Goal: Task Accomplishment & Management: Manage account settings

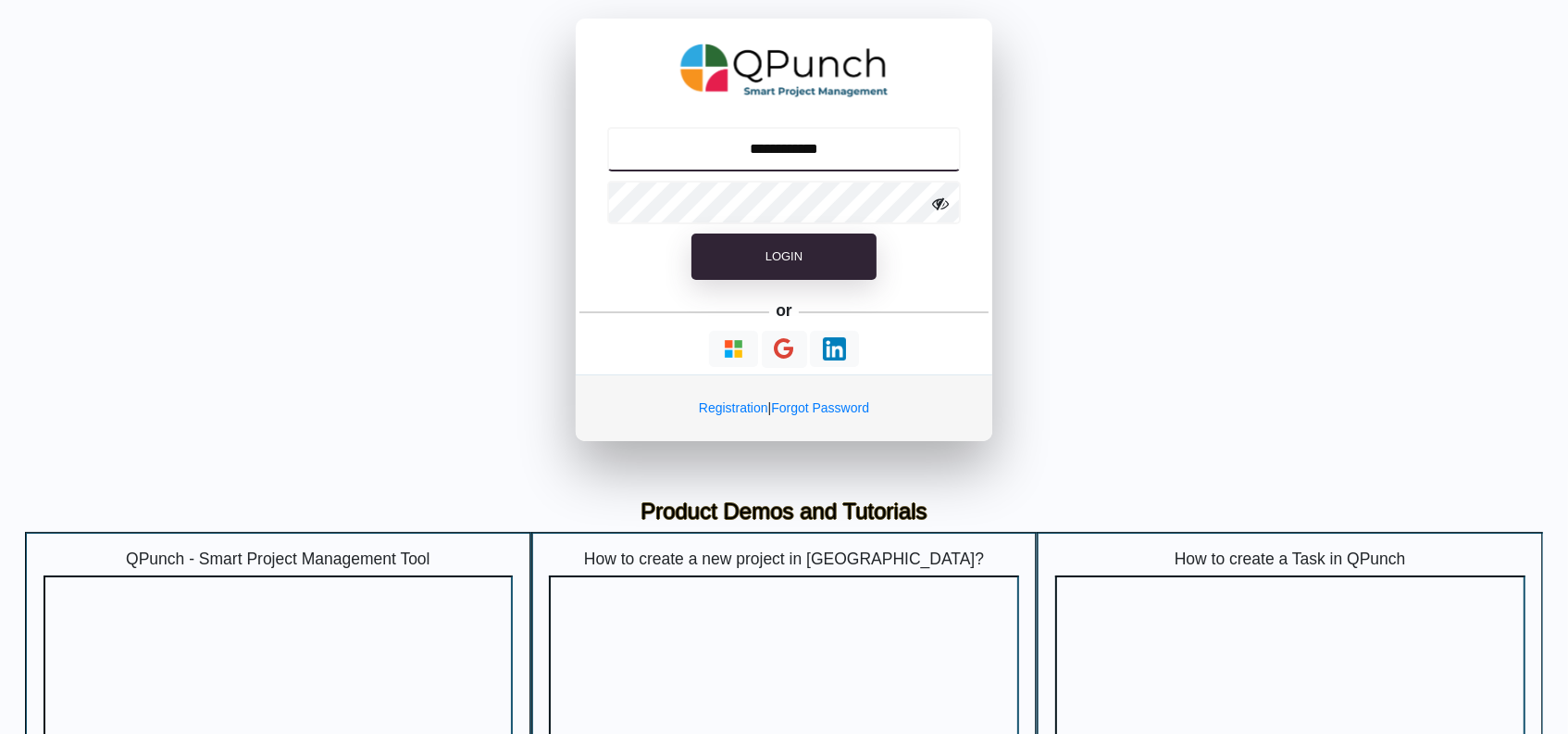
click at [837, 152] on input "**********" at bounding box center [784, 149] width 354 height 45
drag, startPoint x: 827, startPoint y: 111, endPoint x: 812, endPoint y: 126, distance: 21.2
click at [817, 122] on div "**********" at bounding box center [784, 229] width 417 height 422
click at [804, 139] on input "**********" at bounding box center [784, 149] width 354 height 45
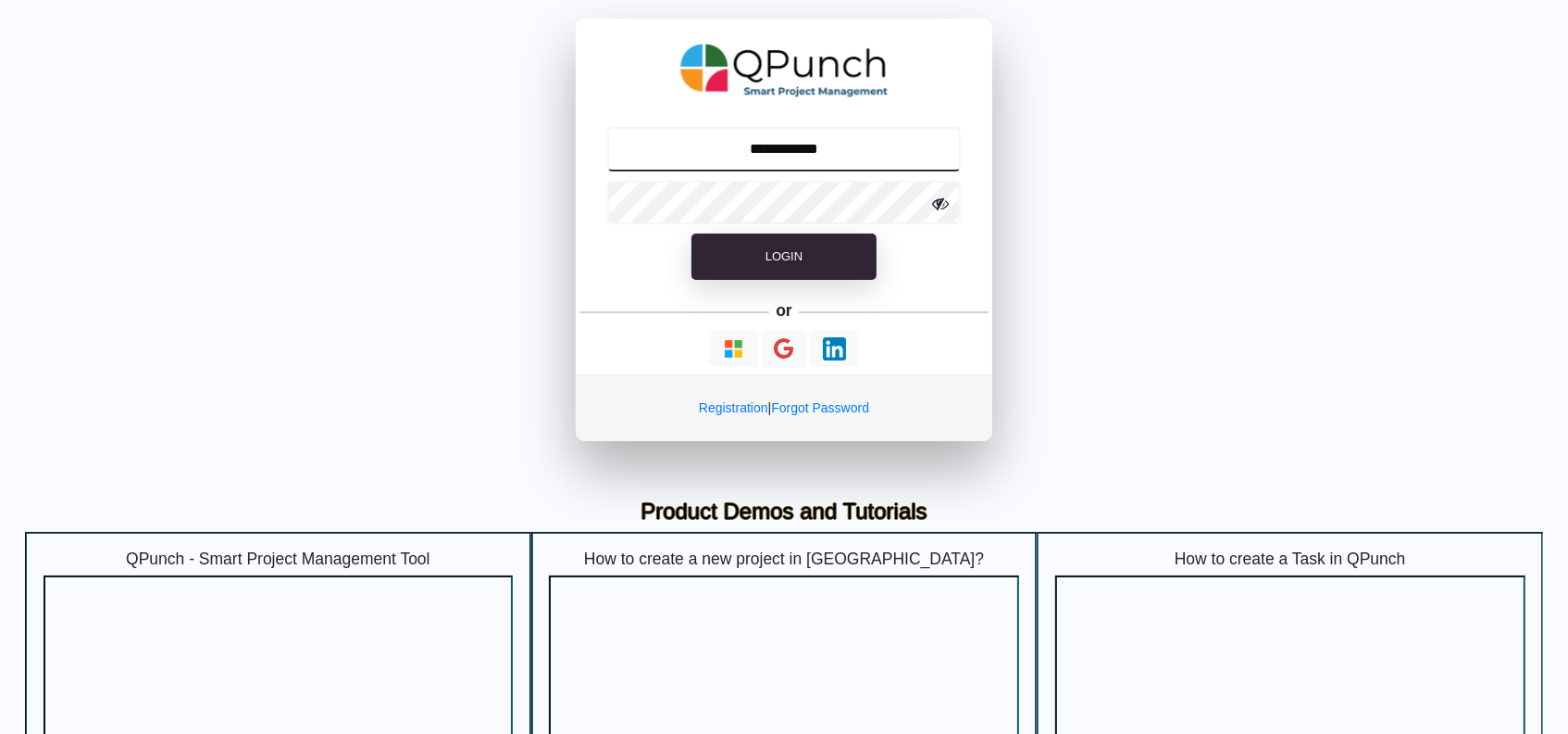
click at [804, 139] on input "**********" at bounding box center [784, 149] width 354 height 45
type input "**********"
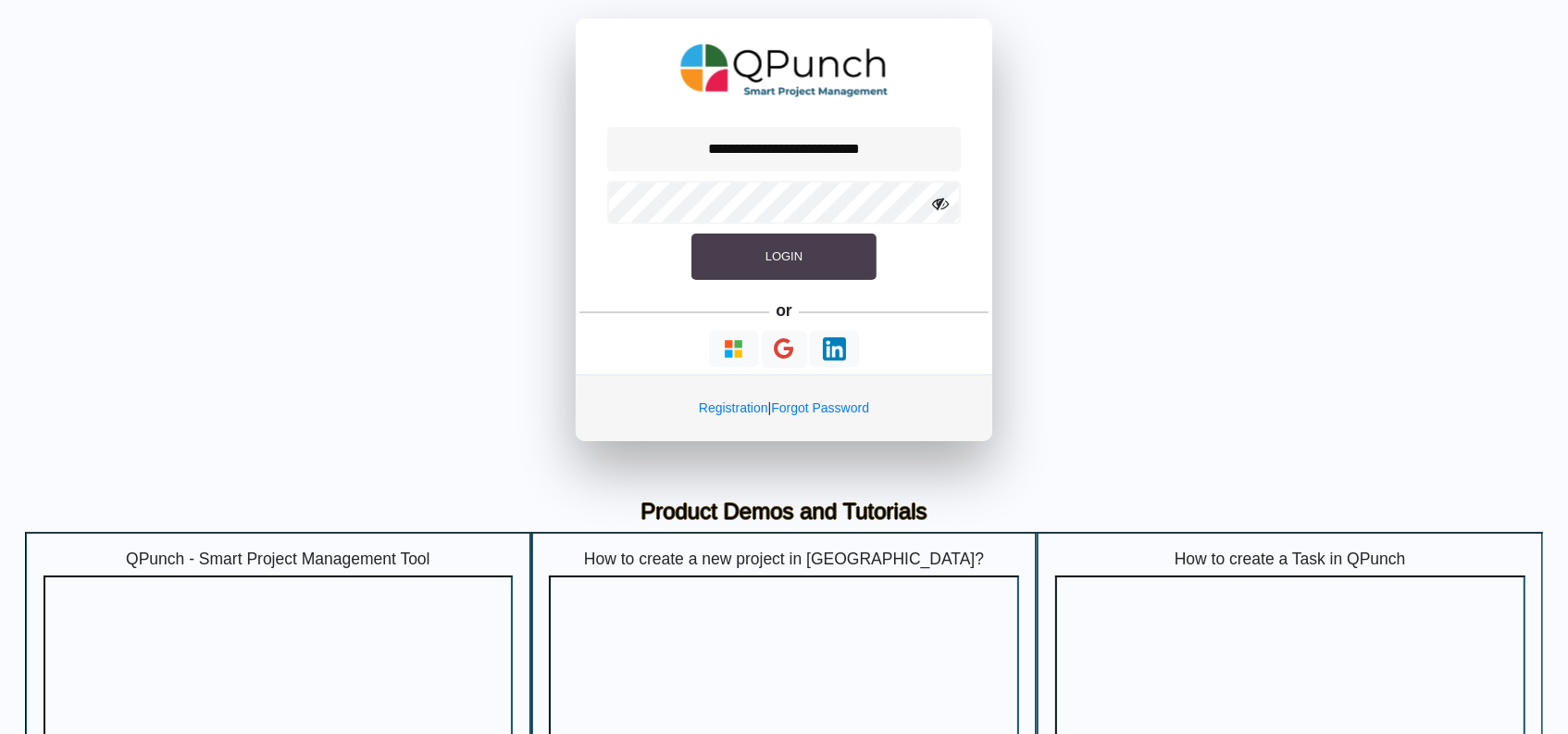
click at [798, 252] on span "Login" at bounding box center [784, 256] width 37 height 14
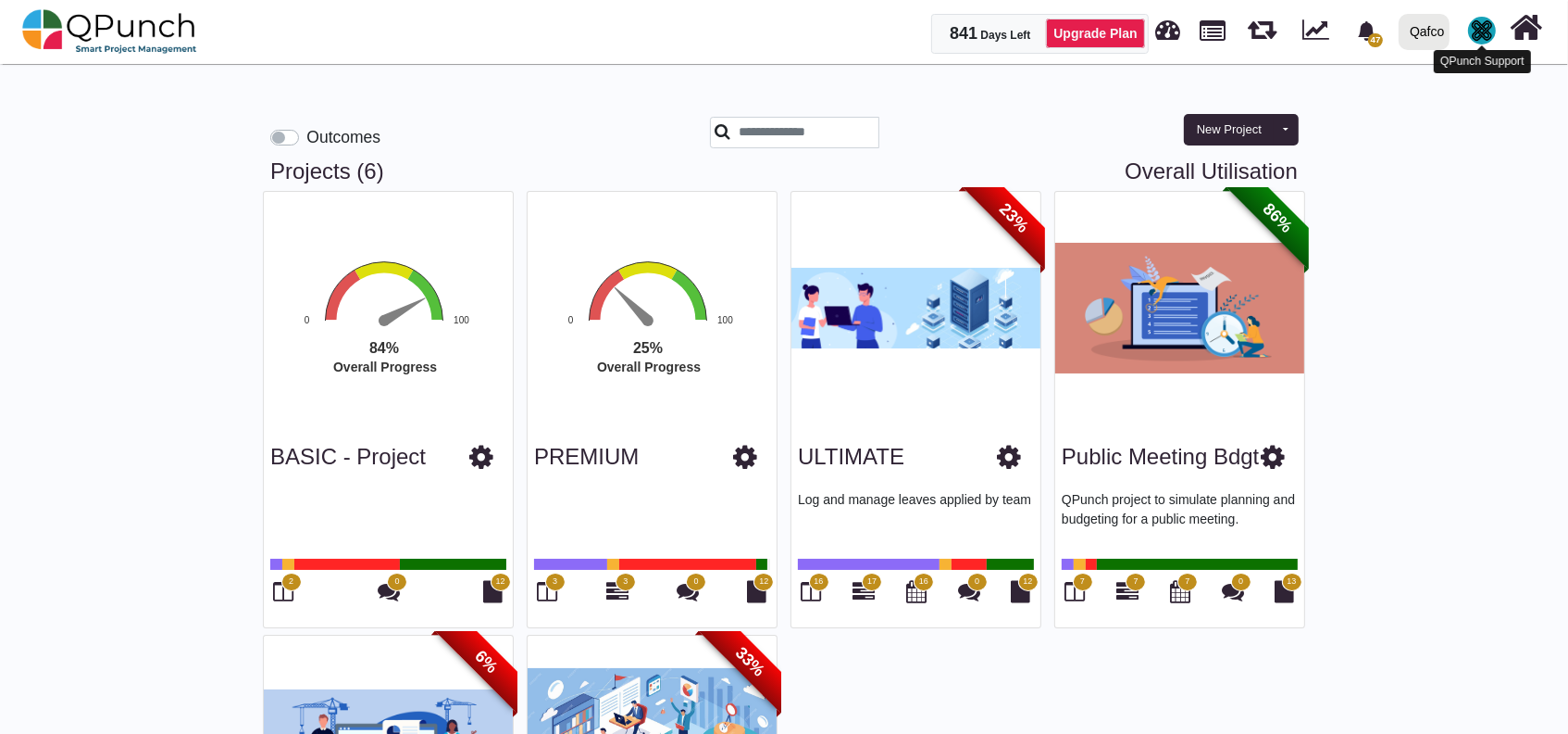
click at [1478, 34] on img at bounding box center [1482, 31] width 28 height 28
click at [1410, 86] on link "Subscription Settings" at bounding box center [1425, 84] width 161 height 26
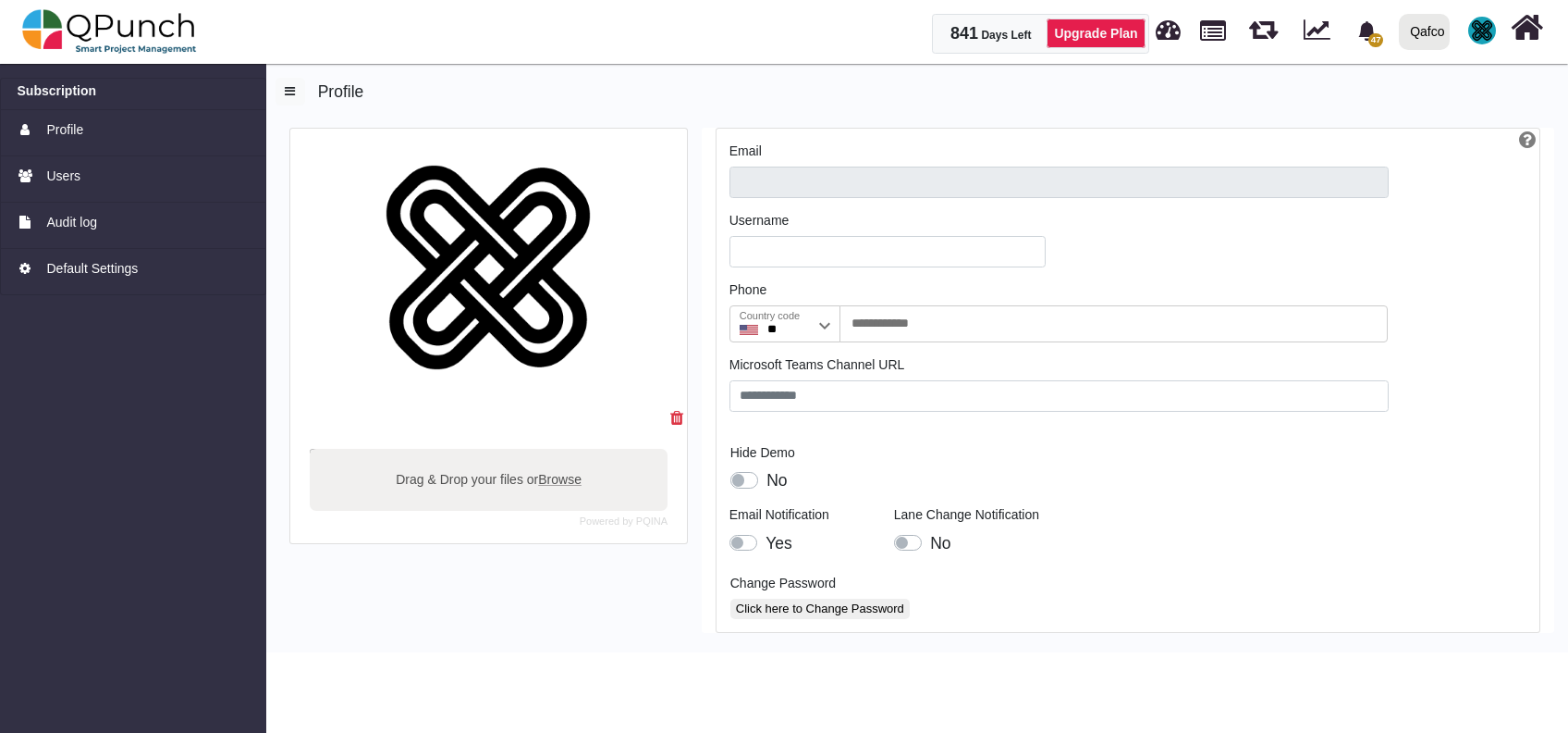
type input "**********"
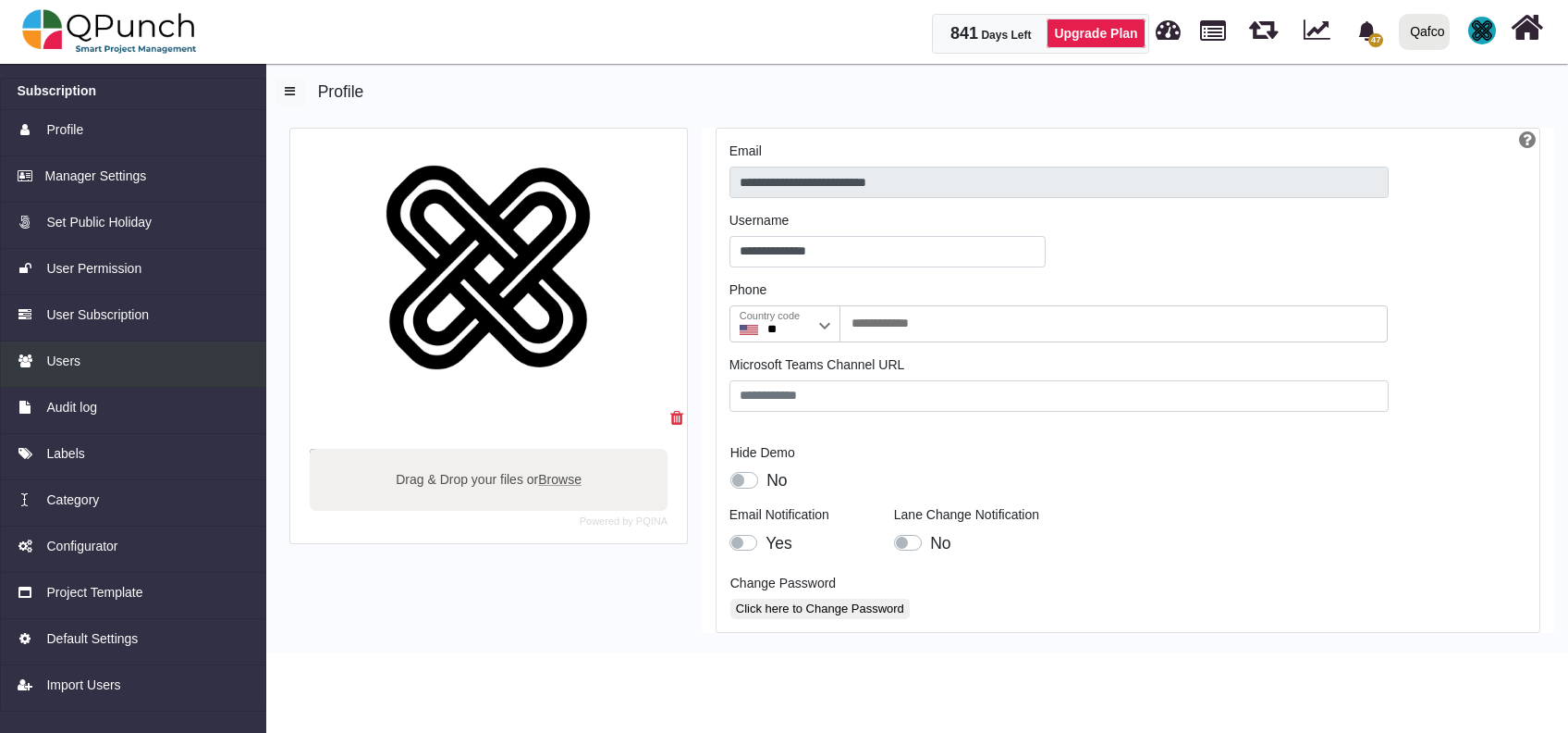
click at [68, 373] on link "Users" at bounding box center [133, 364] width 266 height 47
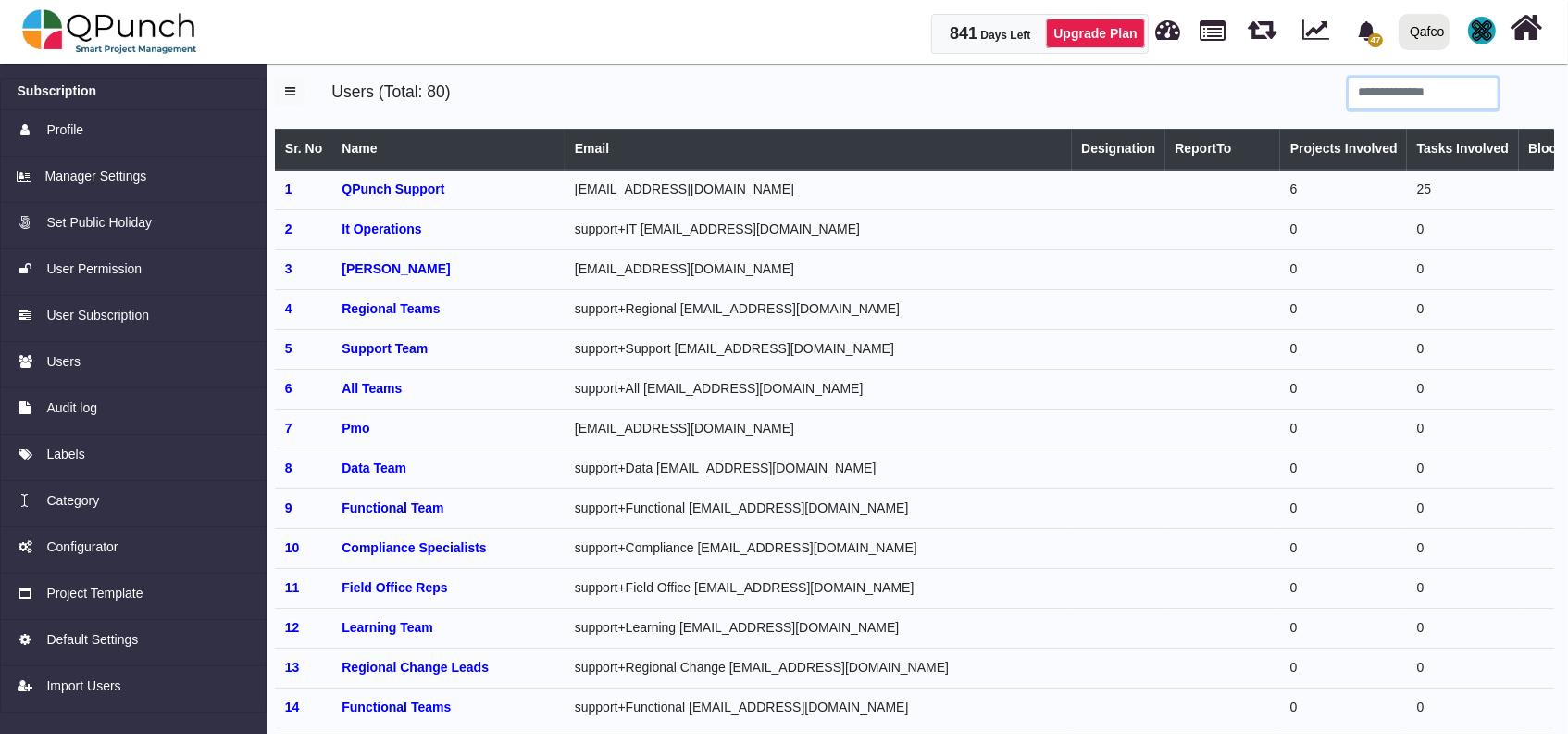
click at [1459, 89] on input "search" at bounding box center [1424, 93] width 149 height 32
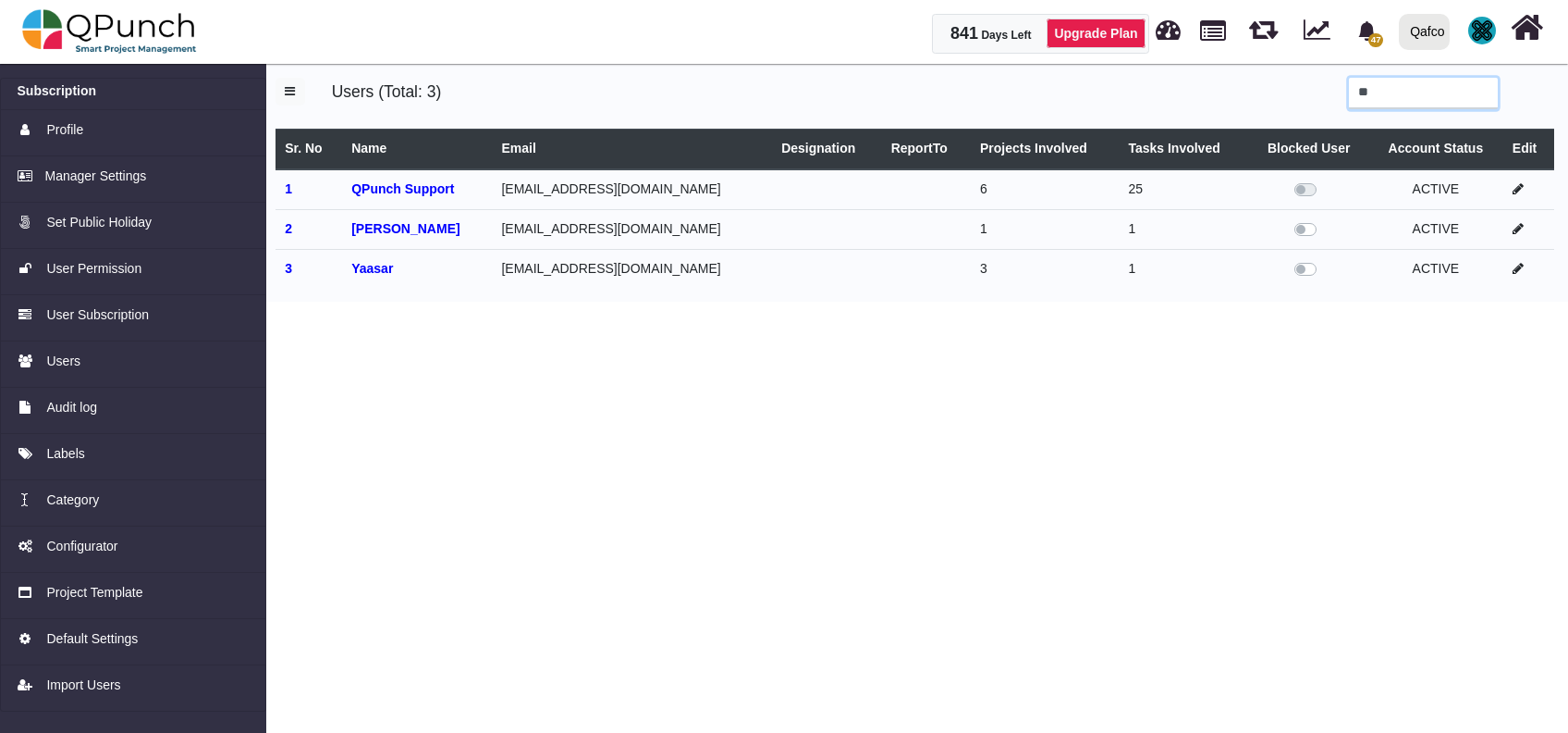
type input "**"
click at [1516, 266] on icon at bounding box center [1519, 268] width 11 height 13
select select
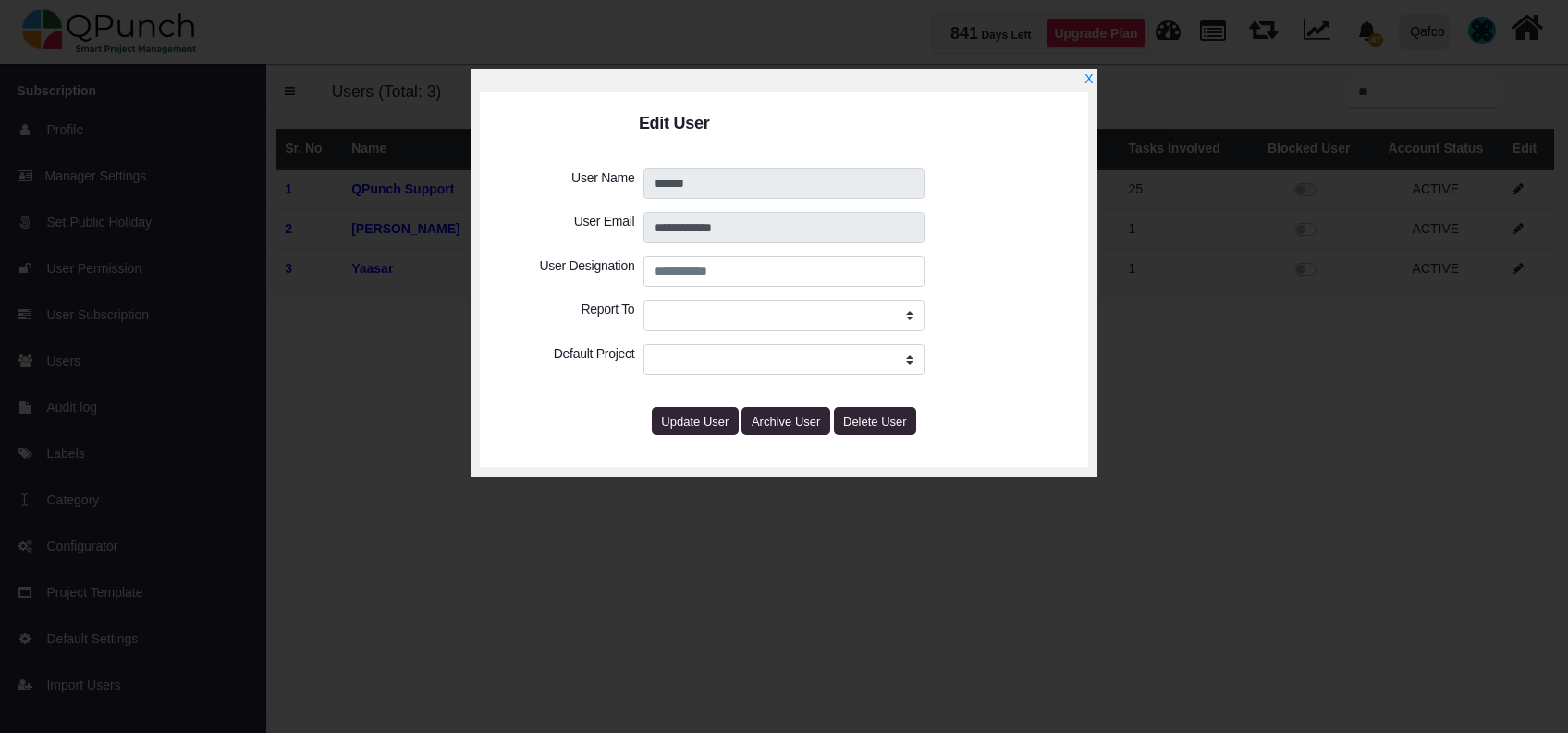
select select
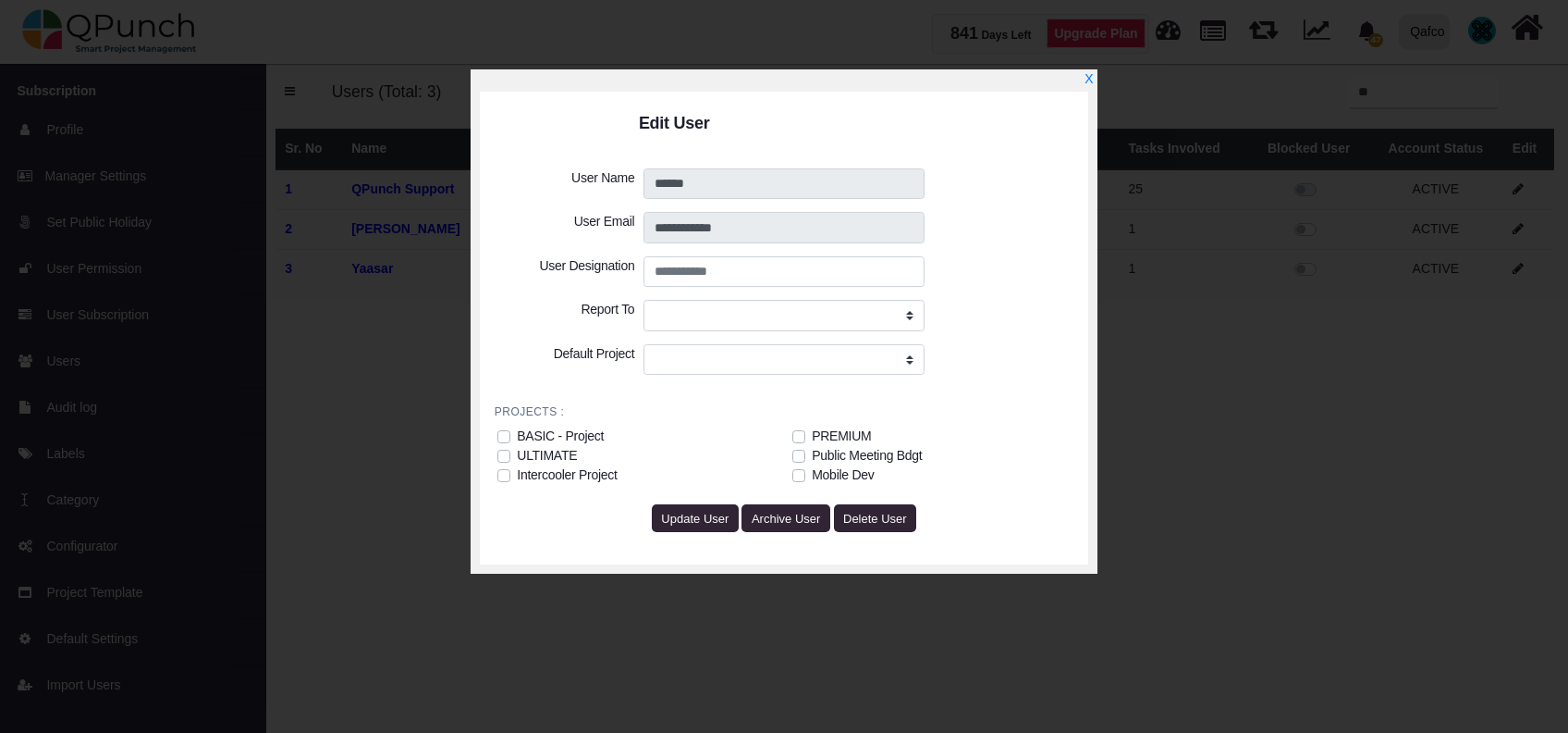
click at [517, 471] on label "Intercooler Project" at bounding box center [566, 475] width 100 height 20
click at [812, 476] on label "Mobile Dev" at bounding box center [843, 475] width 62 height 20
click at [812, 455] on label "Public Meeting Bdgt" at bounding box center [867, 455] width 110 height 20
click at [696, 518] on span "Update User" at bounding box center [695, 518] width 67 height 14
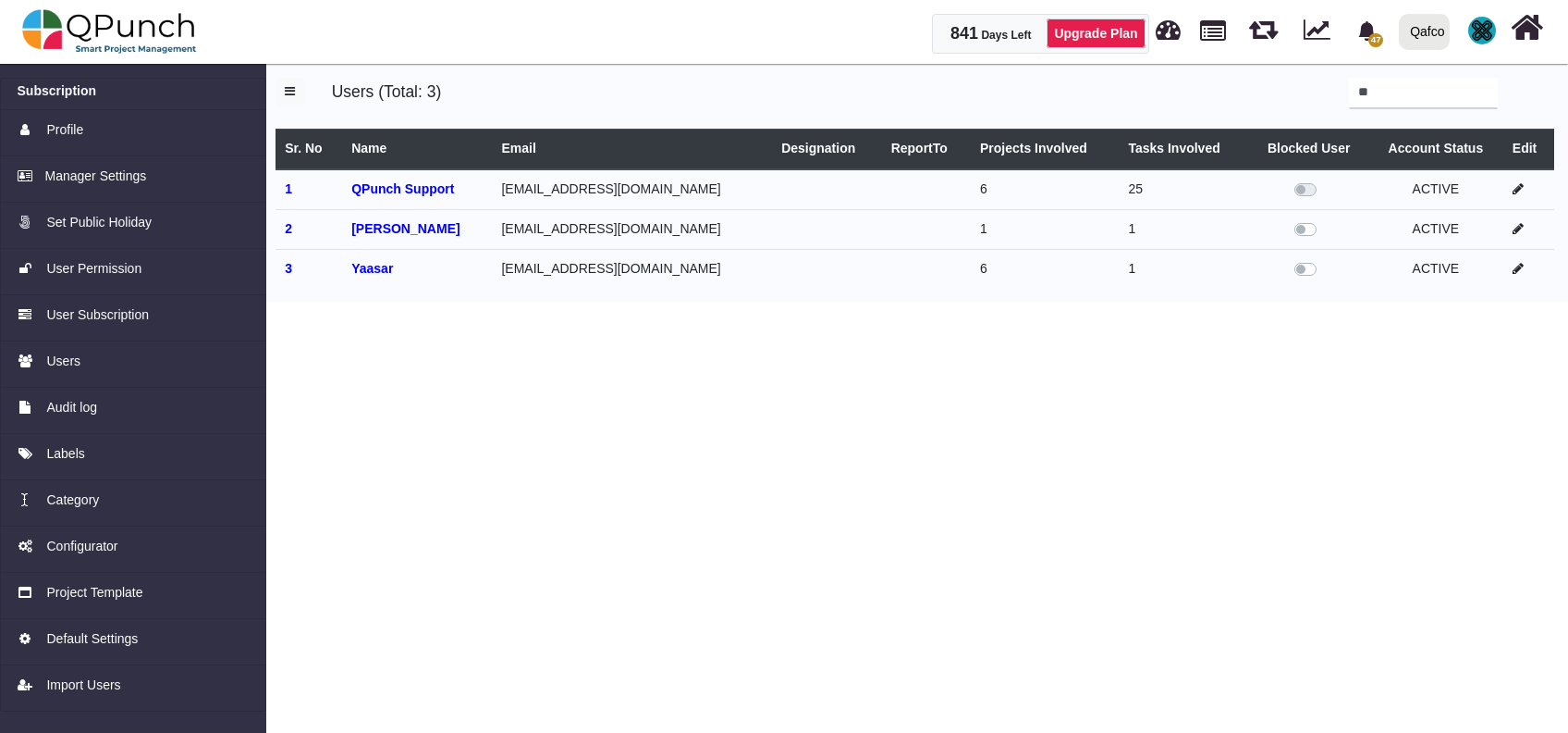
click at [1518, 230] on icon at bounding box center [1519, 228] width 11 height 13
select select
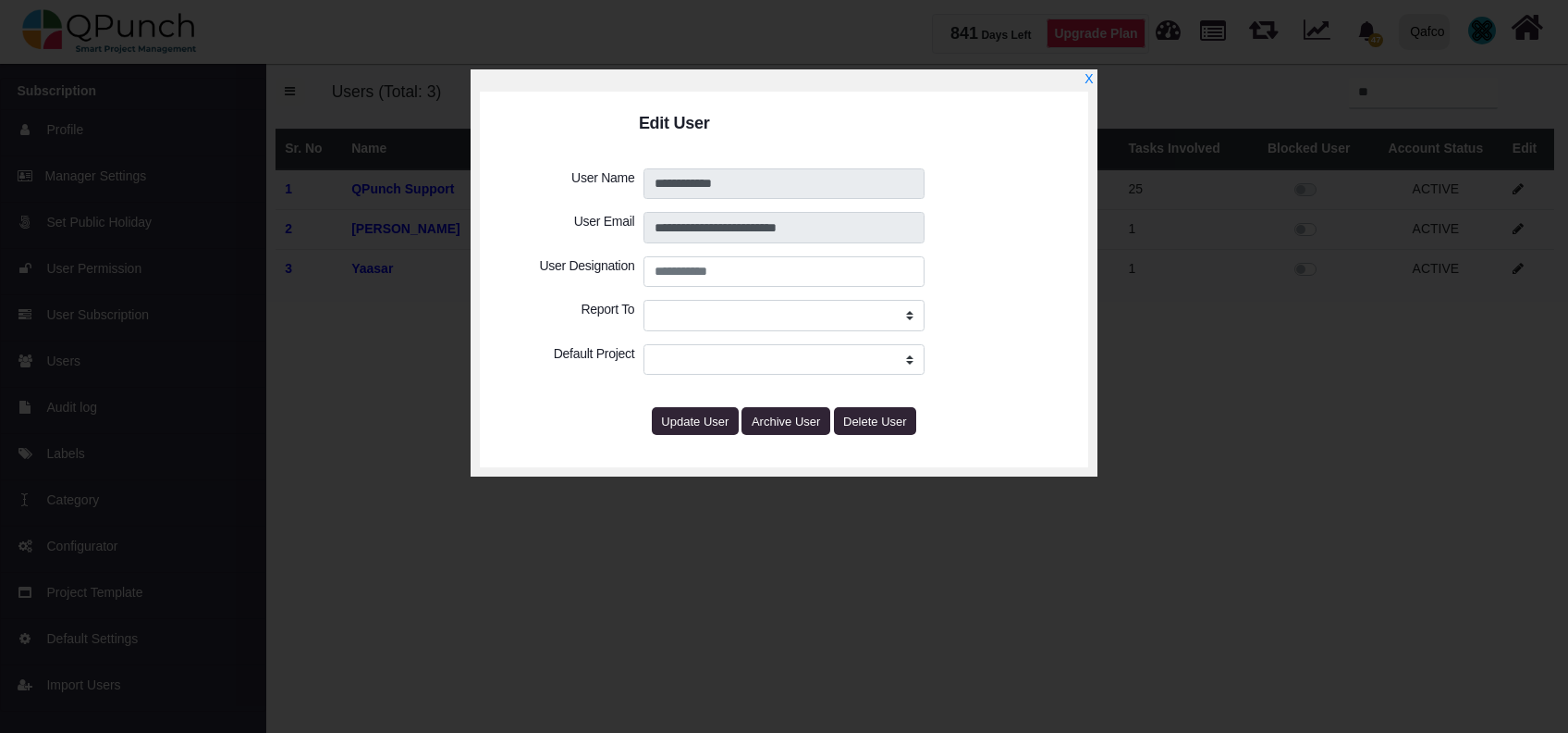
select select
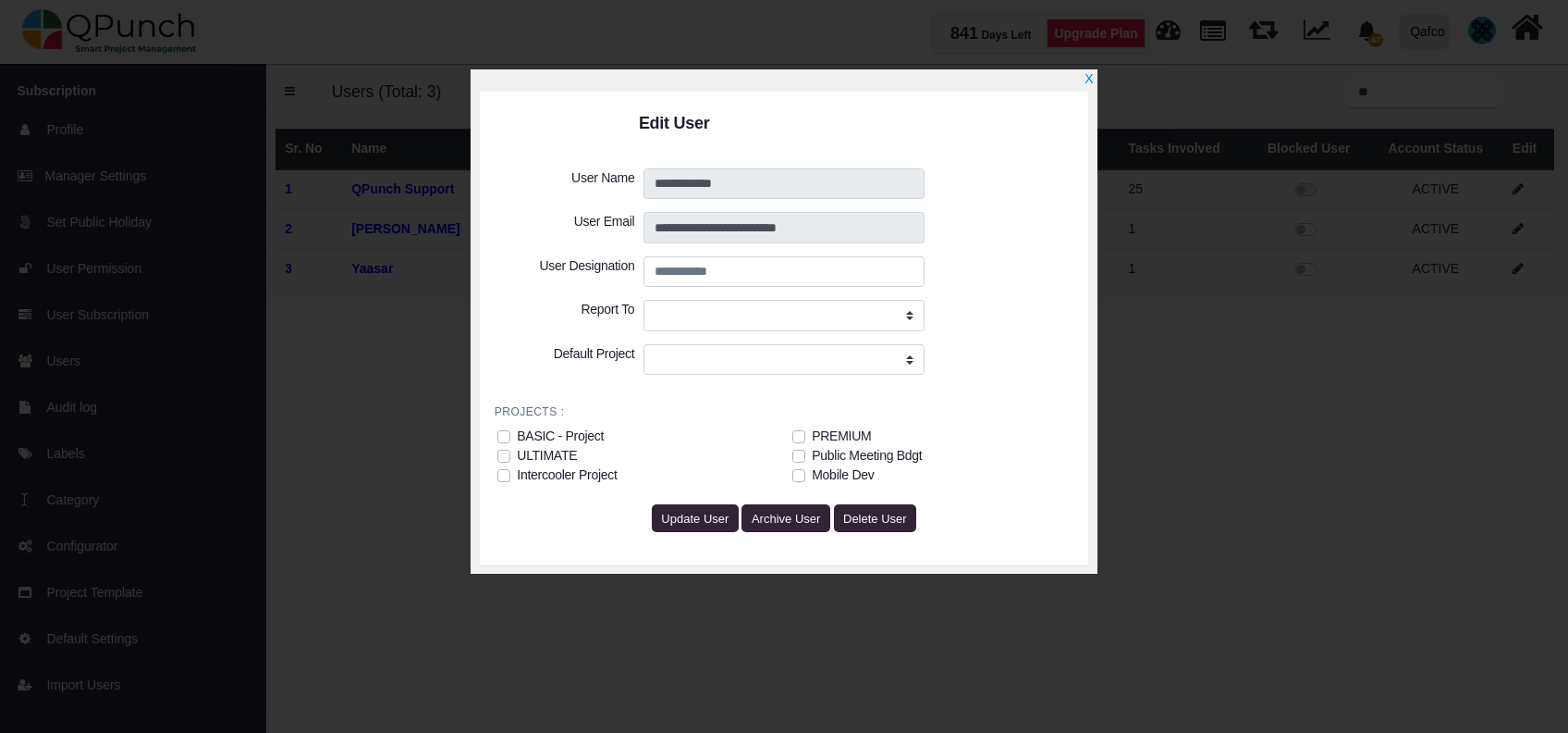
click at [517, 432] on label "BASIC - Project" at bounding box center [560, 436] width 87 height 20
click at [517, 456] on label "ULTIMATE" at bounding box center [547, 455] width 61 height 20
click at [517, 474] on label "Intercooler Project" at bounding box center [566, 475] width 100 height 20
click at [812, 473] on label "Mobile Dev" at bounding box center [843, 475] width 62 height 20
click at [812, 437] on label "PREMIUM" at bounding box center [842, 436] width 60 height 20
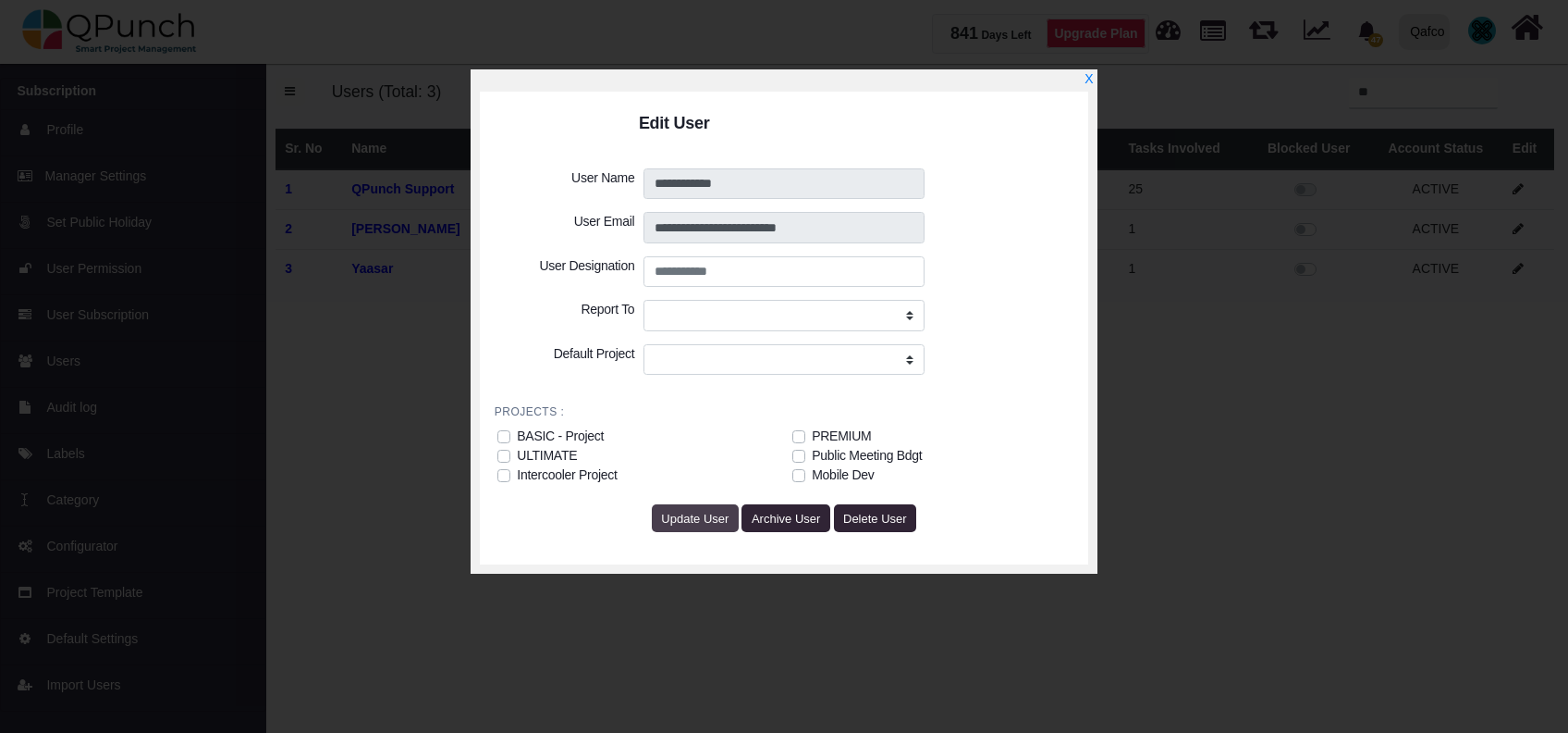
click at [710, 520] on span "Update User" at bounding box center [695, 518] width 67 height 14
click at [702, 518] on span "Update User" at bounding box center [695, 518] width 67 height 14
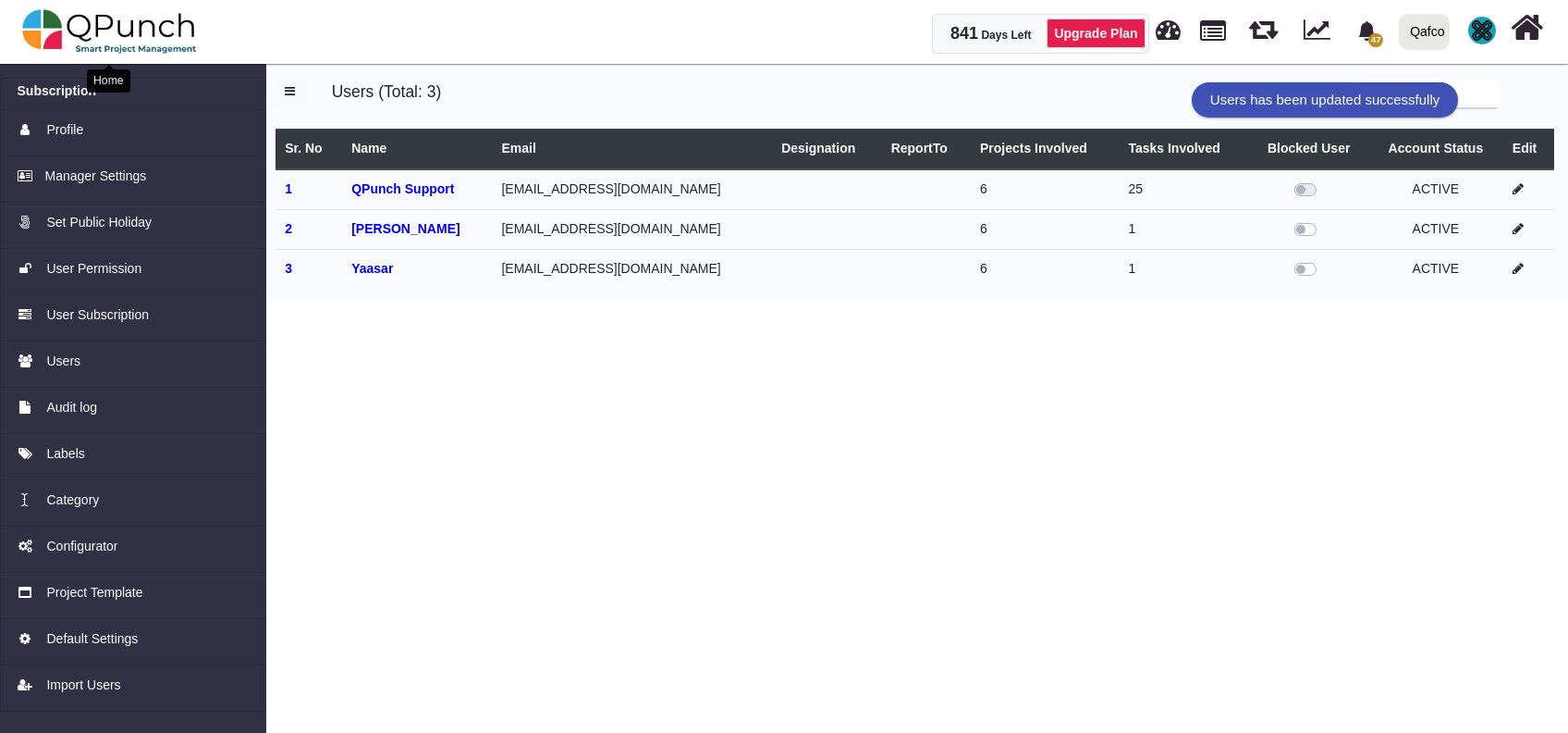
click at [119, 23] on img at bounding box center [110, 32] width 175 height 56
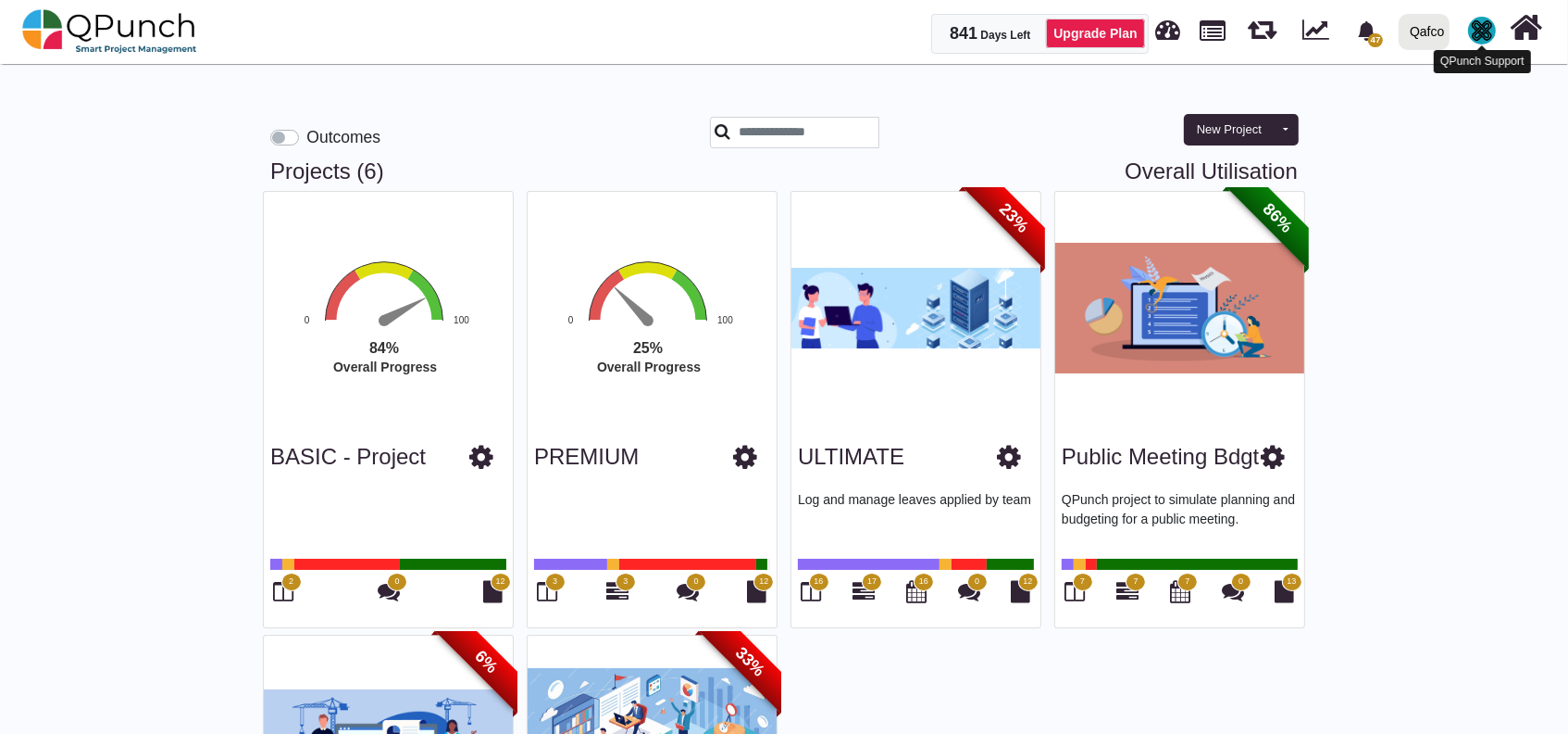
click at [1488, 31] on img at bounding box center [1482, 31] width 28 height 28
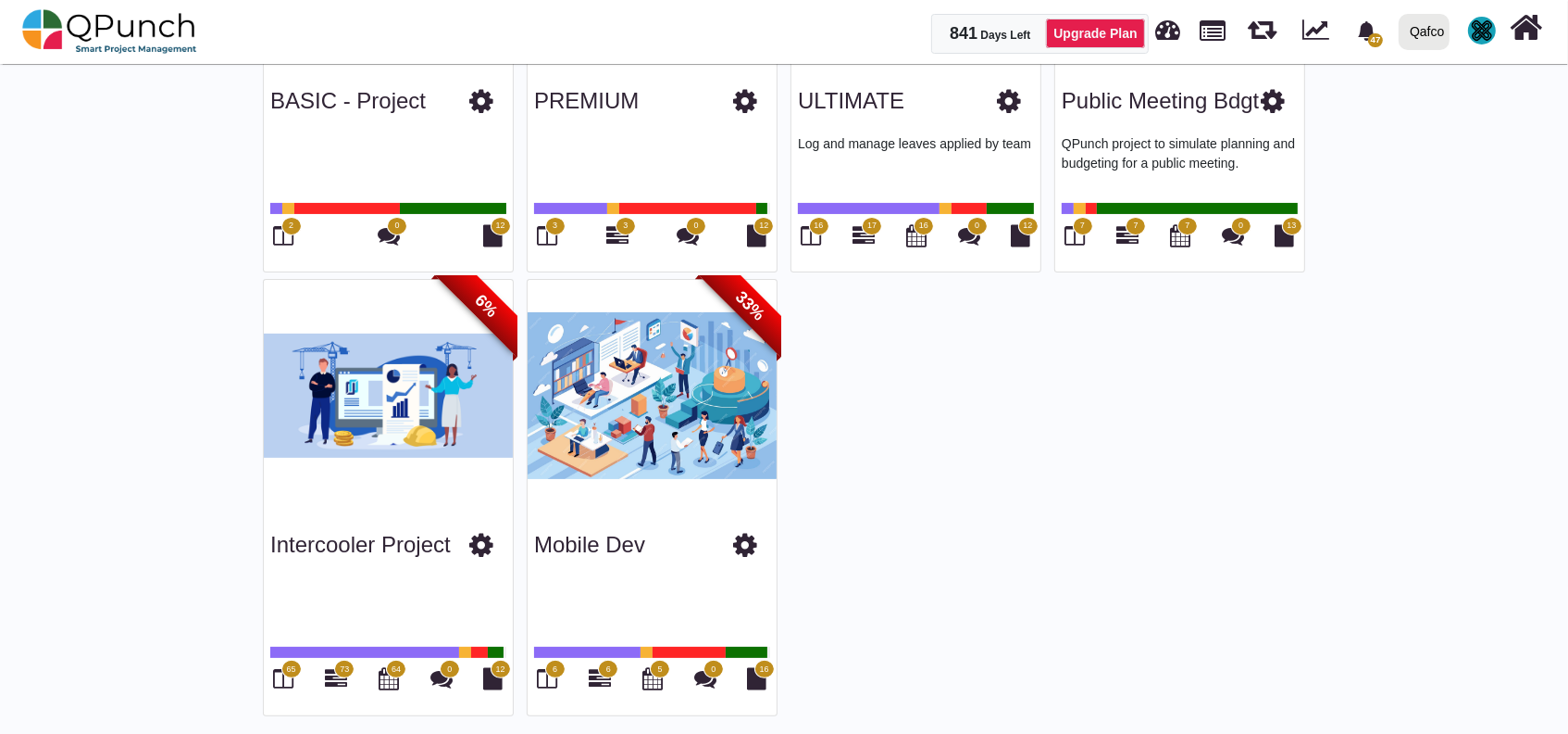
scroll to position [367, 0]
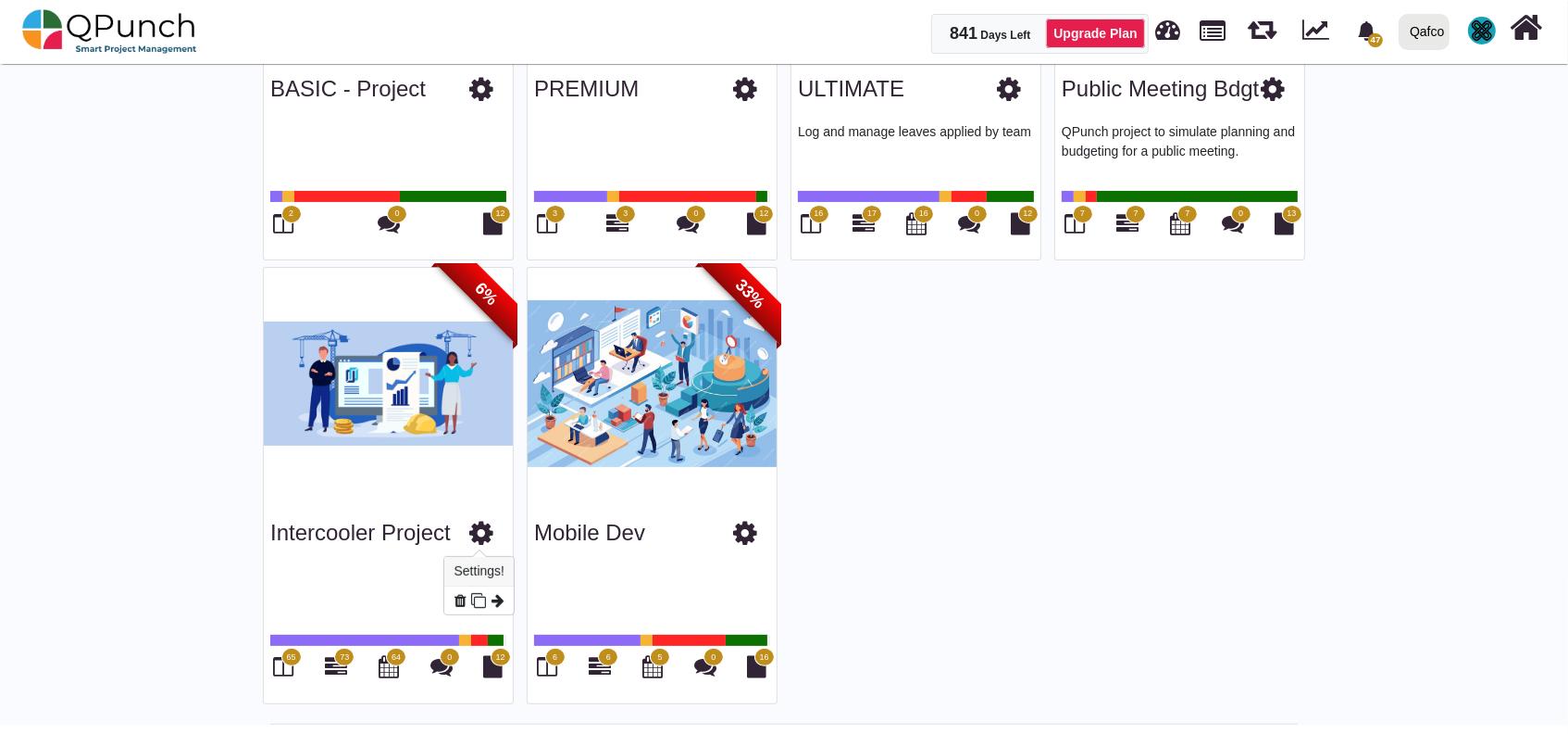
click at [479, 525] on icon at bounding box center [481, 533] width 24 height 28
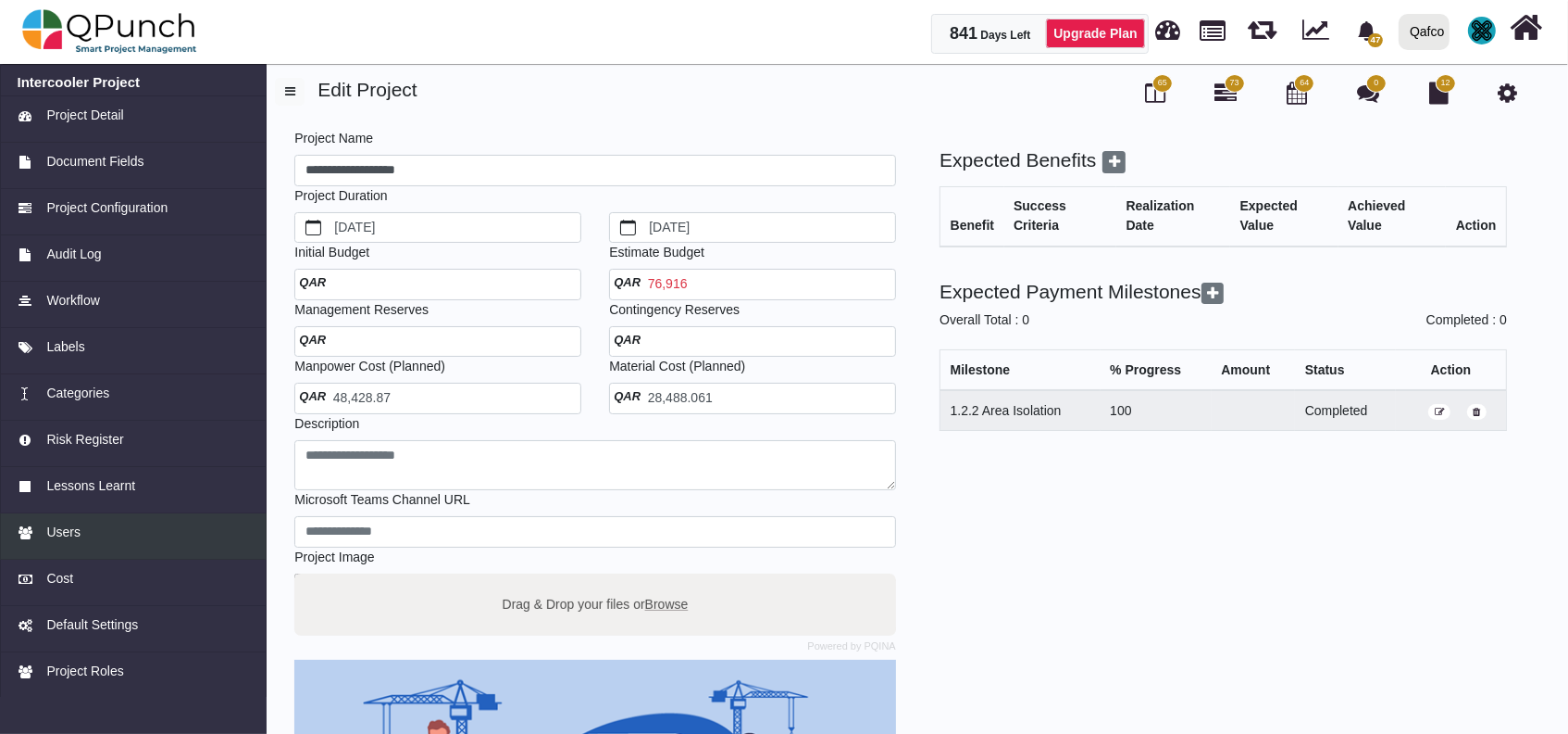
click at [55, 526] on span "Users" at bounding box center [63, 532] width 34 height 20
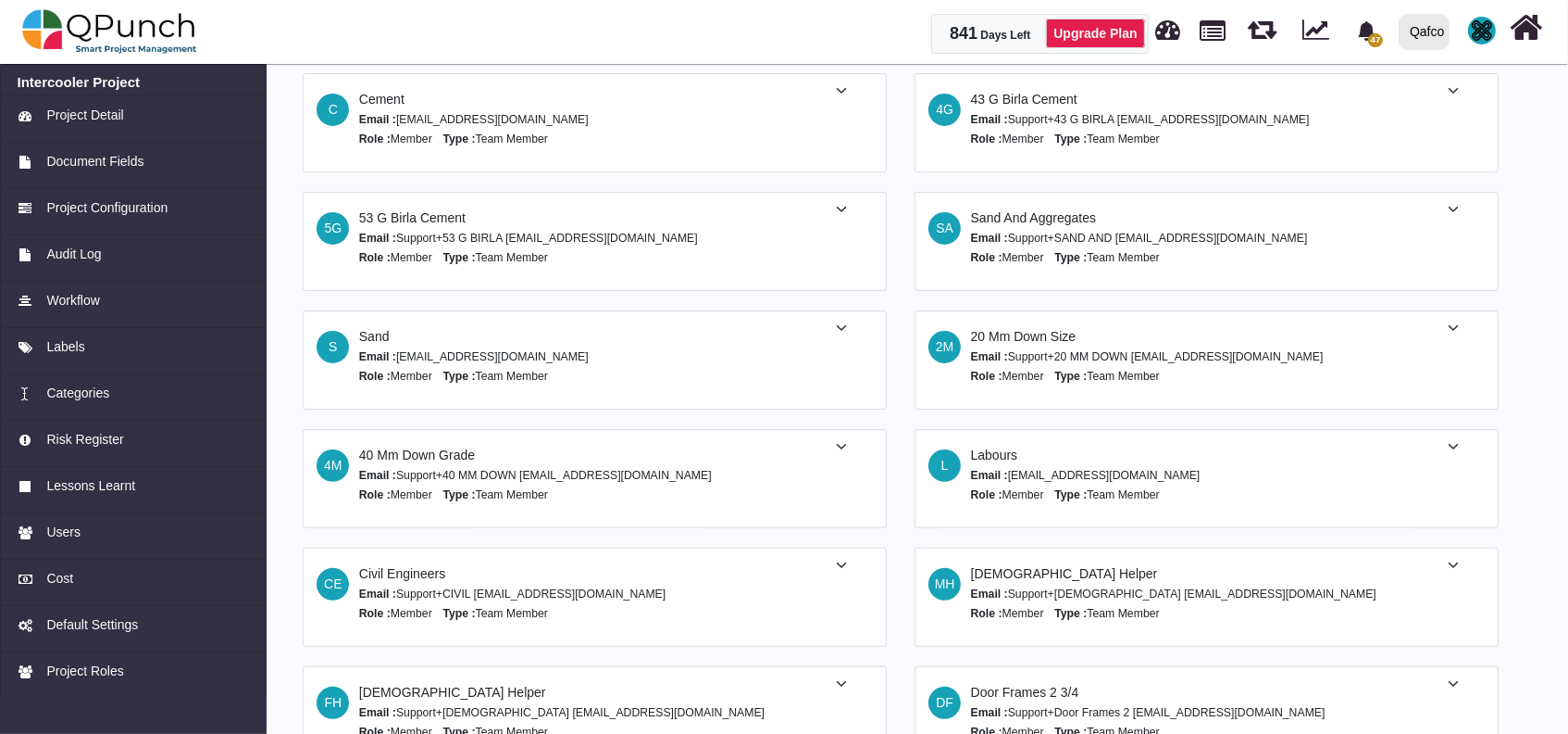
scroll to position [988, 0]
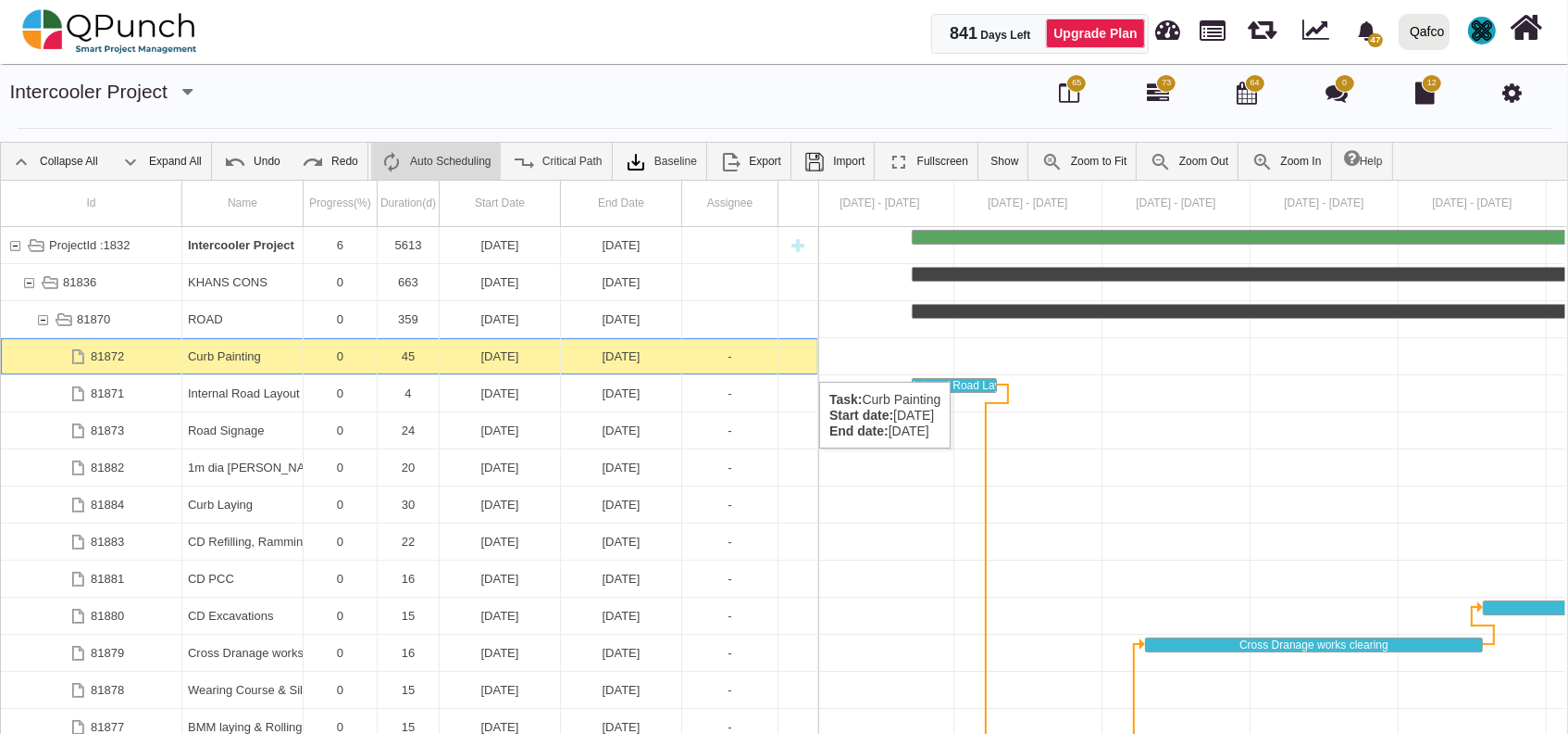
scroll to position [0, 6805]
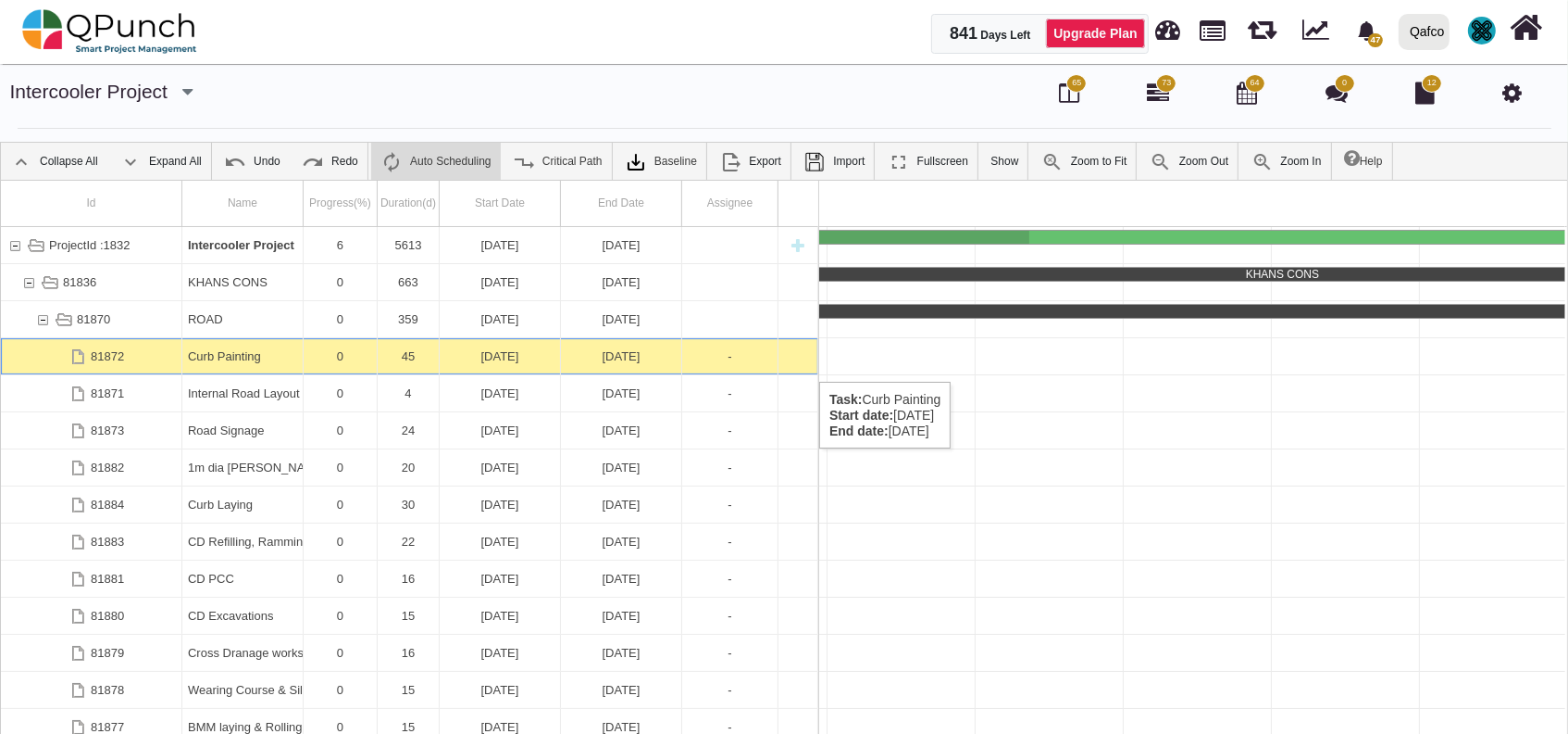
click at [318, 363] on div "0" at bounding box center [340, 355] width 62 height 36
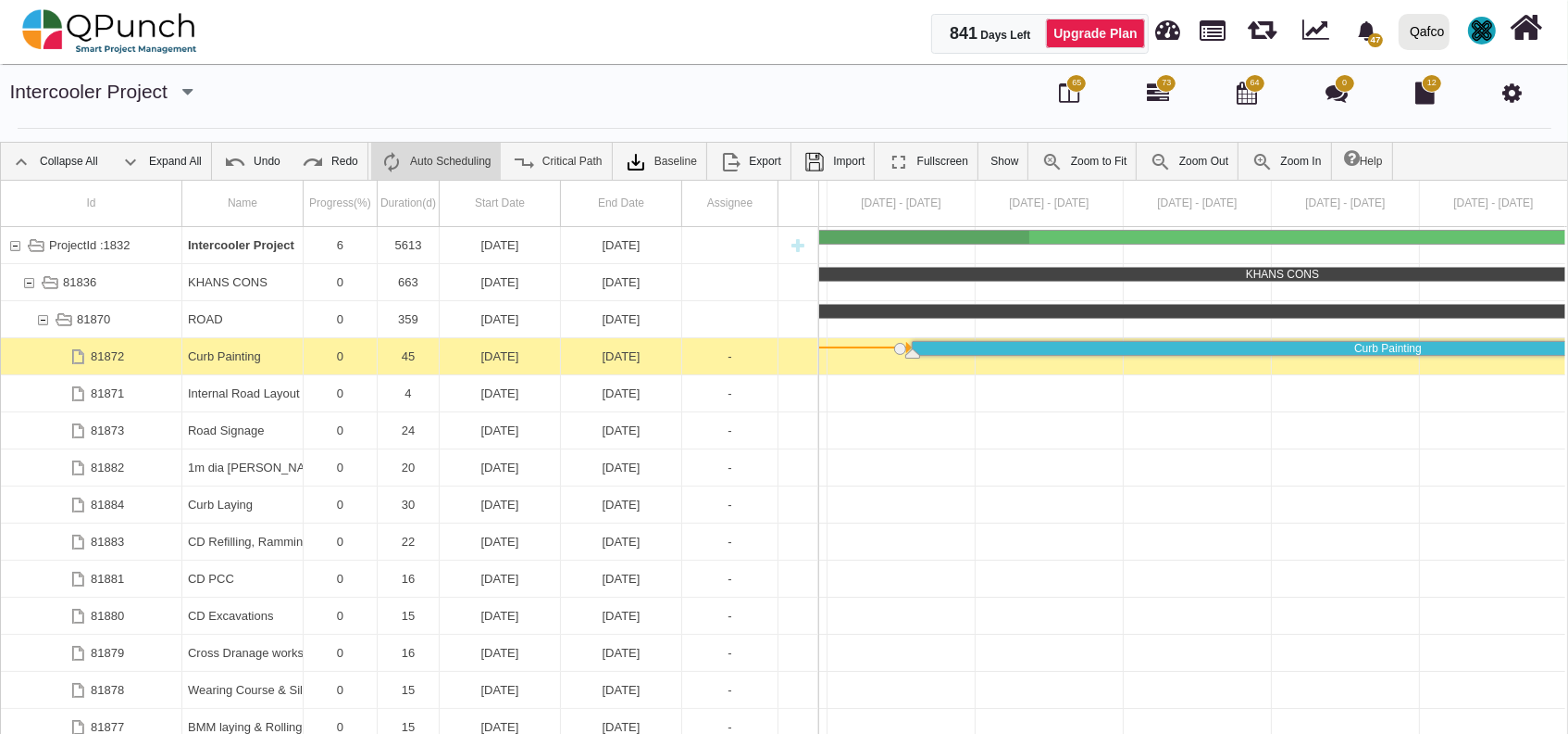
click at [318, 363] on div "0" at bounding box center [340, 355] width 62 height 36
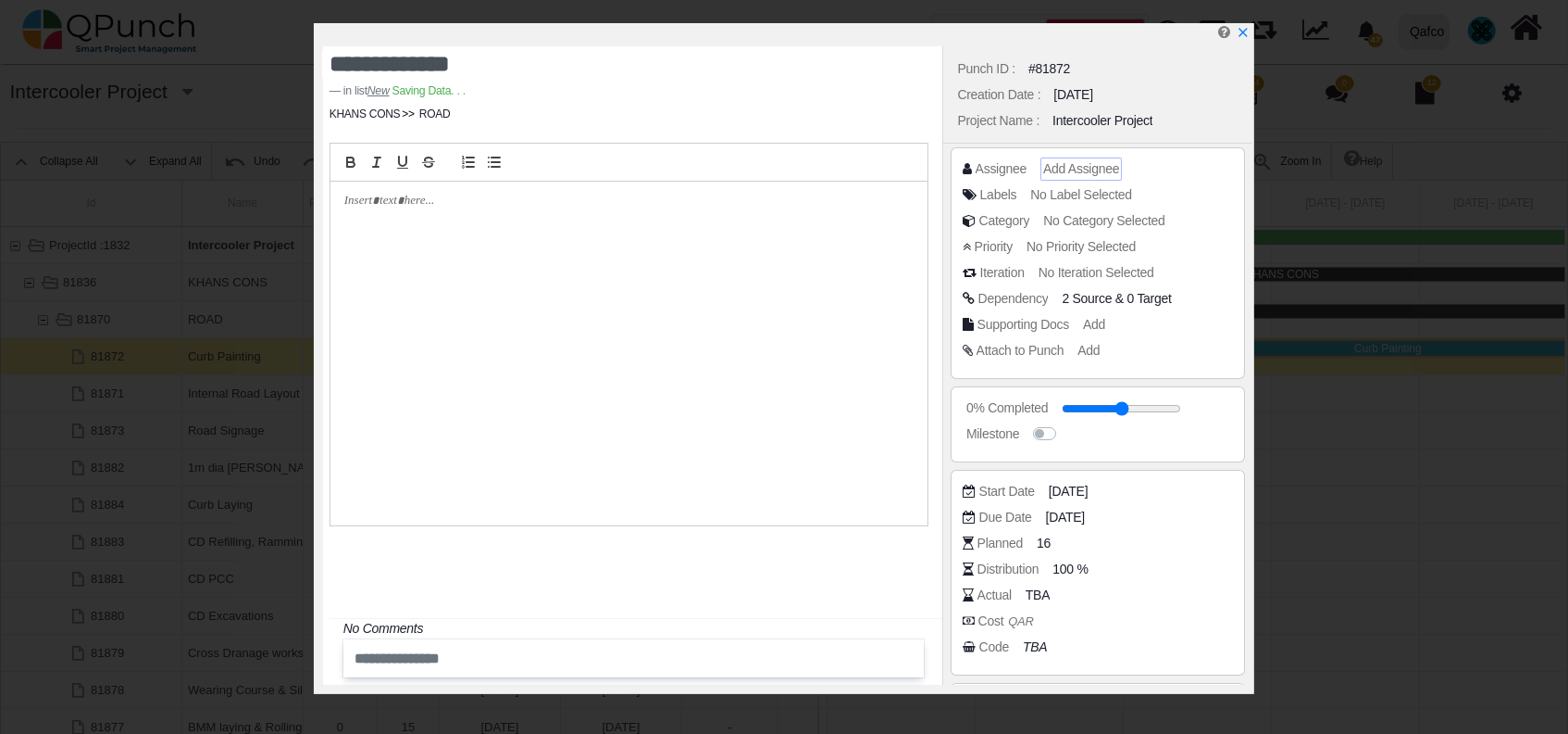
click at [1056, 162] on span "Add Assignee" at bounding box center [1080, 169] width 76 height 15
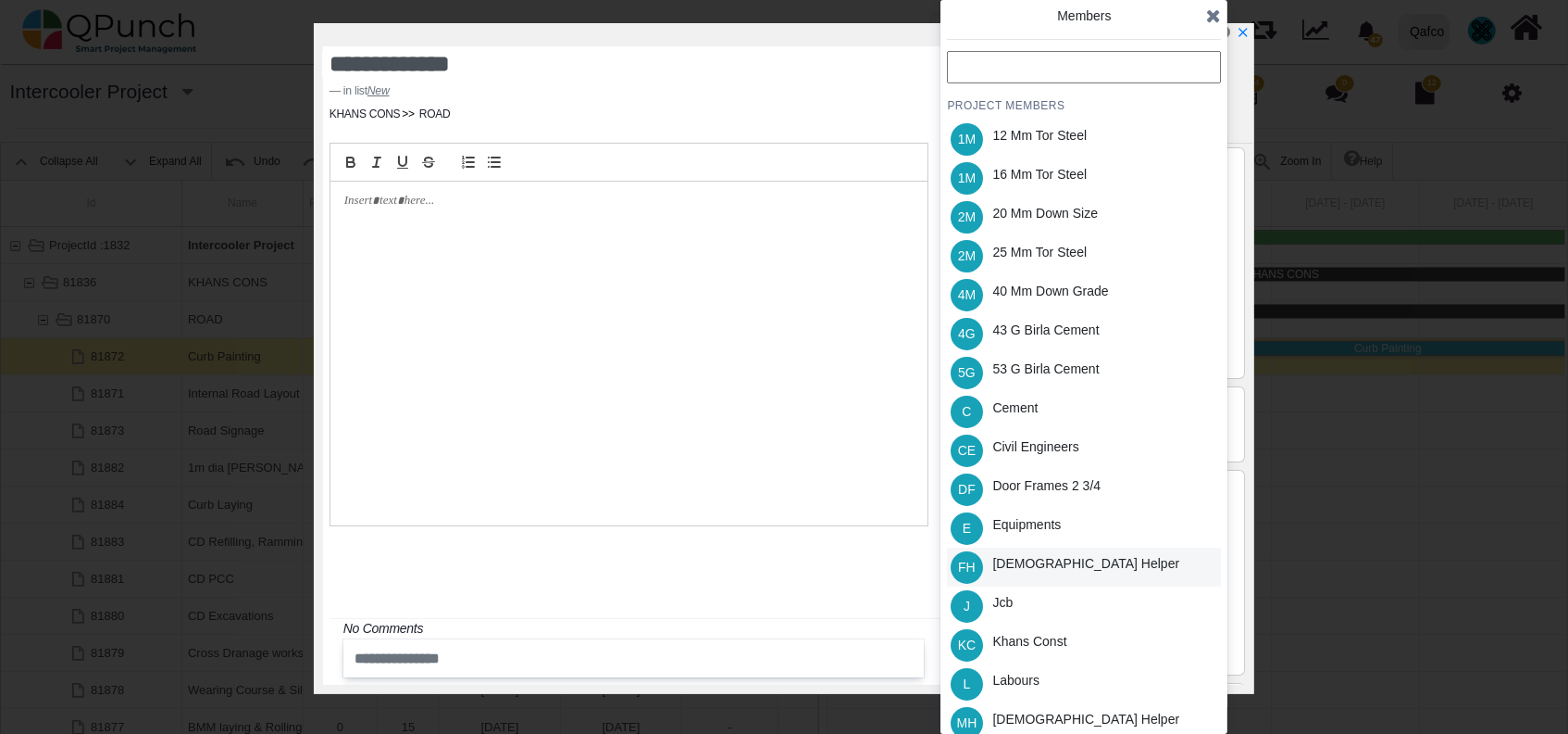
scroll to position [364, 0]
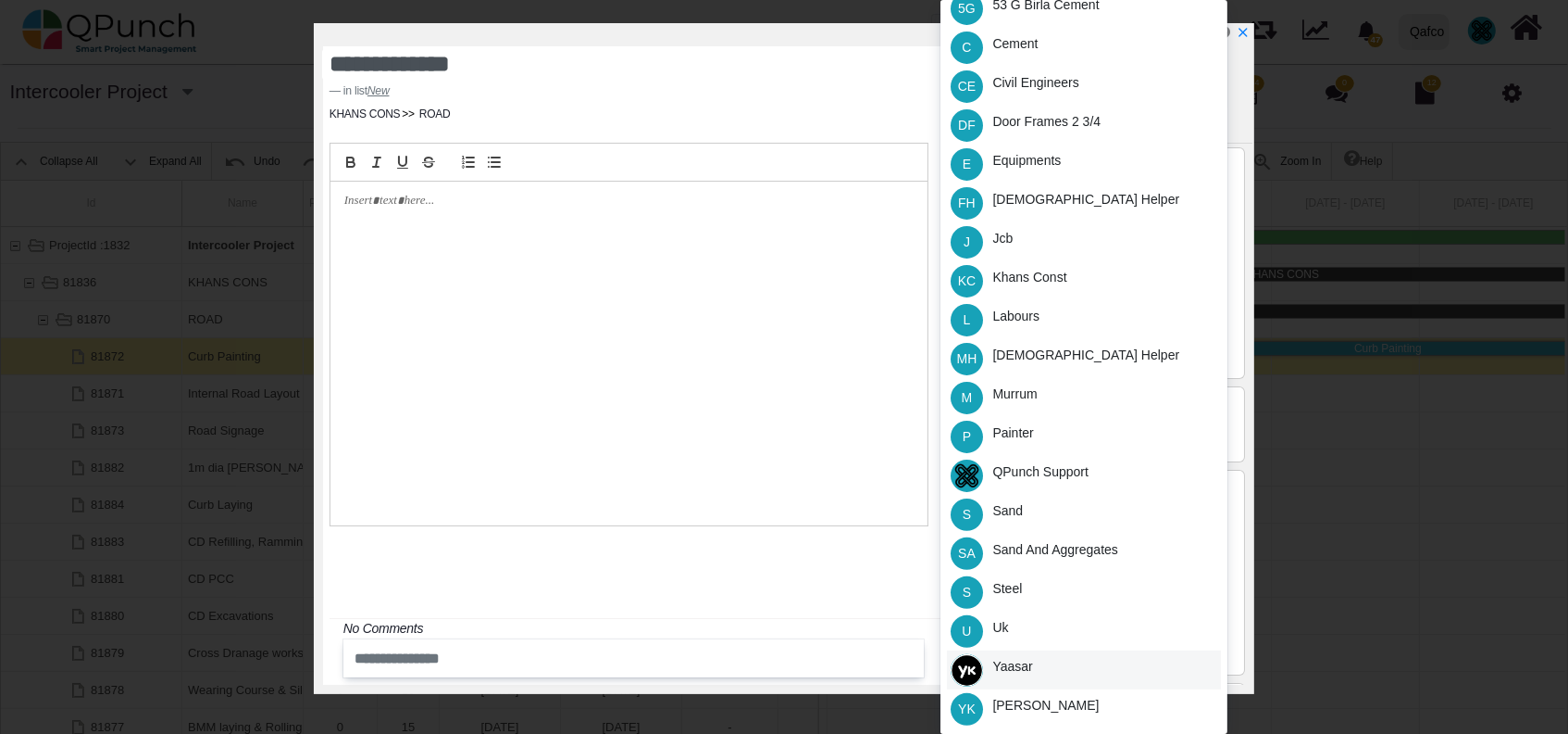
click at [1038, 673] on div "Yaasar" at bounding box center [1084, 670] width 274 height 39
click at [1059, 706] on div "[PERSON_NAME]" at bounding box center [1046, 705] width 106 height 20
click at [1066, 469] on div "QPunch Support" at bounding box center [1040, 472] width 96 height 20
click at [1239, 30] on icon "x" at bounding box center [1243, 34] width 10 height 10
type input "**"
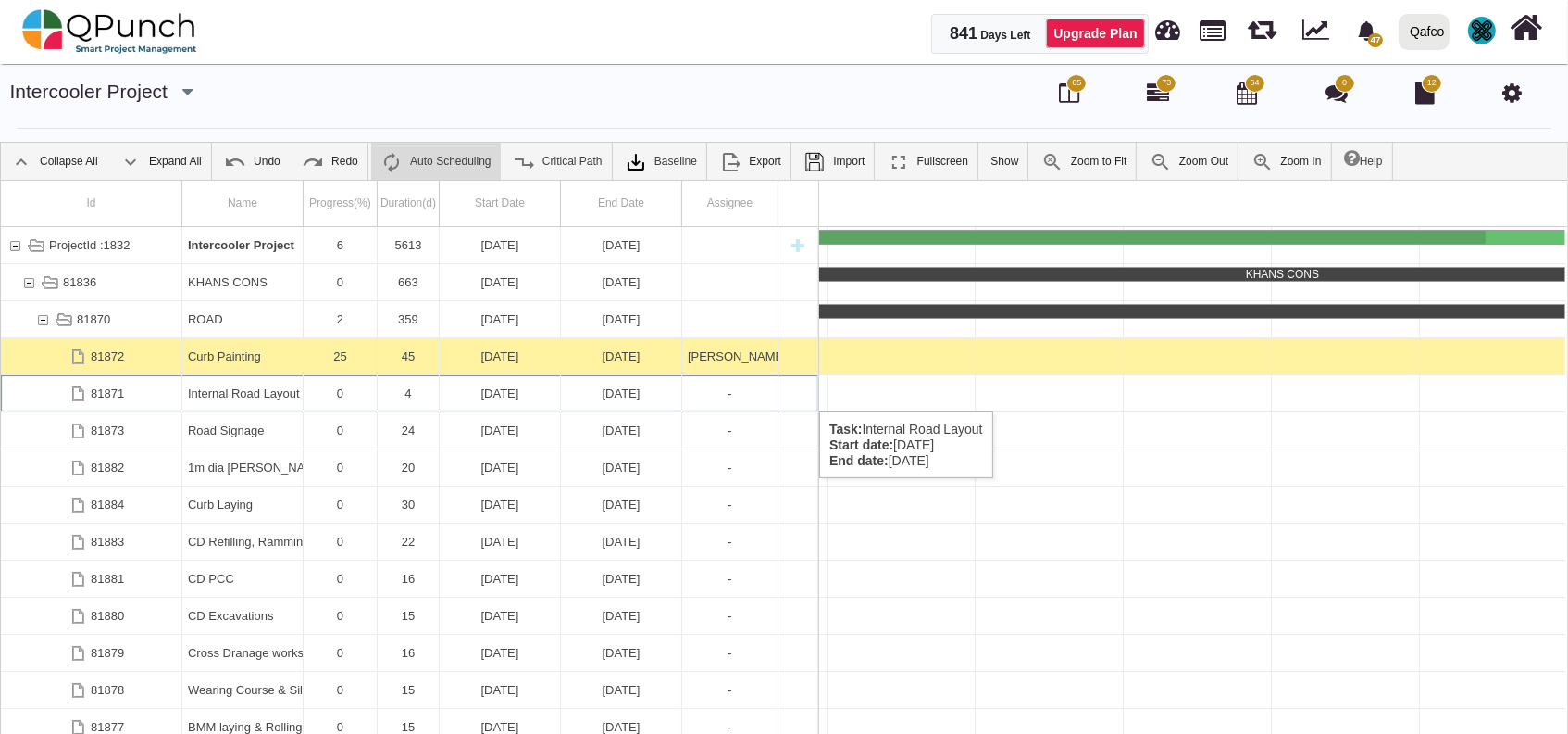
scroll to position [0, 245]
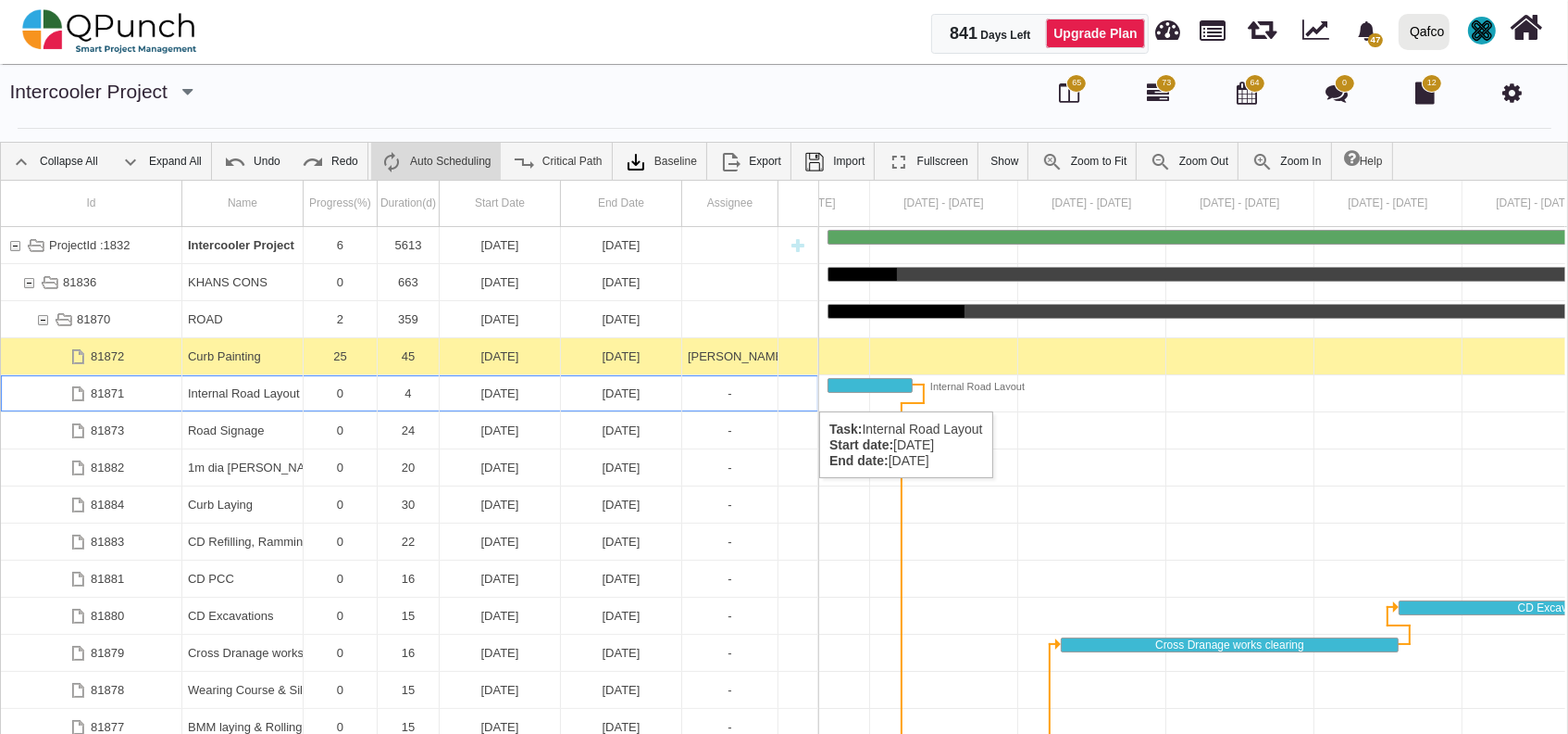
click at [278, 392] on div "Internal Road Layout" at bounding box center [242, 393] width 109 height 36
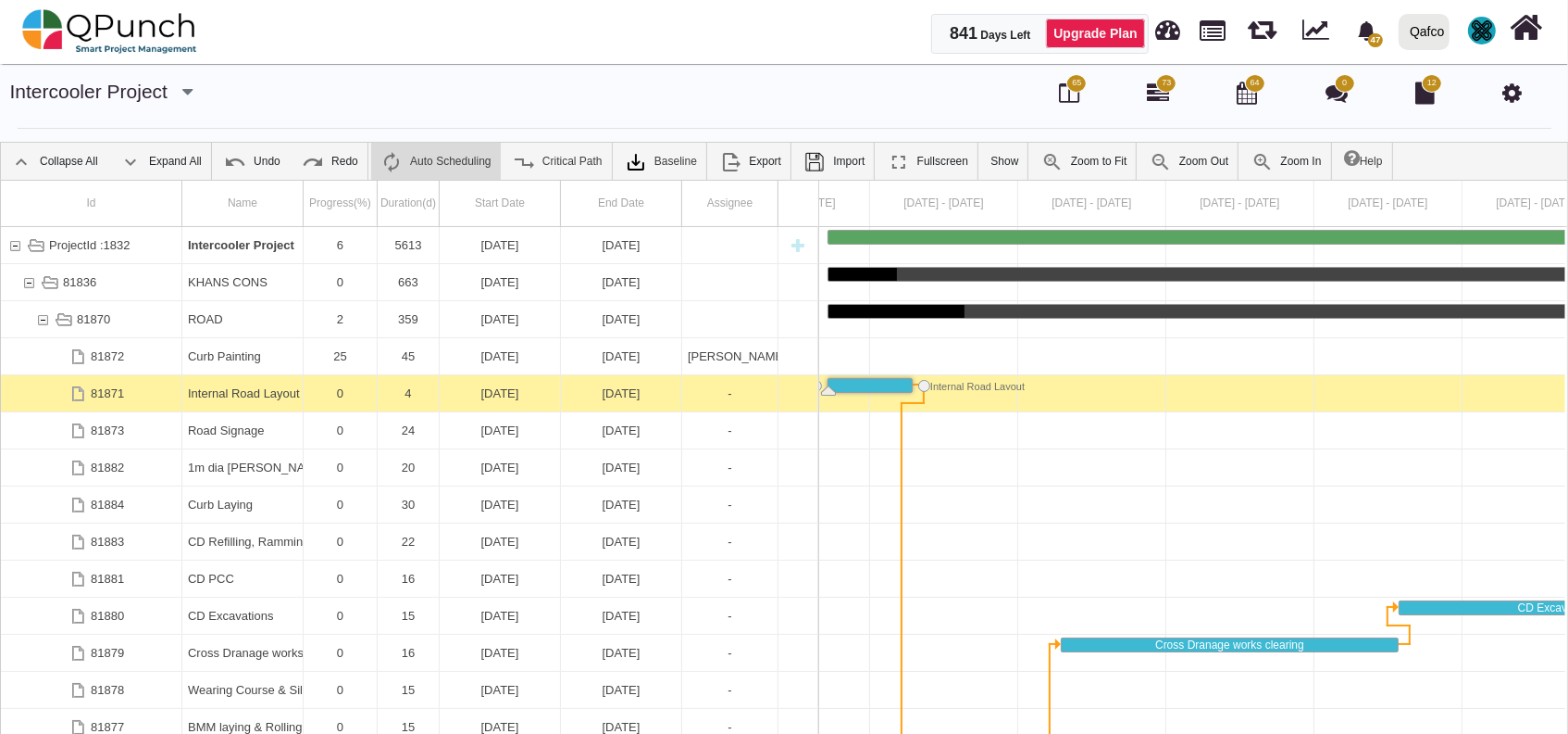
scroll to position [0, 161]
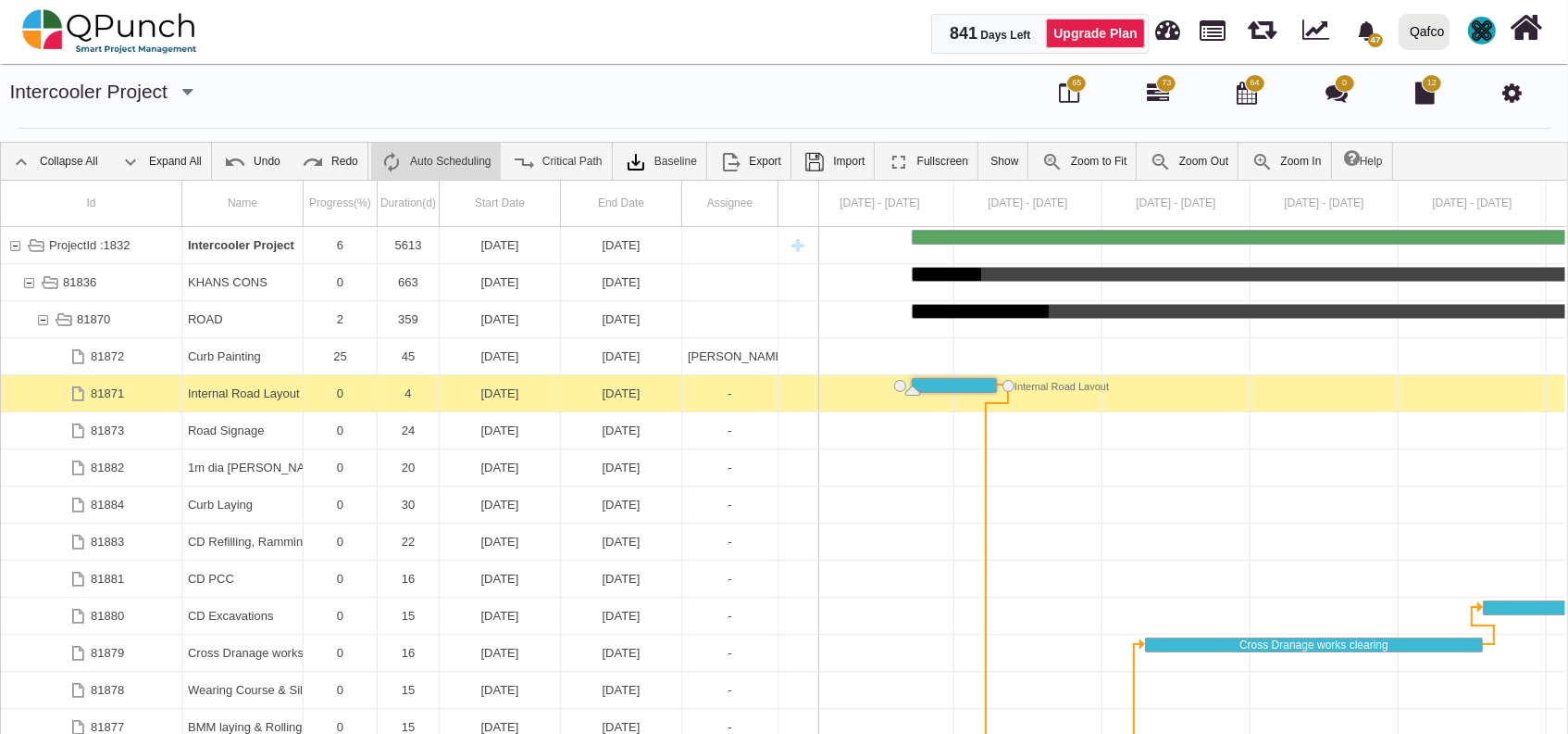
click at [278, 392] on div "Internal Road Layout" at bounding box center [242, 393] width 109 height 36
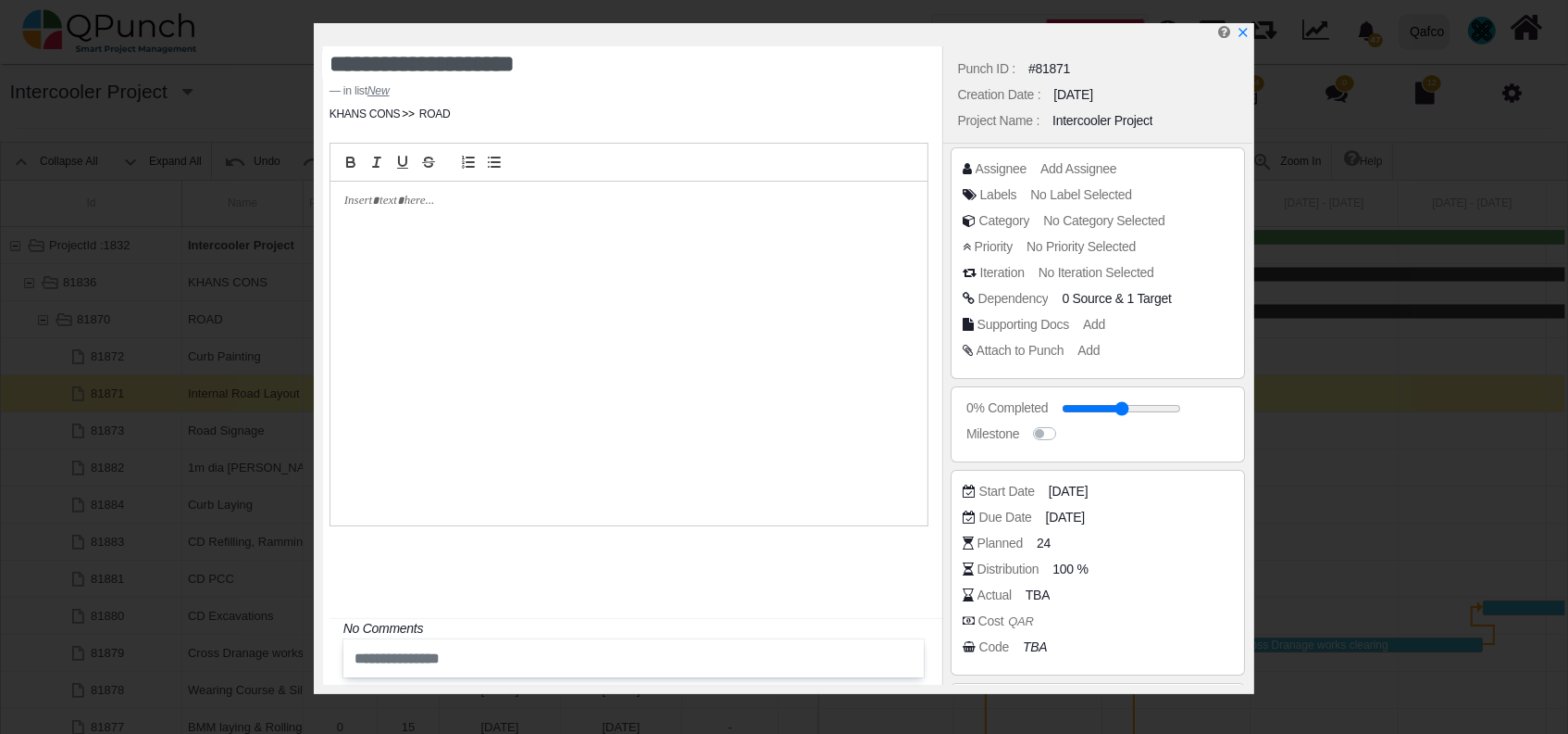
click at [1104, 156] on div "Assignee Add Assignee Labels No Label Selected Category No Category Selected Pr…" at bounding box center [1098, 263] width 295 height 231
click at [1100, 163] on span "Add Assignee" at bounding box center [1080, 169] width 76 height 15
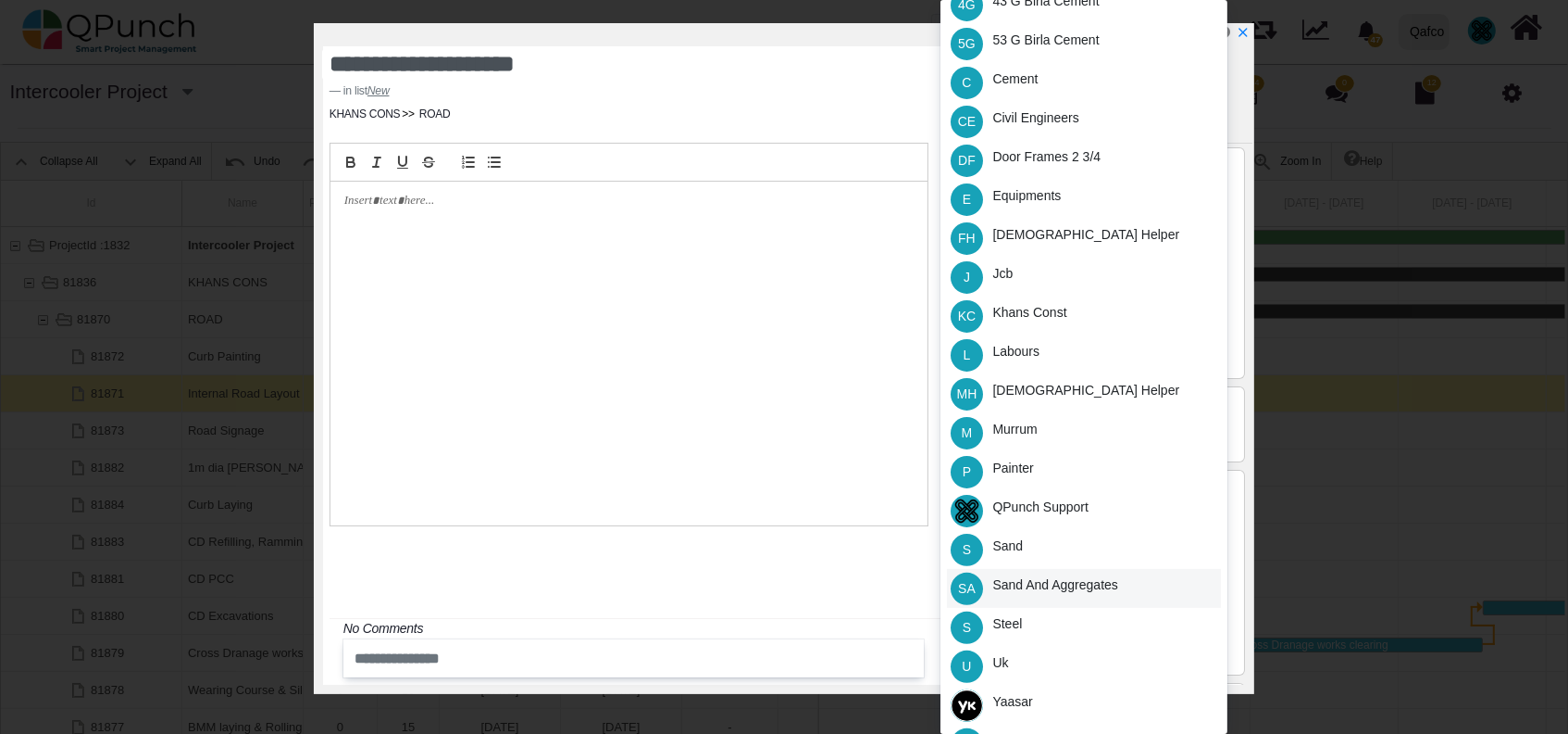
scroll to position [364, 0]
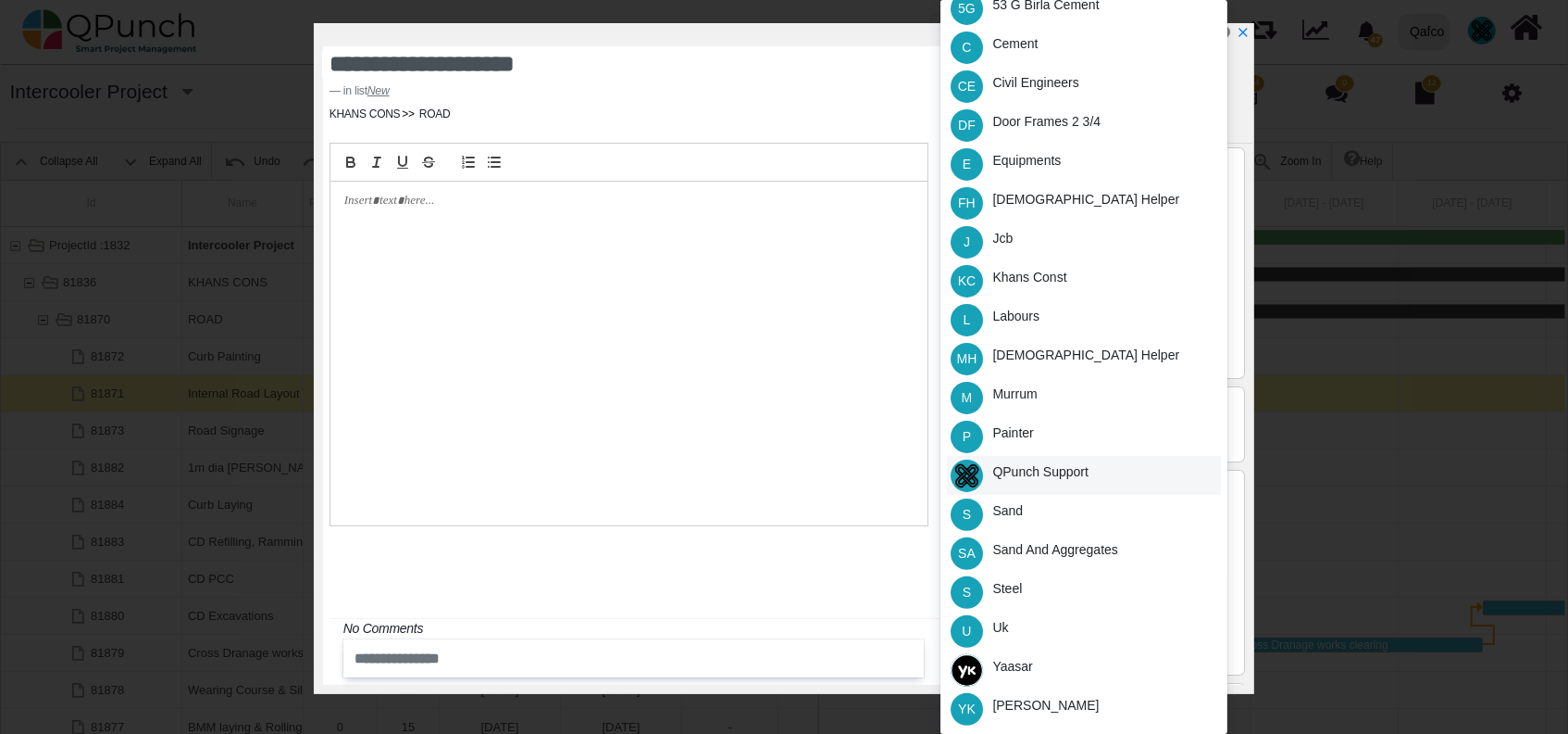
click at [1063, 456] on div "QPunch Support" at bounding box center [1040, 476] width 109 height 39
click at [1056, 684] on div "Yaasar" at bounding box center [1084, 670] width 274 height 39
click at [1075, 704] on div "YK Yaasar Kably" at bounding box center [1084, 709] width 274 height 39
click at [1238, 42] on div at bounding box center [788, 35] width 929 height 23
click at [1245, 37] on icon "x" at bounding box center [1243, 34] width 15 height 15
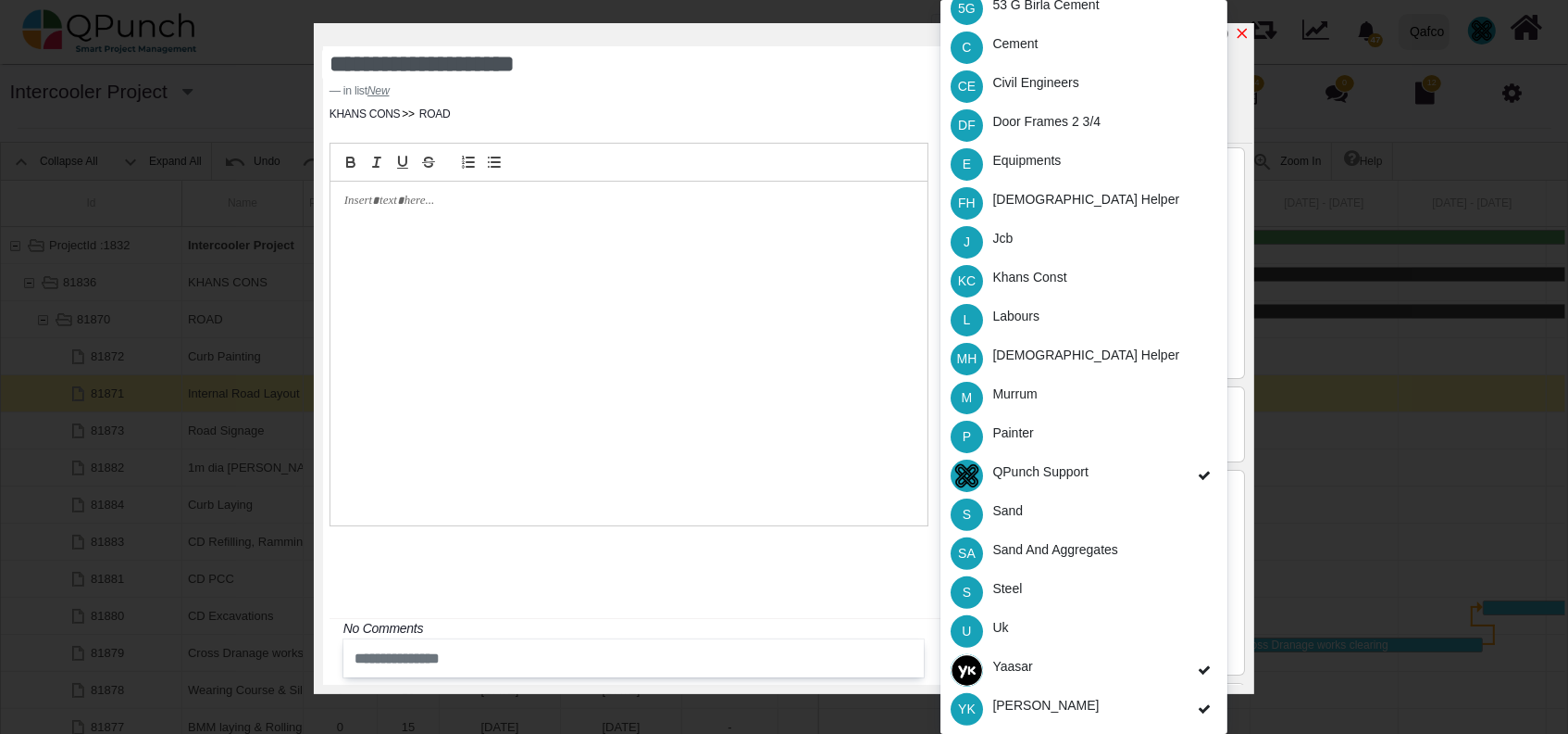
type input "**"
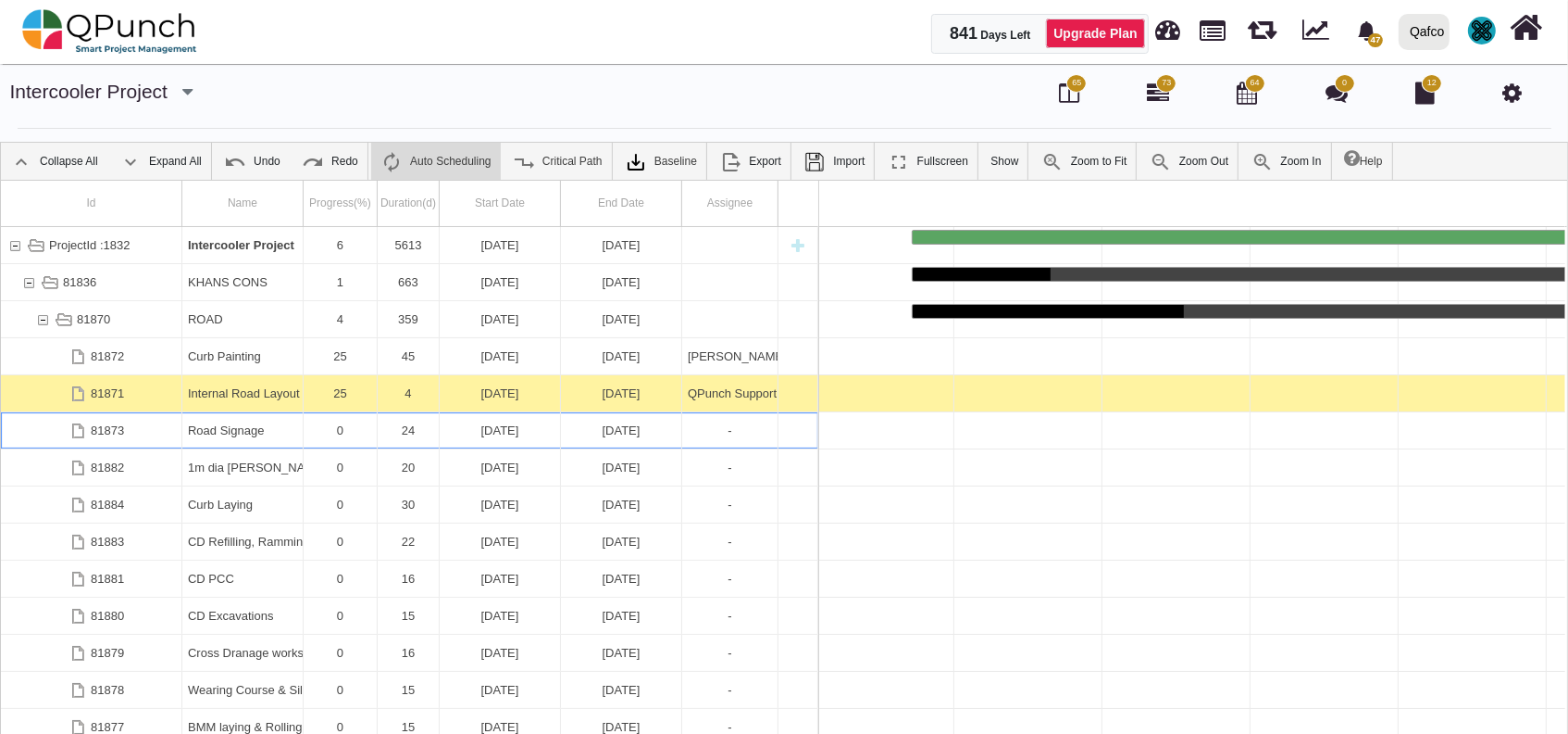
scroll to position [0, 2954]
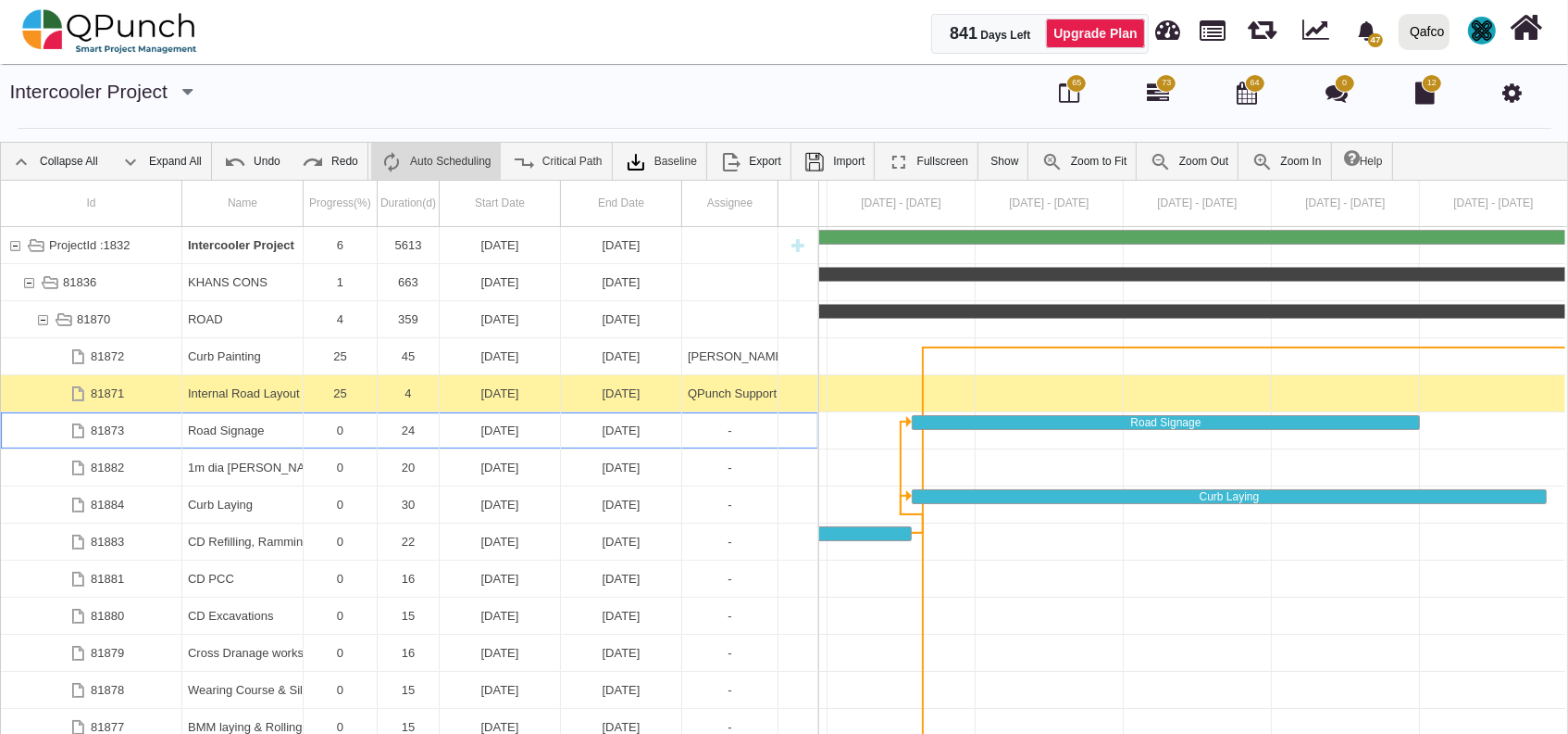
click at [248, 437] on div "Road Signage" at bounding box center [242, 430] width 109 height 36
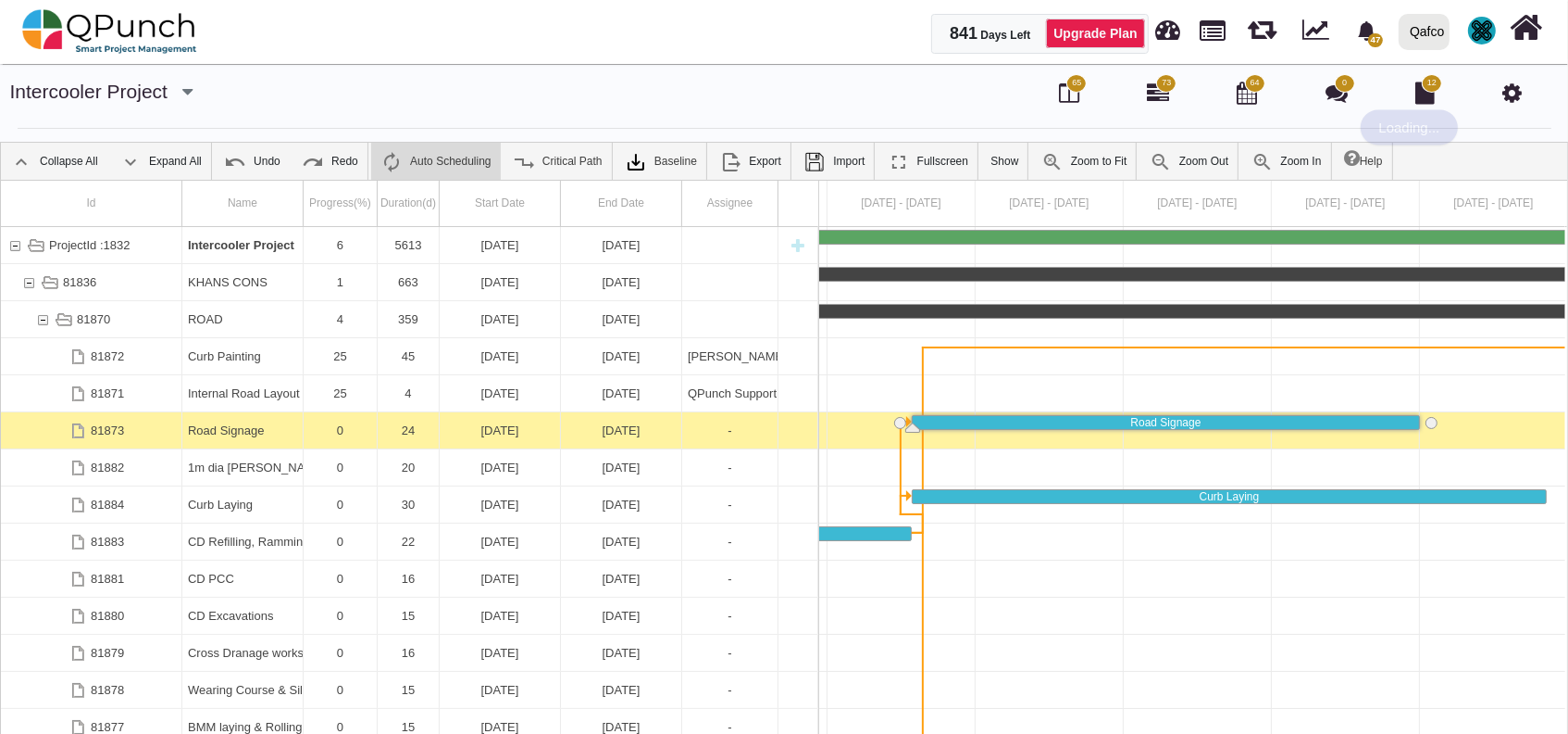
click at [246, 438] on div "Road Signage" at bounding box center [242, 430] width 109 height 36
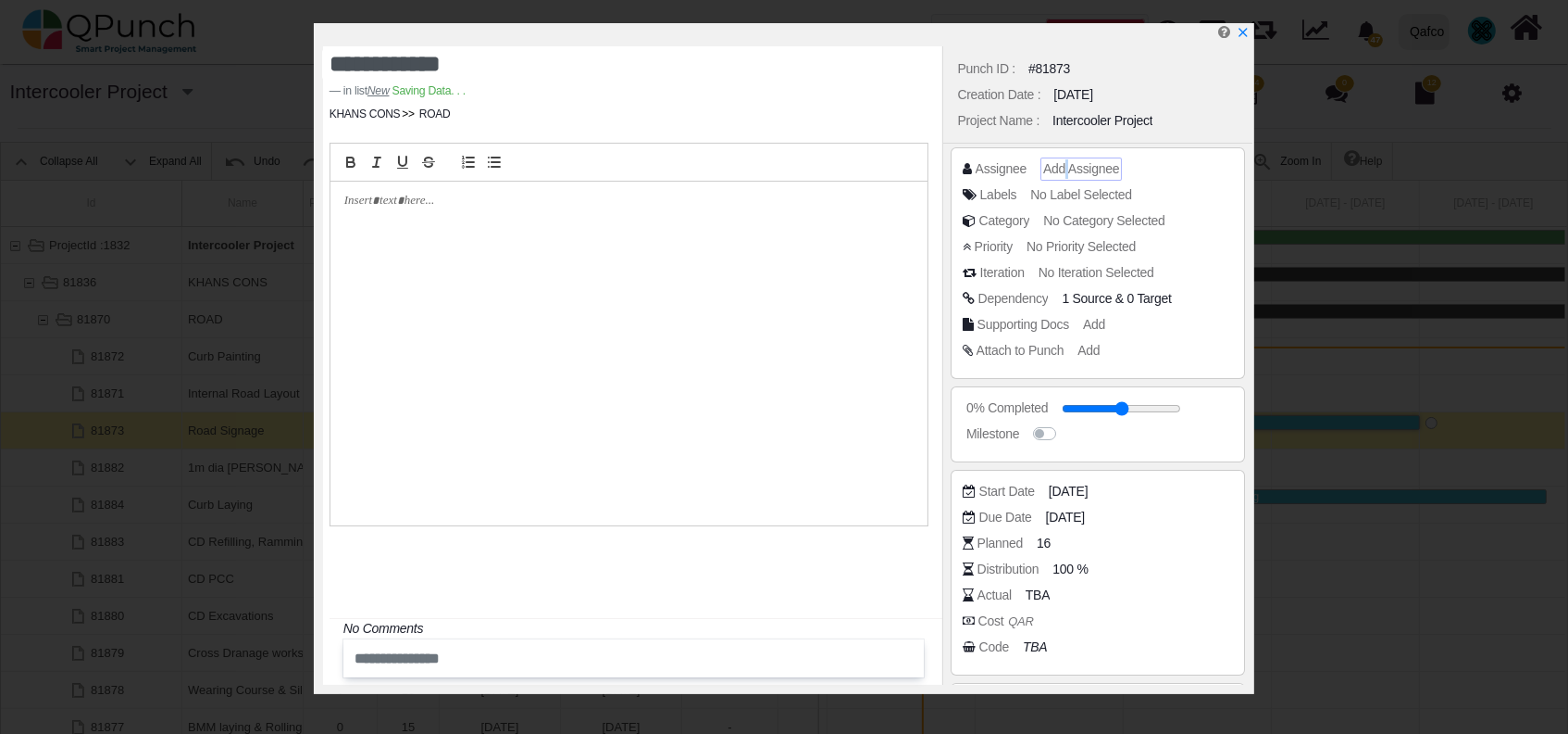
click at [1066, 169] on span "Add Assignee" at bounding box center [1080, 169] width 76 height 15
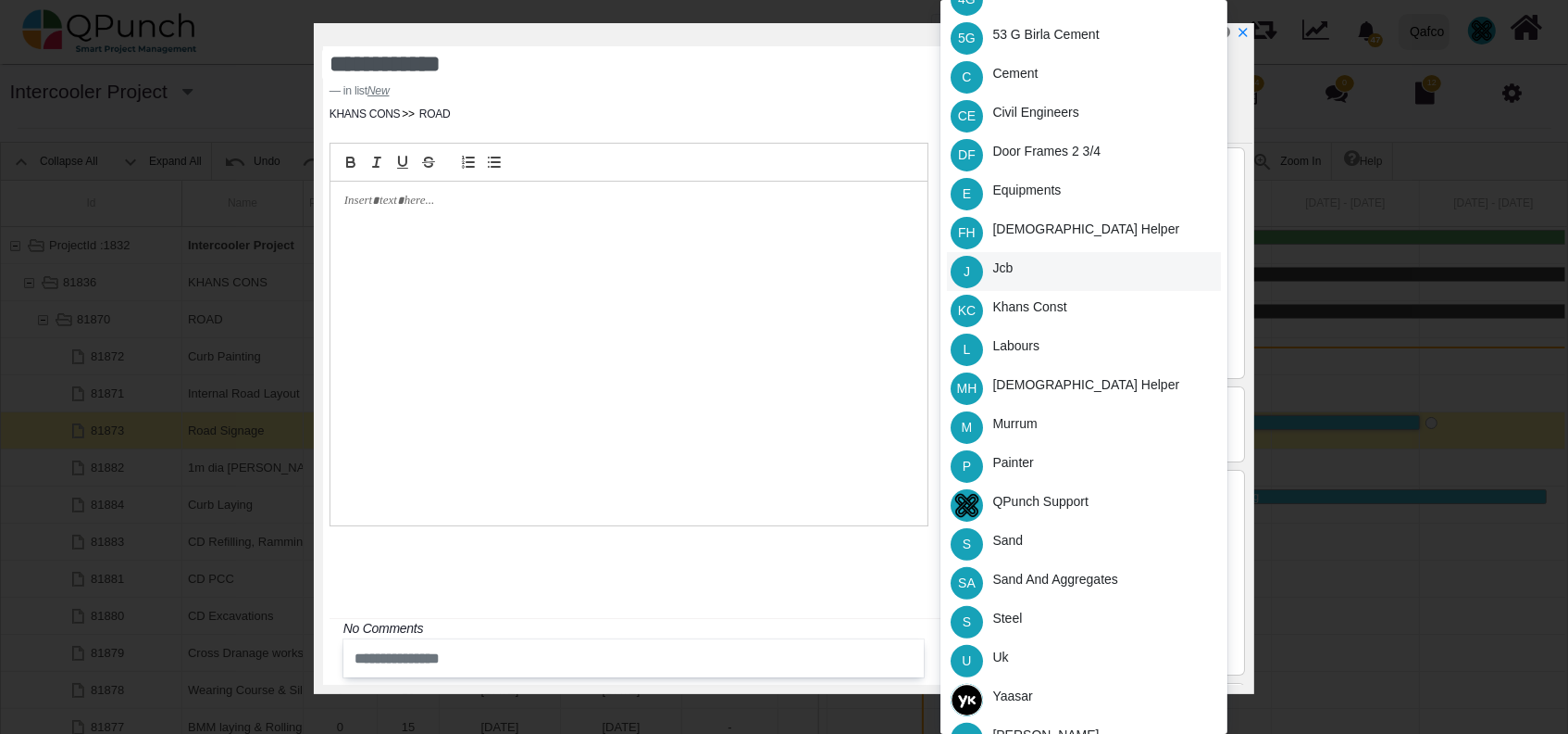
scroll to position [364, 0]
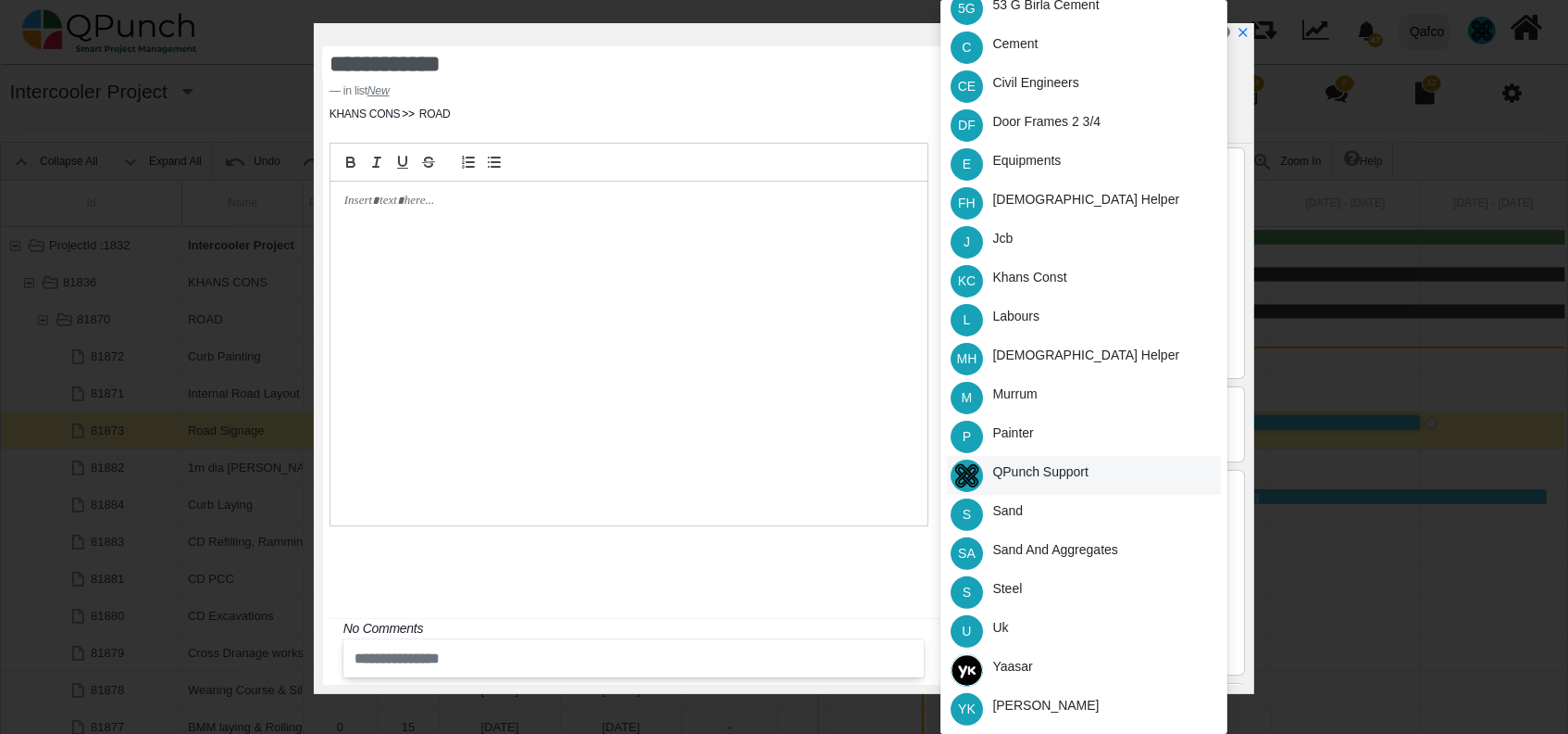
click at [1035, 479] on div "QPunch Support" at bounding box center [1040, 472] width 96 height 20
click at [1037, 652] on div "Yaasar" at bounding box center [1084, 670] width 274 height 39
click at [1051, 708] on div "[PERSON_NAME]" at bounding box center [1046, 705] width 106 height 20
click at [1245, 35] on icon "x" at bounding box center [1243, 34] width 15 height 15
type input "**"
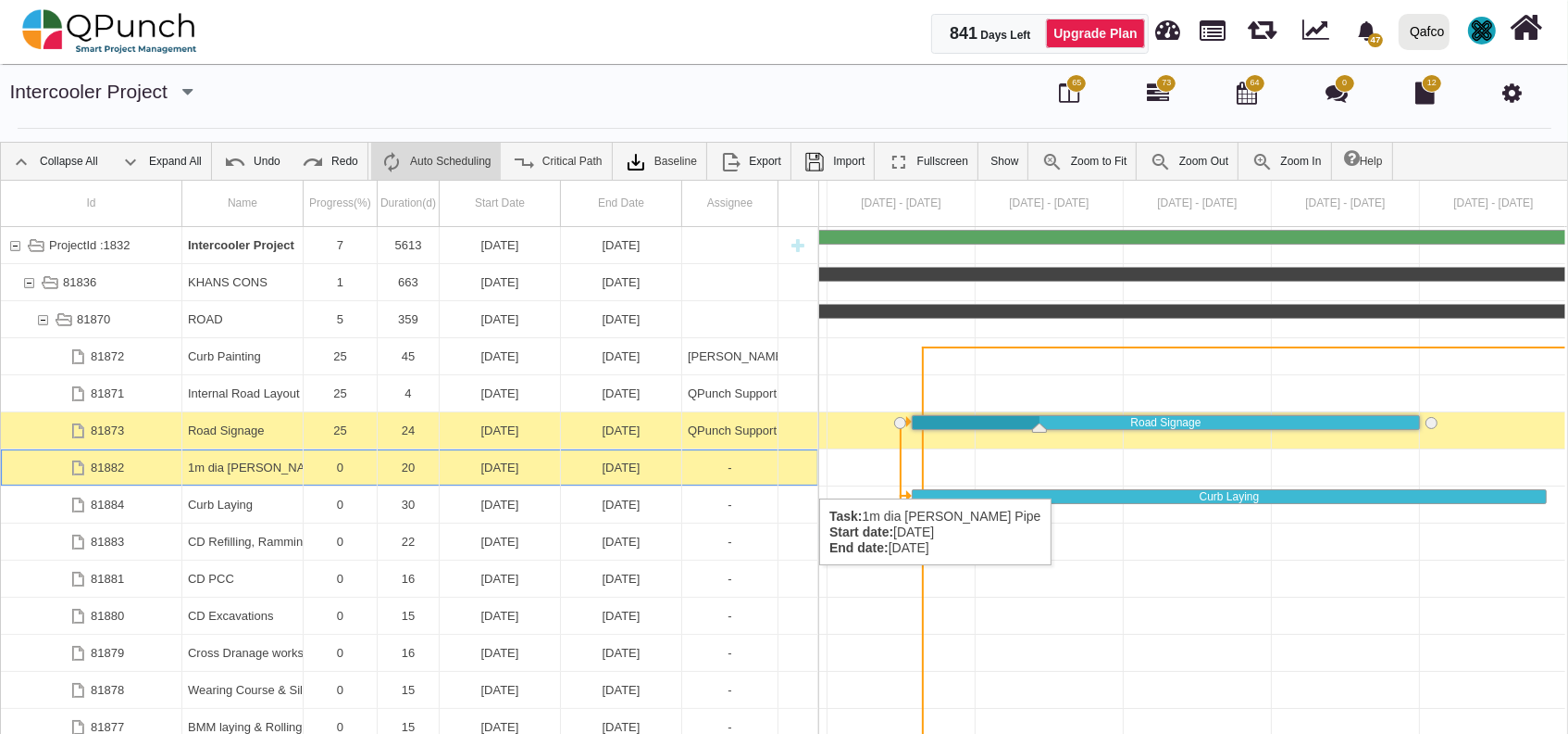
scroll to position [0, 2319]
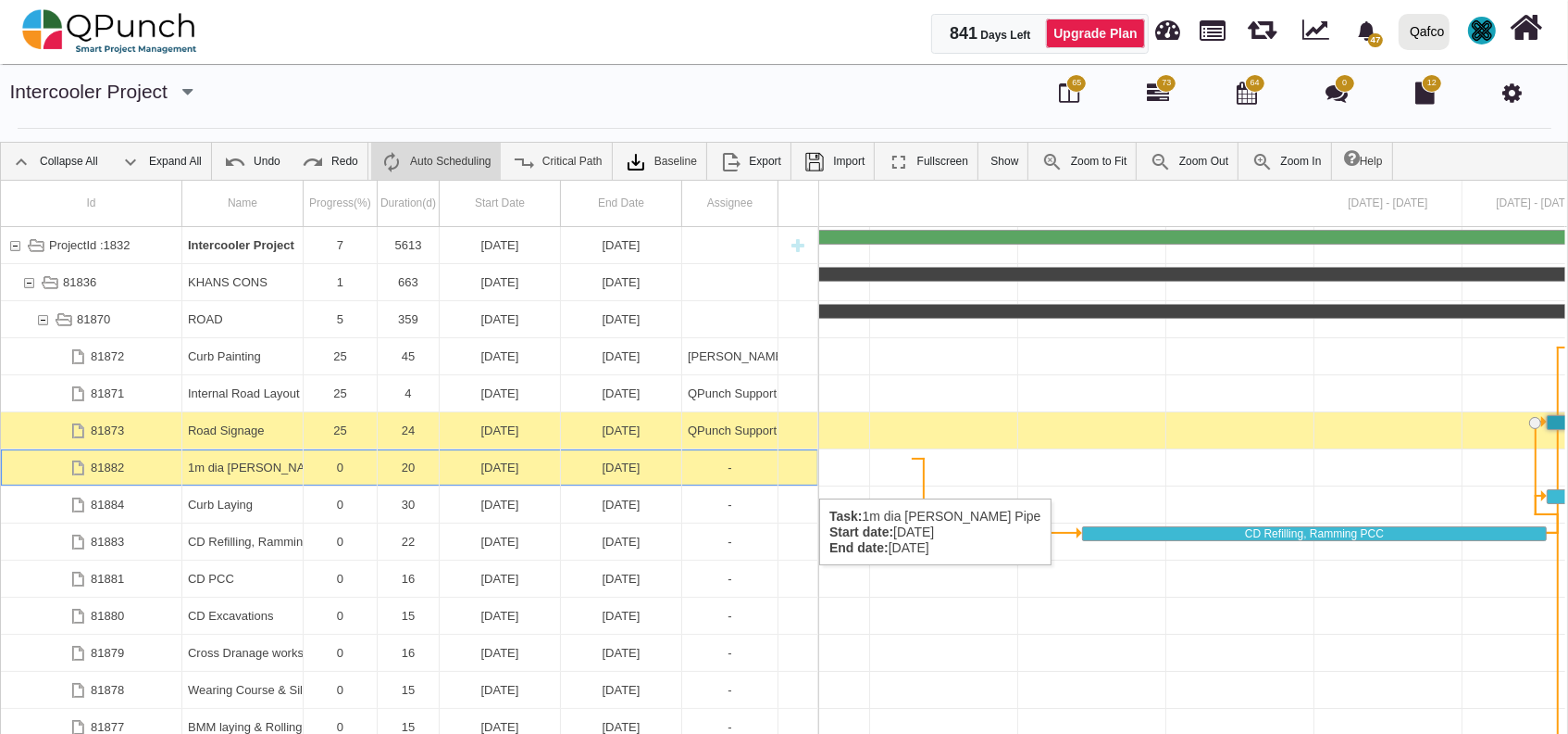
click at [235, 478] on div "1m dia [PERSON_NAME] Pipe" at bounding box center [242, 467] width 109 height 36
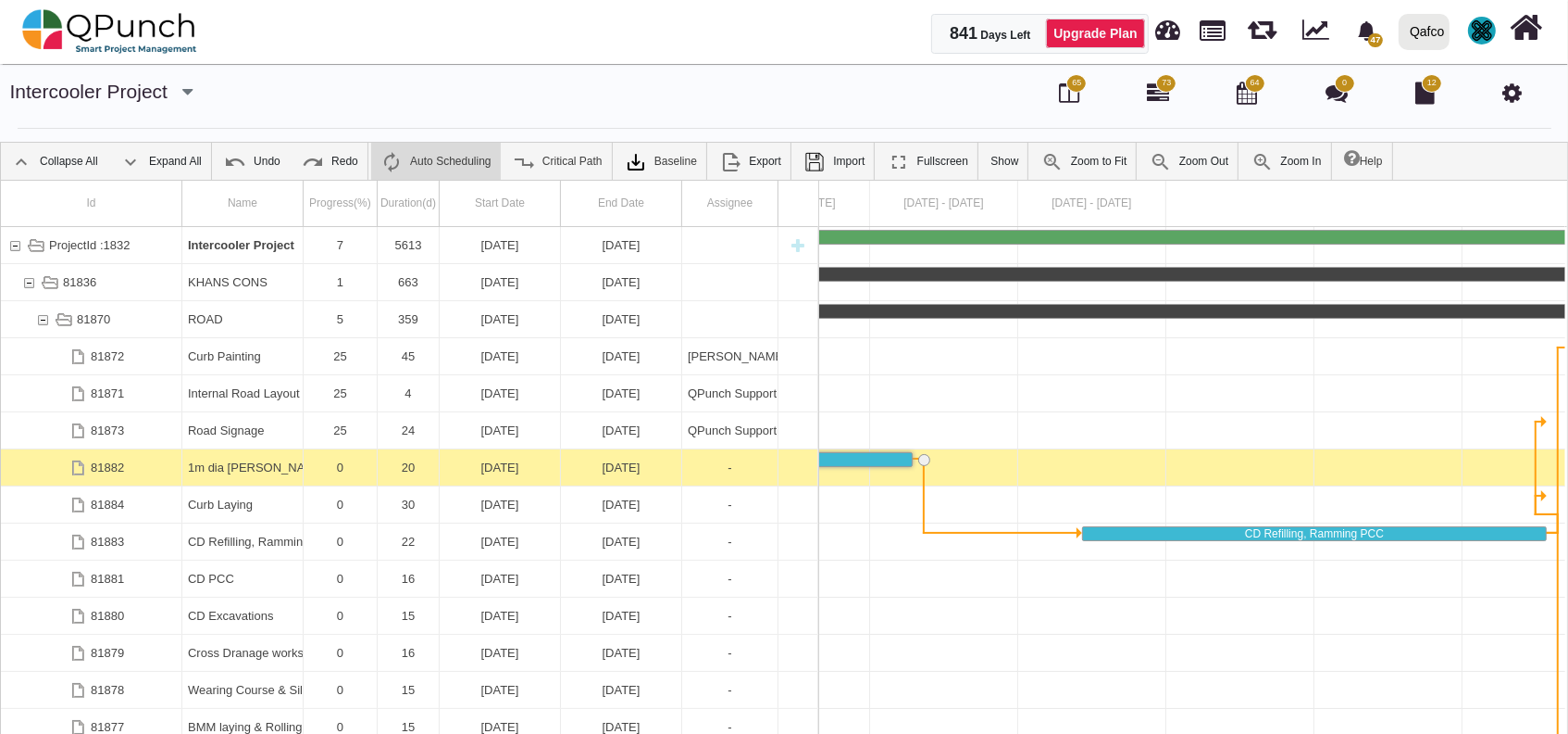
scroll to position [0, 1896]
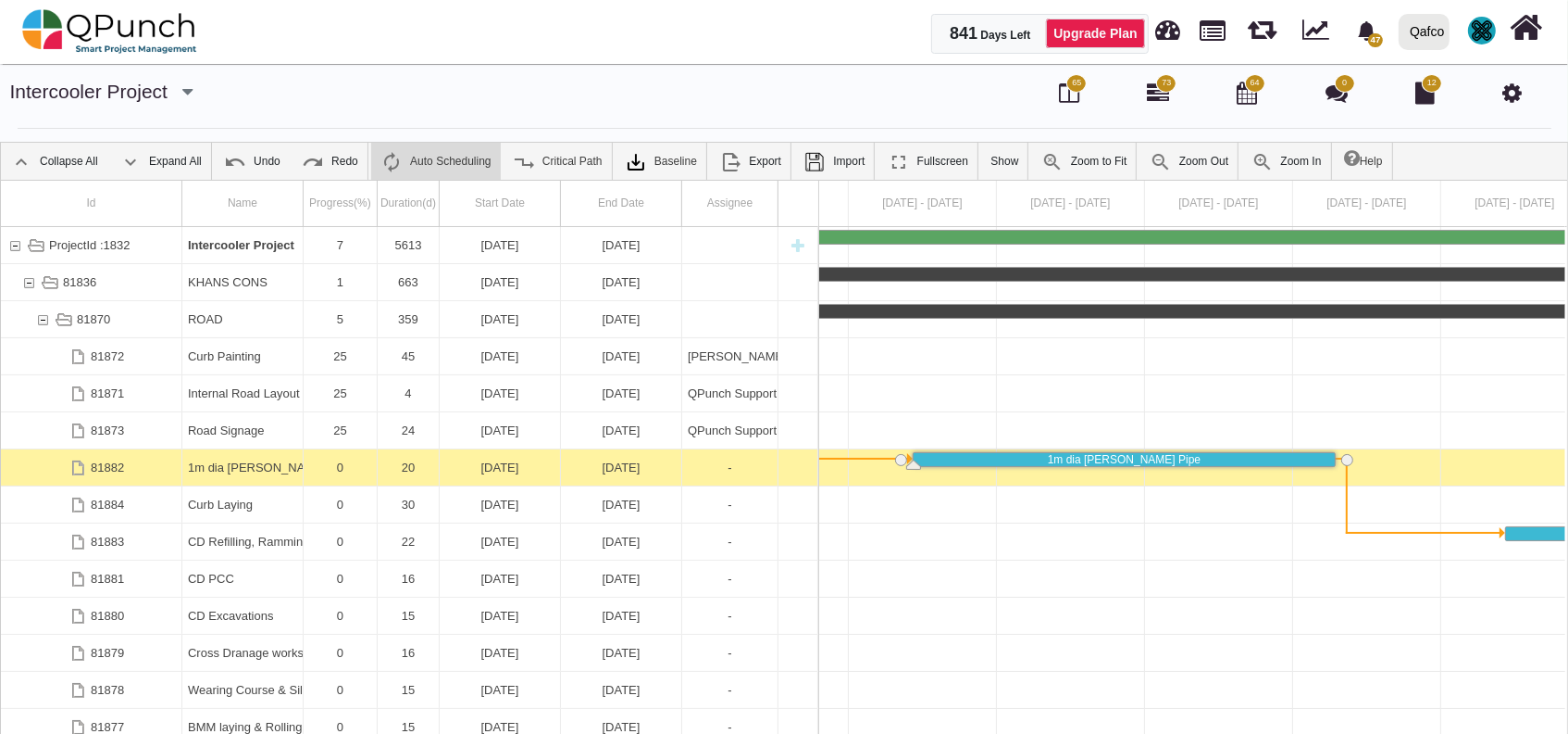
click at [235, 478] on div "1m dia [PERSON_NAME] Pipe" at bounding box center [242, 467] width 109 height 36
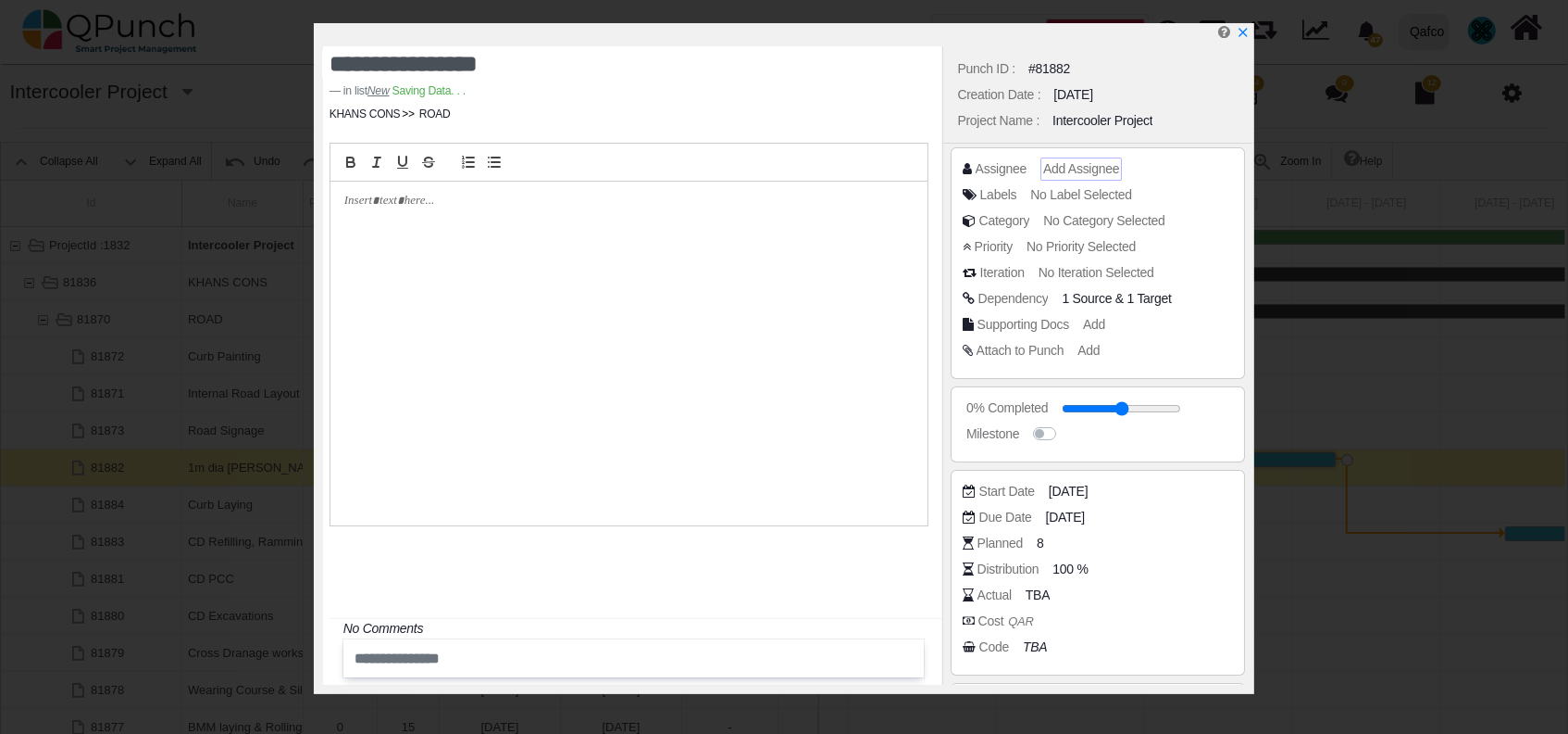
click at [1049, 170] on span "Add Assignee" at bounding box center [1080, 169] width 76 height 15
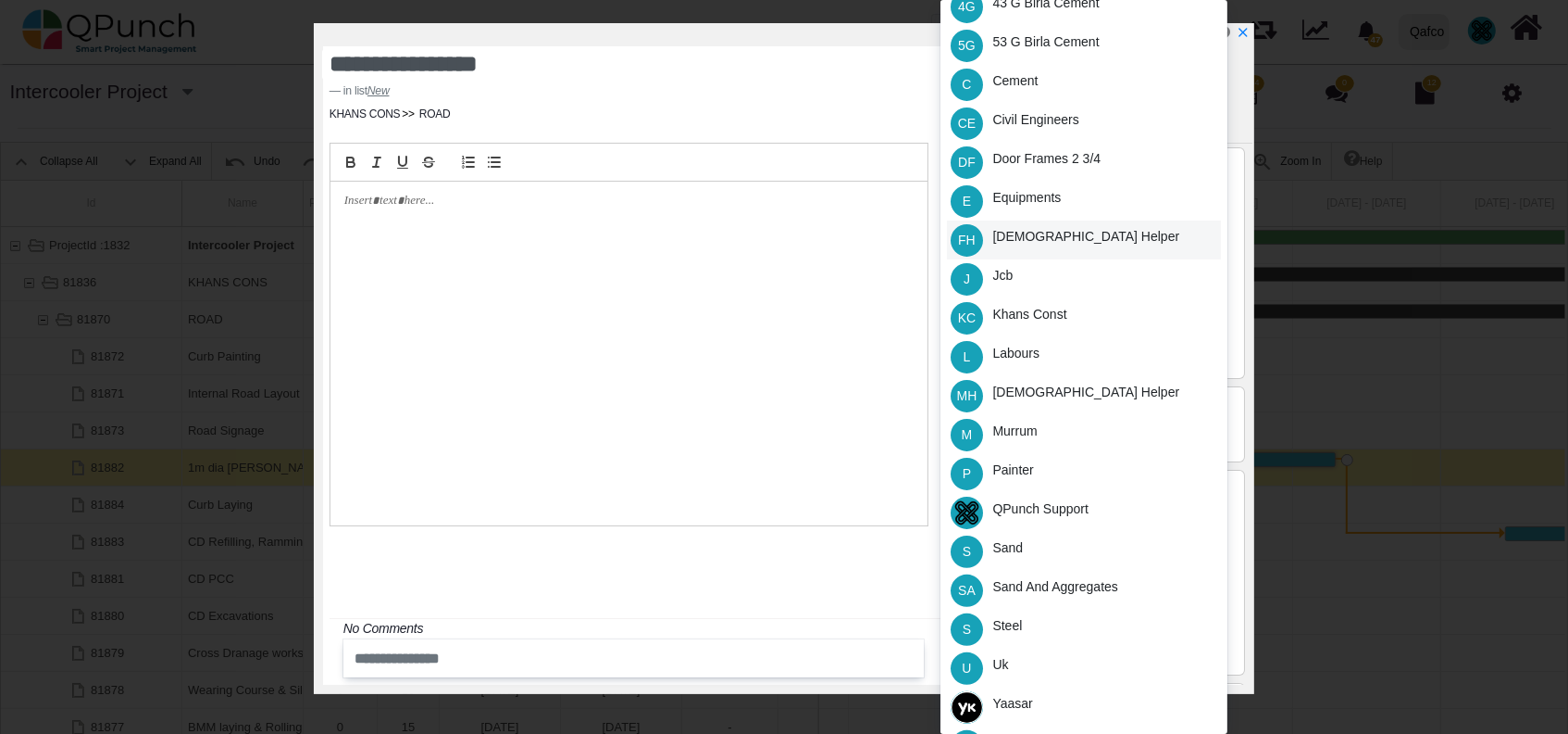
scroll to position [364, 0]
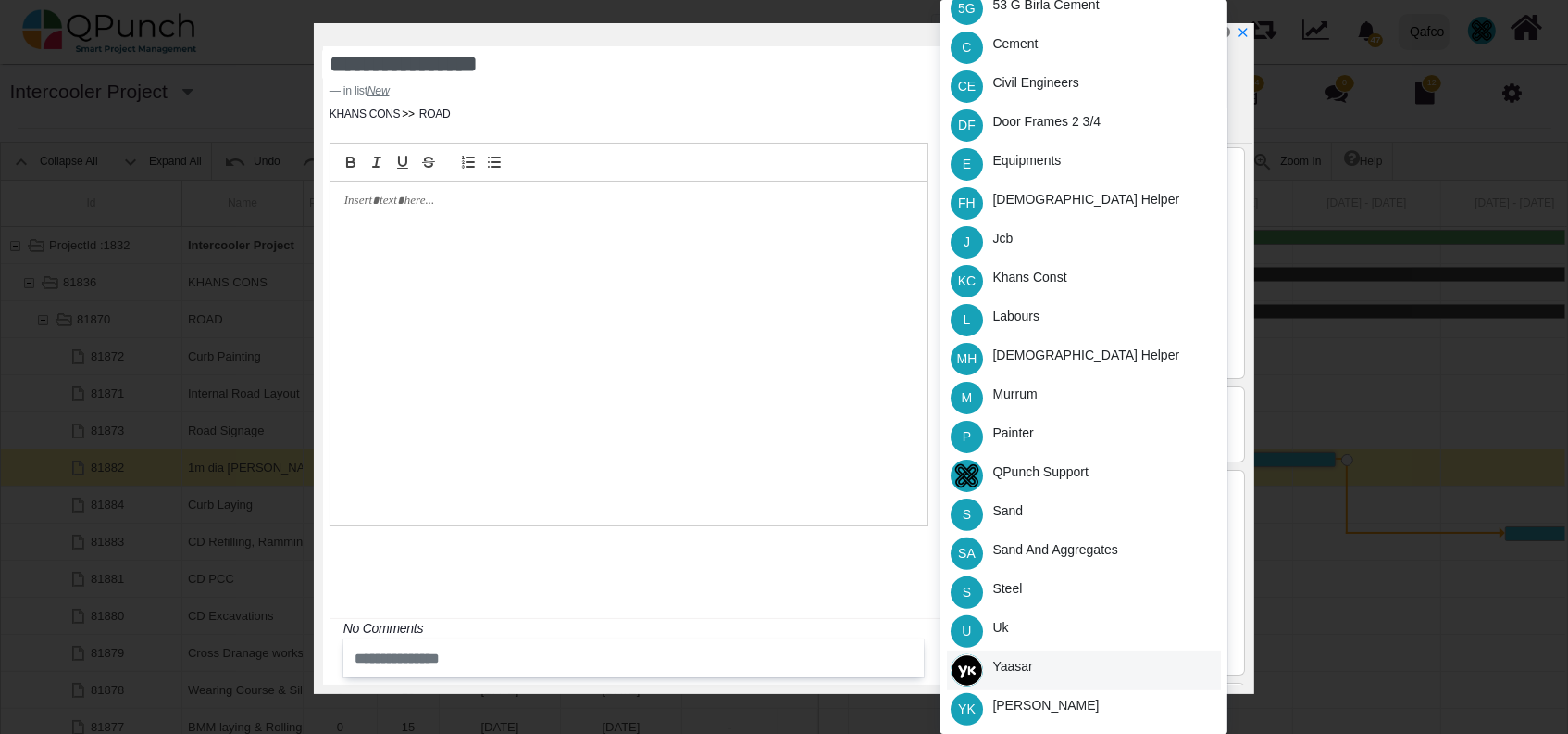
click at [1037, 660] on div "Yaasar" at bounding box center [1084, 670] width 274 height 39
click at [1252, 33] on div at bounding box center [788, 35] width 929 height 23
click at [1242, 31] on icon "x" at bounding box center [1243, 34] width 15 height 15
type input "**"
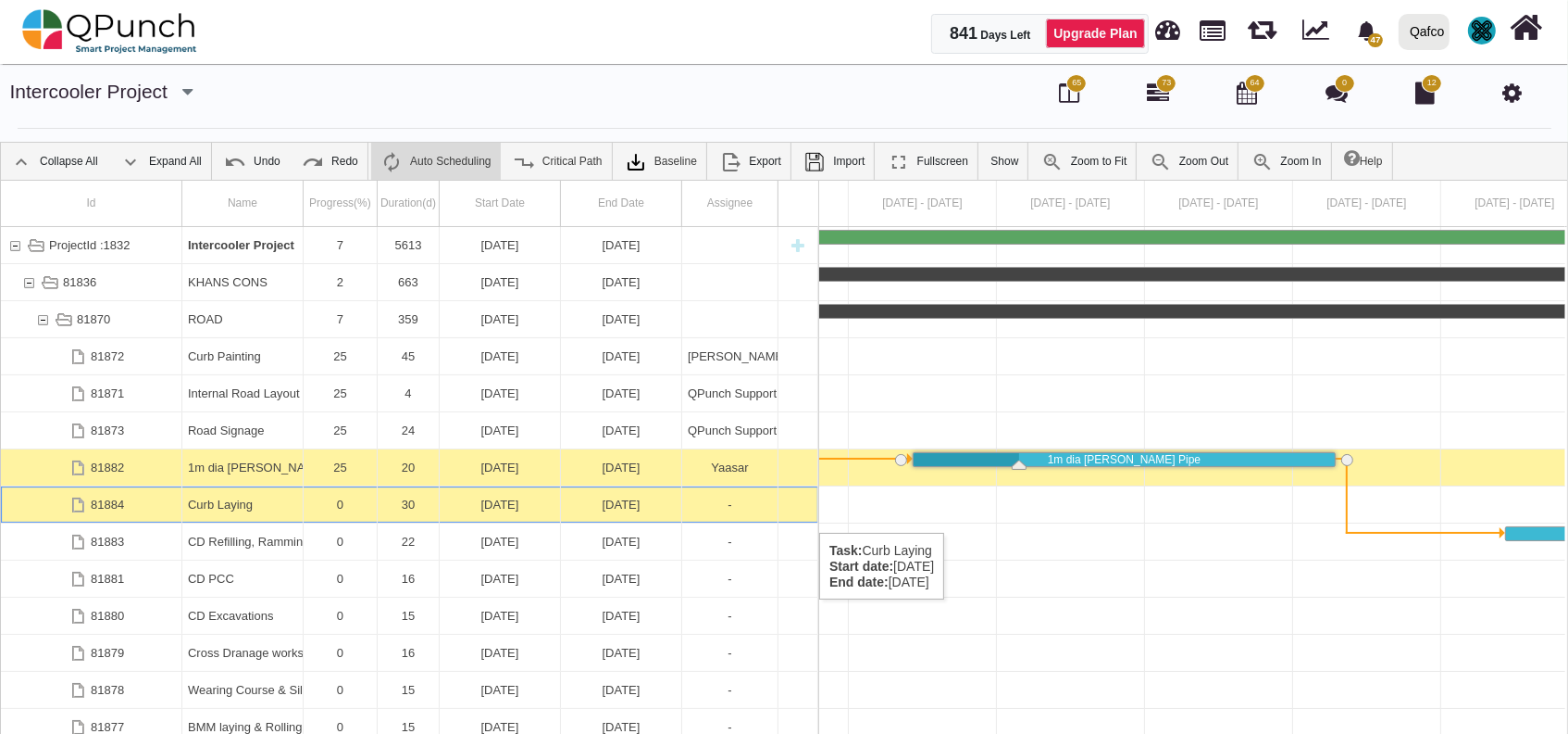
scroll to position [0, 2954]
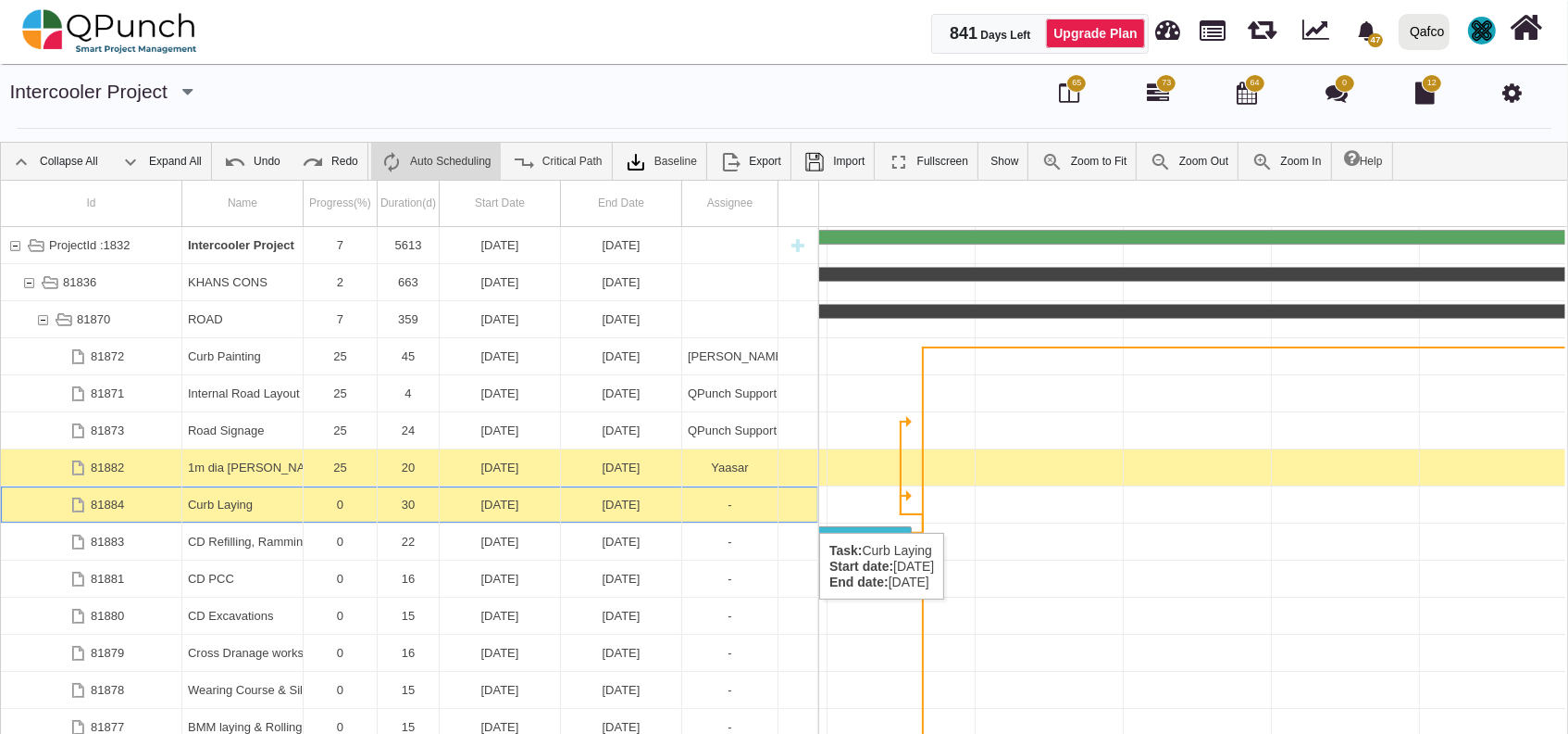
click at [680, 513] on div "[DATE]" at bounding box center [622, 504] width 121 height 36
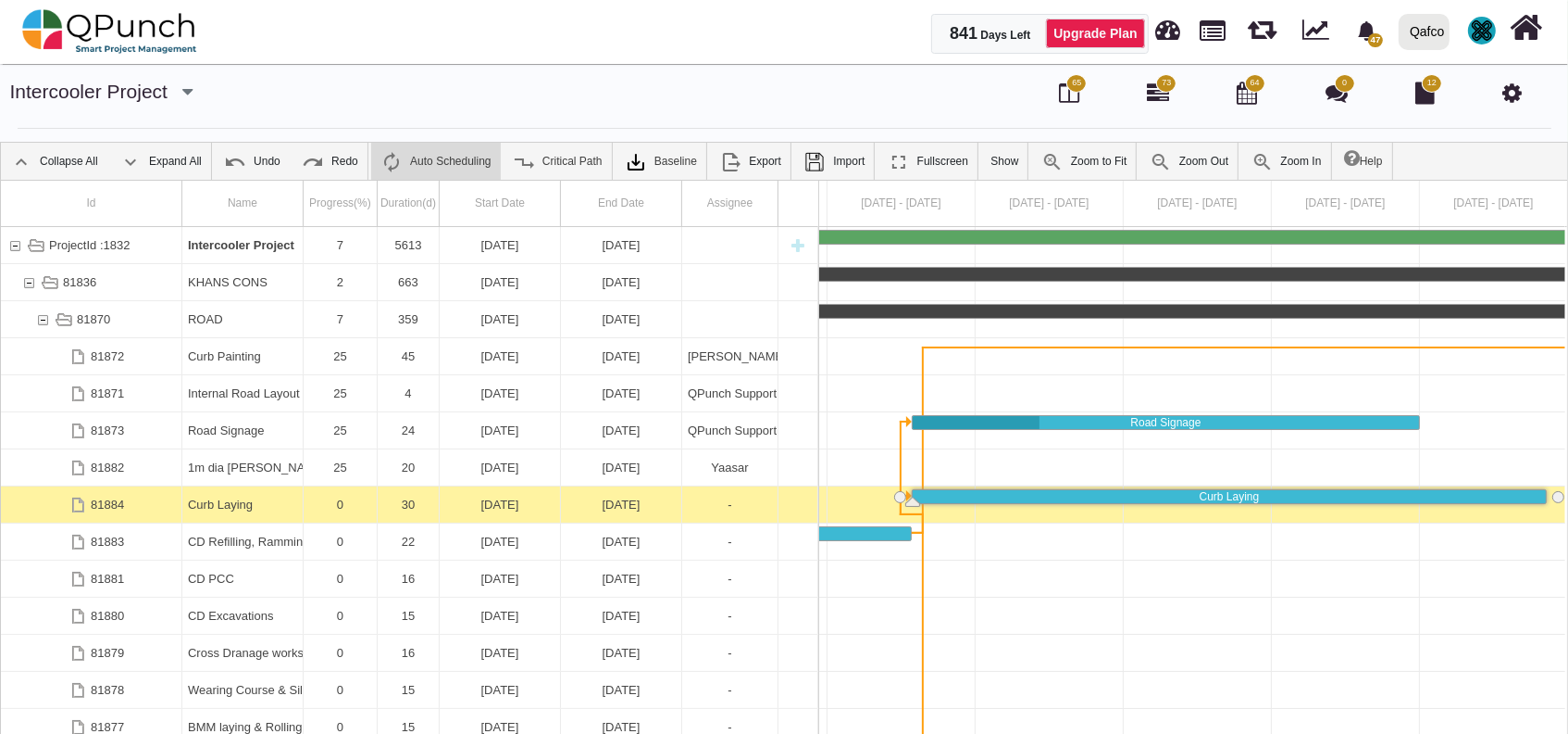
click at [680, 513] on div "[DATE]" at bounding box center [622, 504] width 121 height 36
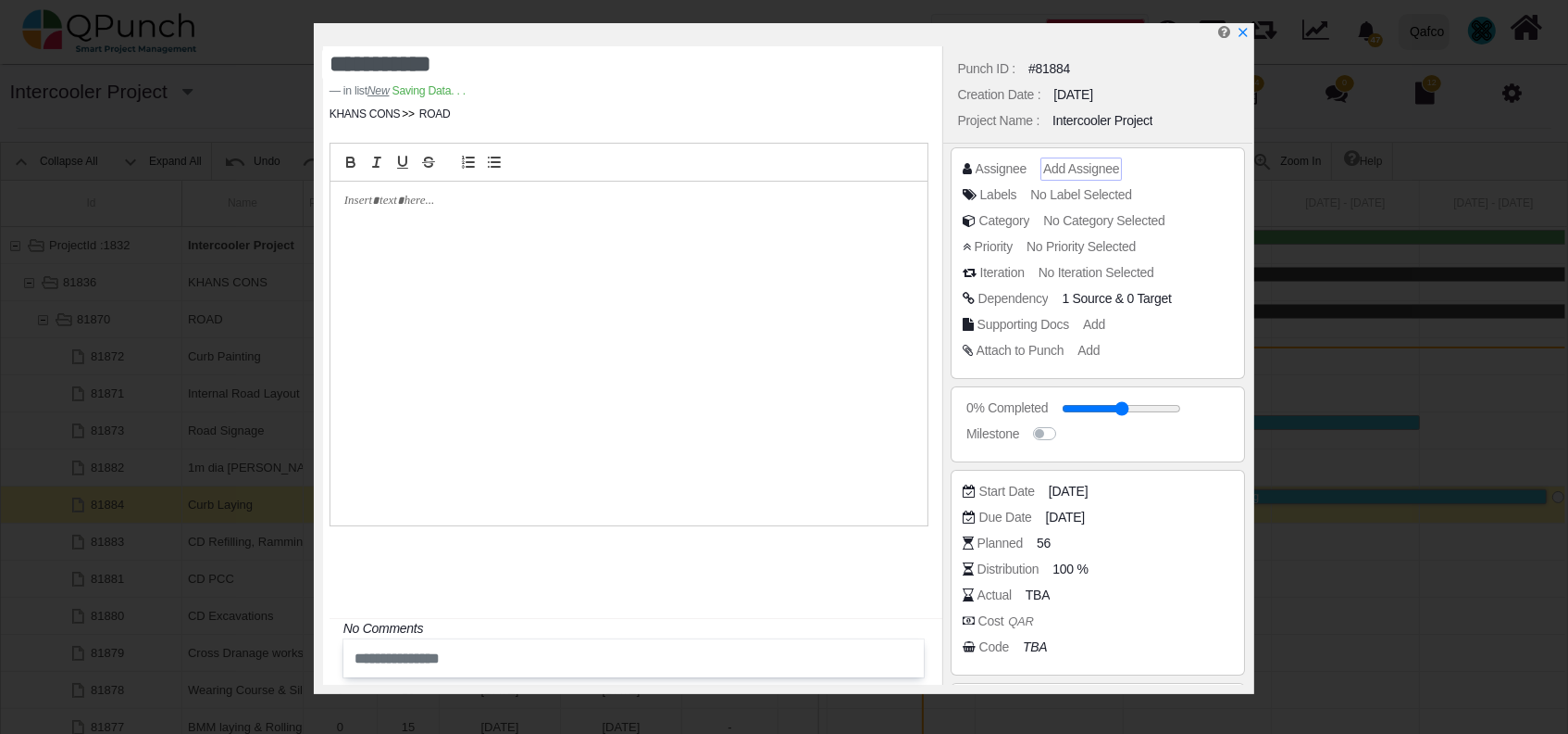
click at [1072, 166] on span "Add Assignee" at bounding box center [1080, 169] width 76 height 15
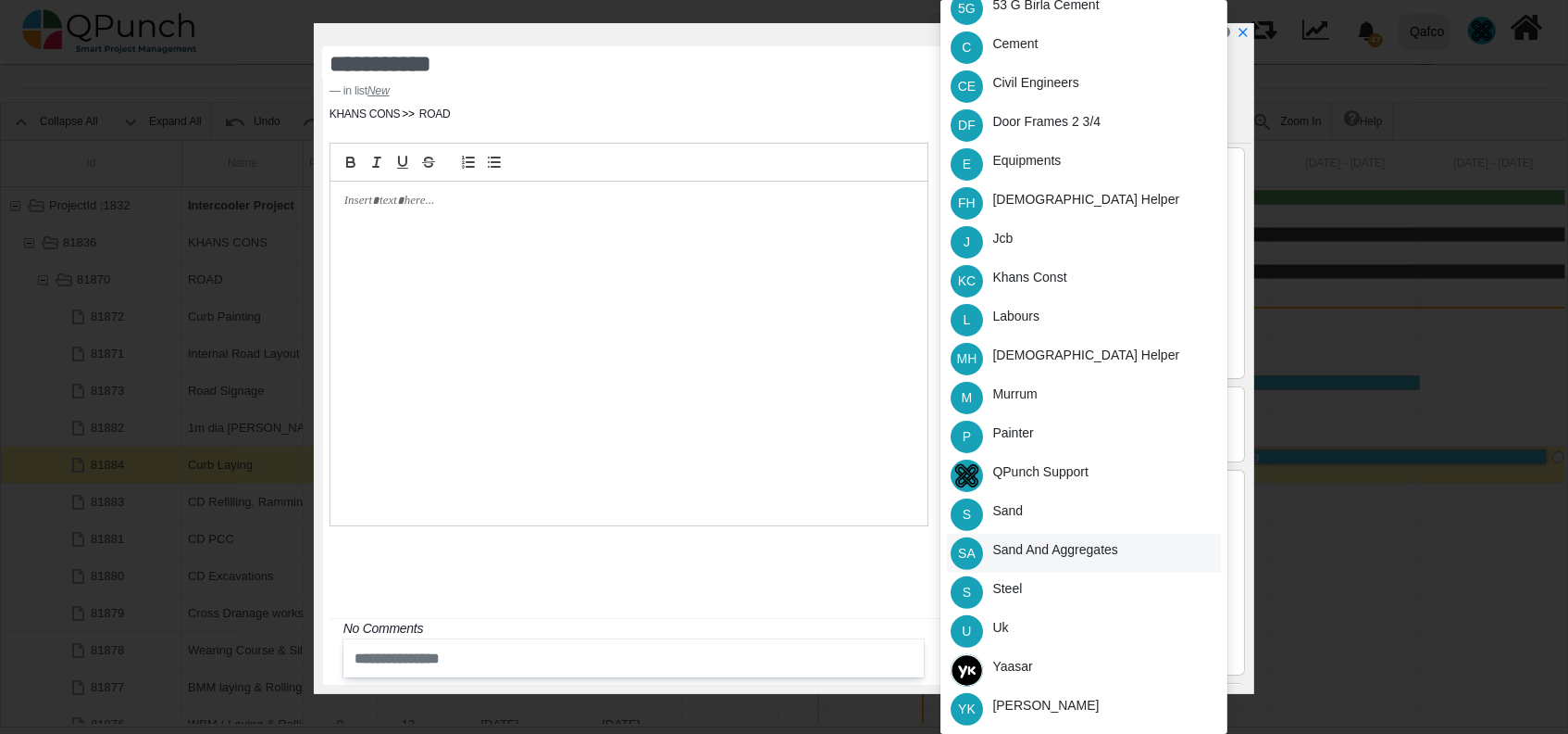
scroll to position [60, 0]
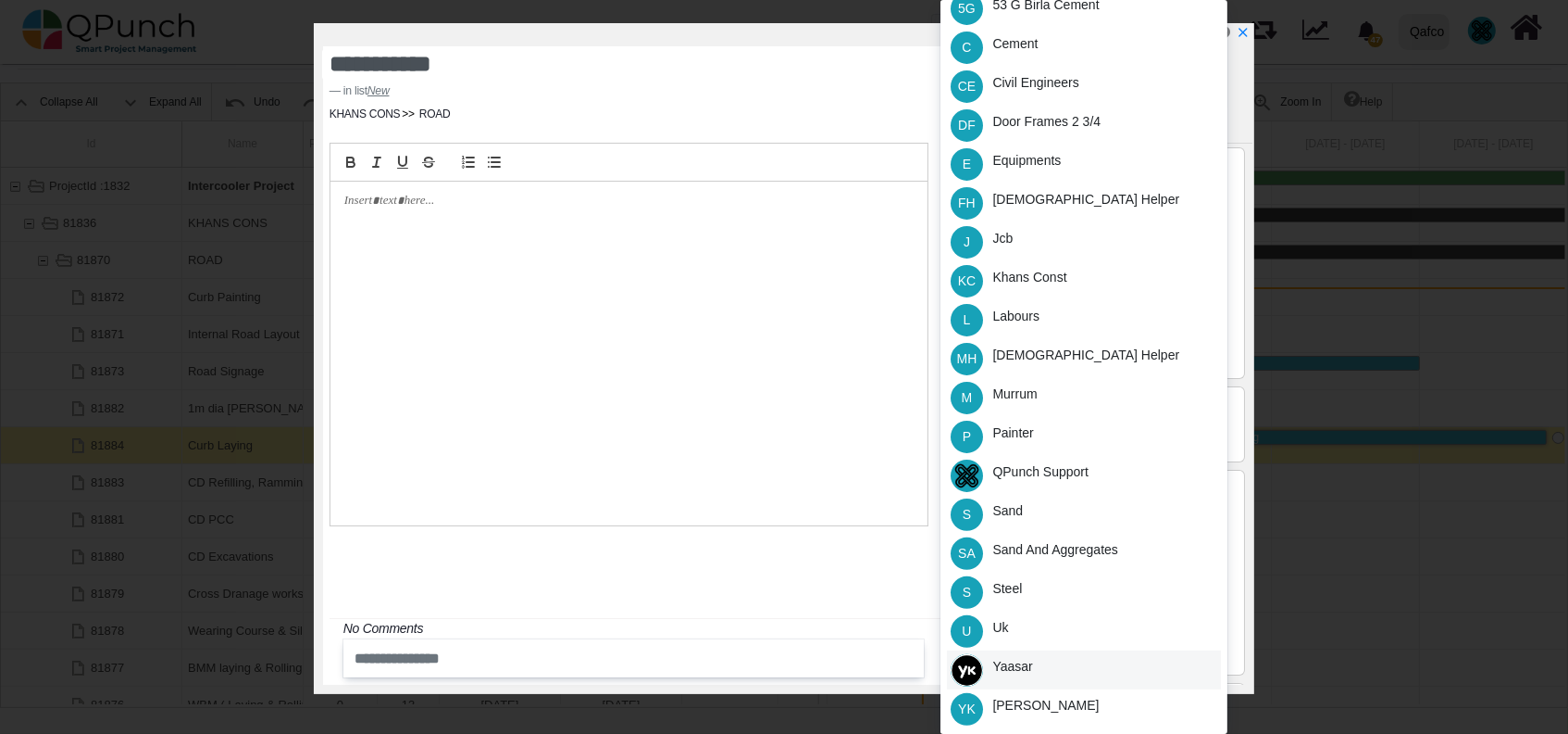
click at [1111, 659] on div "Yaasar" at bounding box center [1084, 670] width 274 height 39
click at [1245, 34] on icon "x" at bounding box center [1243, 34] width 15 height 15
type input "**"
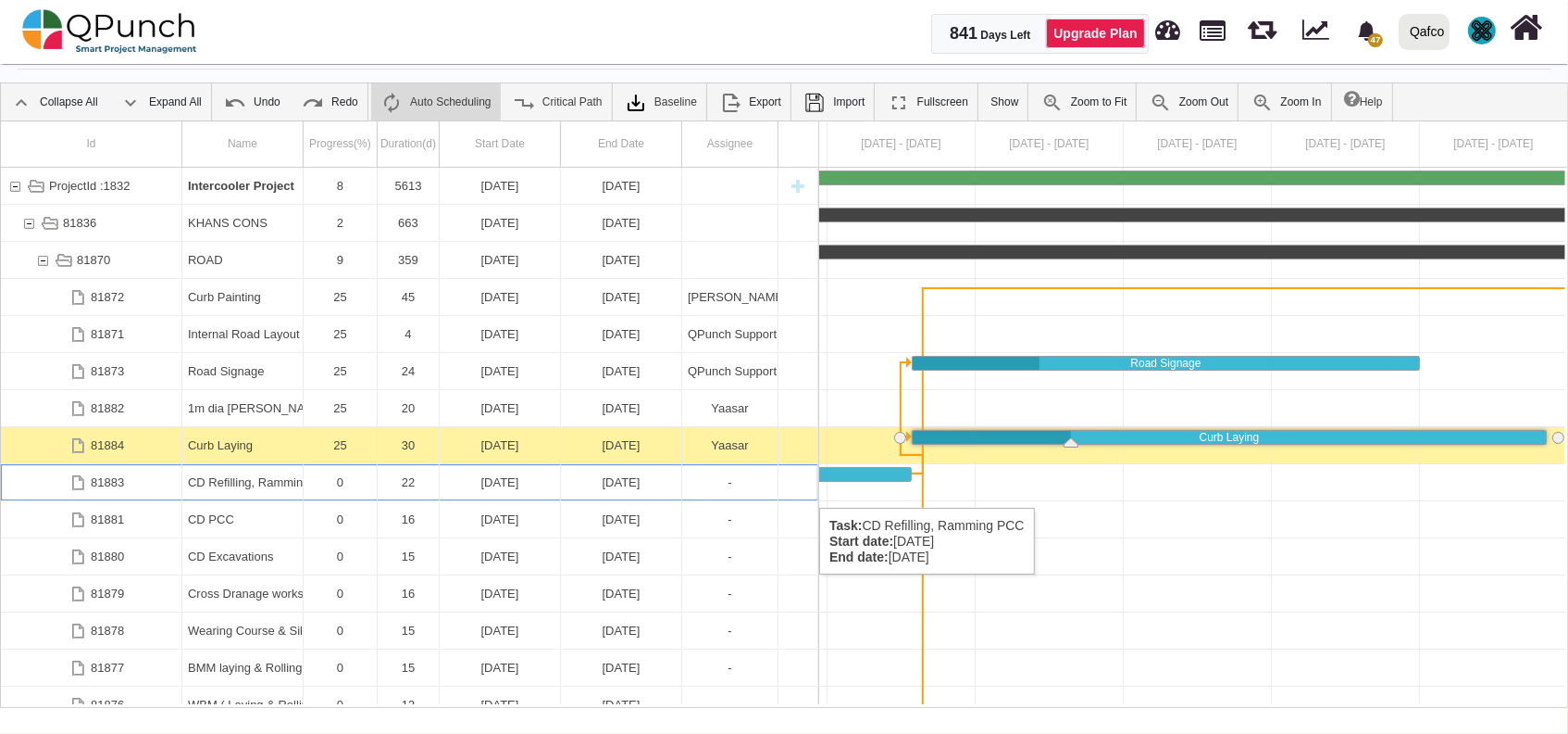
click at [364, 489] on div "0" at bounding box center [340, 482] width 62 height 36
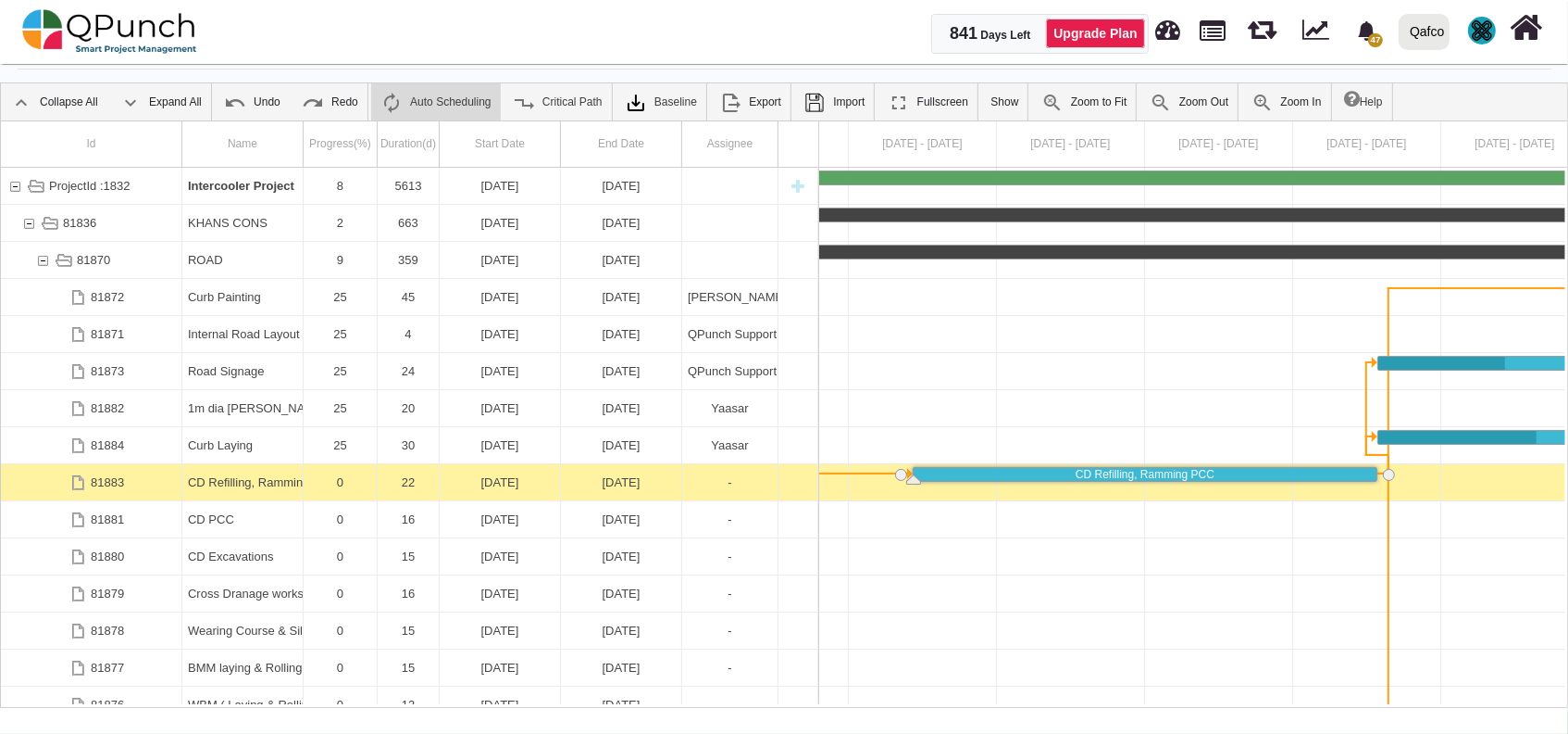
click at [364, 489] on div "0" at bounding box center [340, 482] width 62 height 36
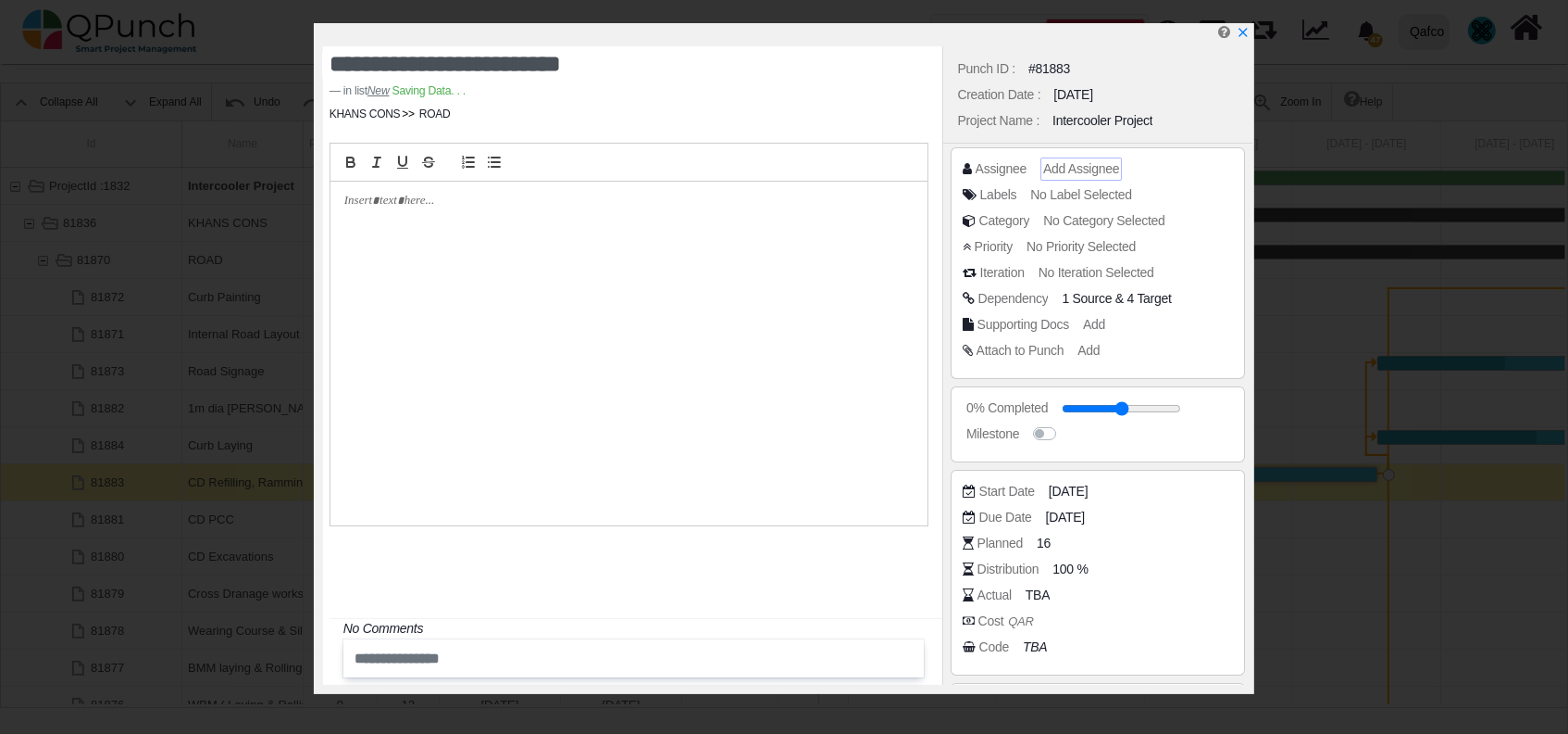
click at [1079, 165] on span "Add Assignee" at bounding box center [1080, 169] width 76 height 15
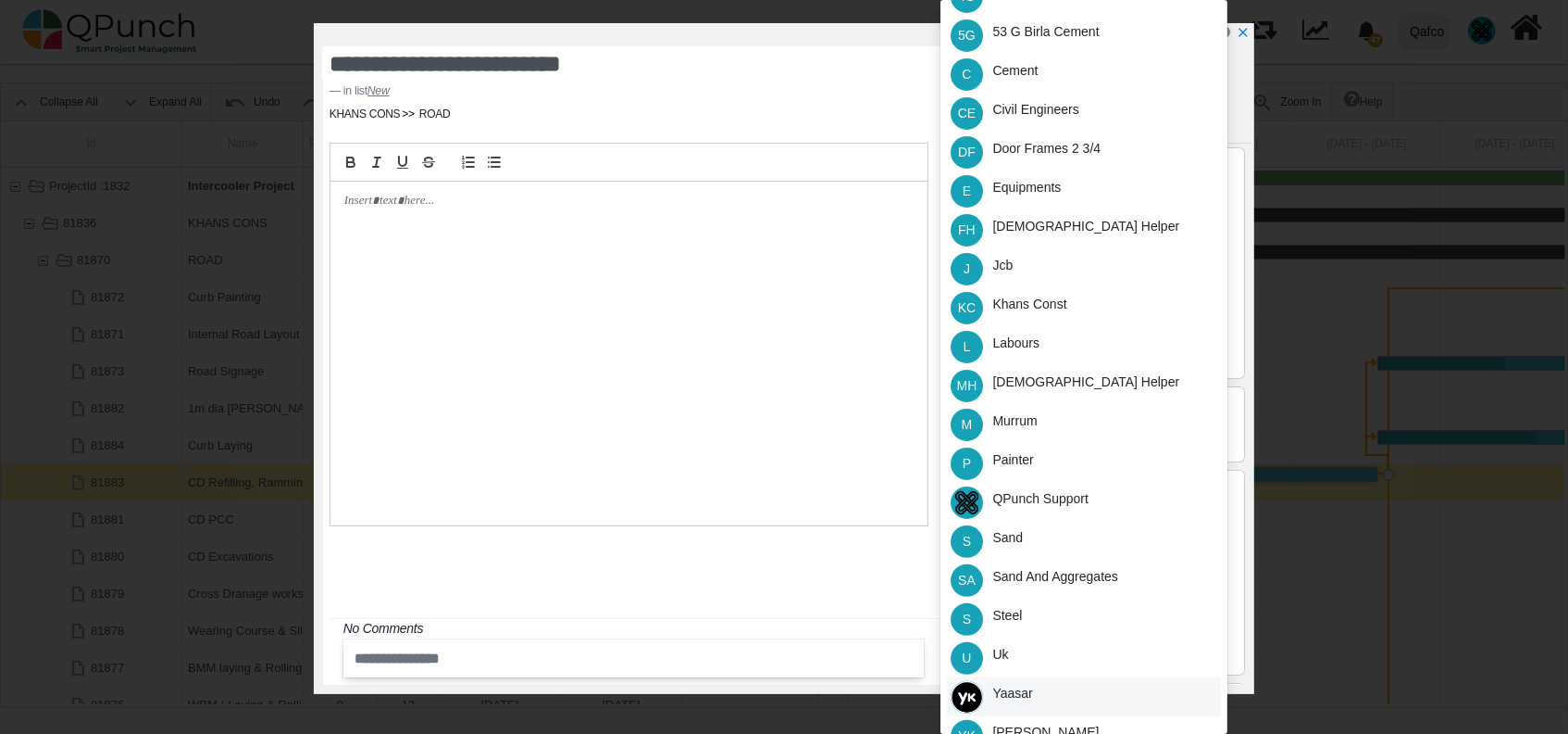
scroll to position [364, 0]
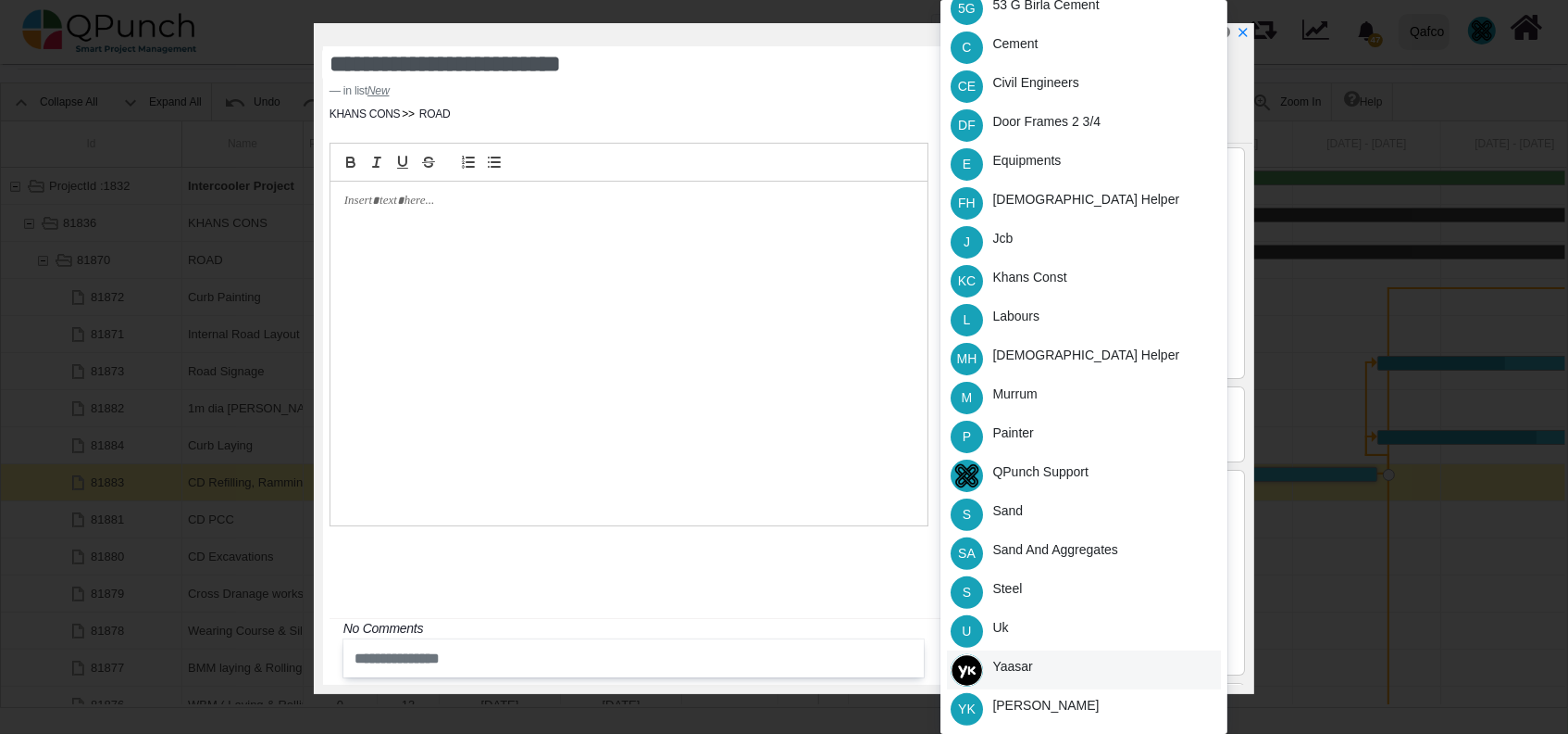
click at [1060, 668] on div "Yaasar" at bounding box center [1084, 670] width 274 height 39
click at [1245, 40] on icon "x" at bounding box center [1243, 34] width 15 height 15
type input "**"
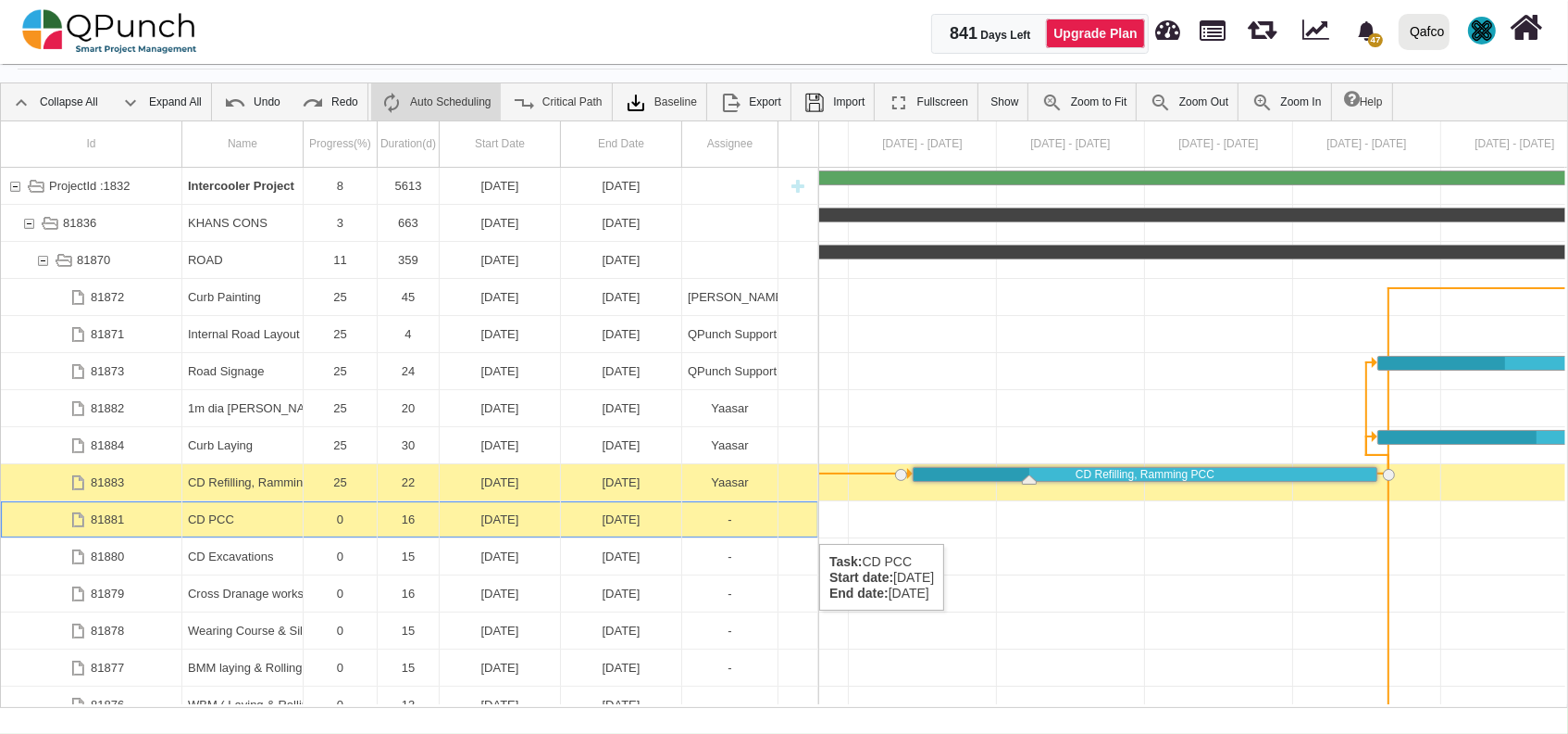
scroll to position [0, 1389]
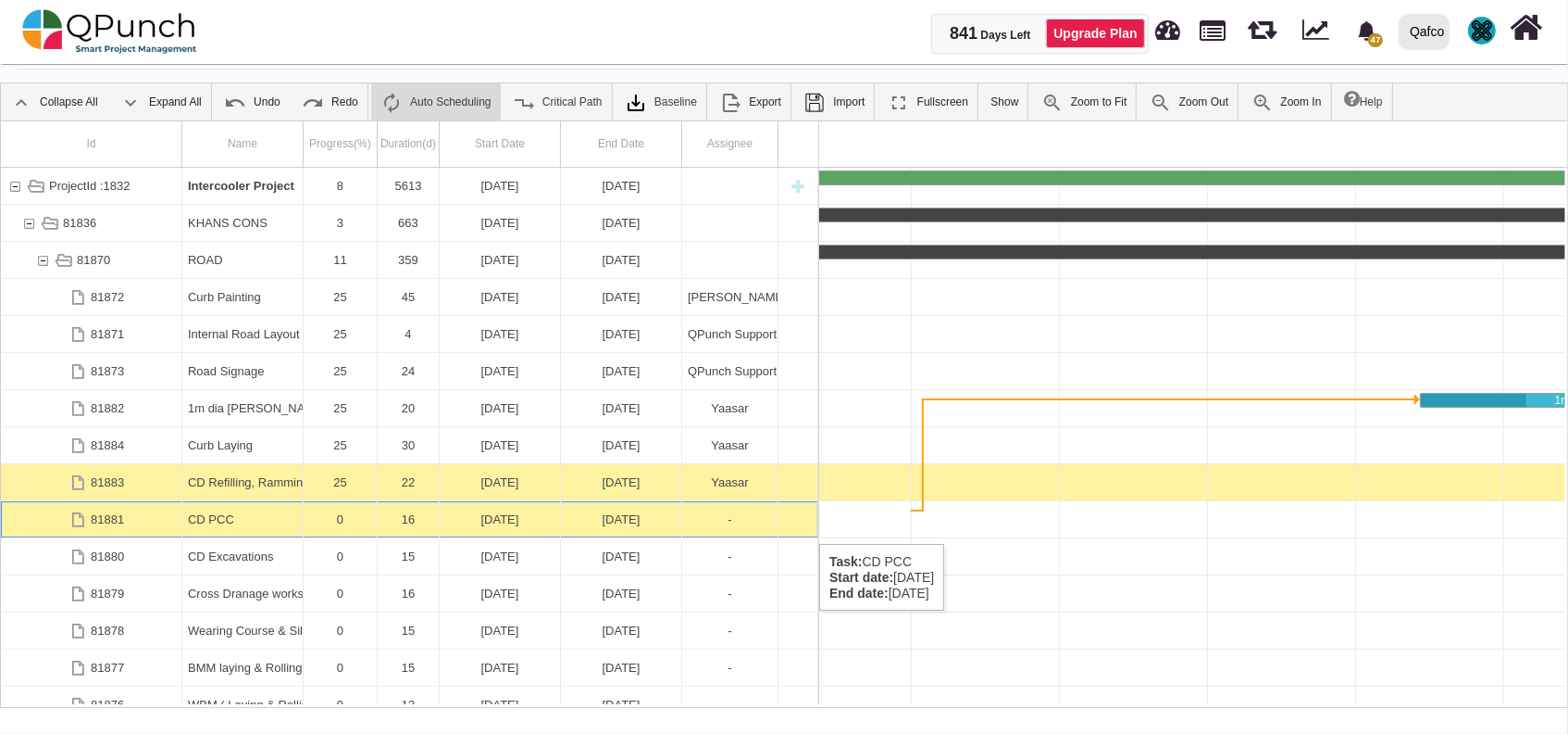
click at [276, 525] on div "CD PCC" at bounding box center [242, 519] width 109 height 36
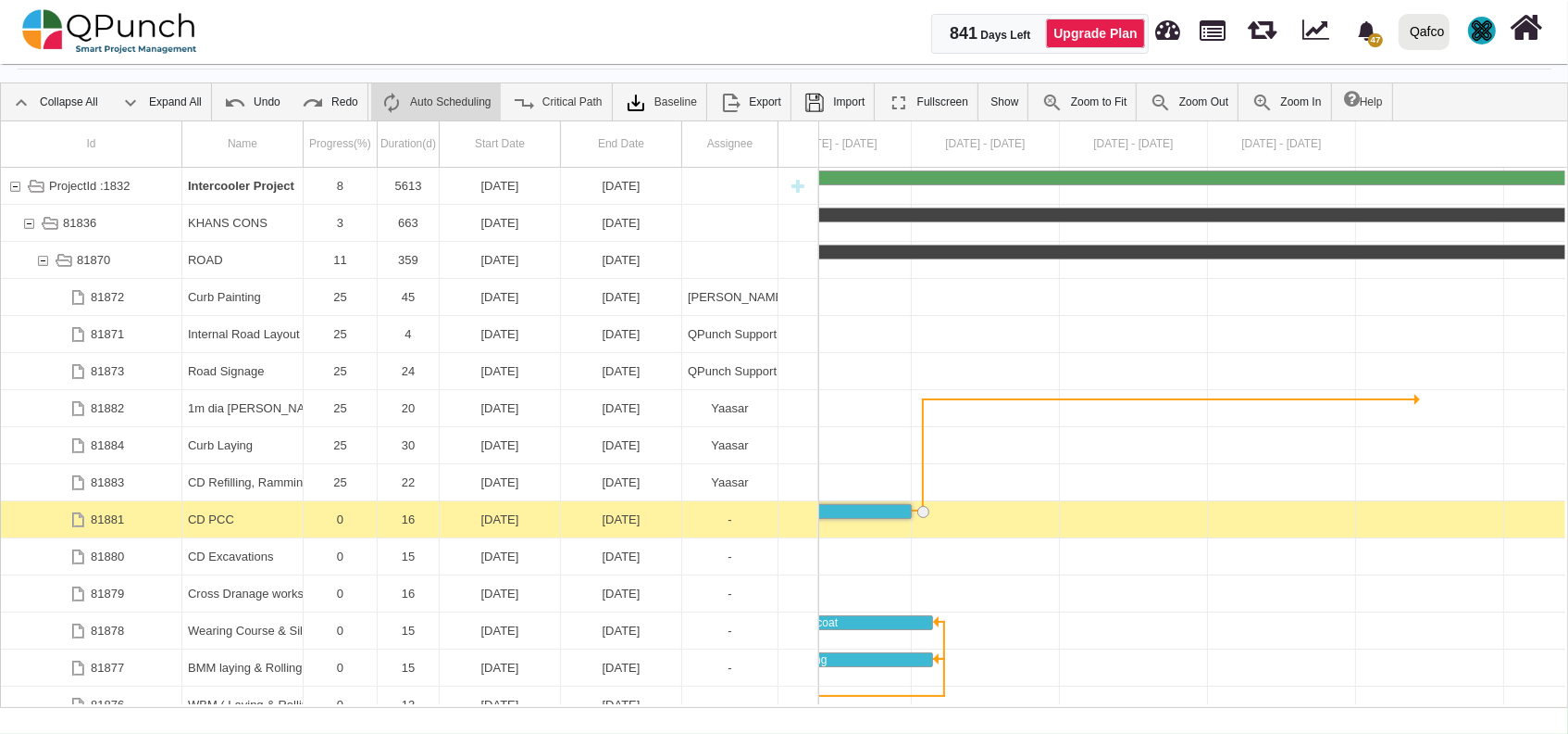
scroll to position [0, 1050]
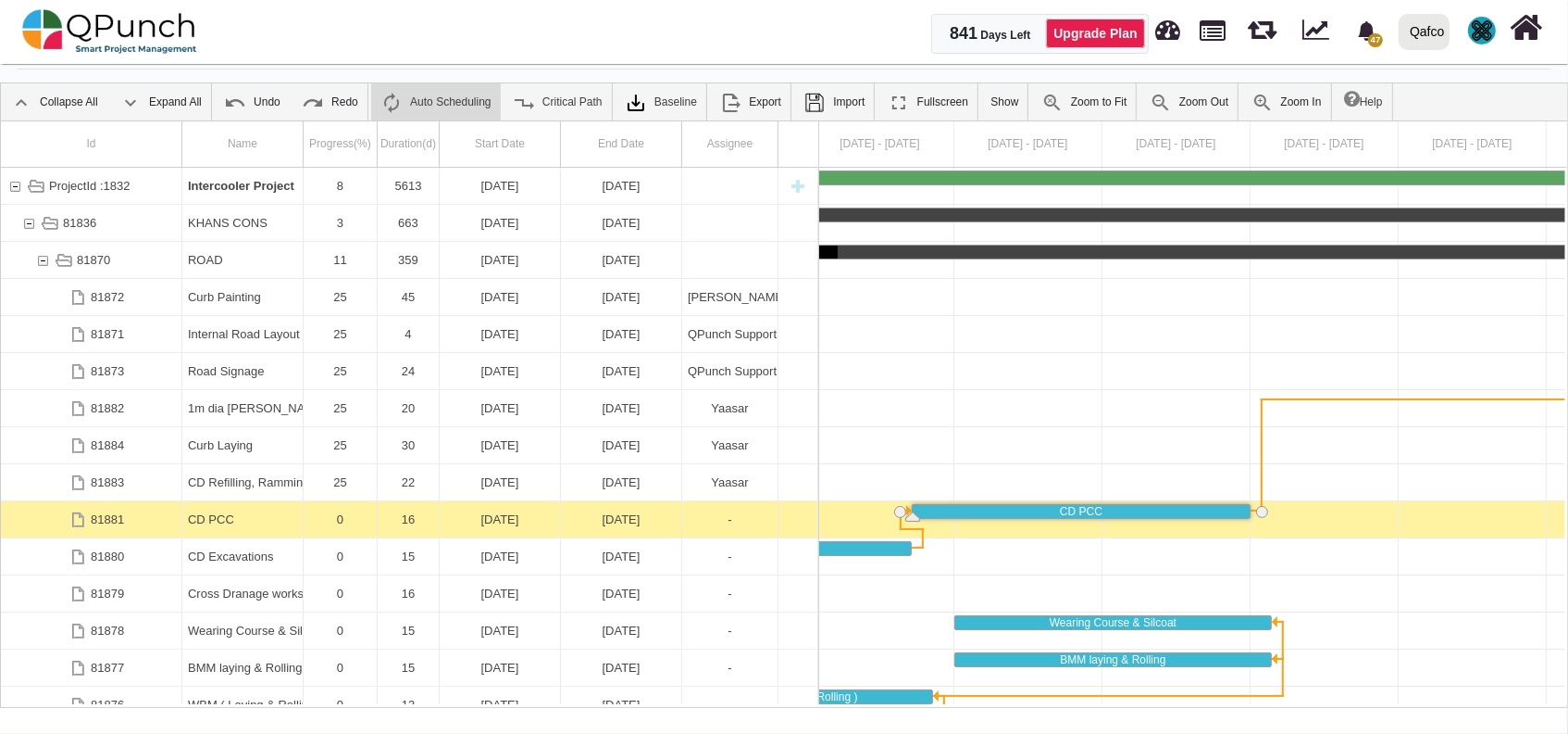
click at [276, 525] on div "CD PCC" at bounding box center [242, 519] width 109 height 36
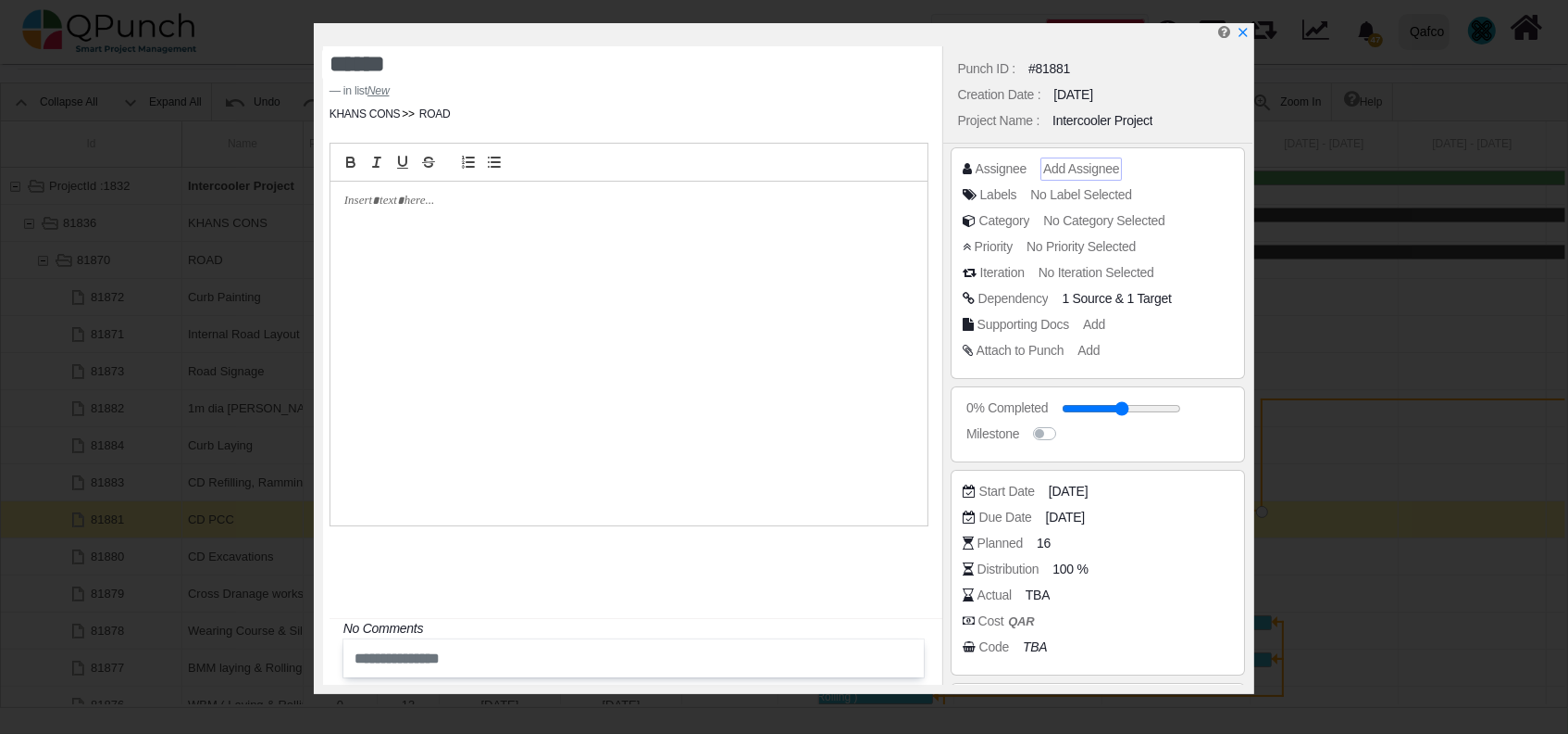
click at [1083, 169] on span "Add Assignee" at bounding box center [1080, 169] width 76 height 15
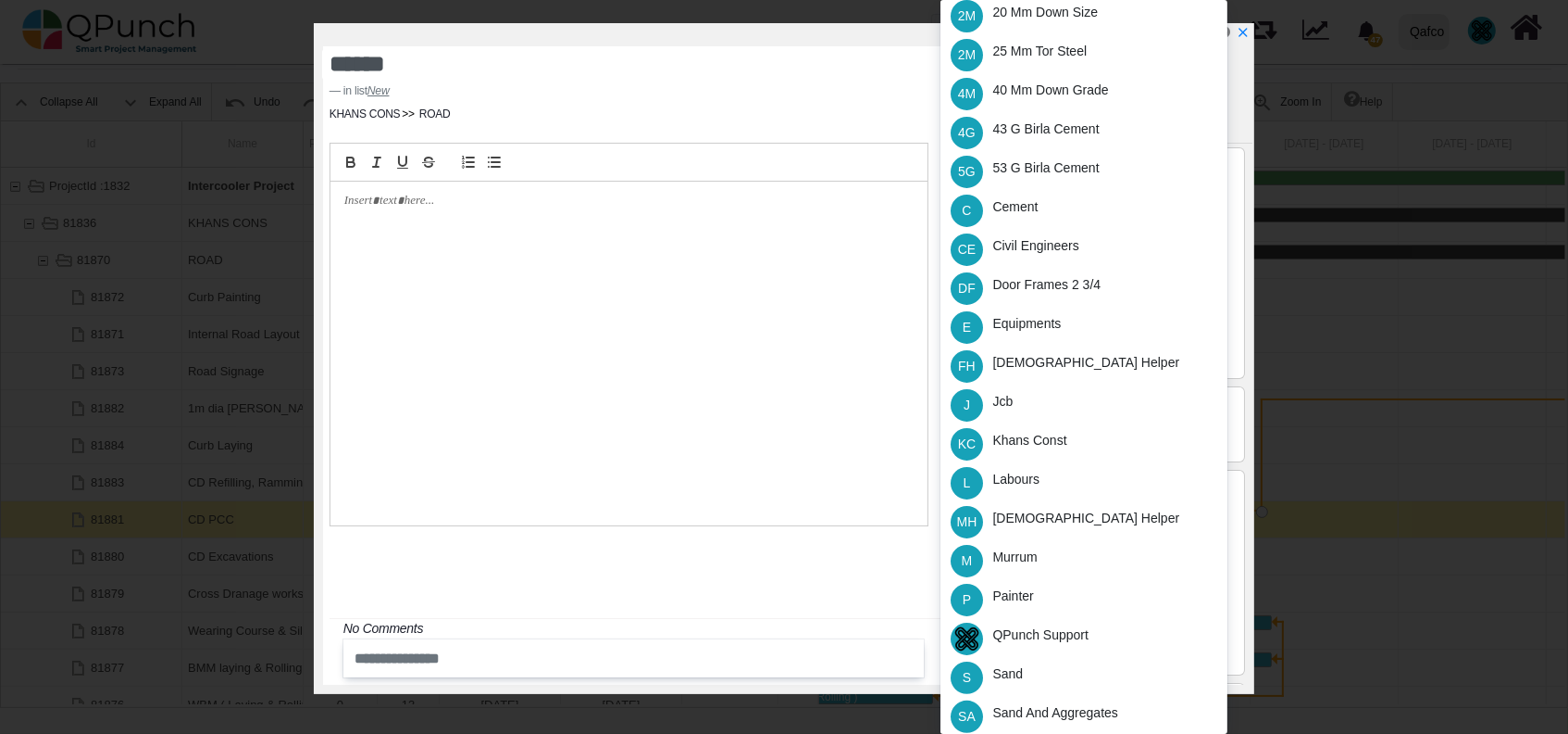
scroll to position [364, 0]
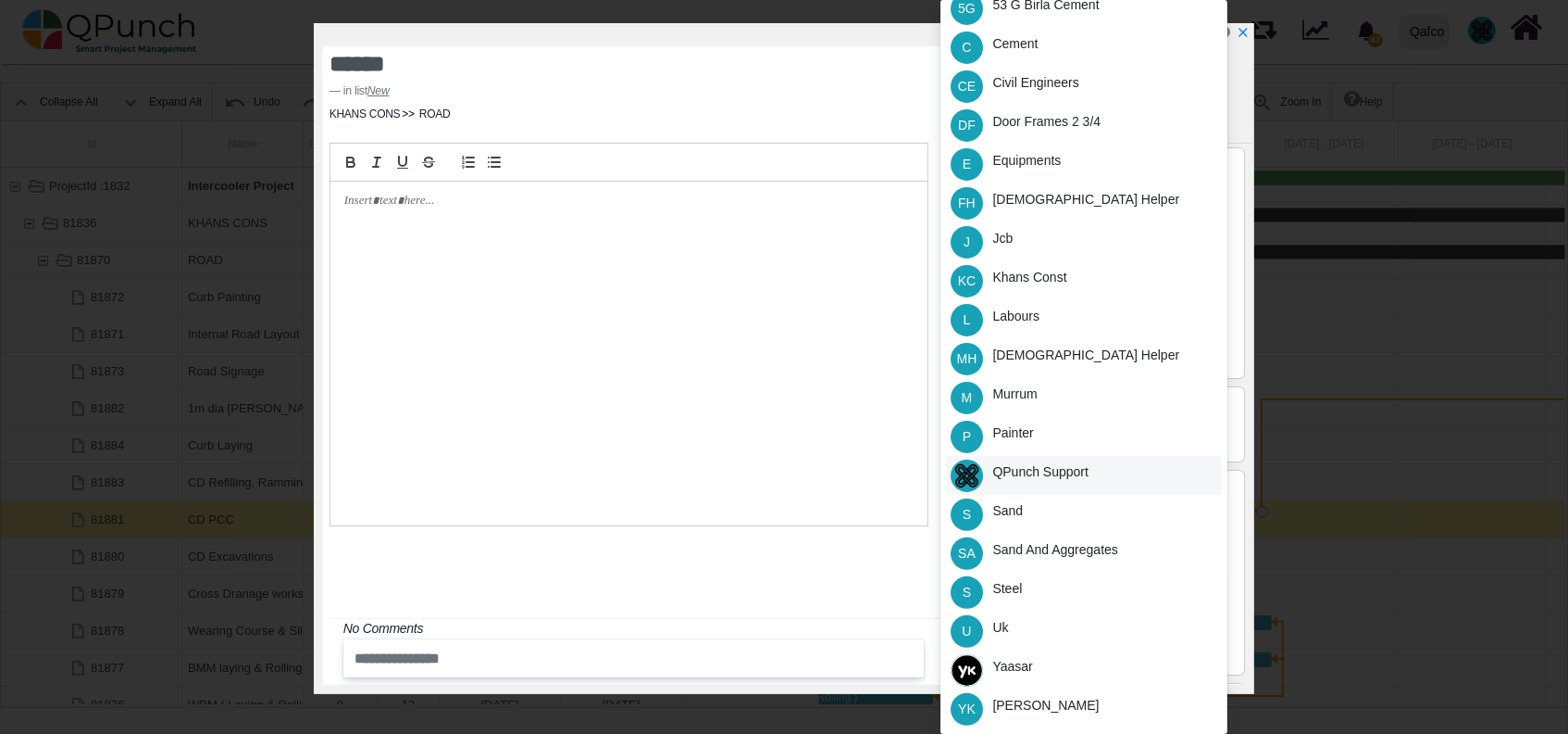
click at [1108, 472] on div "QPunch Support" at bounding box center [1084, 476] width 274 height 39
click at [1245, 28] on icon "x" at bounding box center [1243, 34] width 15 height 15
type input "**"
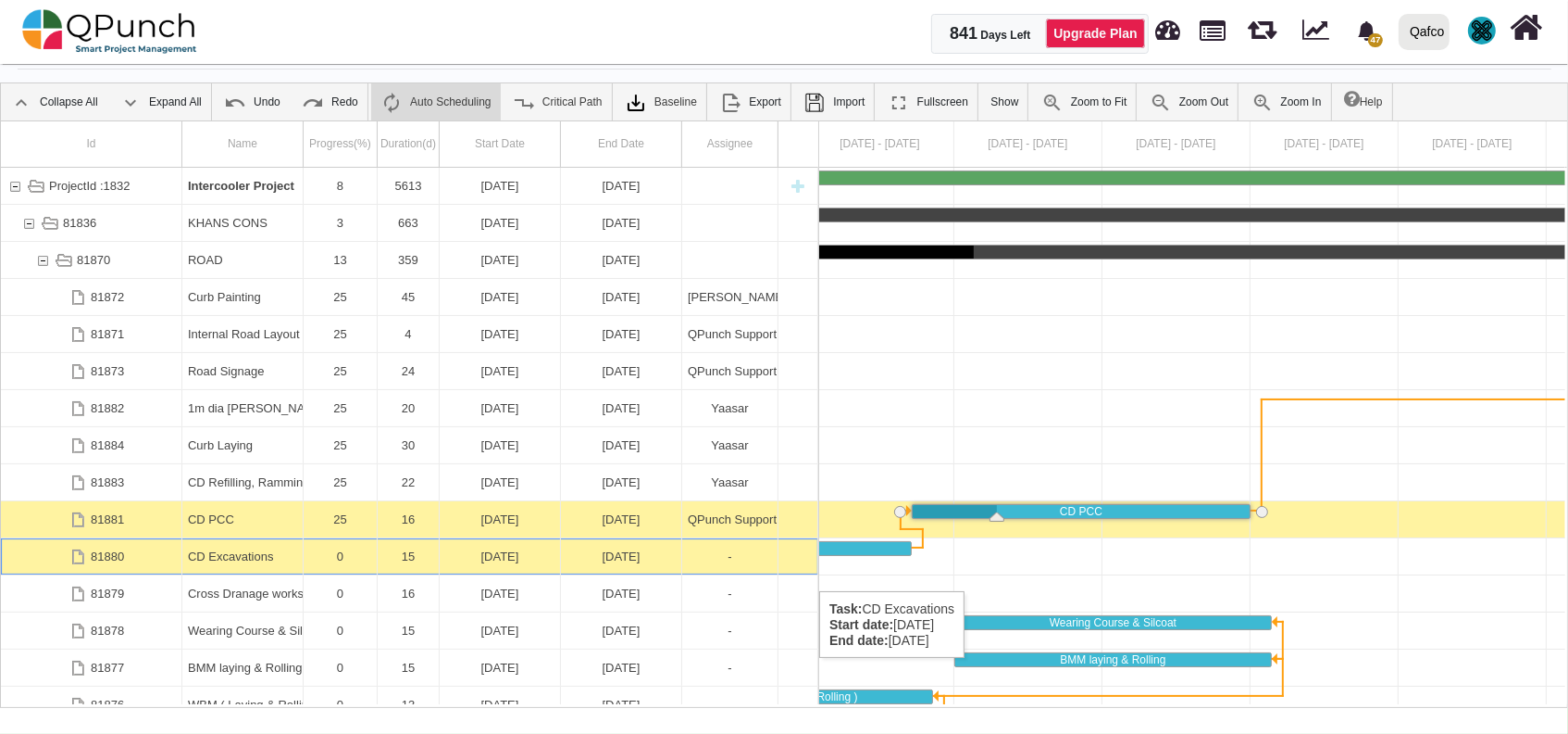
click at [399, 573] on div "15" at bounding box center [408, 556] width 50 height 36
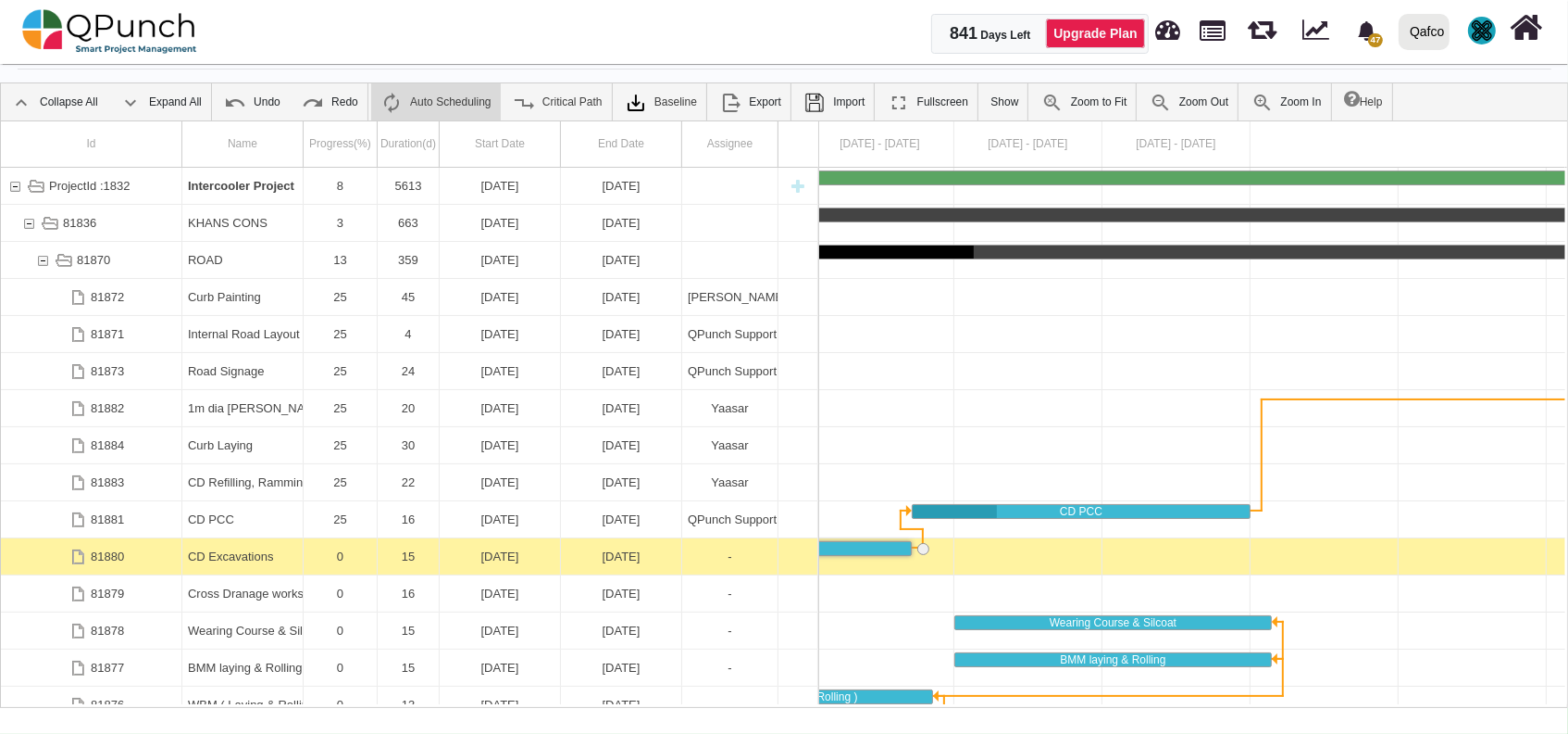
scroll to position [0, 733]
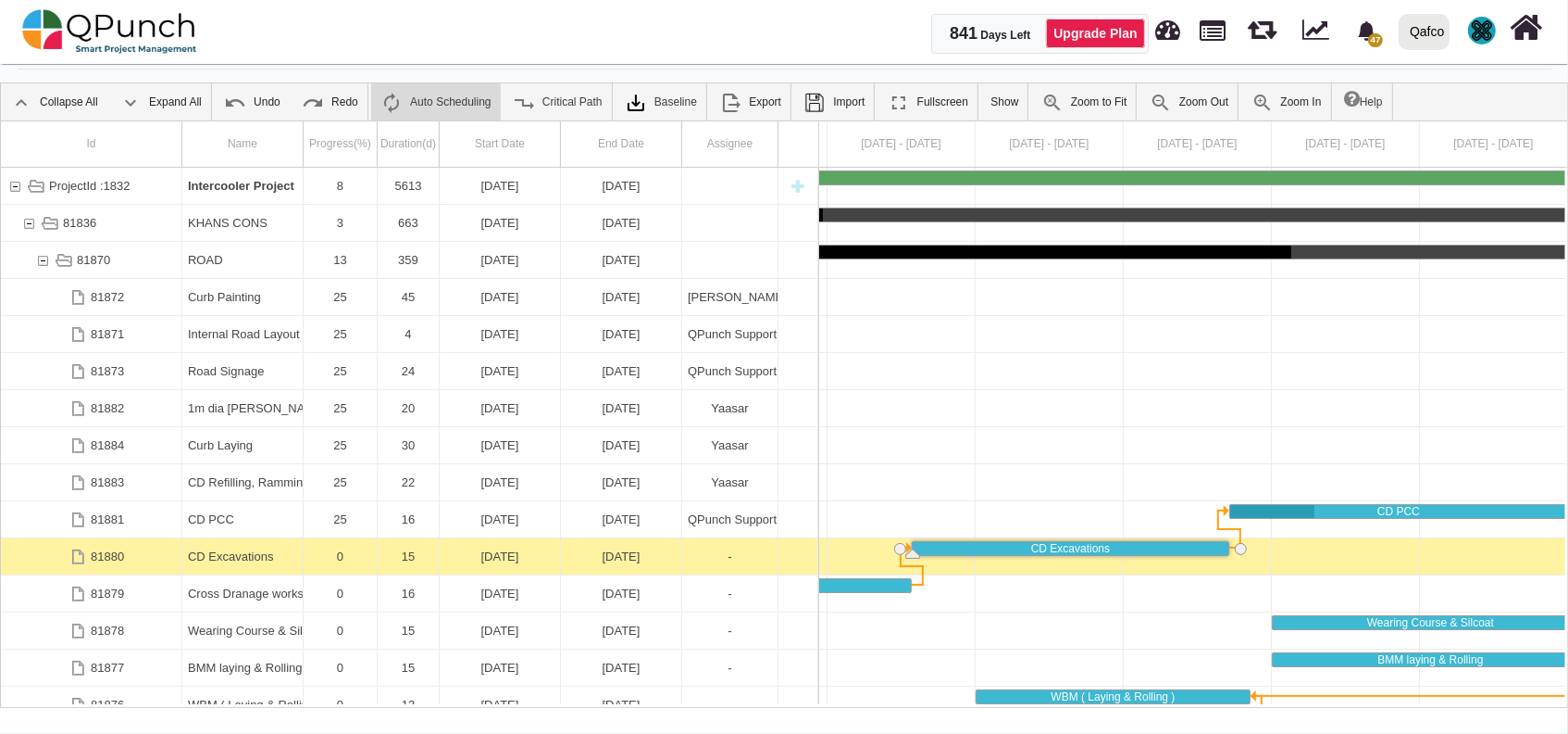
click at [399, 573] on div "15" at bounding box center [408, 556] width 50 height 36
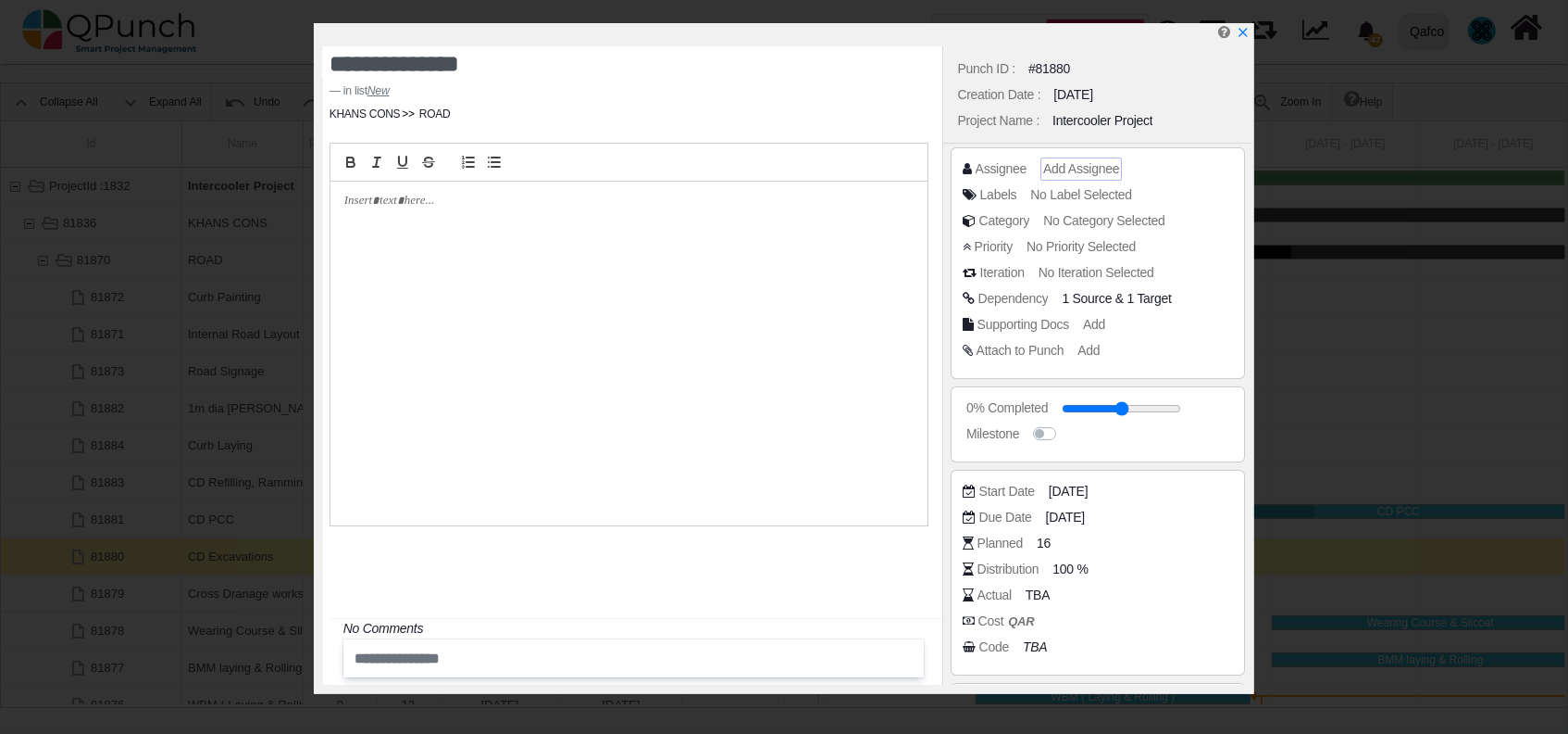
click at [1050, 170] on span "Add Assignee" at bounding box center [1080, 169] width 76 height 15
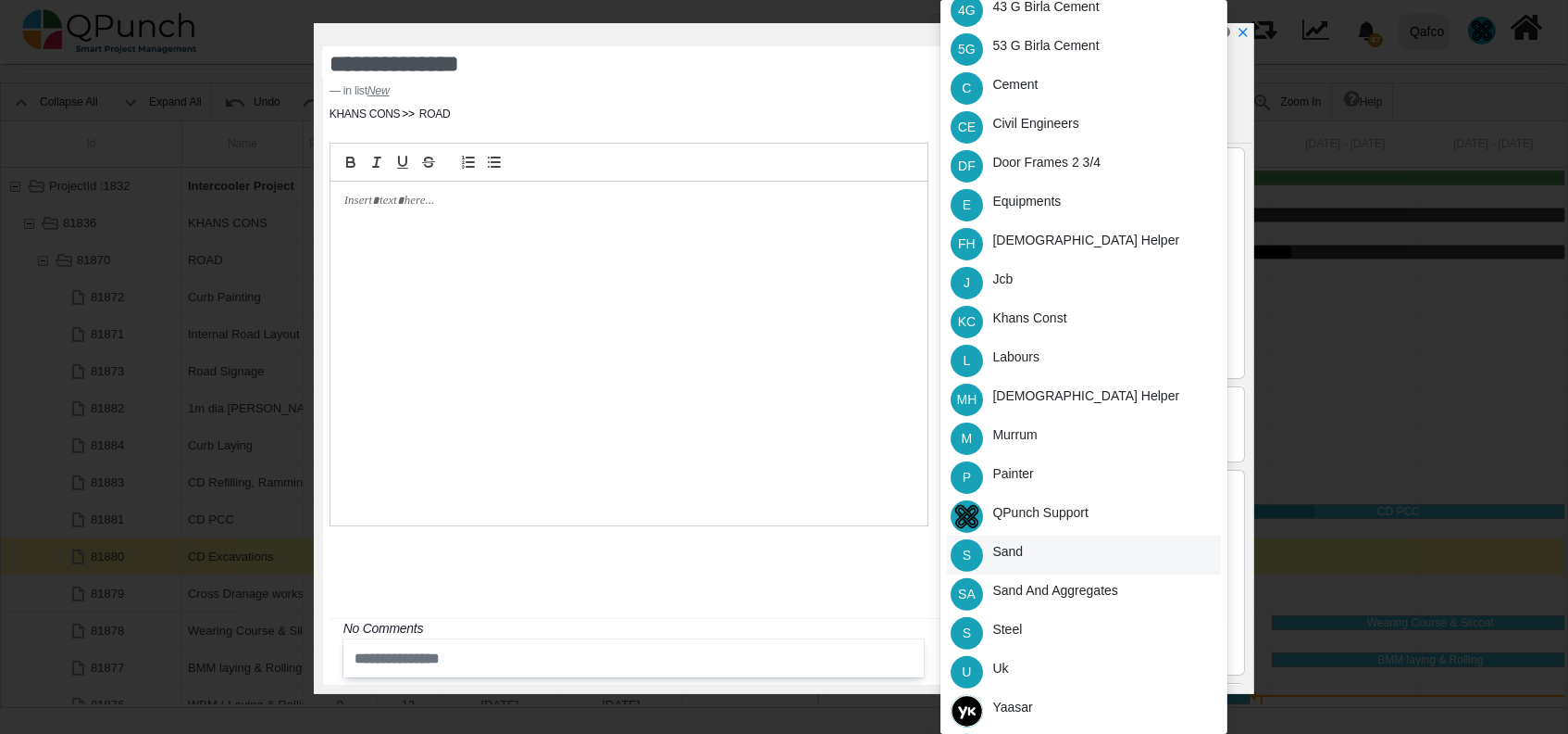
scroll to position [364, 0]
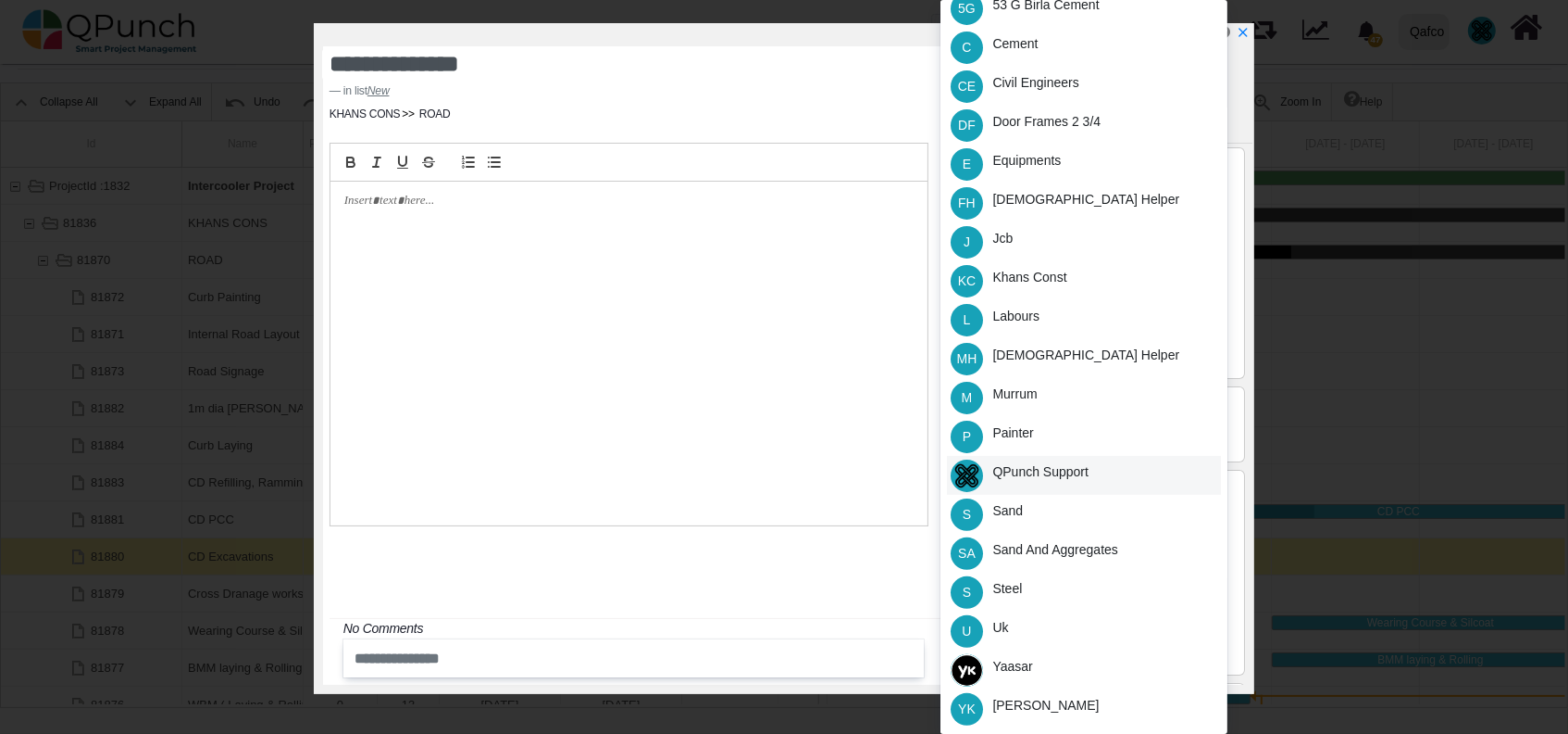
click at [1060, 478] on div "QPunch Support" at bounding box center [1040, 472] width 96 height 20
click at [1244, 35] on icon "x" at bounding box center [1243, 34] width 10 height 10
type input "**"
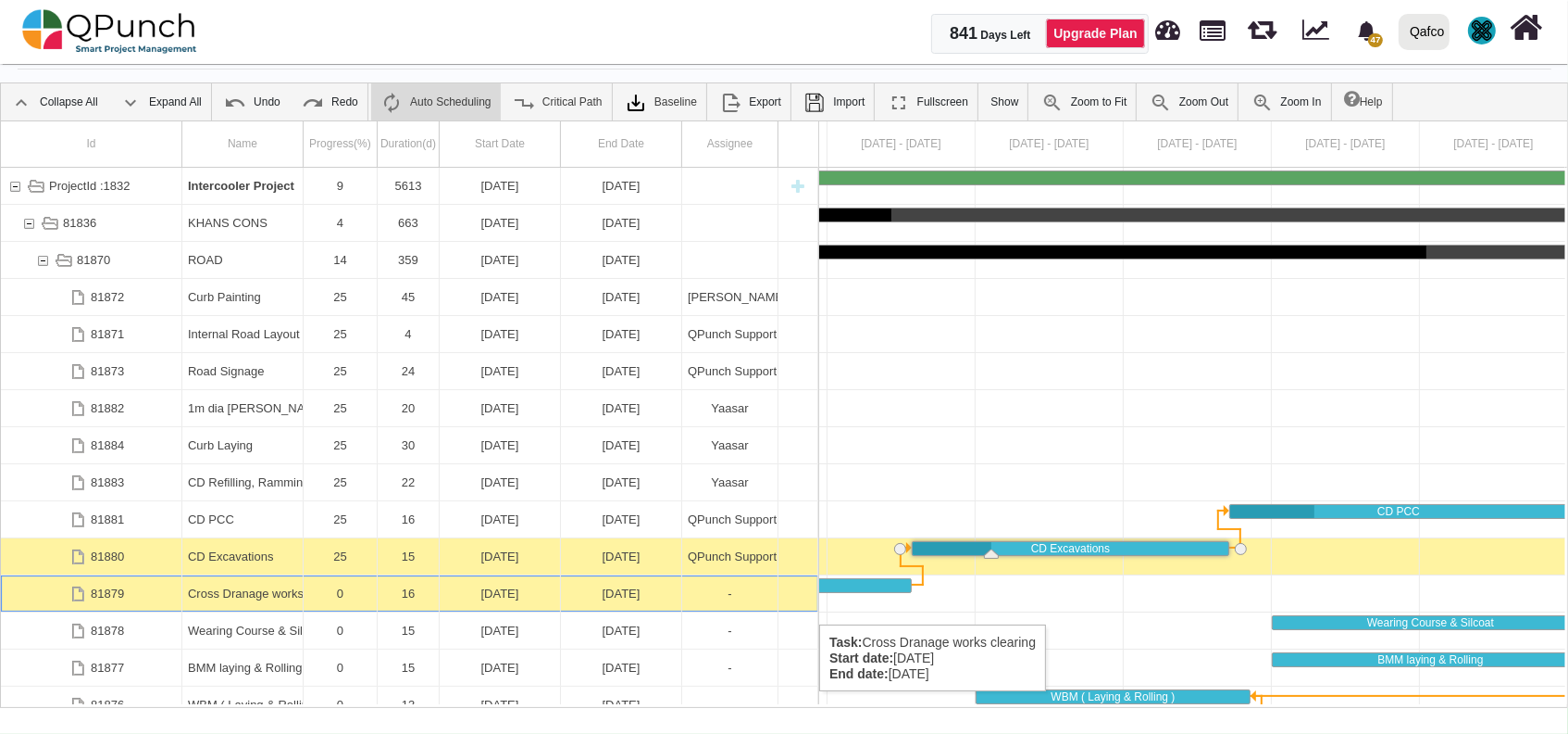
click at [488, 601] on div "[DATE]" at bounding box center [500, 593] width 109 height 36
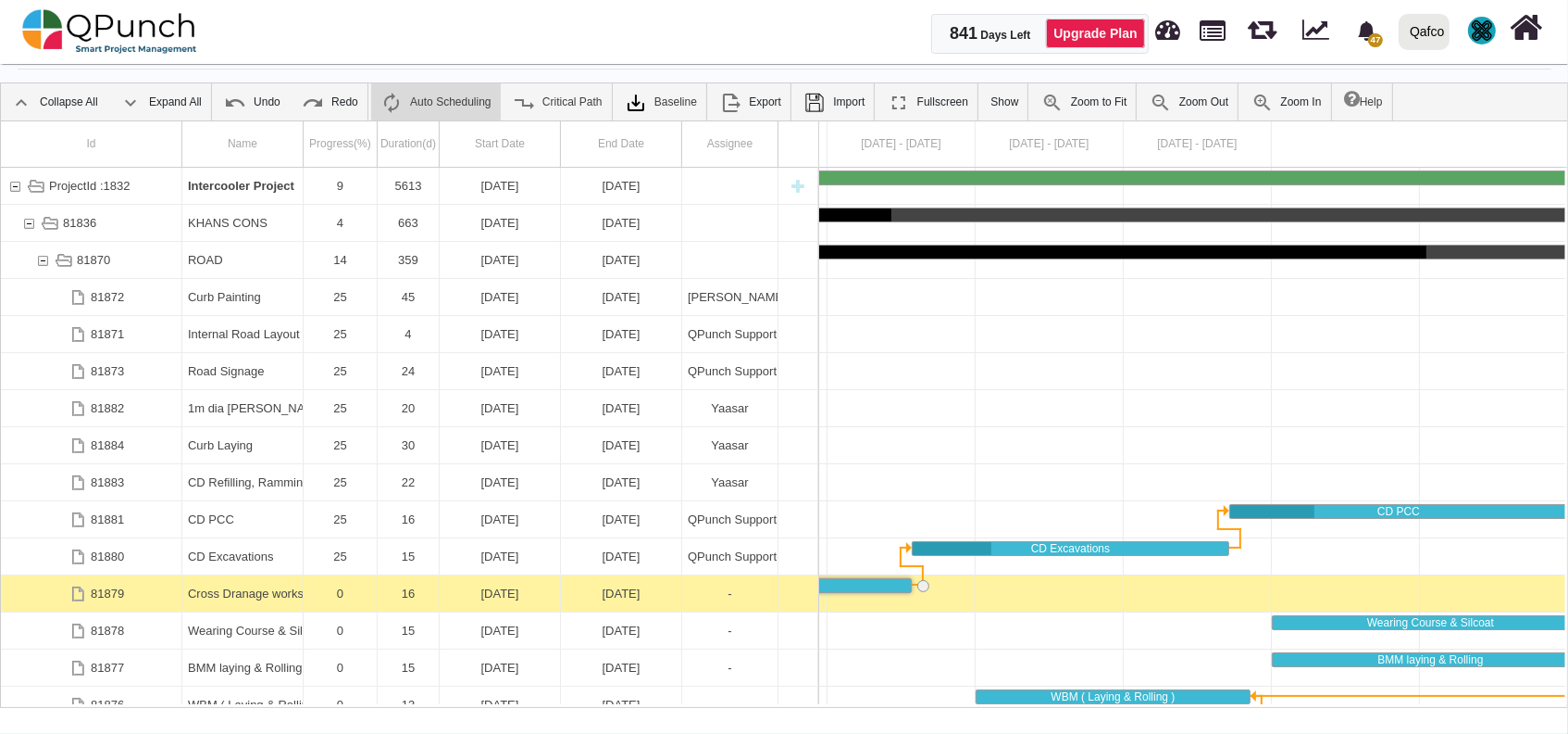
scroll to position [0, 393]
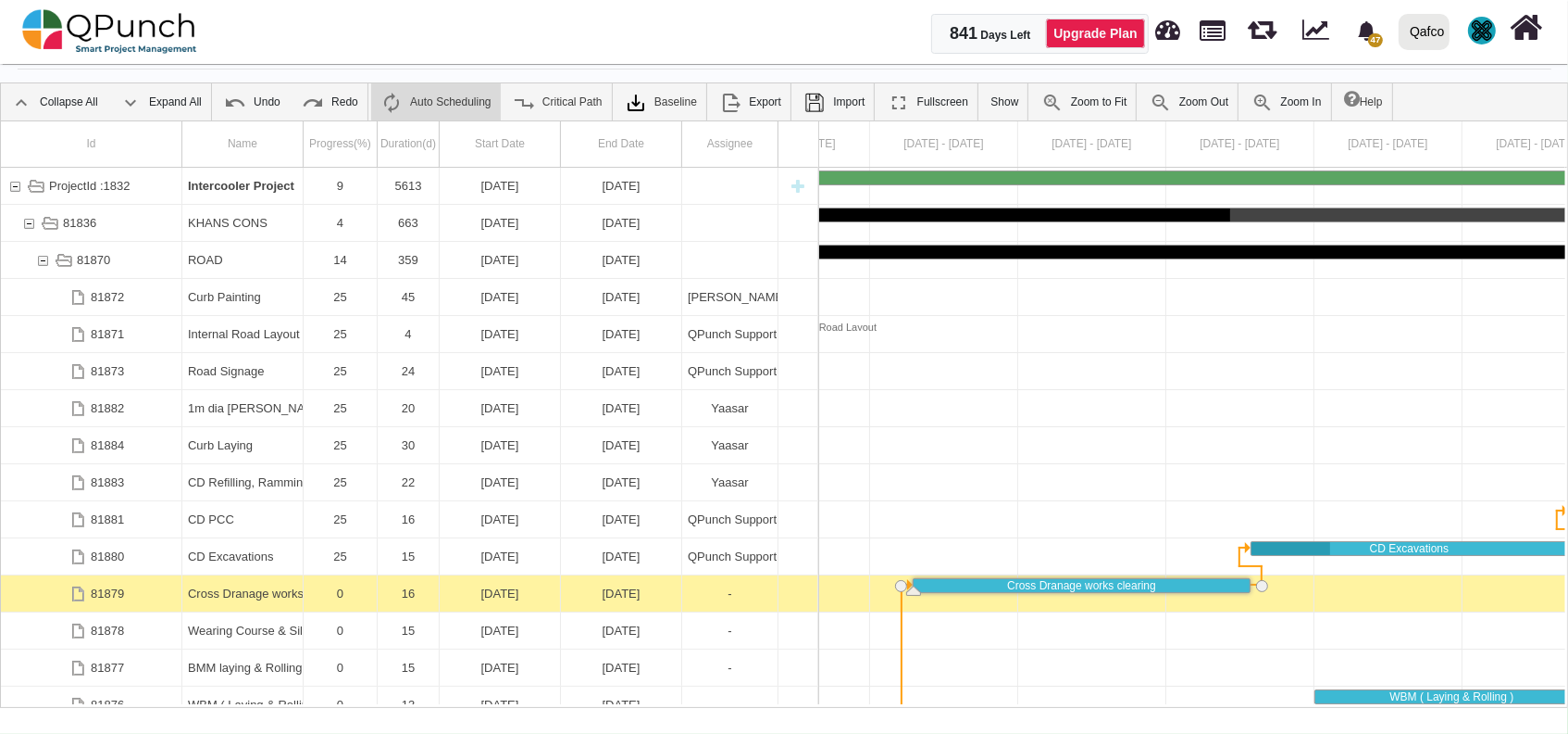
click at [488, 601] on div "[DATE]" at bounding box center [500, 593] width 109 height 36
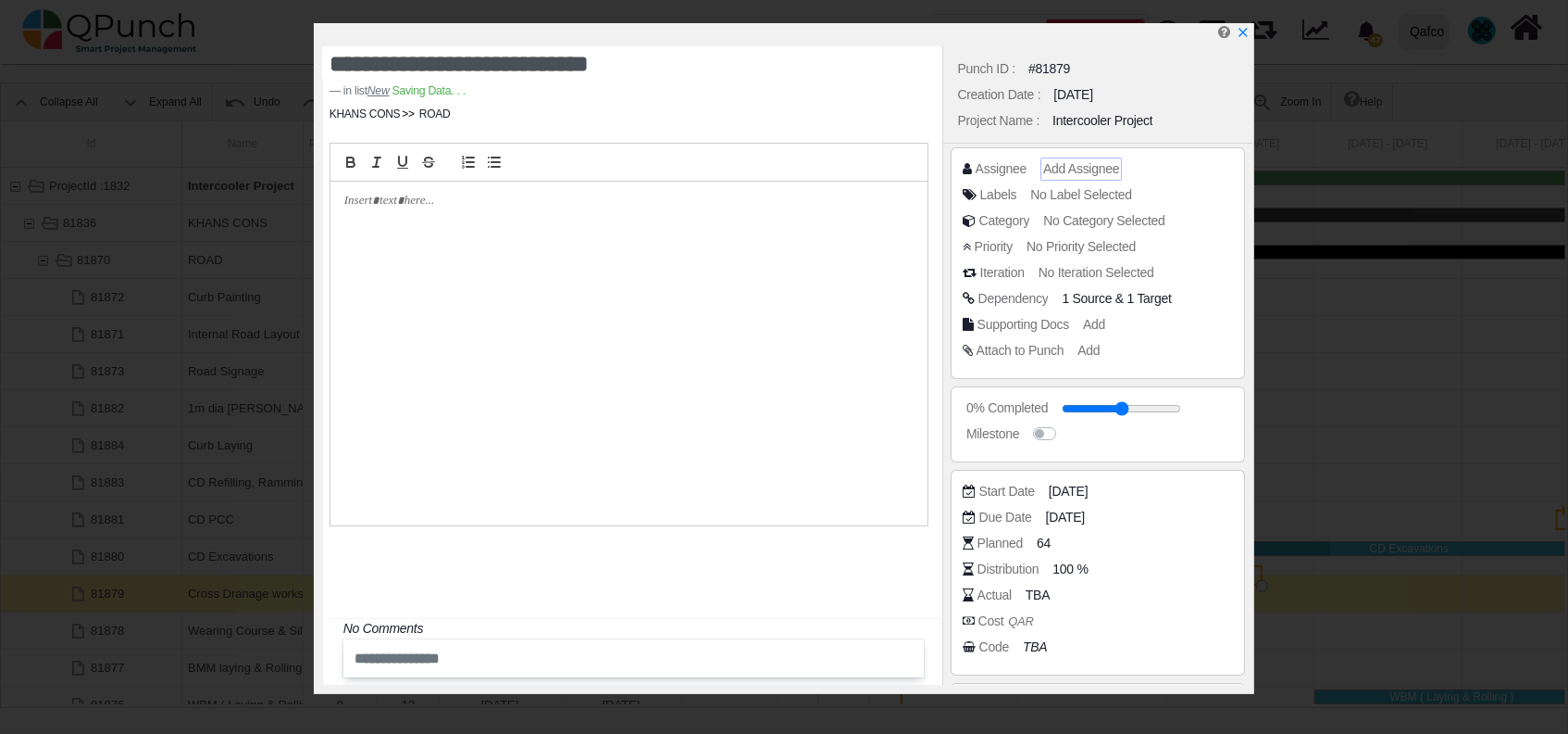
click at [1099, 163] on span "Add Assignee" at bounding box center [1080, 169] width 76 height 15
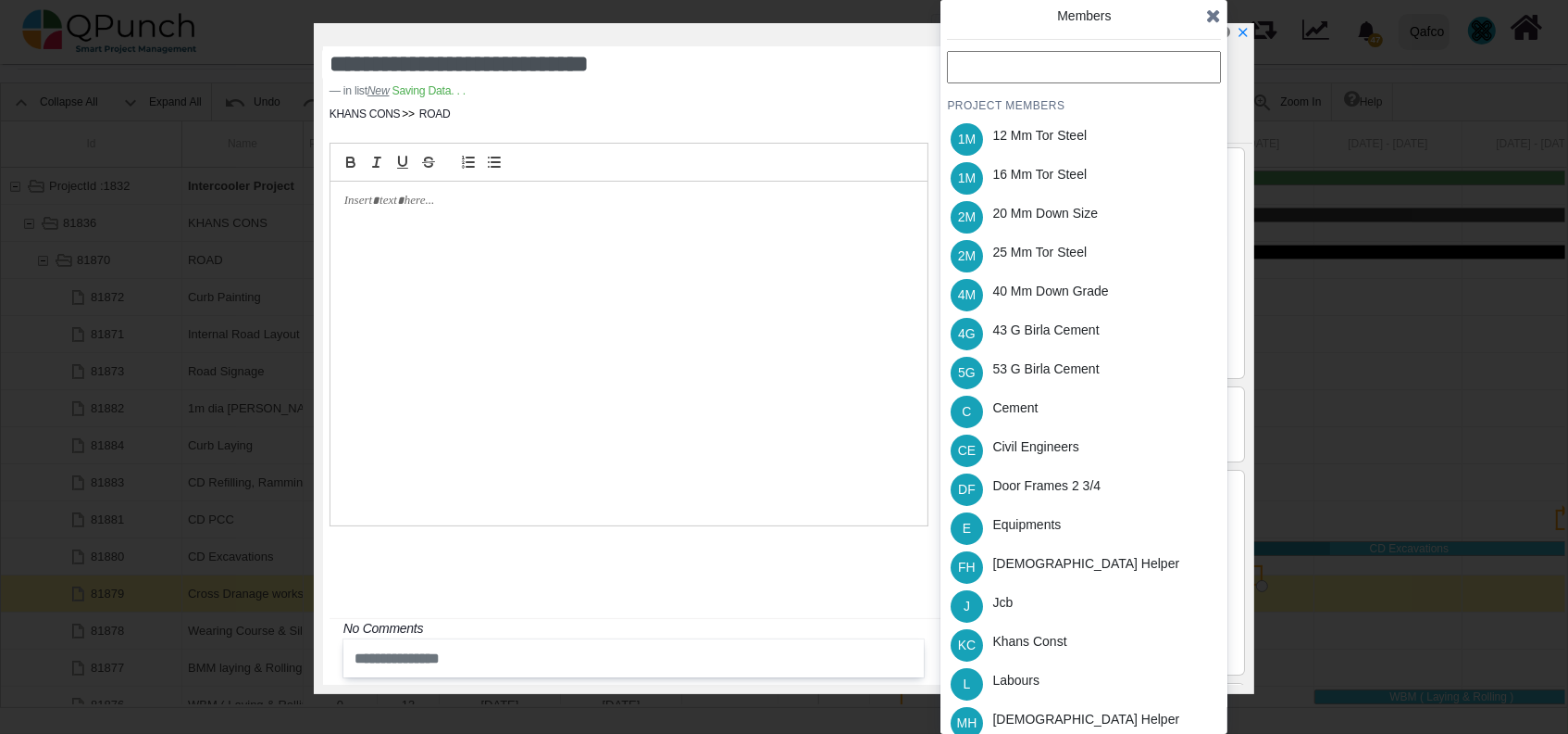
scroll to position [364, 0]
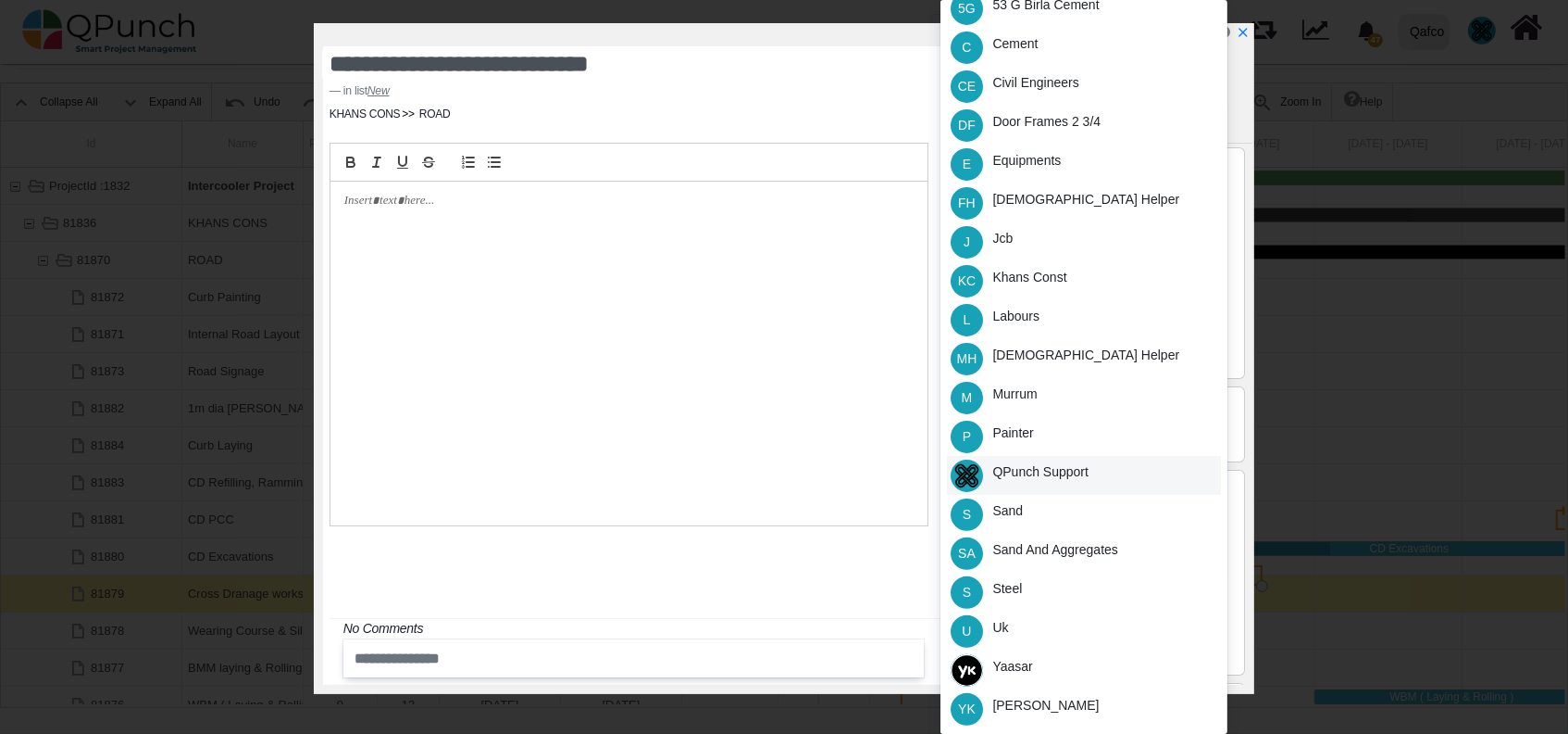
click at [1052, 466] on div "QPunch Support" at bounding box center [1040, 472] width 96 height 20
click at [1239, 30] on icon "x" at bounding box center [1243, 34] width 10 height 10
type input "**"
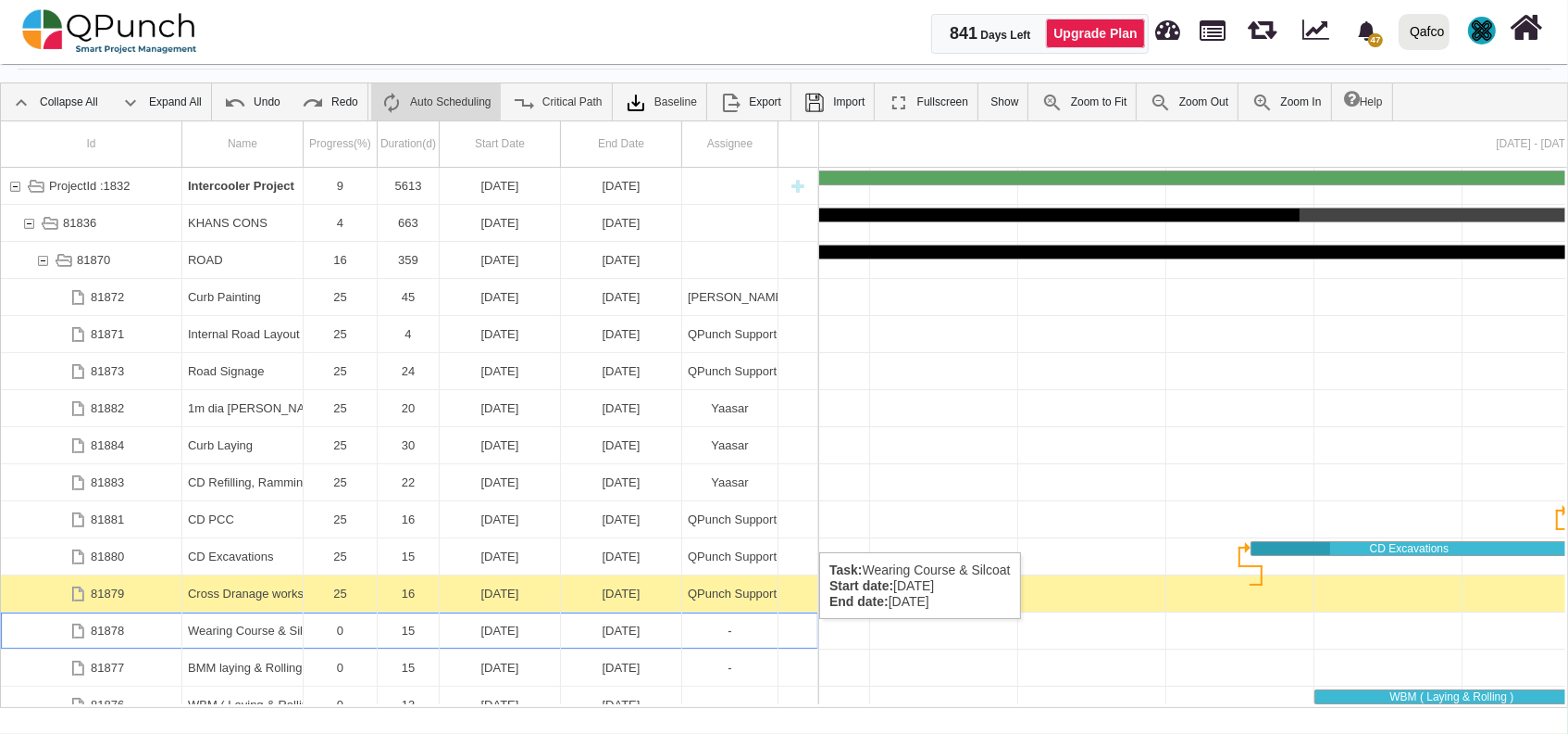
click at [503, 637] on div "[DATE]" at bounding box center [500, 630] width 109 height 36
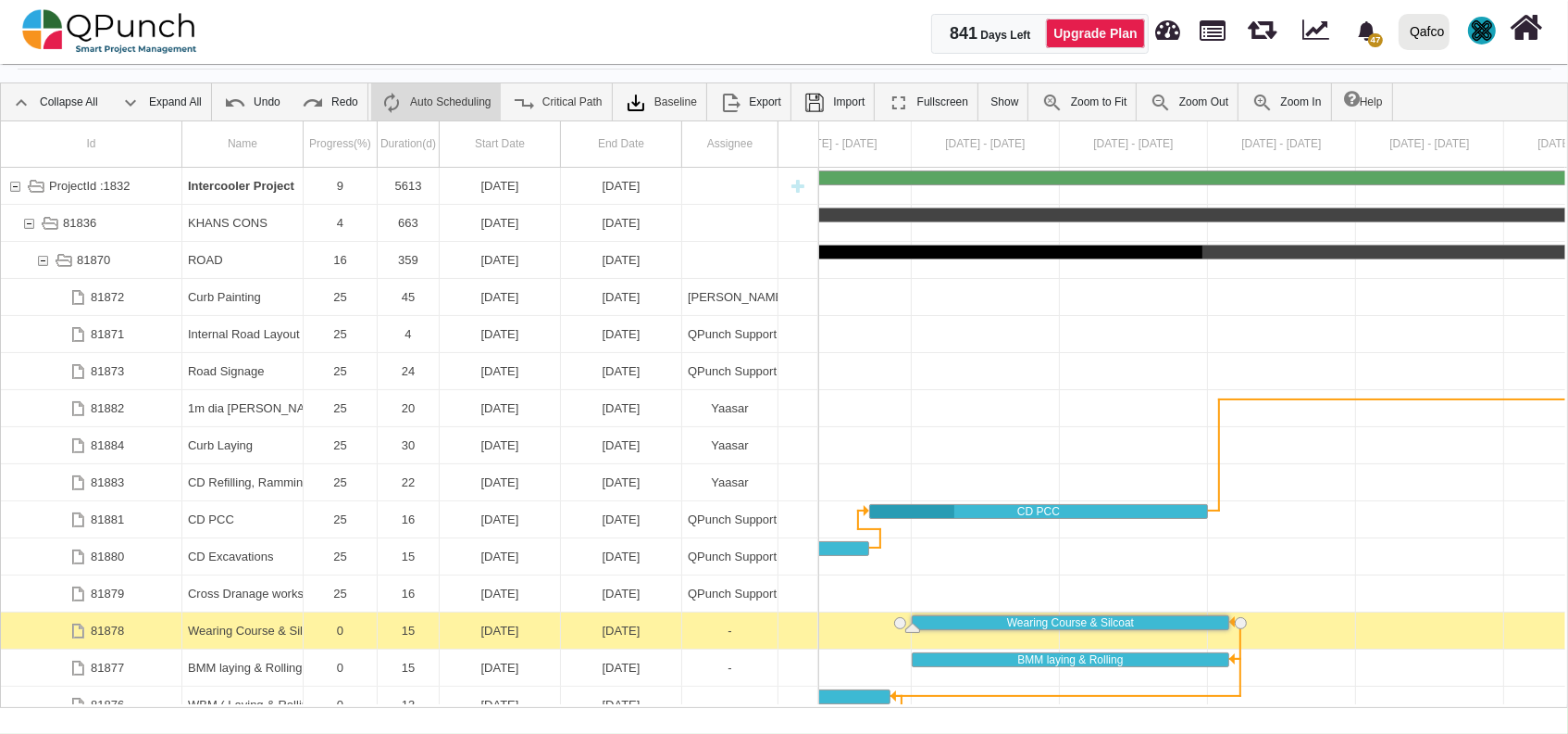
click at [503, 637] on div "[DATE]" at bounding box center [500, 630] width 109 height 36
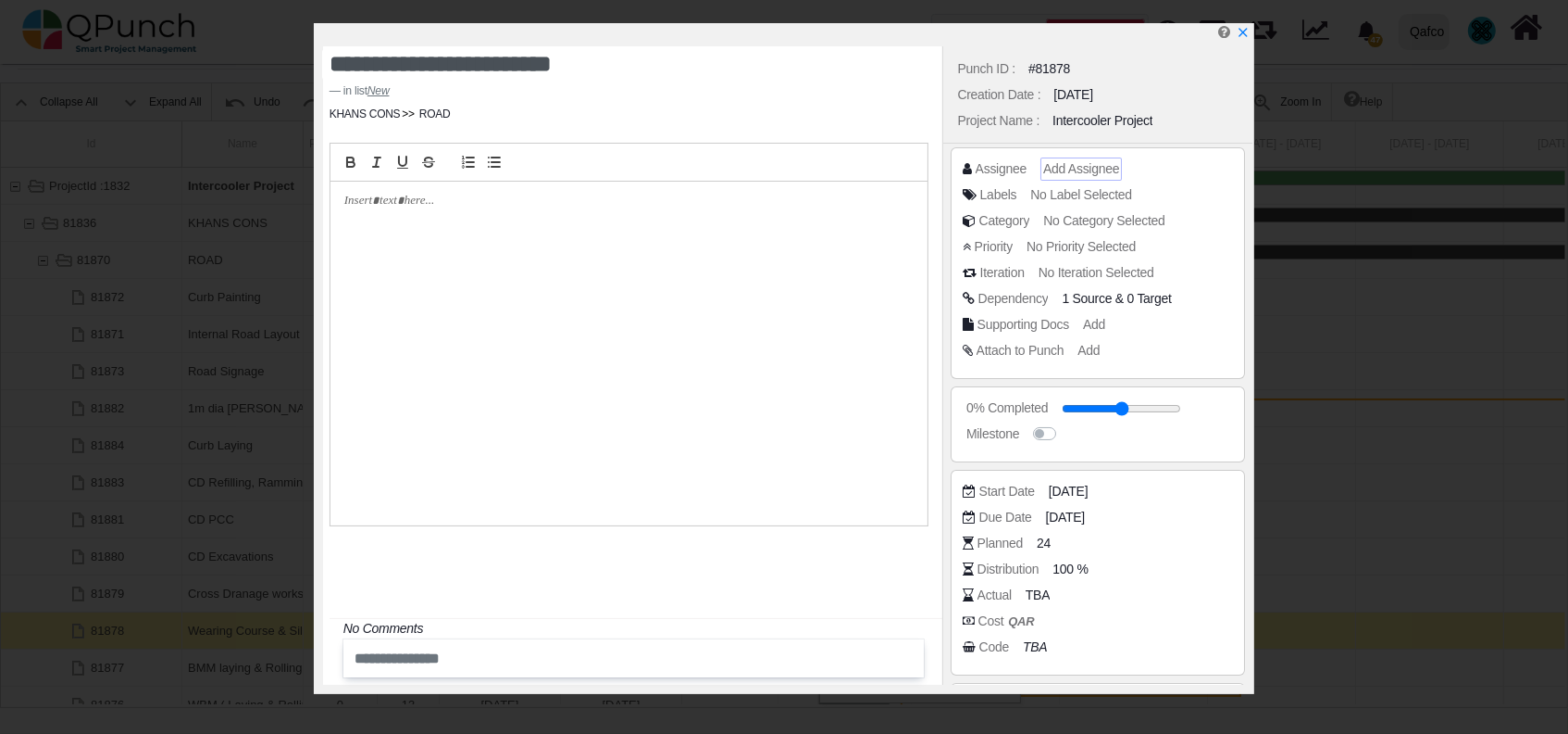
click at [1093, 164] on span "Add Assignee" at bounding box center [1080, 169] width 76 height 15
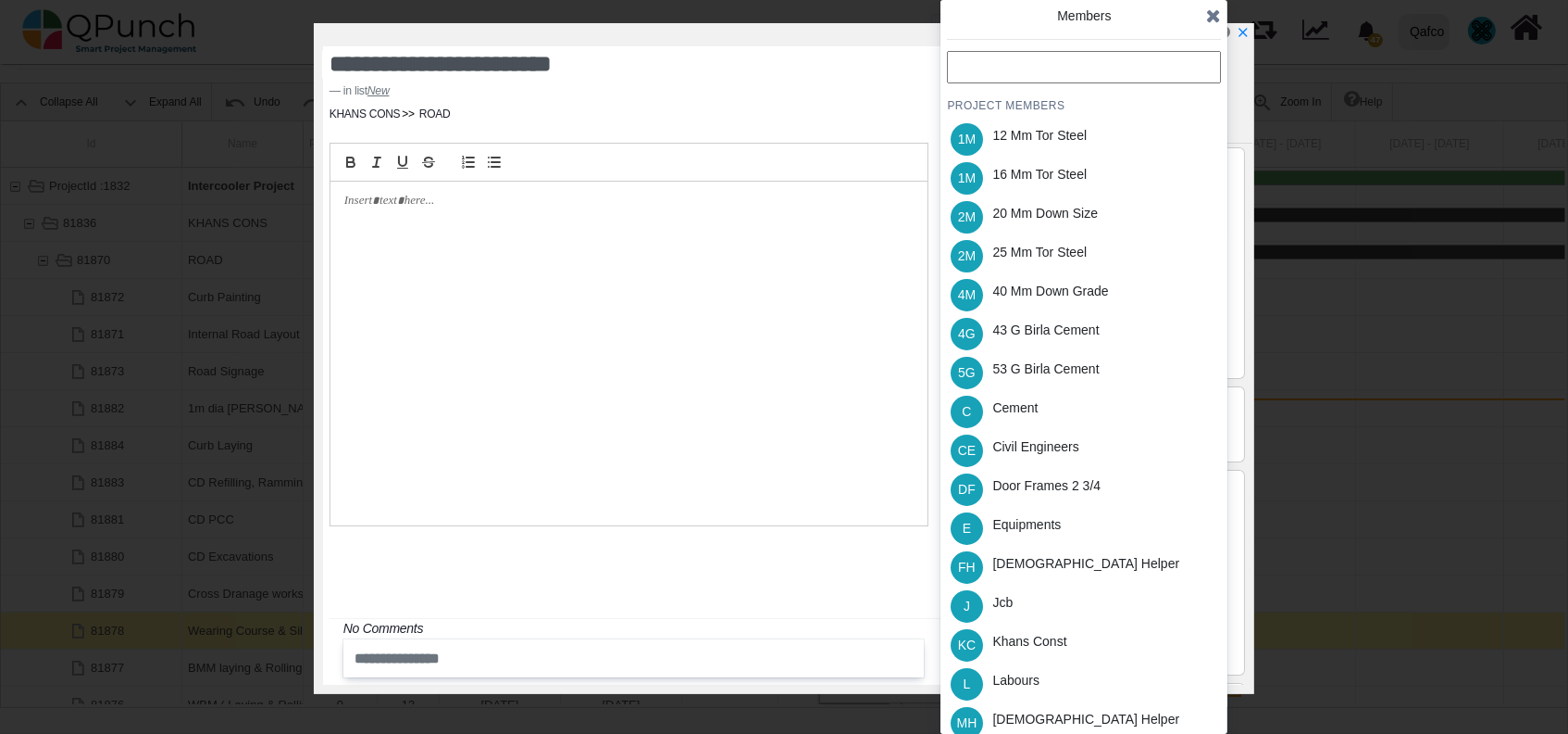
scroll to position [364, 0]
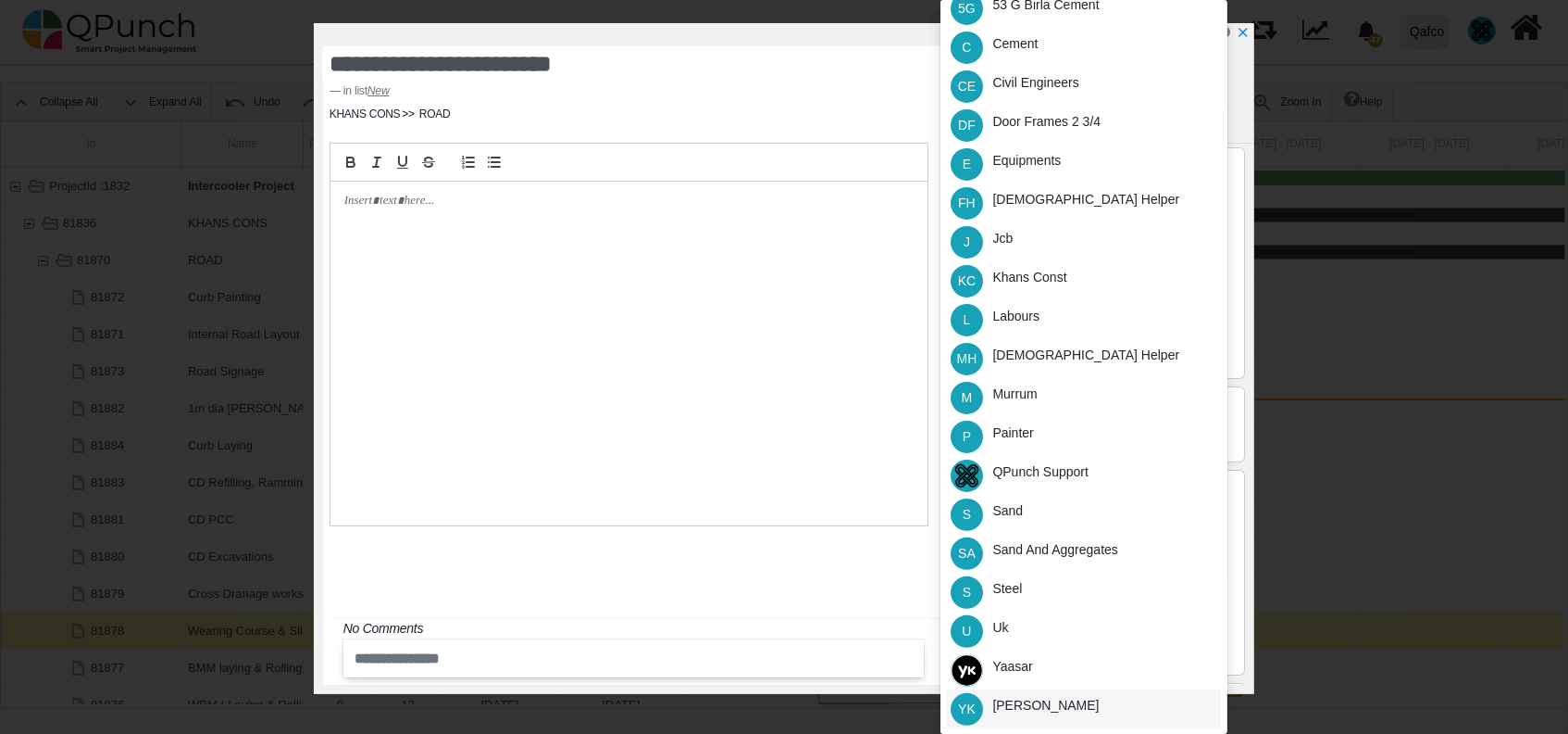
click at [1028, 696] on div "[PERSON_NAME]" at bounding box center [1046, 705] width 106 height 20
click at [1244, 37] on icon "x" at bounding box center [1243, 34] width 15 height 15
type input "**"
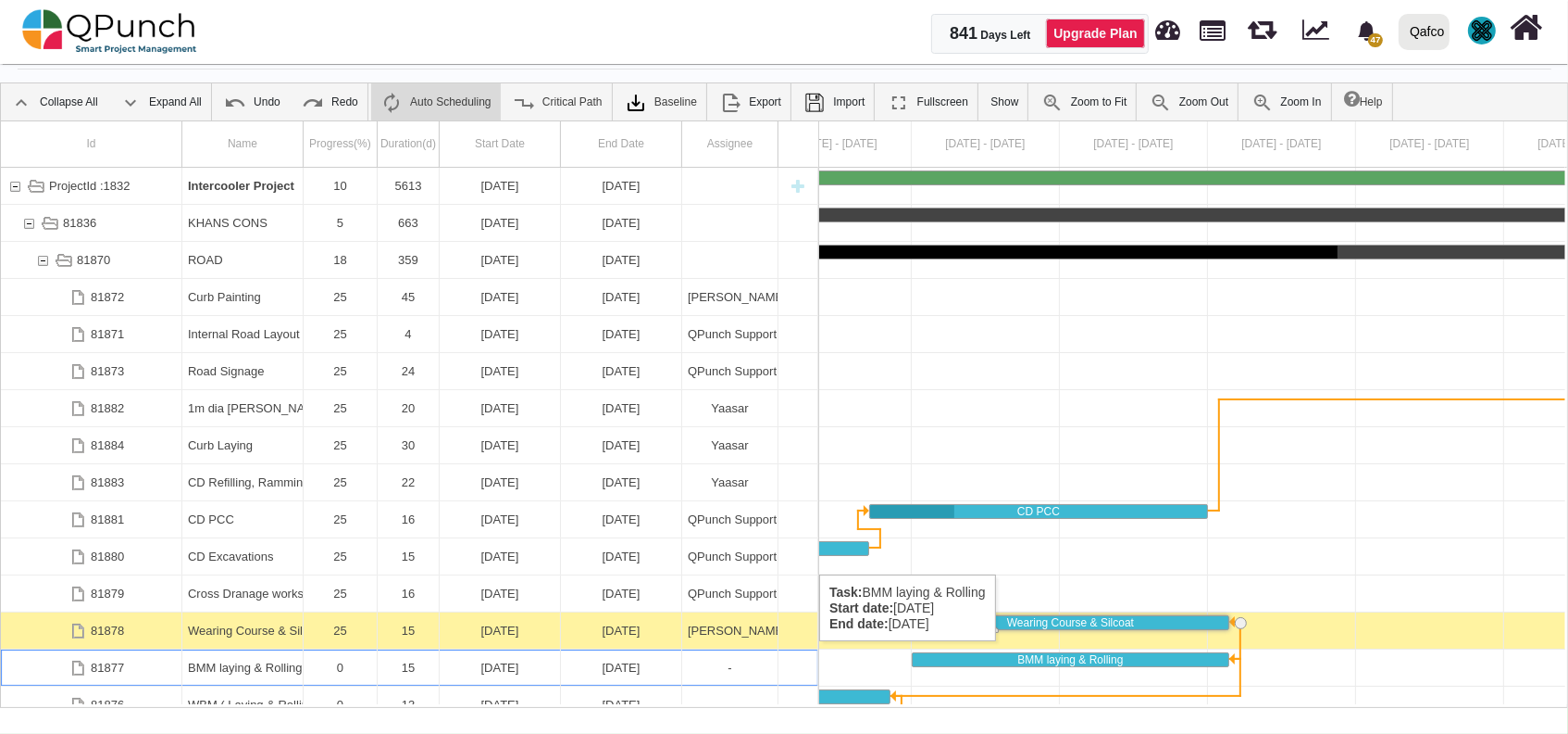
click at [437, 659] on div "15" at bounding box center [408, 667] width 62 height 36
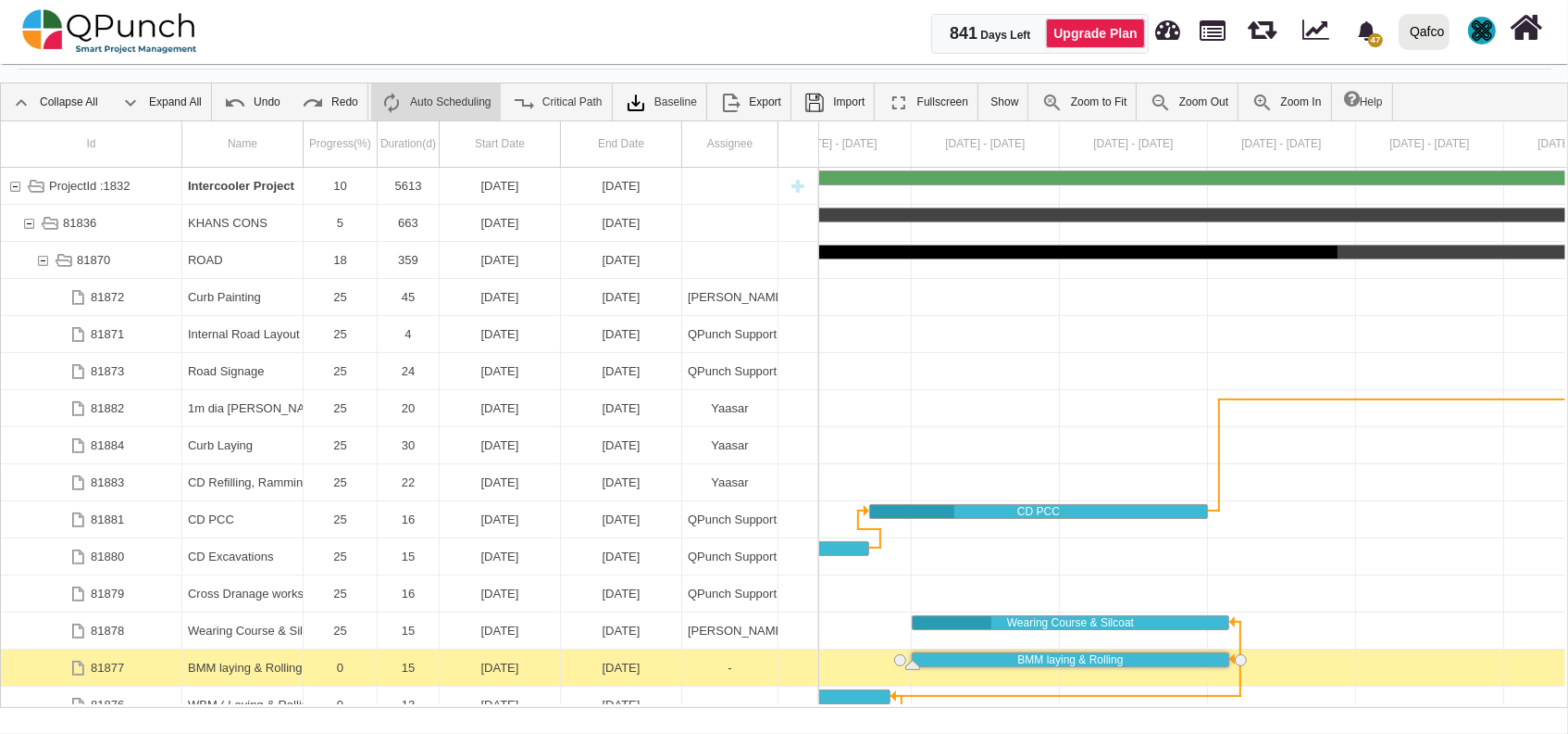
click at [437, 659] on div "15" at bounding box center [408, 667] width 62 height 36
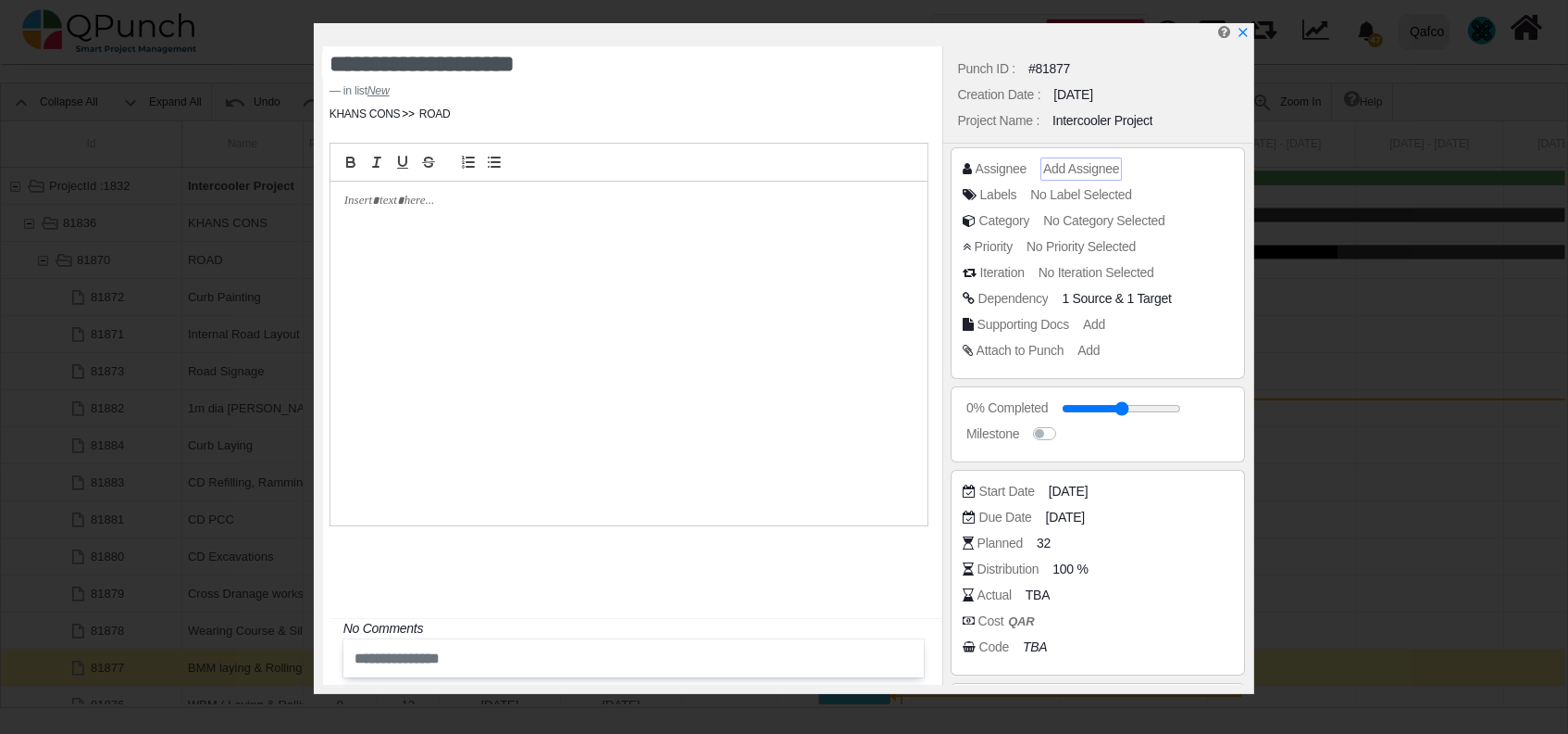
click at [1087, 167] on span "Add Assignee" at bounding box center [1080, 169] width 76 height 15
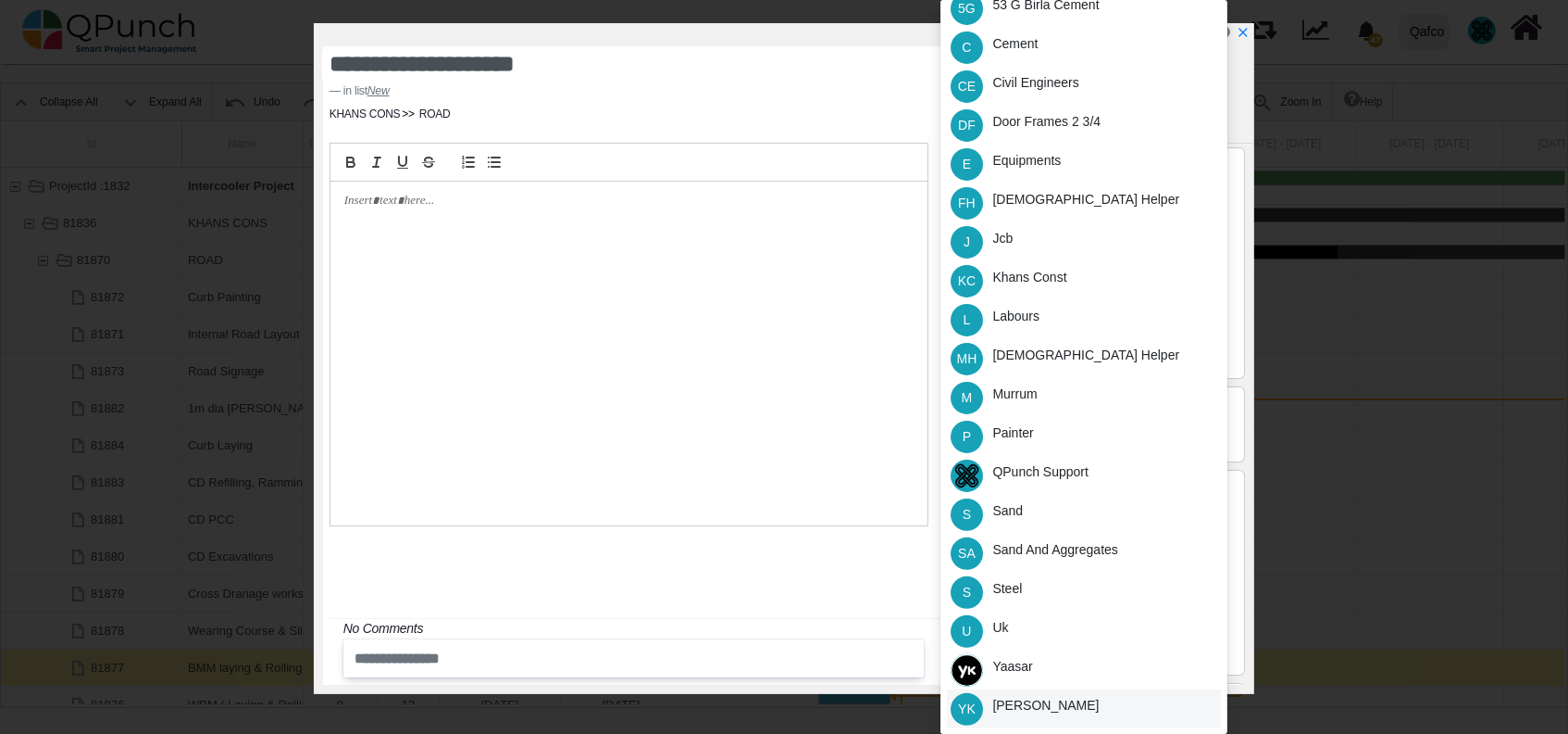
click at [1056, 713] on div "[PERSON_NAME]" at bounding box center [1046, 705] width 106 height 20
click at [1231, 33] on link at bounding box center [1222, 34] width 21 height 16
click at [1243, 32] on icon "x" at bounding box center [1243, 34] width 15 height 15
type input "**"
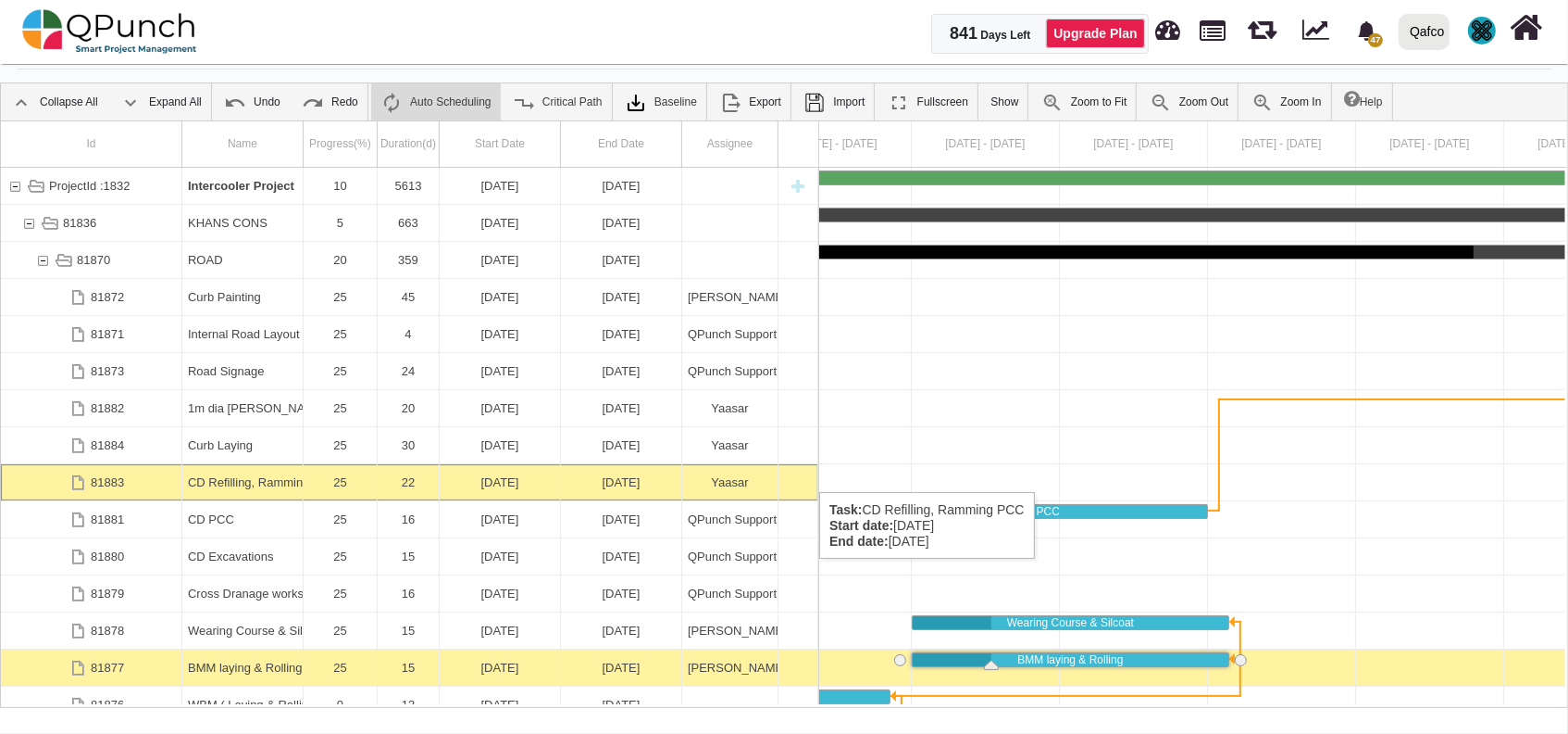
scroll to position [0, 2488]
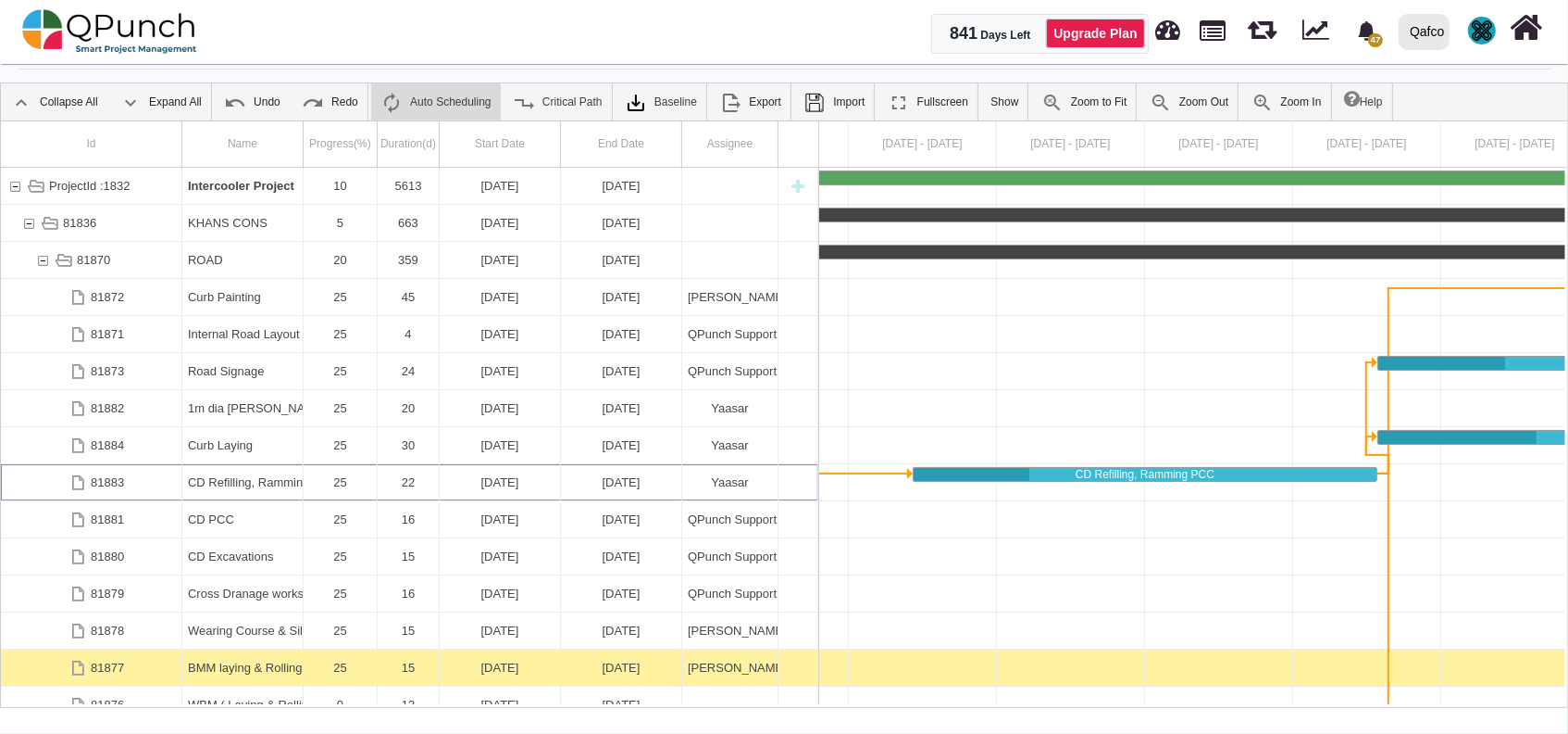
click at [389, 465] on div "22" at bounding box center [408, 482] width 50 height 36
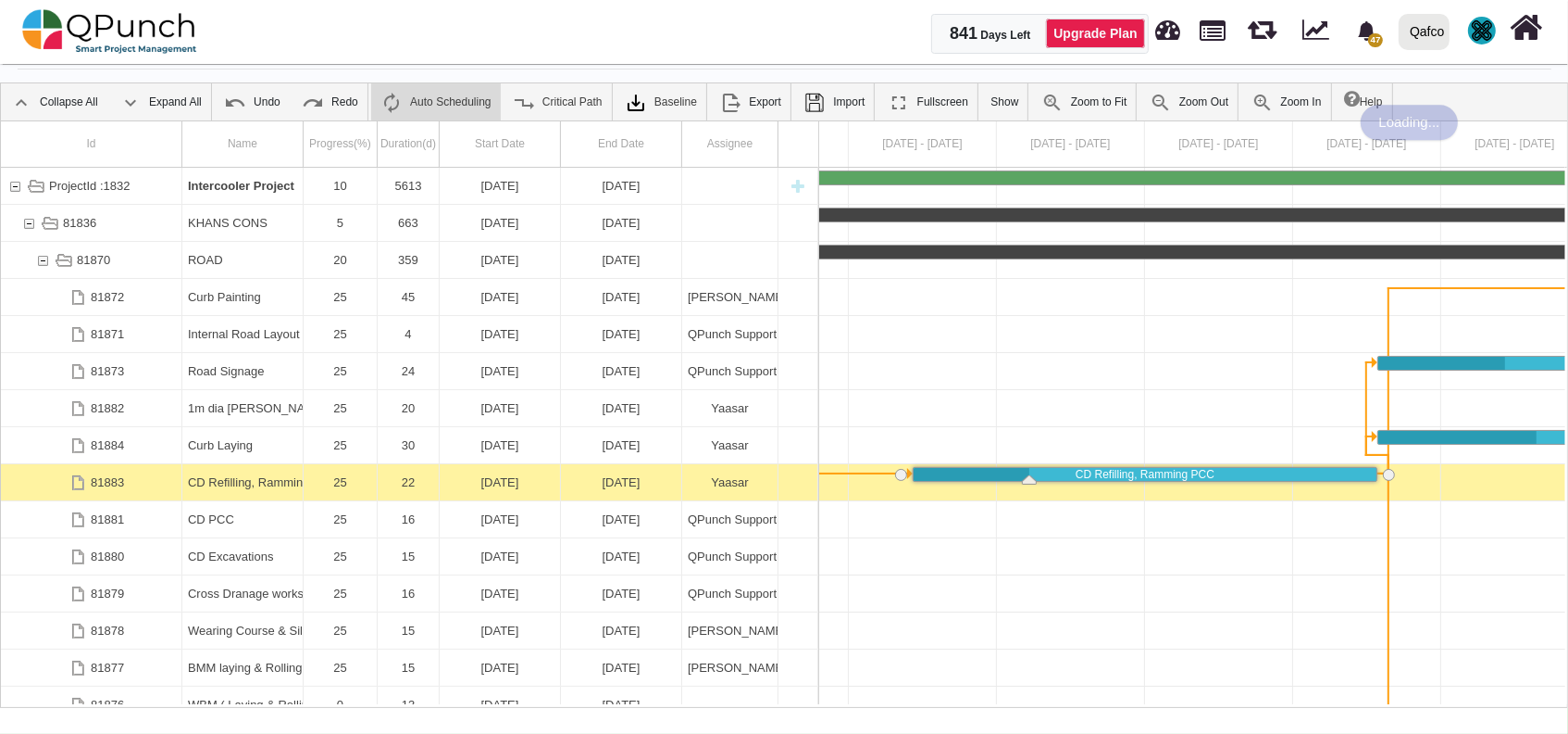
click at [389, 465] on div "22" at bounding box center [408, 482] width 50 height 36
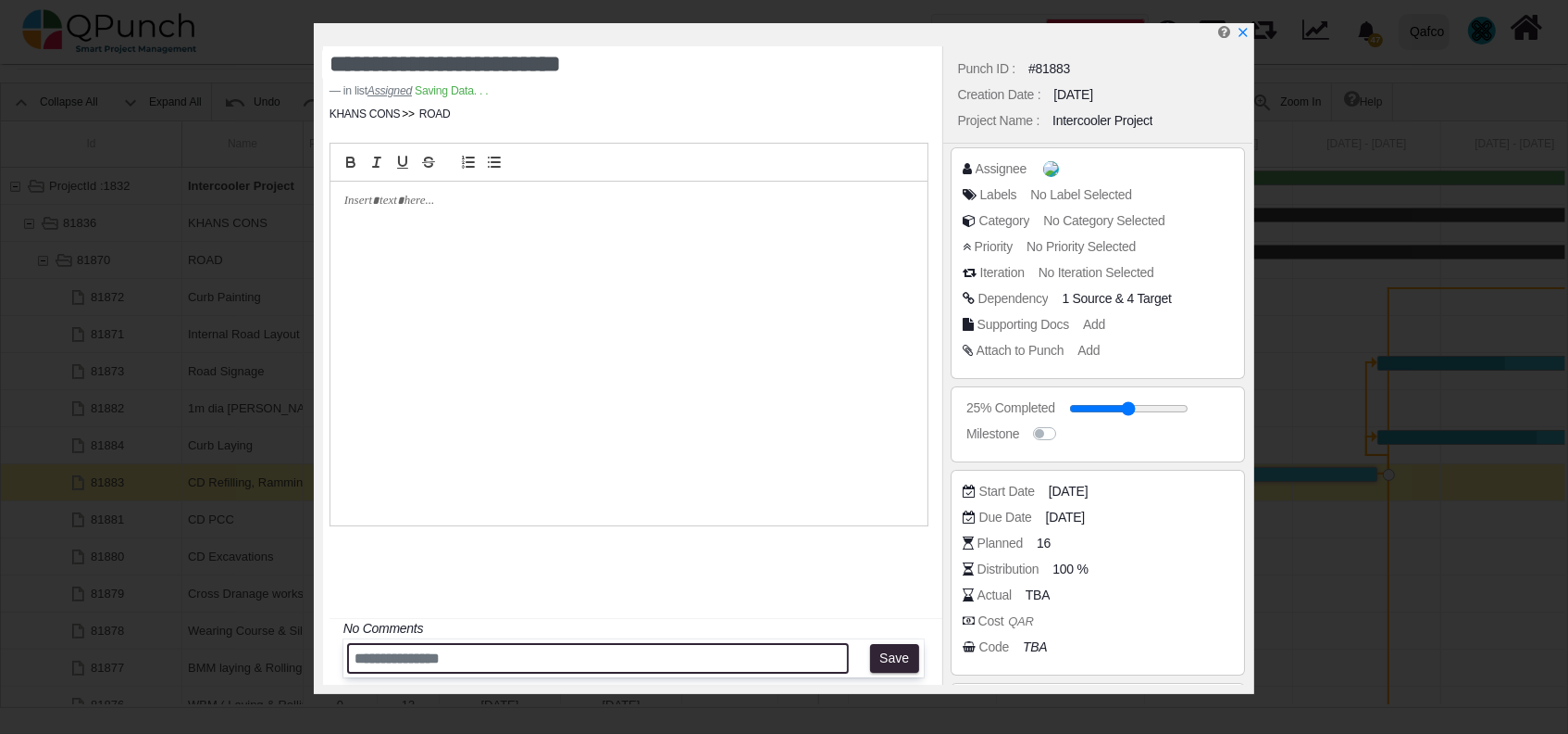
click at [559, 644] on input "text" at bounding box center [598, 658] width 502 height 31
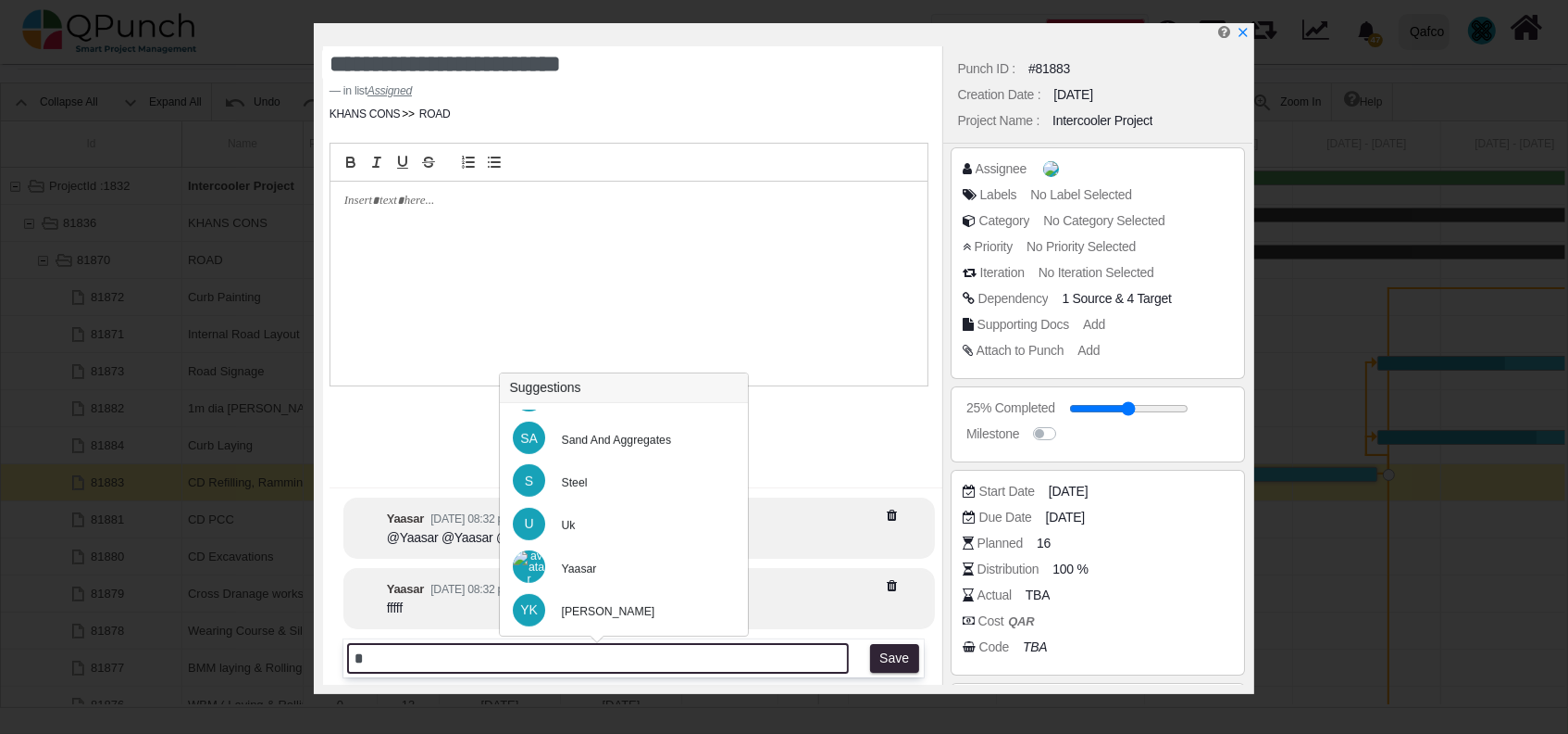
scroll to position [865, 0]
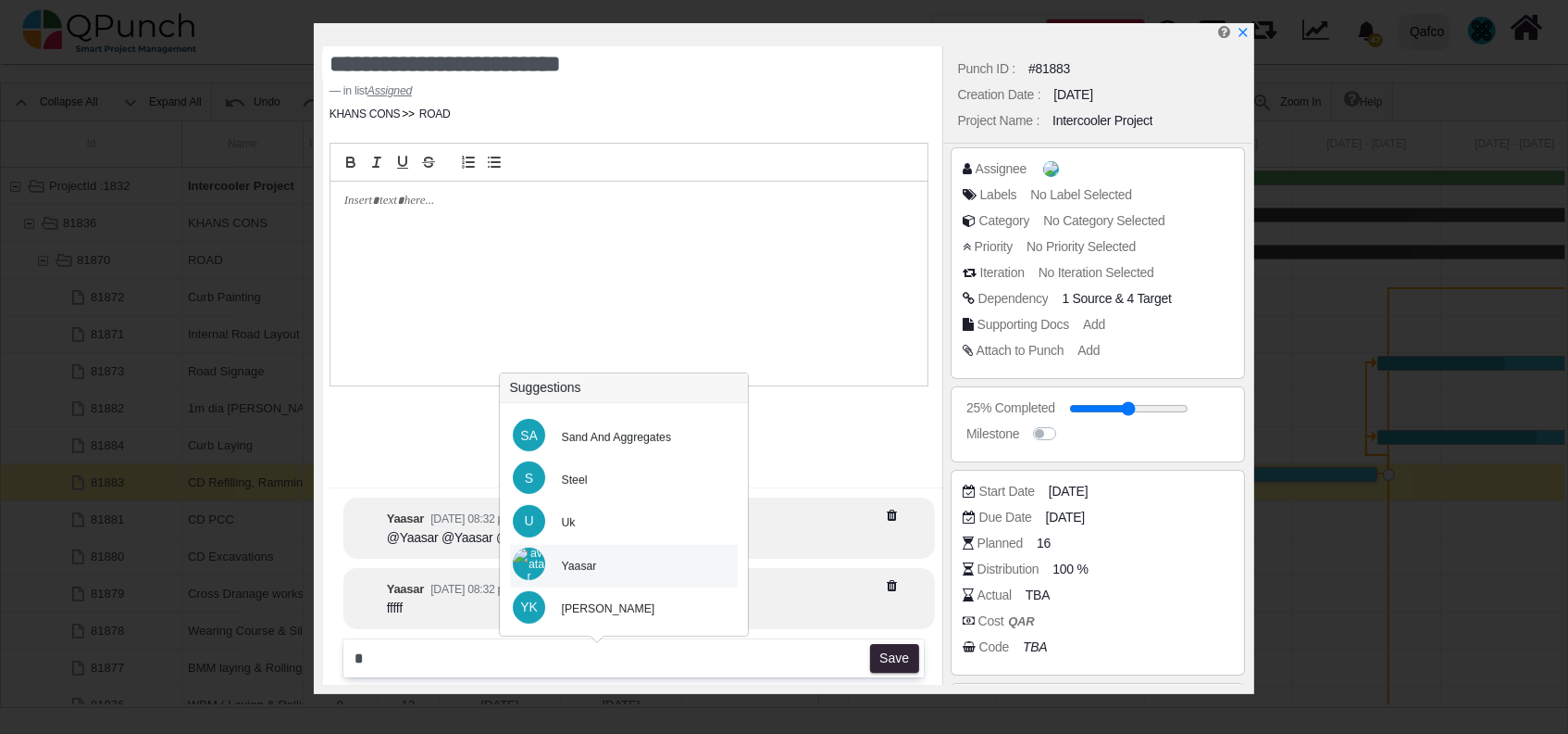
click at [577, 559] on div "Yaasar" at bounding box center [580, 566] width 35 height 17
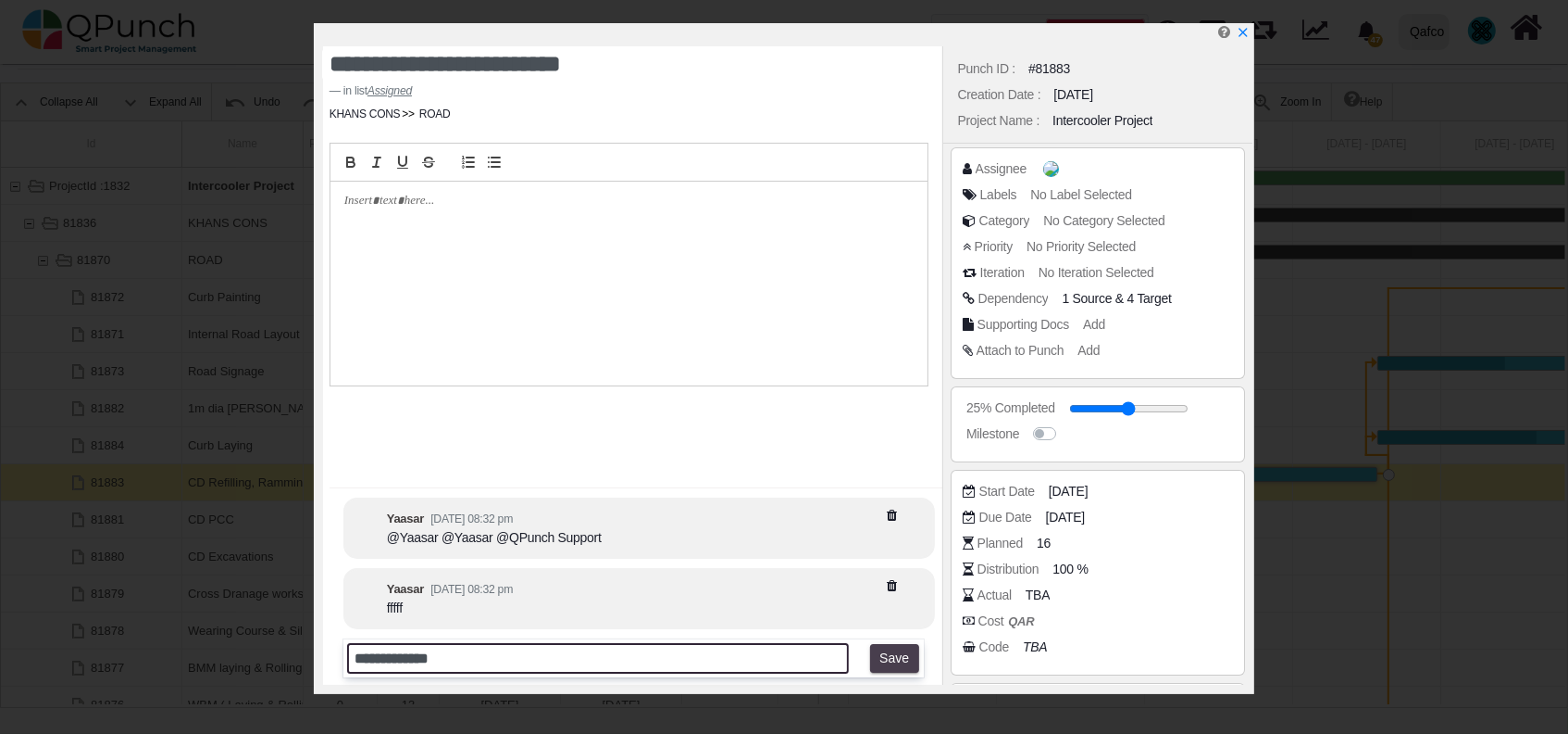
type input "**********"
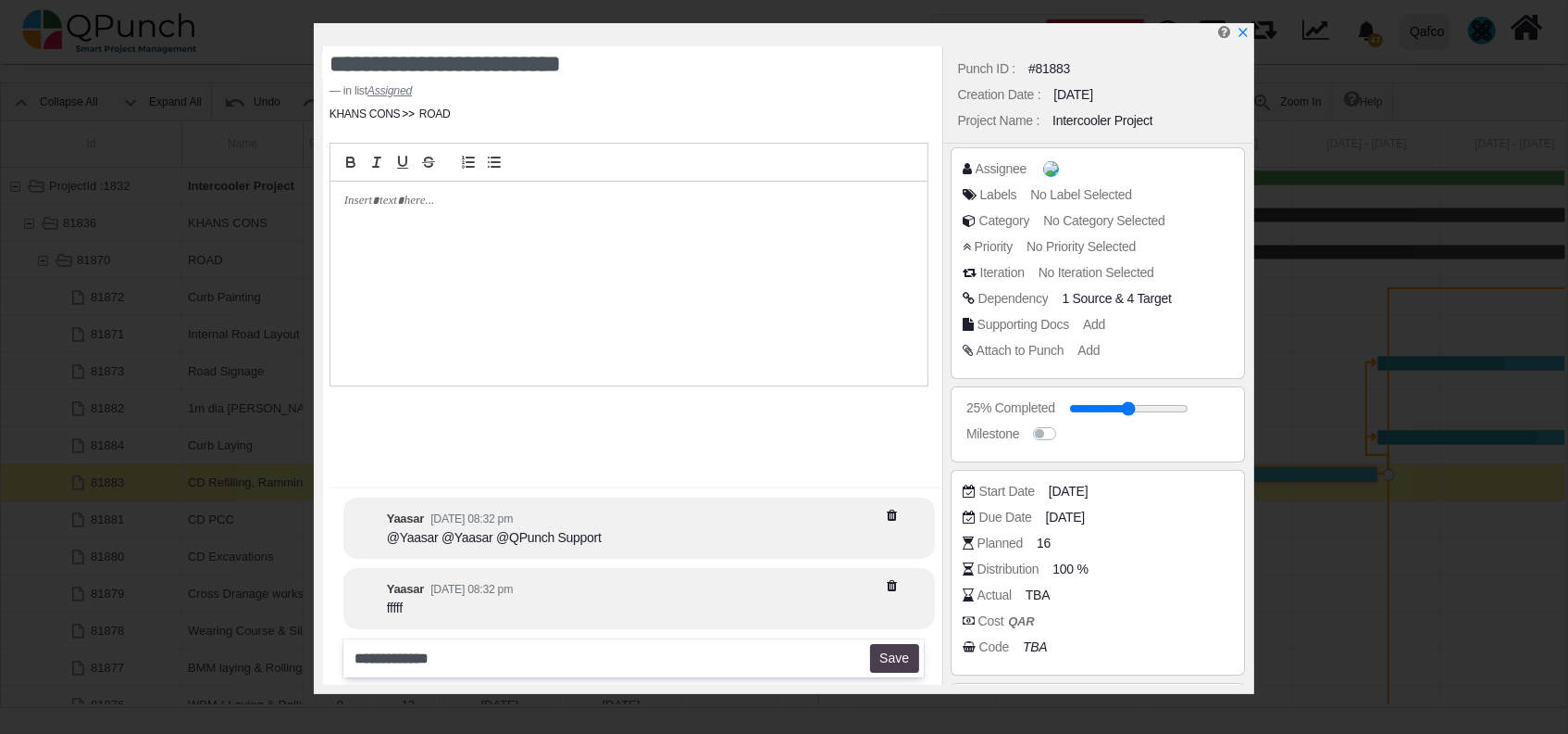
click at [898, 649] on button "Save" at bounding box center [894, 658] width 49 height 30
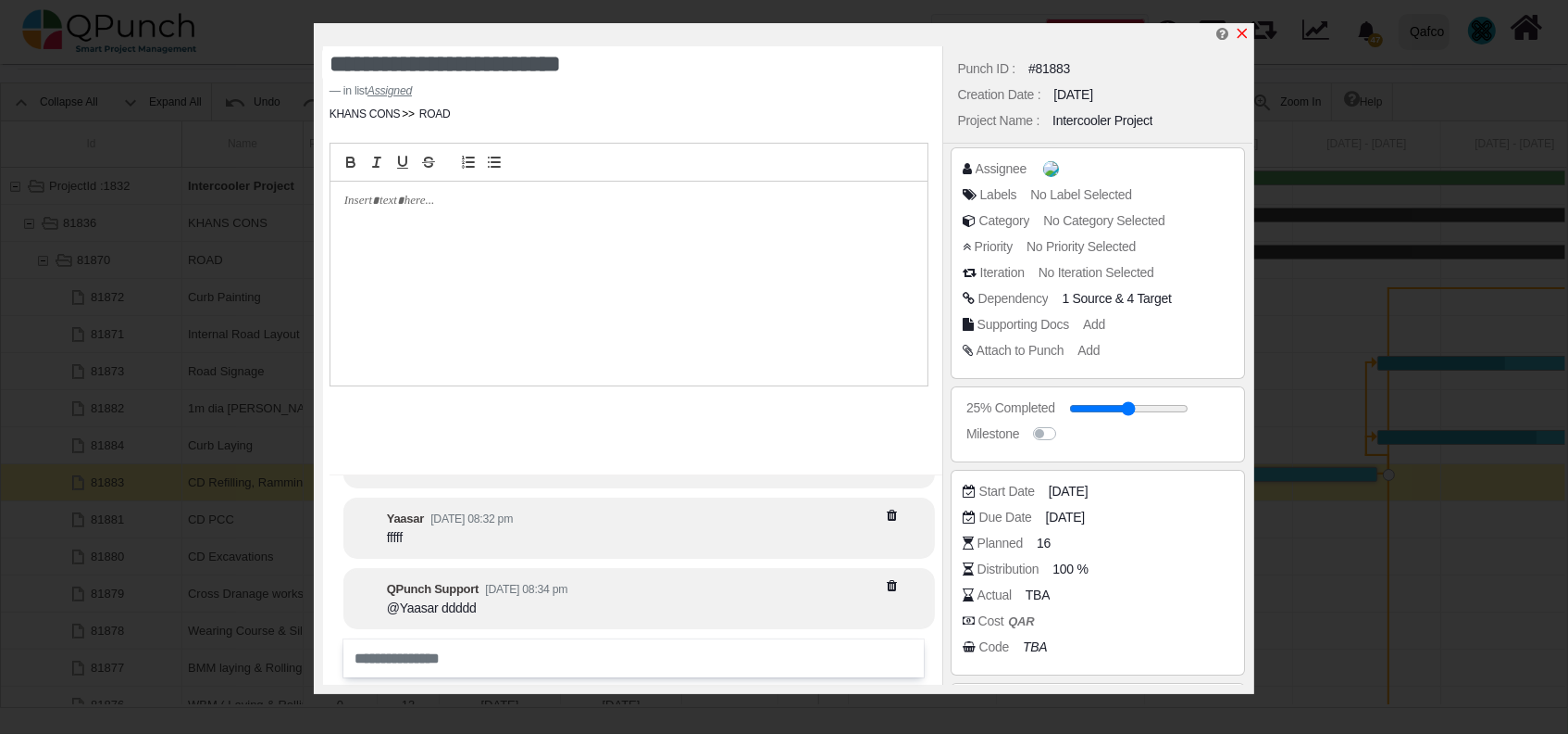
click at [1238, 37] on icon "x" at bounding box center [1243, 34] width 15 height 15
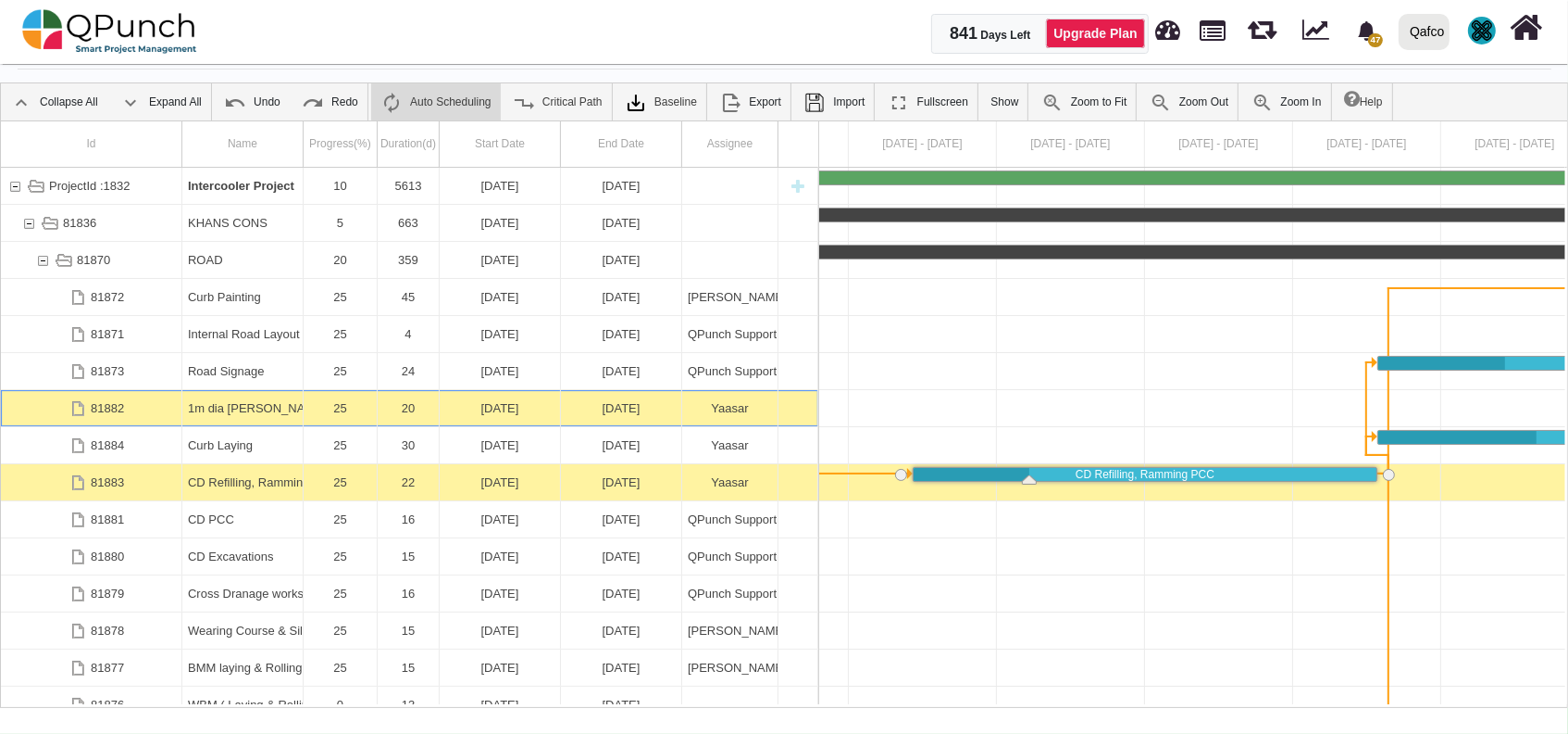
click at [340, 402] on div "25" at bounding box center [340, 408] width 62 height 36
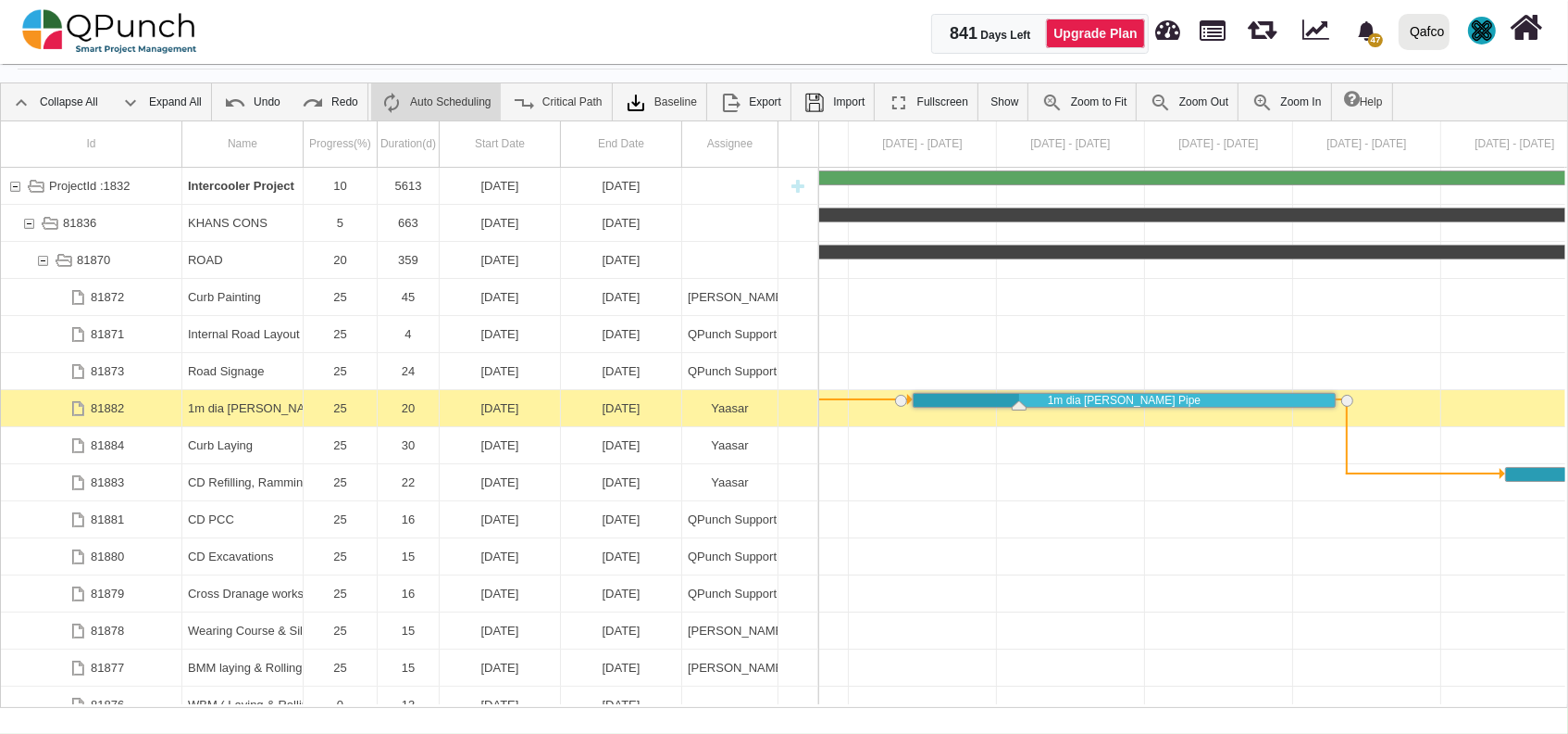
click at [340, 402] on div "25" at bounding box center [340, 408] width 62 height 36
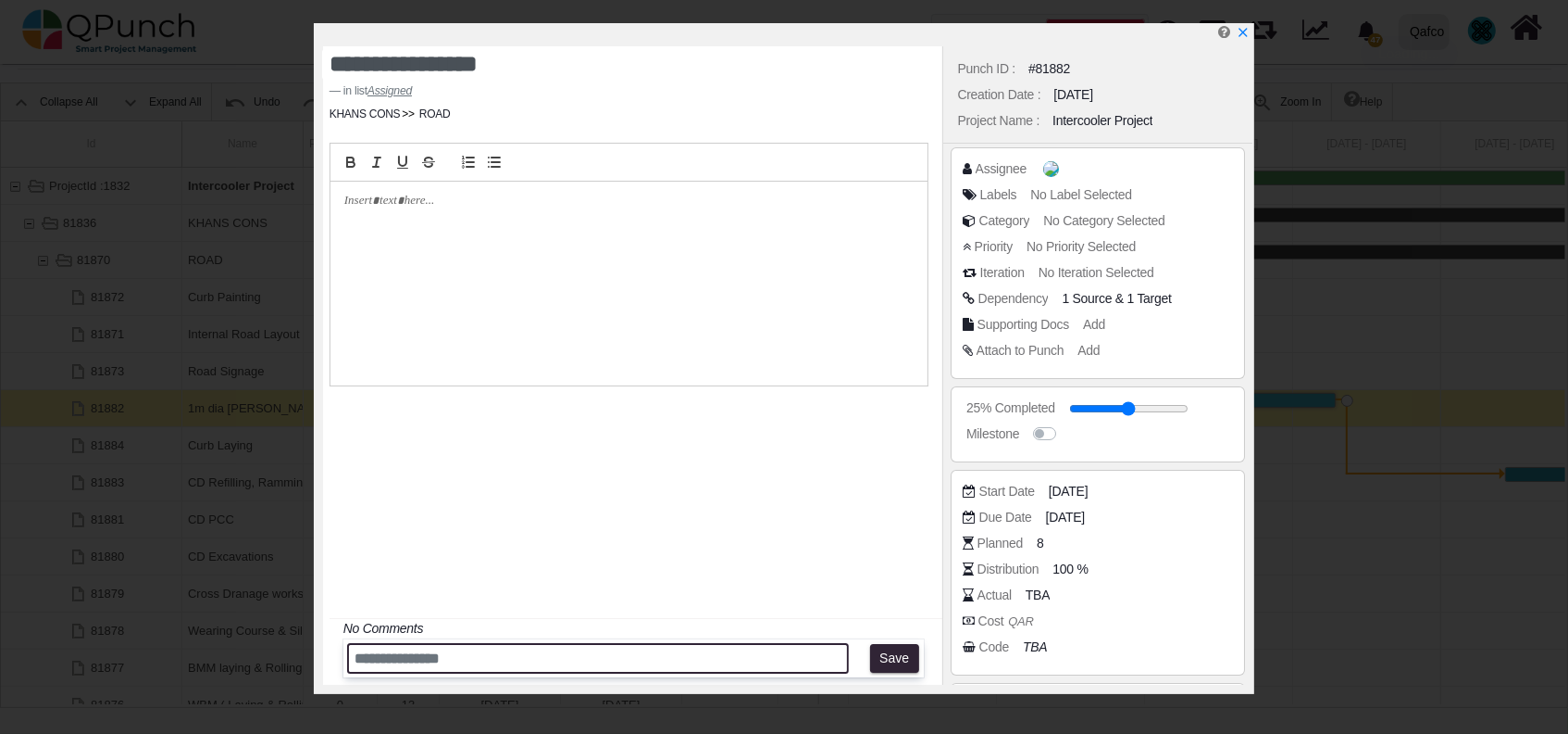
click at [682, 652] on input "text" at bounding box center [598, 658] width 502 height 31
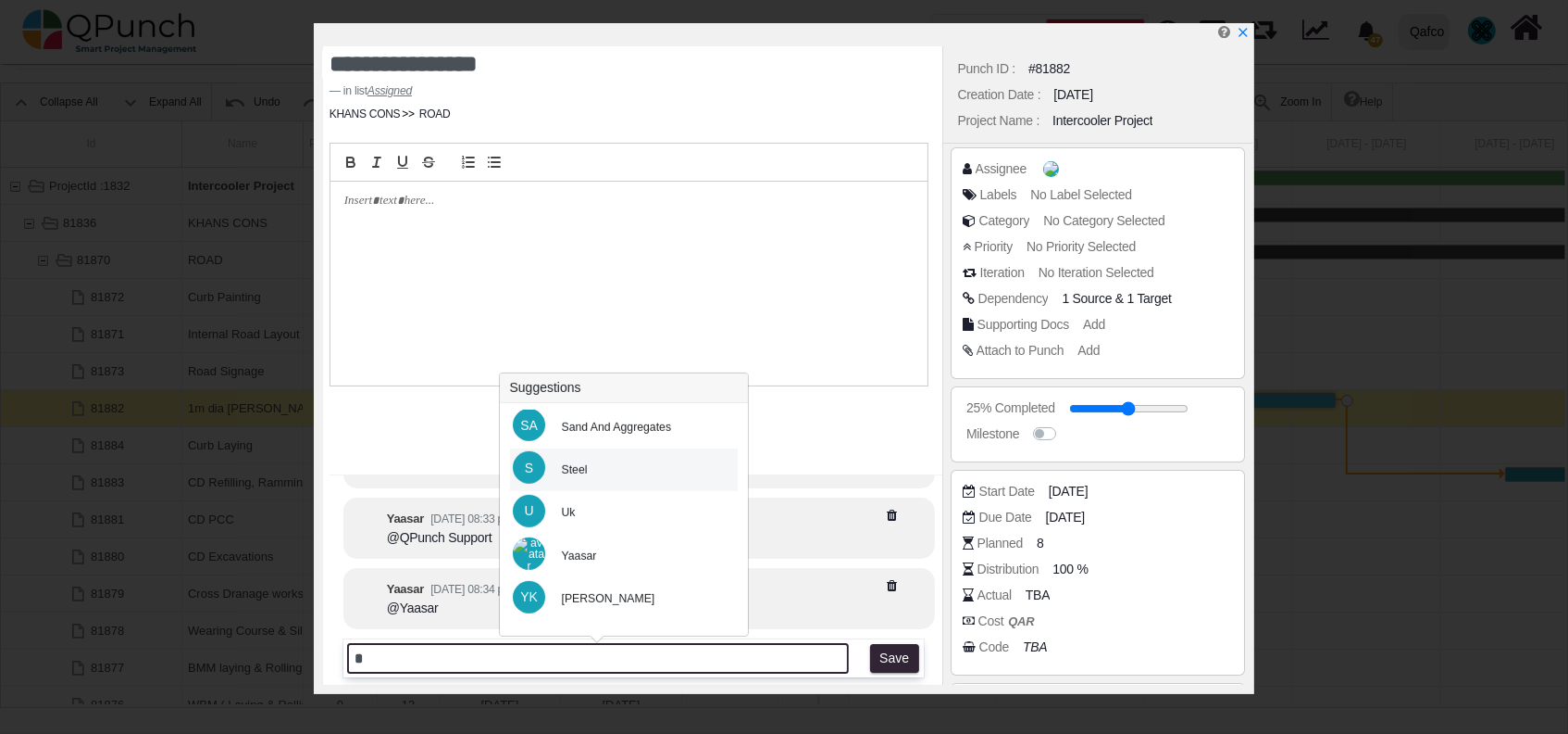
scroll to position [875, 0]
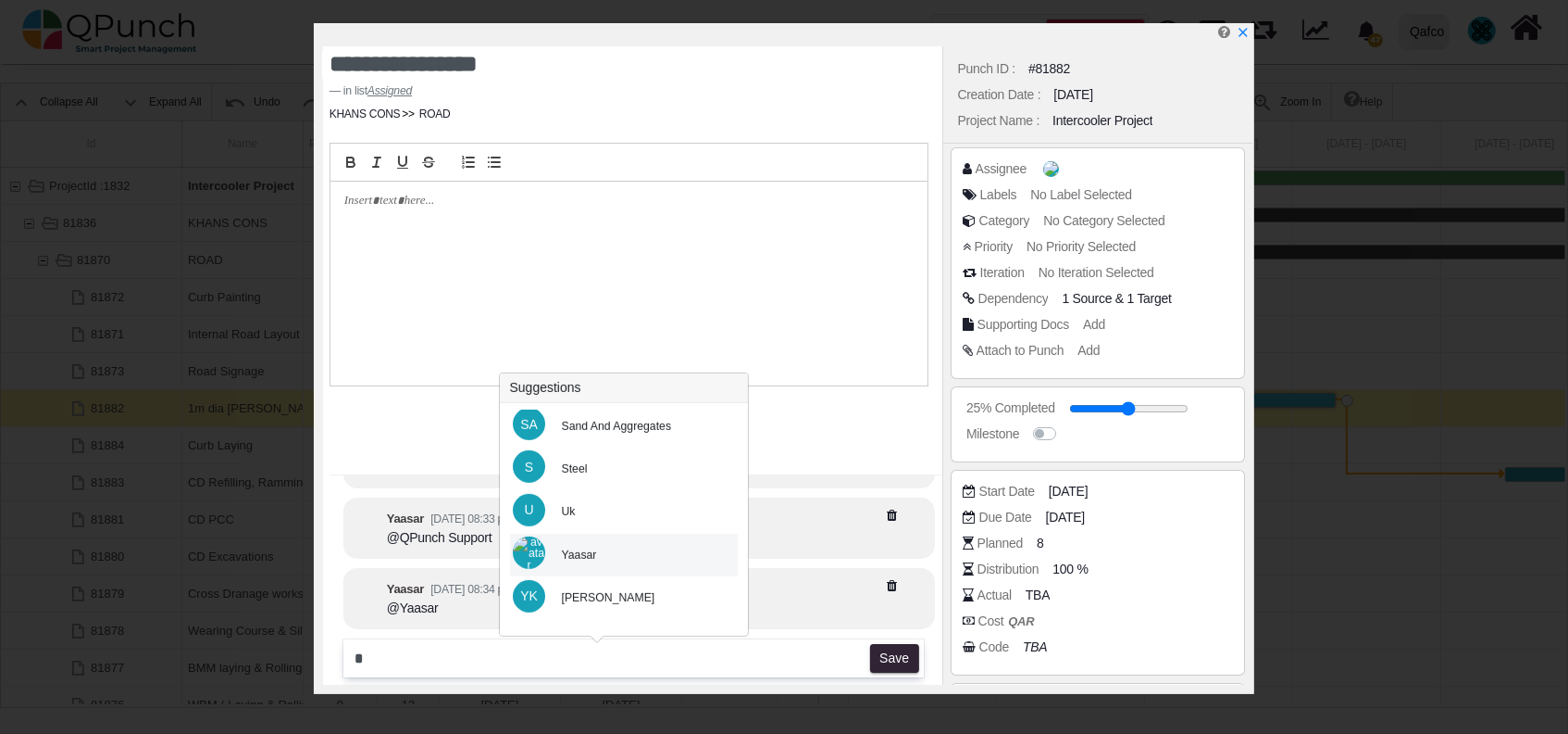
click at [606, 563] on div "Yaasar" at bounding box center [624, 555] width 228 height 43
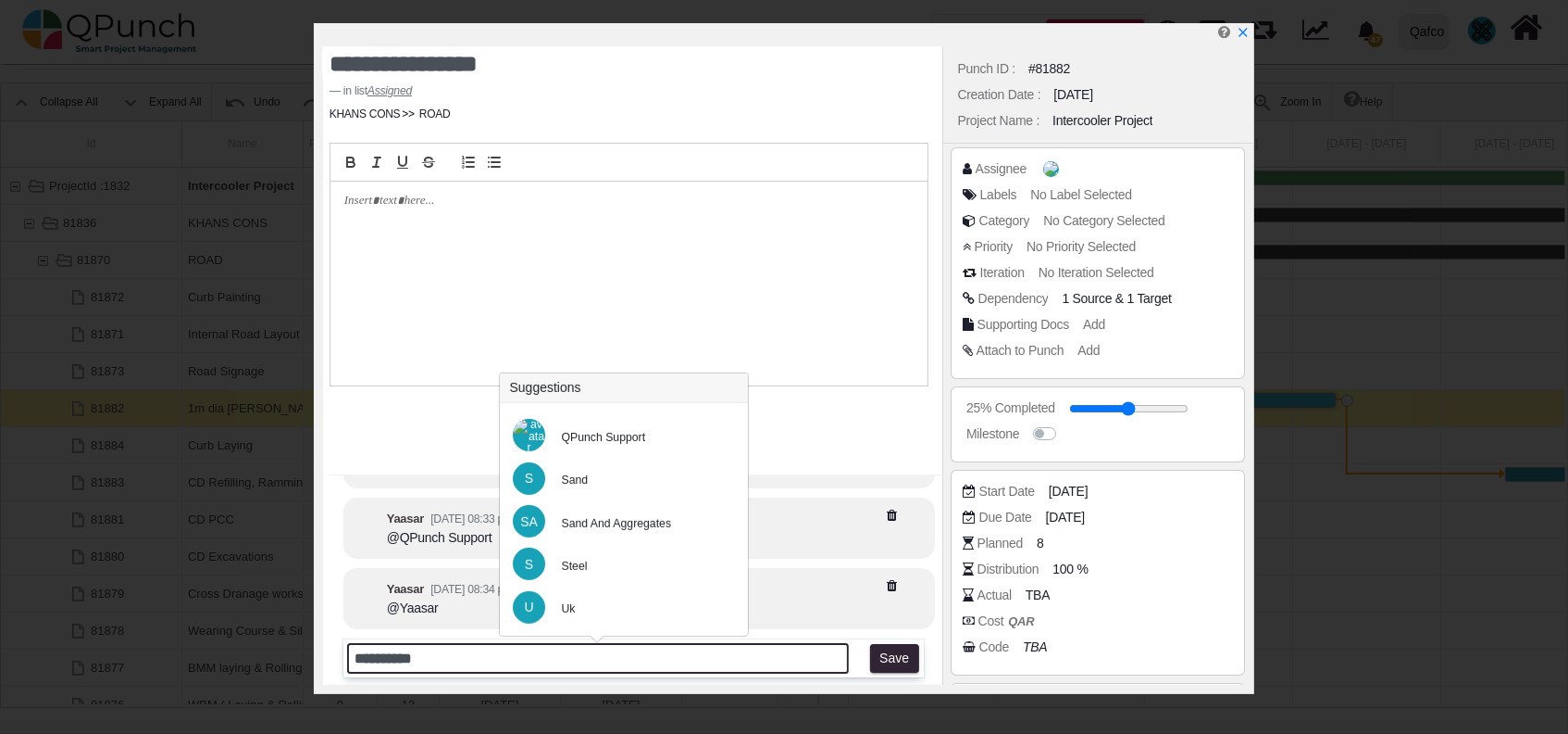
scroll to position [865, 0]
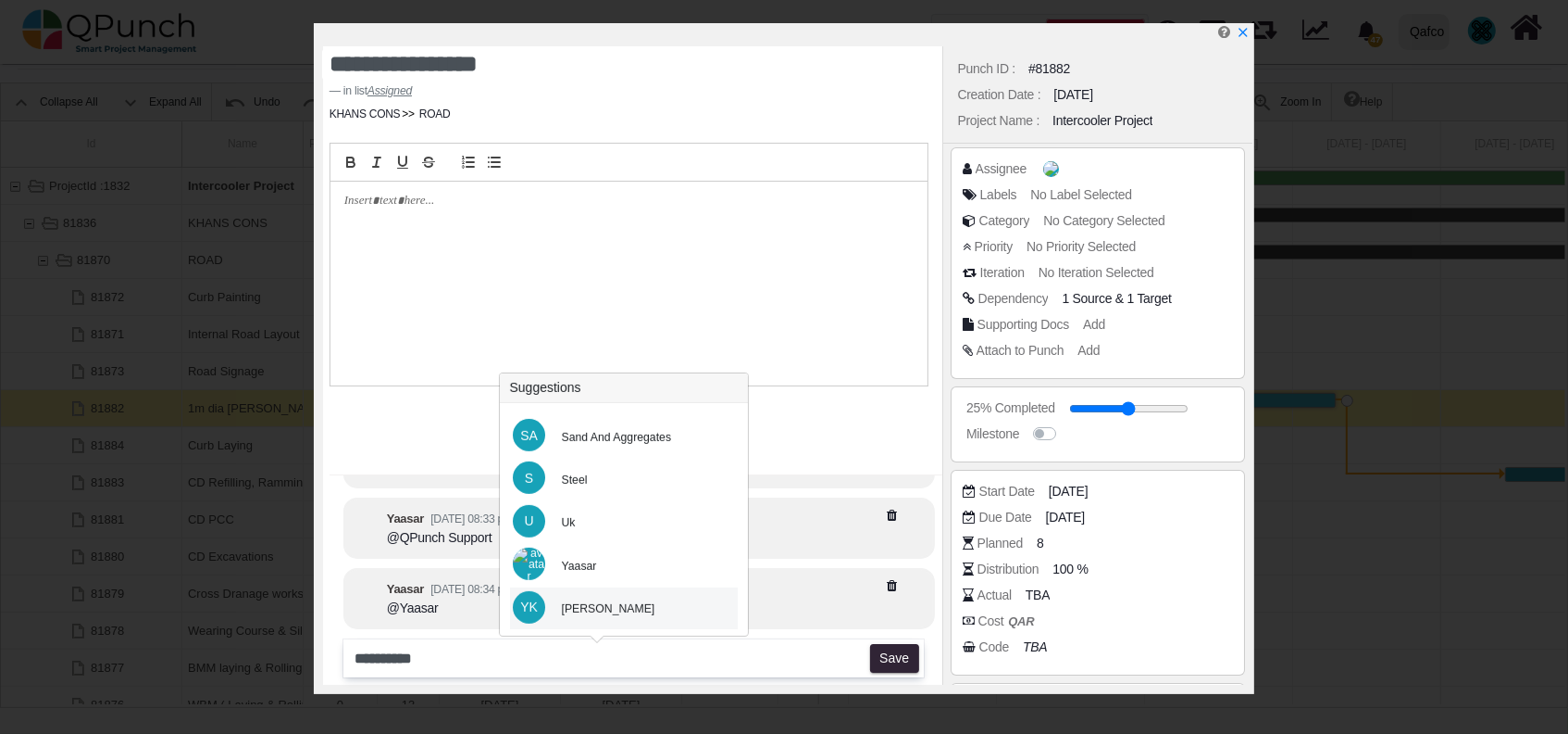
click at [578, 602] on div "[PERSON_NAME]" at bounding box center [609, 609] width 93 height 17
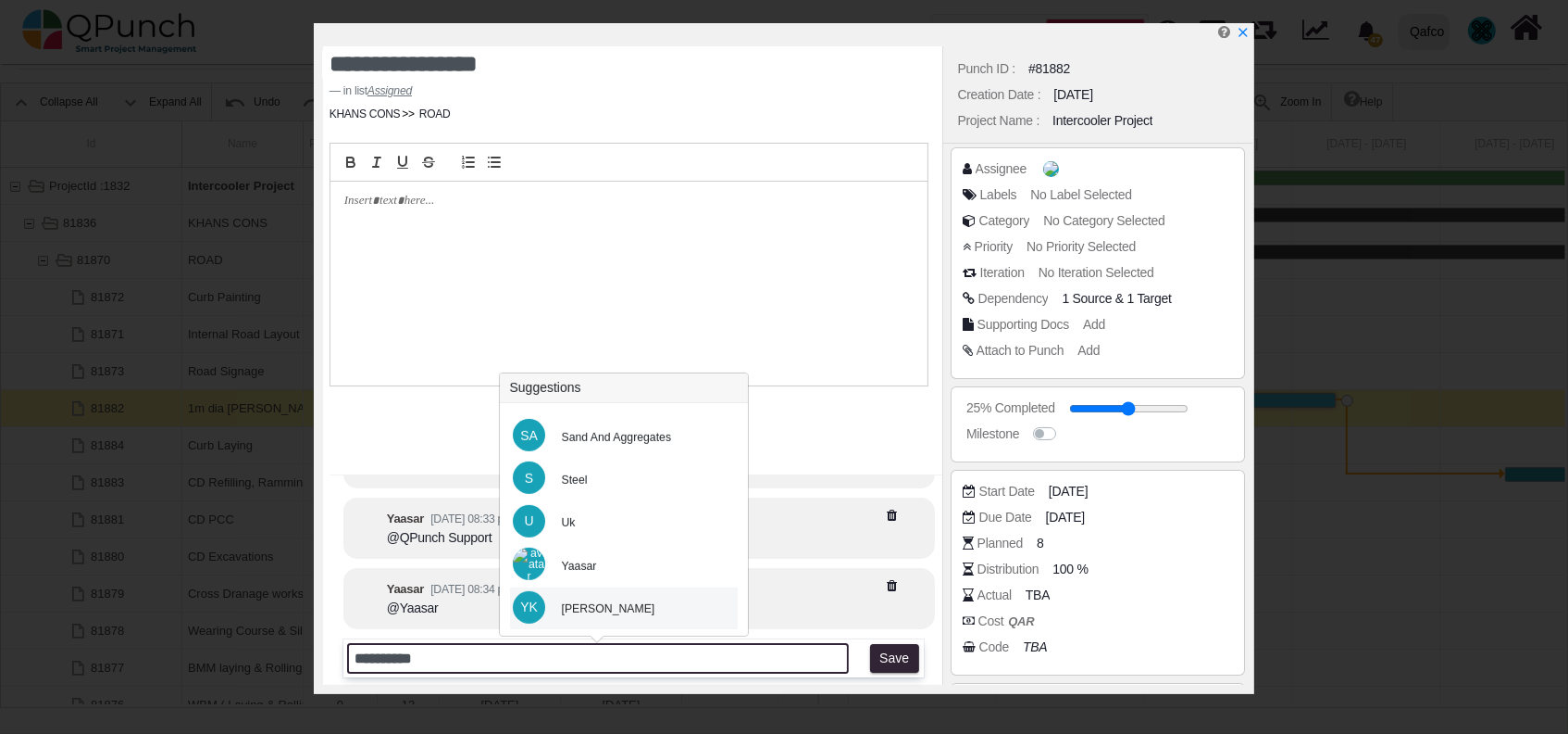
type input "**********"
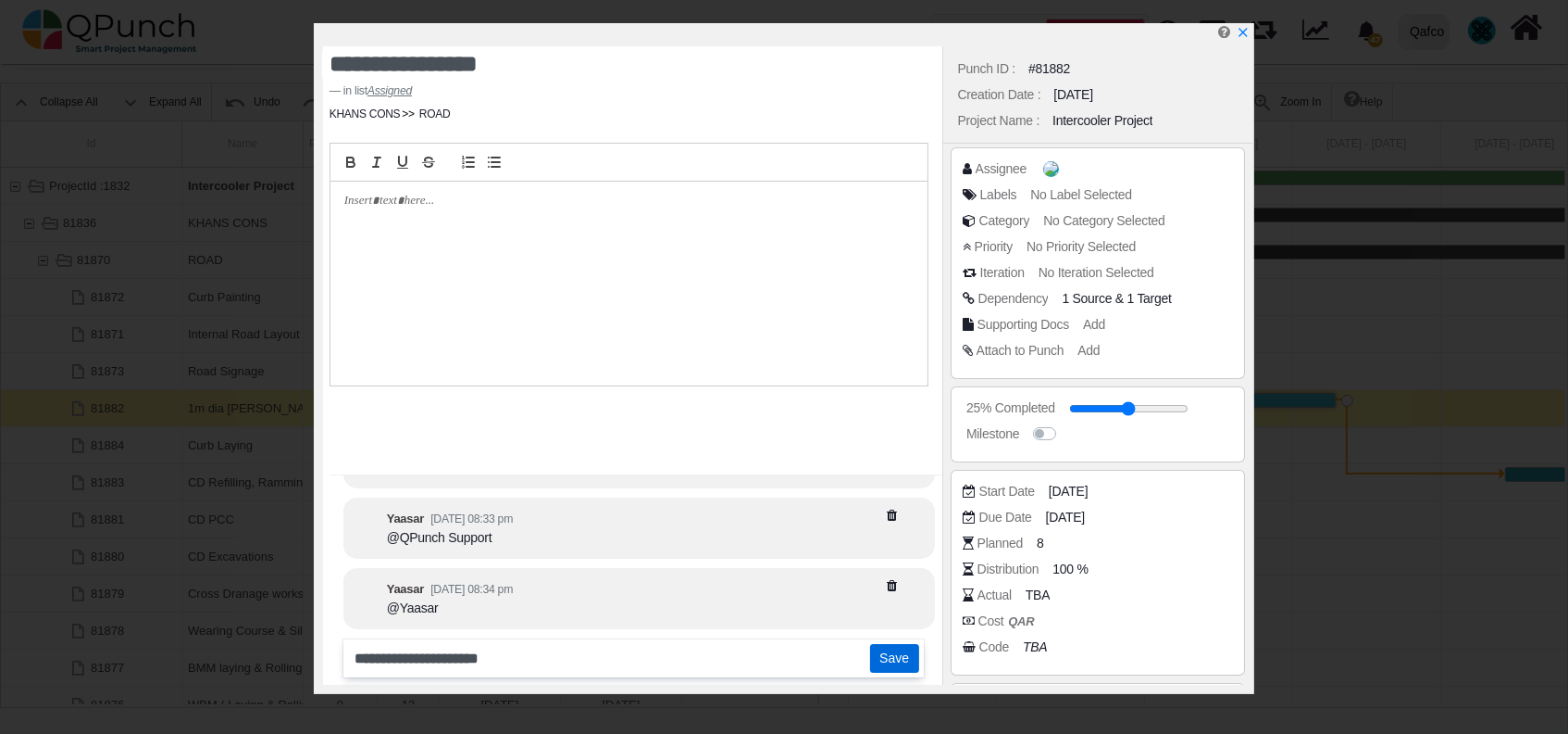
click at [901, 659] on button "Save" at bounding box center [894, 658] width 49 height 30
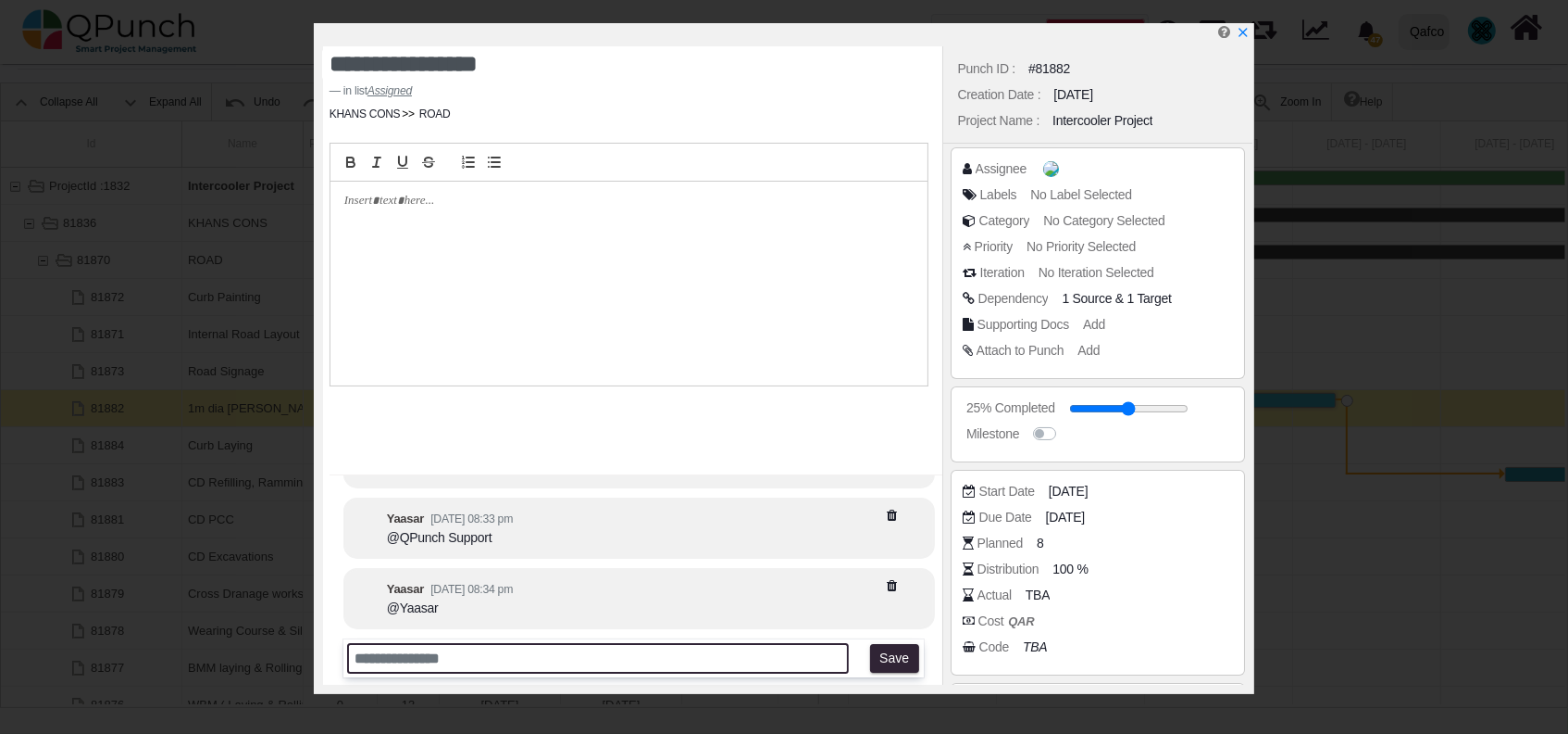
click at [819, 643] on input "text" at bounding box center [598, 658] width 502 height 31
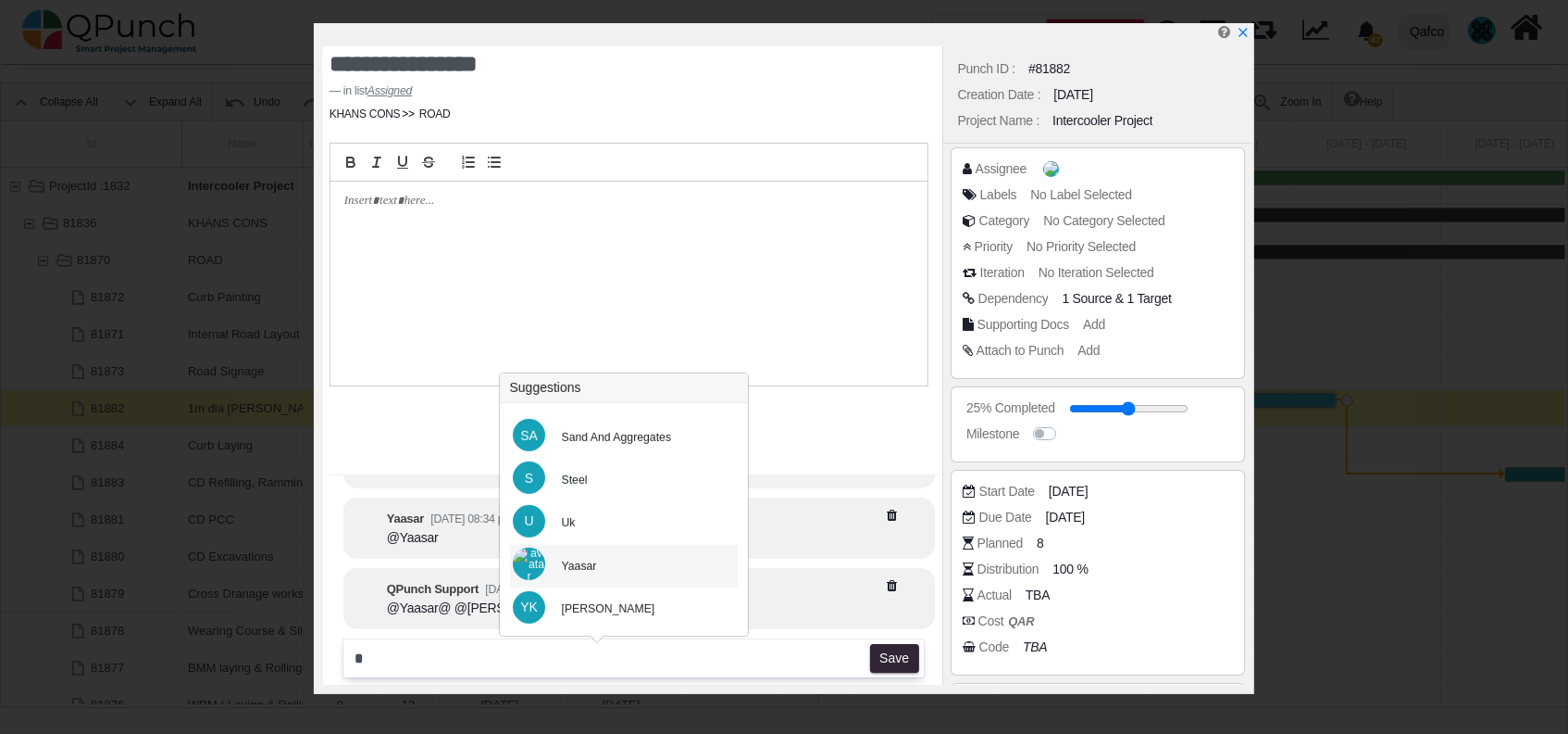
click at [600, 581] on div "Yaasar" at bounding box center [580, 566] width 62 height 43
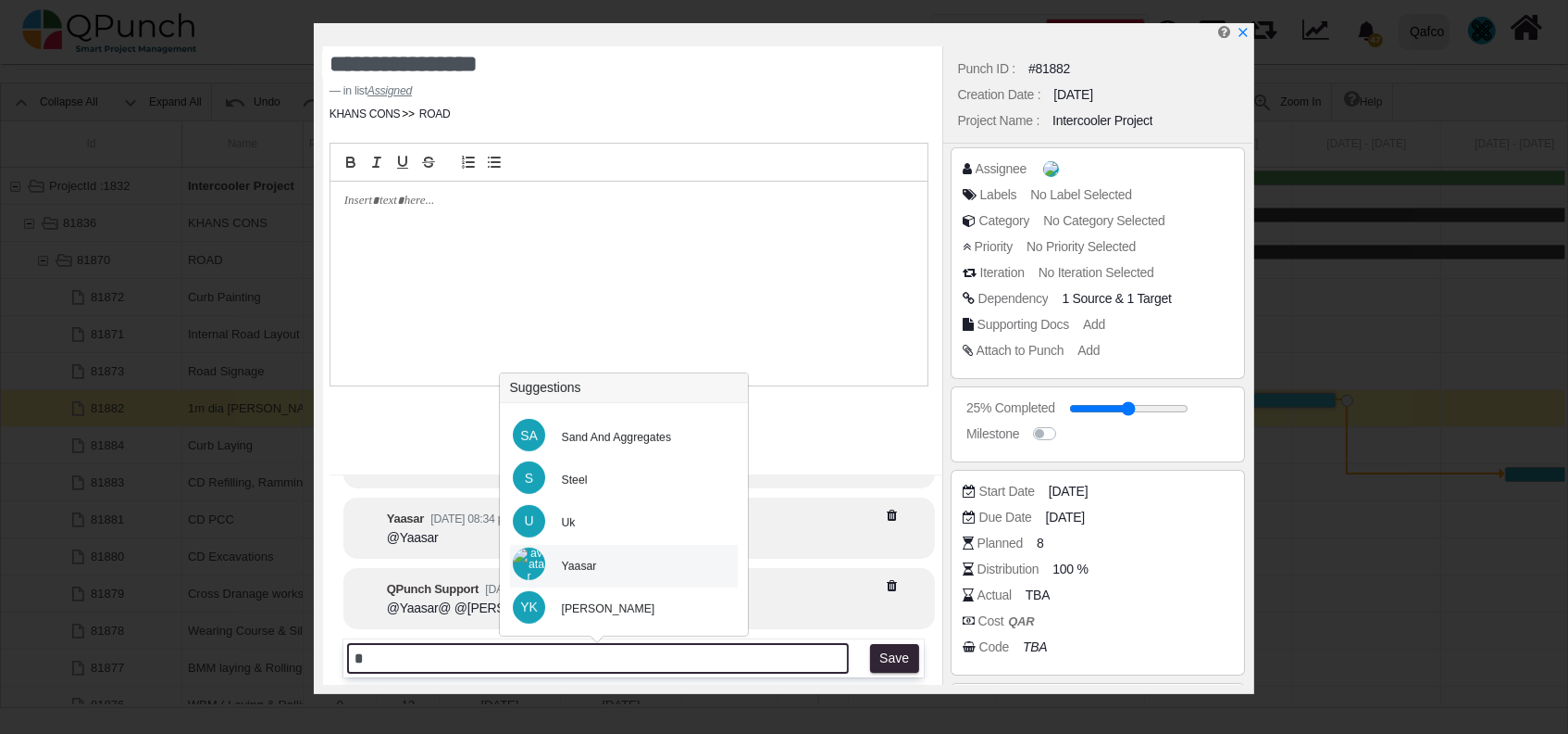
type input "*******"
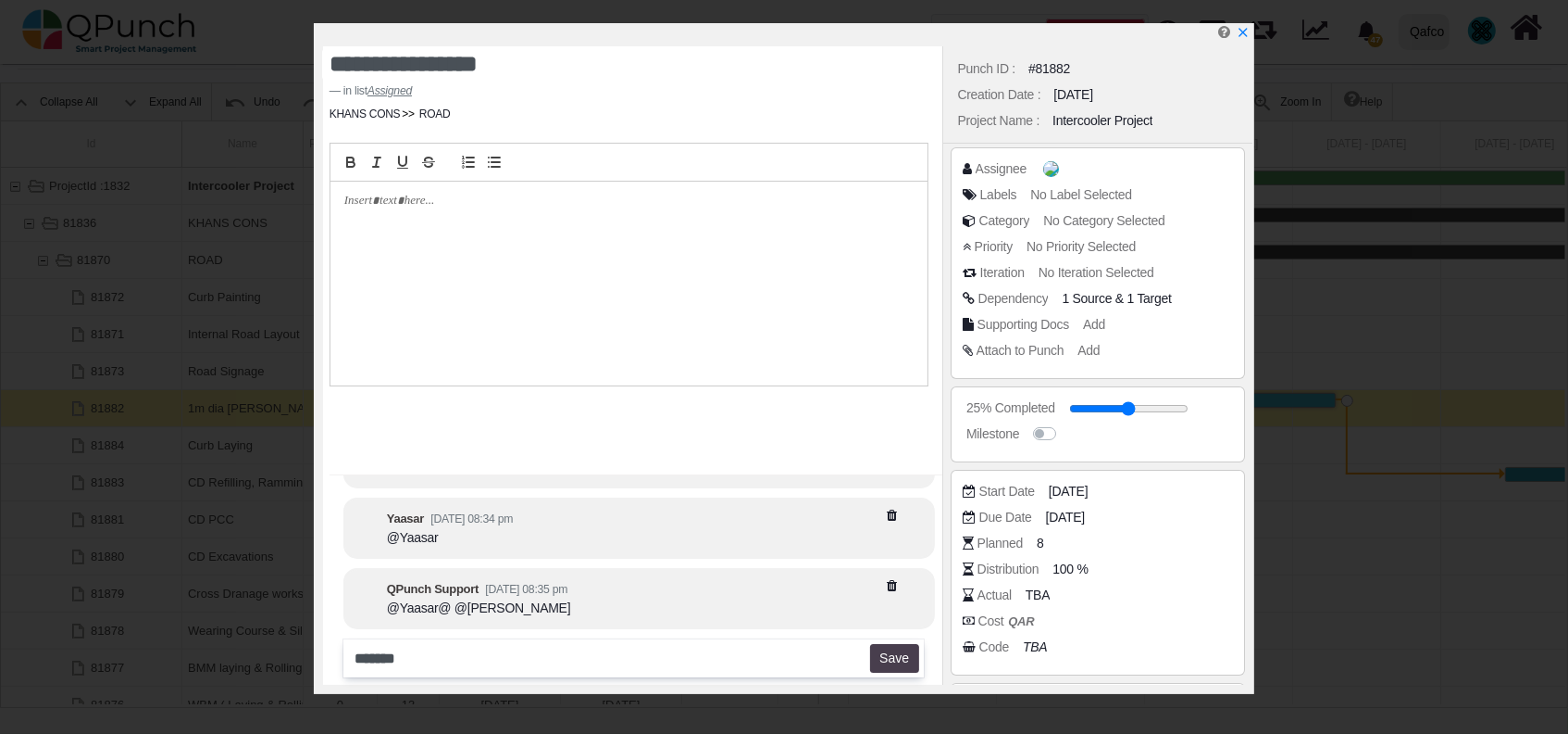
click at [893, 669] on button "Save" at bounding box center [894, 658] width 49 height 30
click at [1246, 28] on icon "x" at bounding box center [1243, 34] width 15 height 15
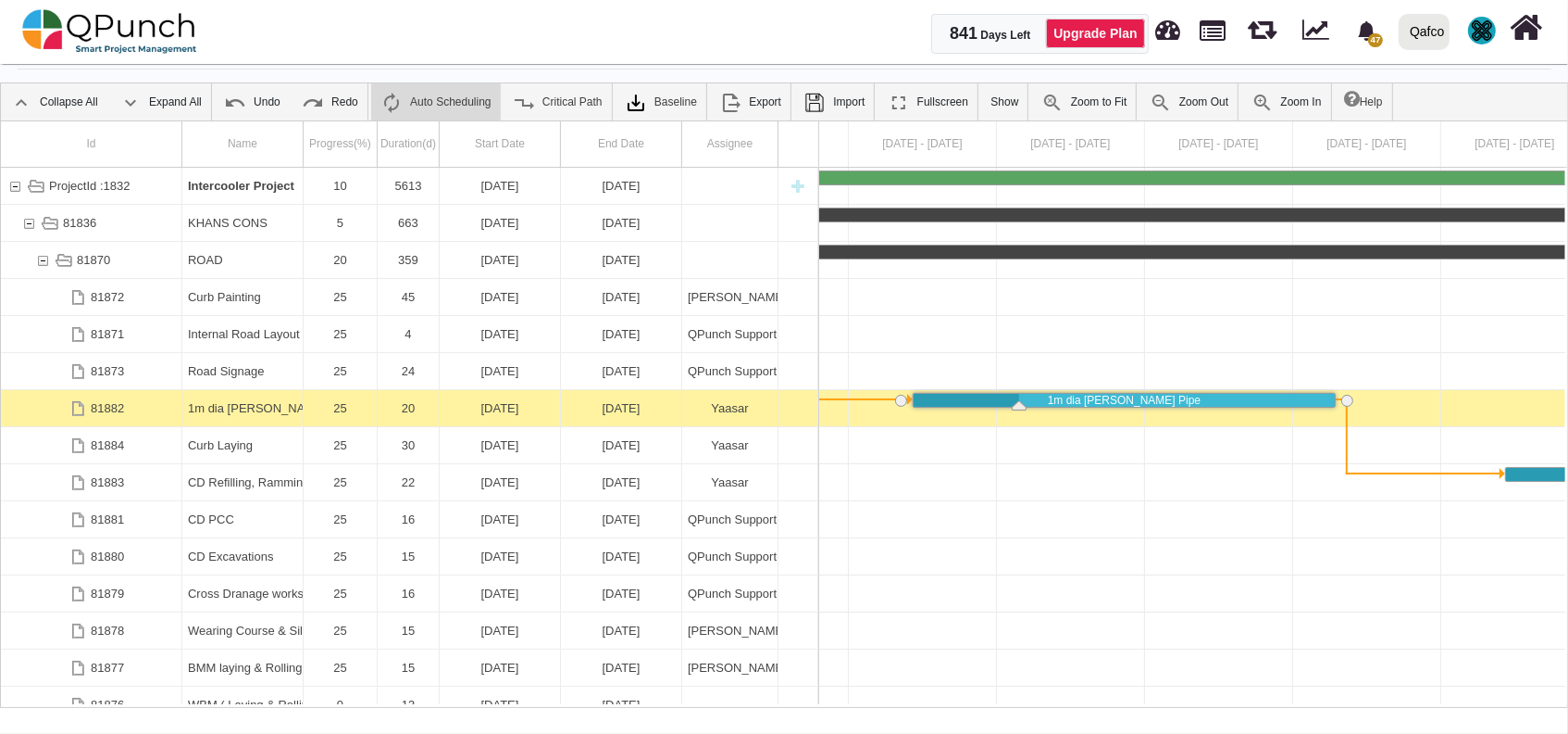
click at [1494, 36] on img at bounding box center [1482, 31] width 28 height 28
click at [1448, 81] on link "Subscription Settings" at bounding box center [1425, 84] width 161 height 26
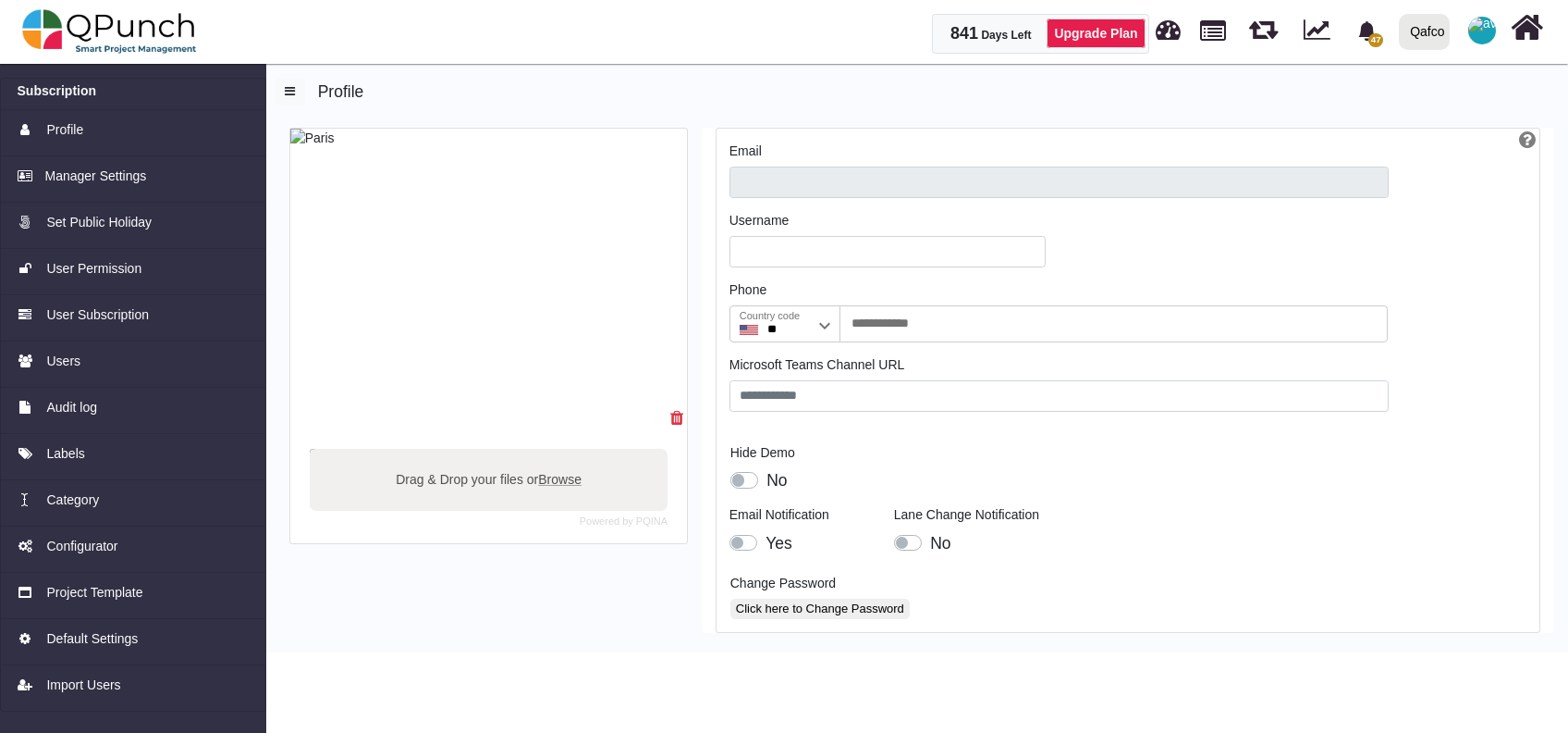
type input "**********"
click at [122, 374] on link "Users" at bounding box center [133, 364] width 266 height 47
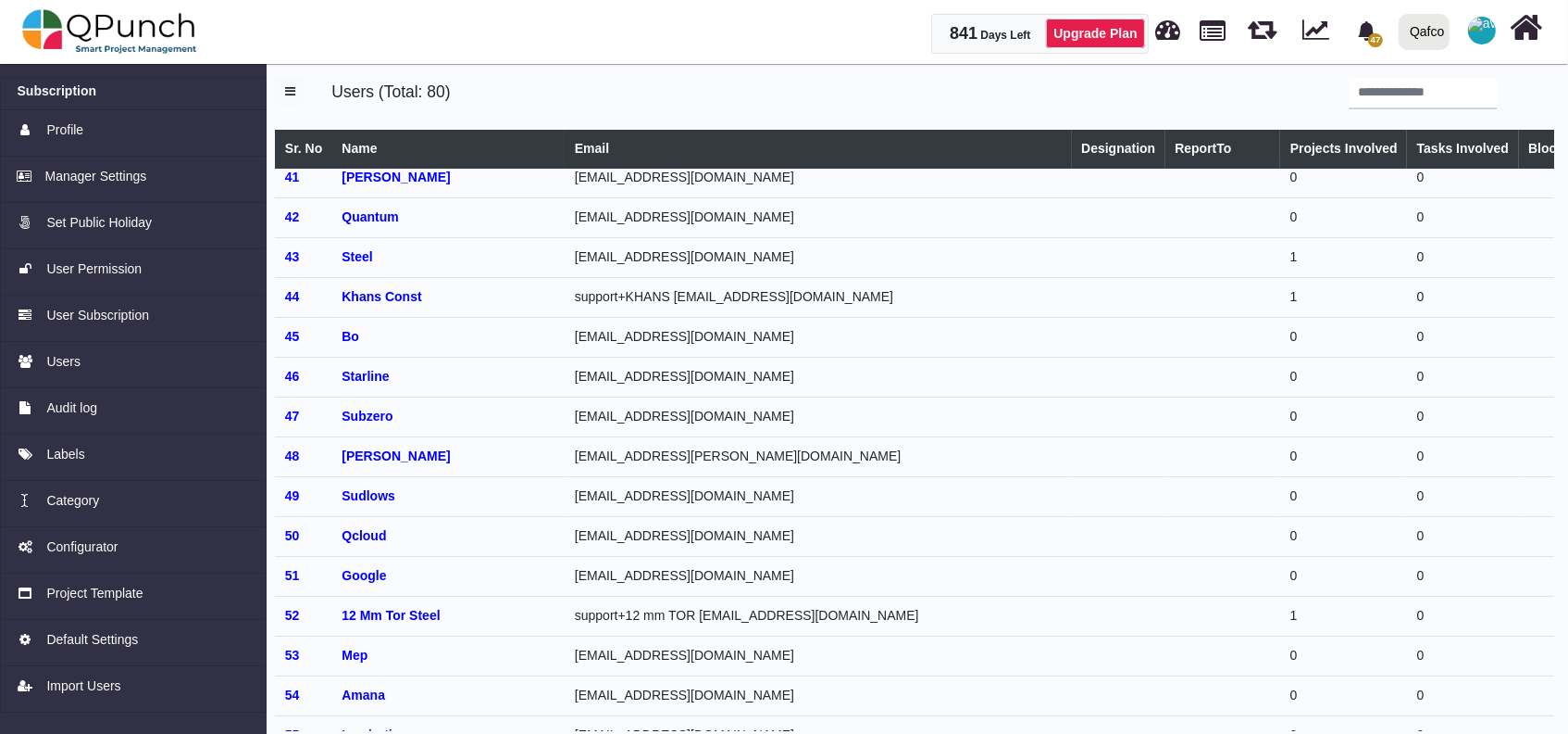
scroll to position [1605, 47]
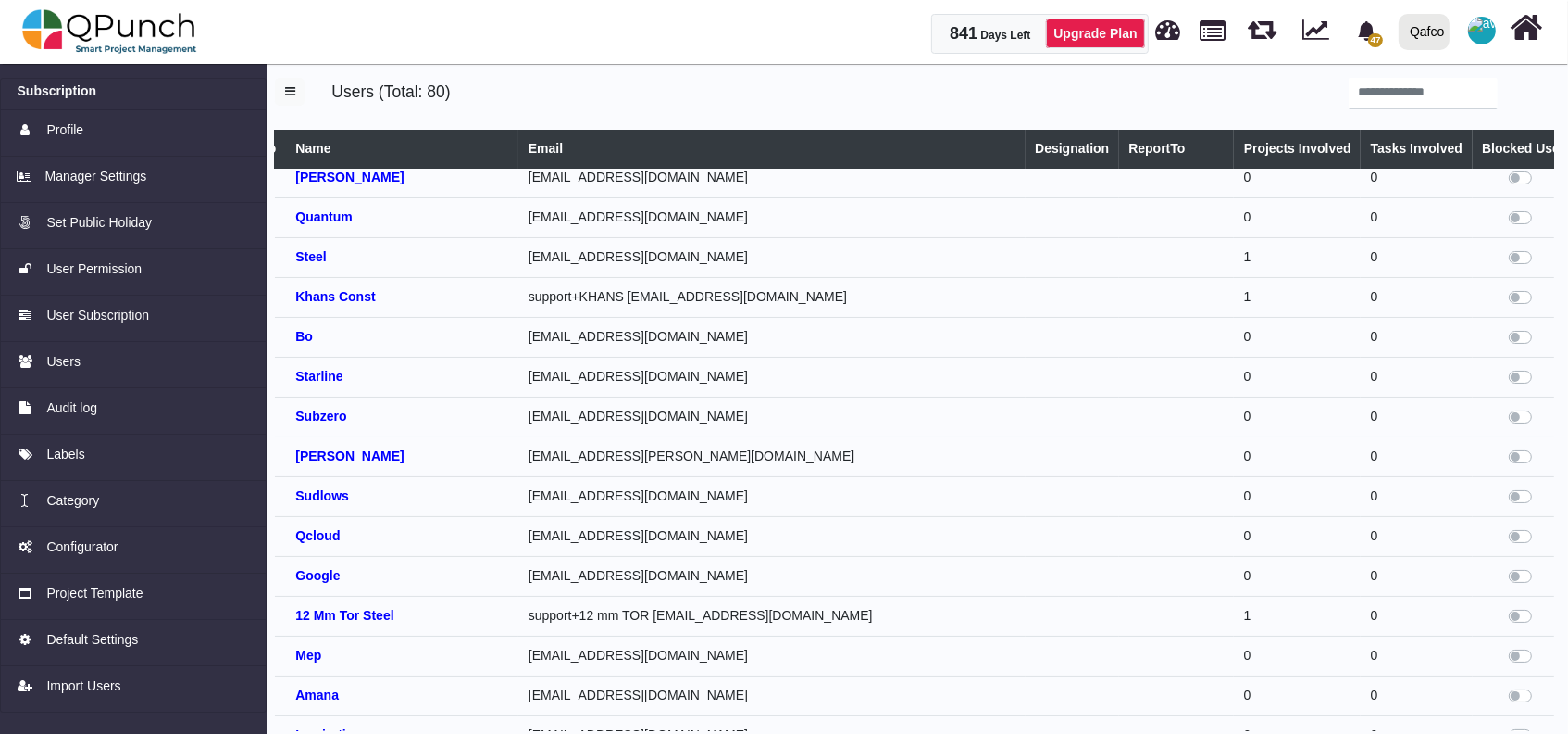
drag, startPoint x: 1476, startPoint y: 442, endPoint x: 1570, endPoint y: 413, distance: 98.4
click at [1567, 413] on html "841 Days Left Upgrade Plan 47 Notification Clear ULTIMATE (Copy) QPunch Support…" at bounding box center [784, 367] width 1568 height 734
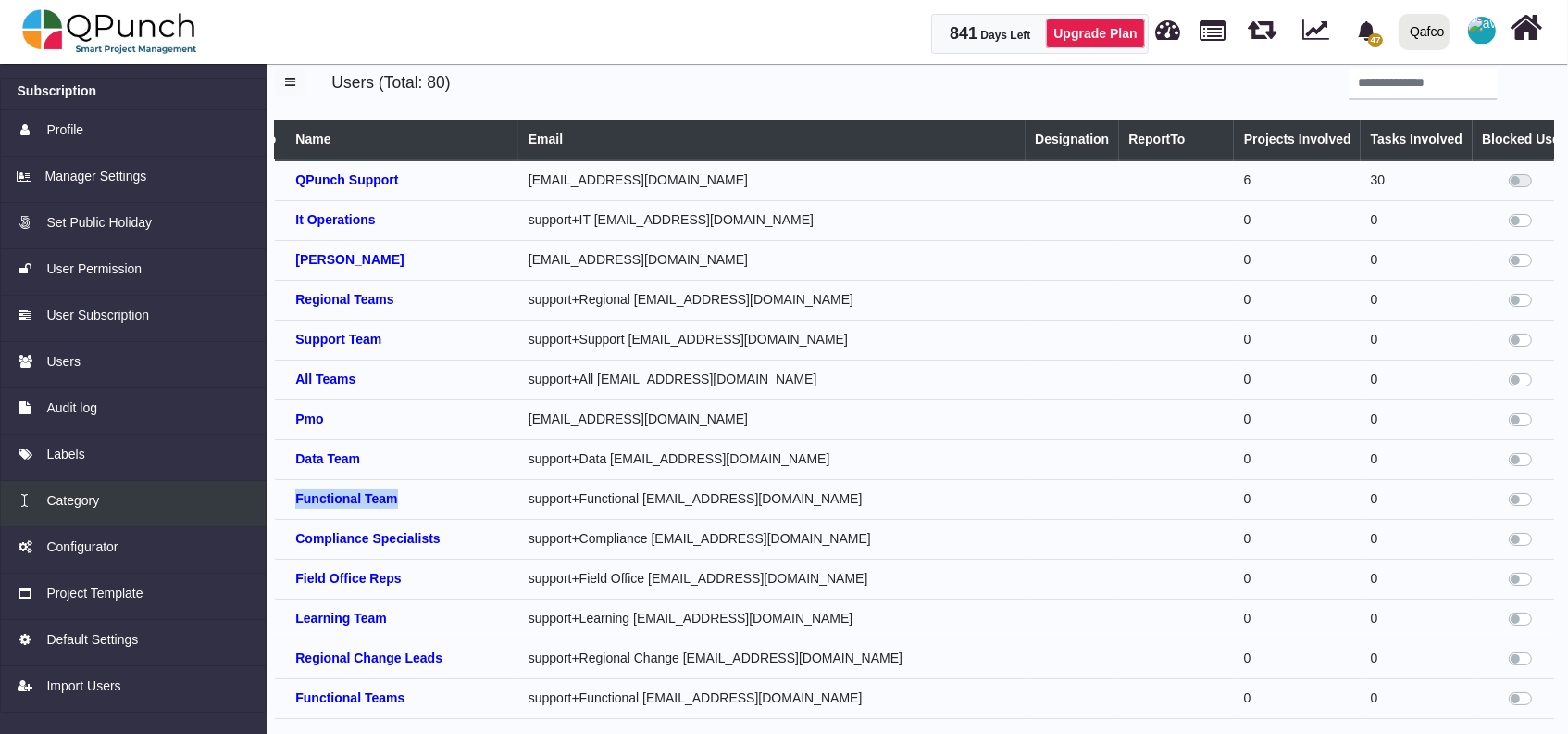
scroll to position [0, 0]
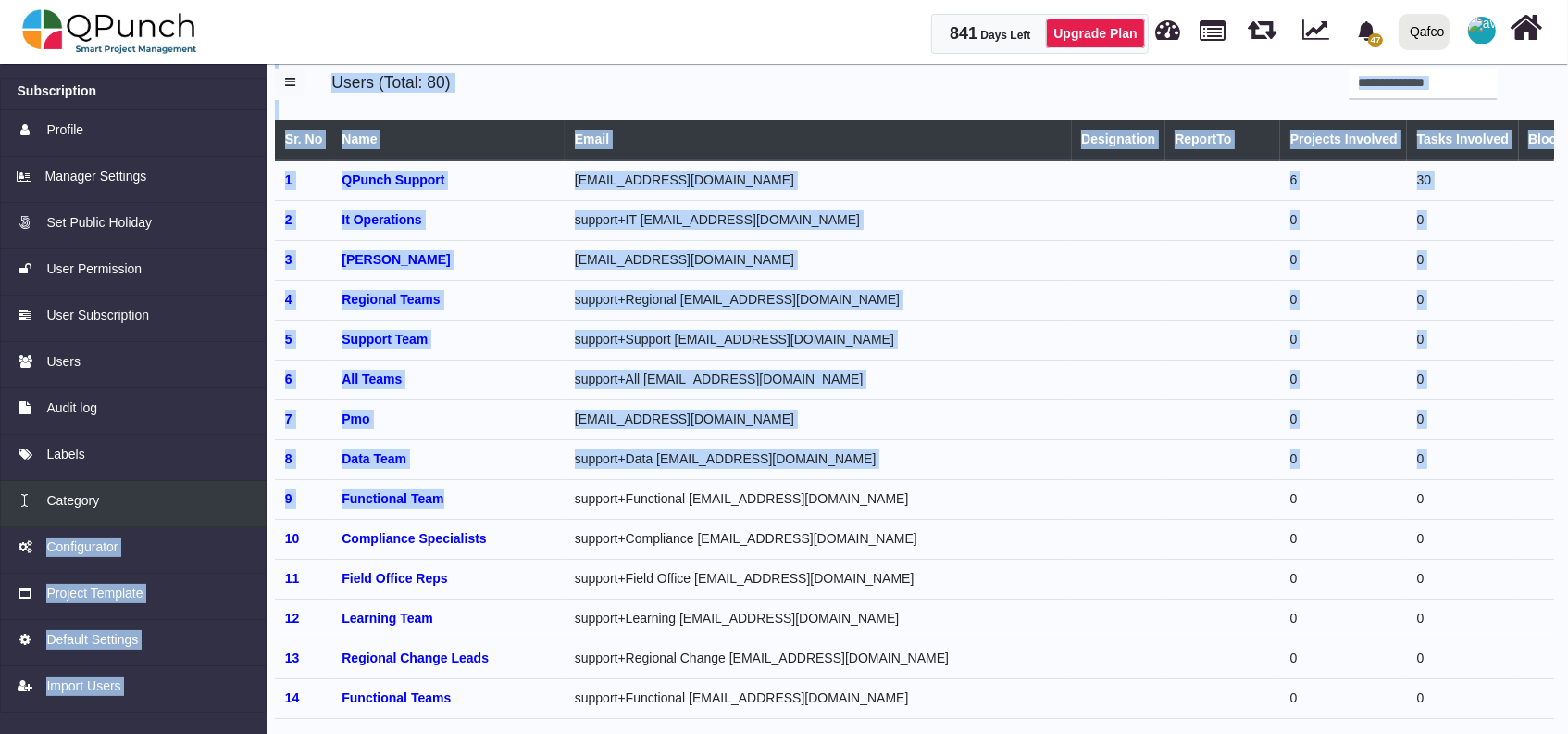
drag, startPoint x: 428, startPoint y: 503, endPoint x: 174, endPoint y: 489, distance: 254.4
click at [174, 489] on div "Subscription Profile Manager Settings Set Public Holiday User Permission User S…" at bounding box center [784, 392] width 1568 height 686
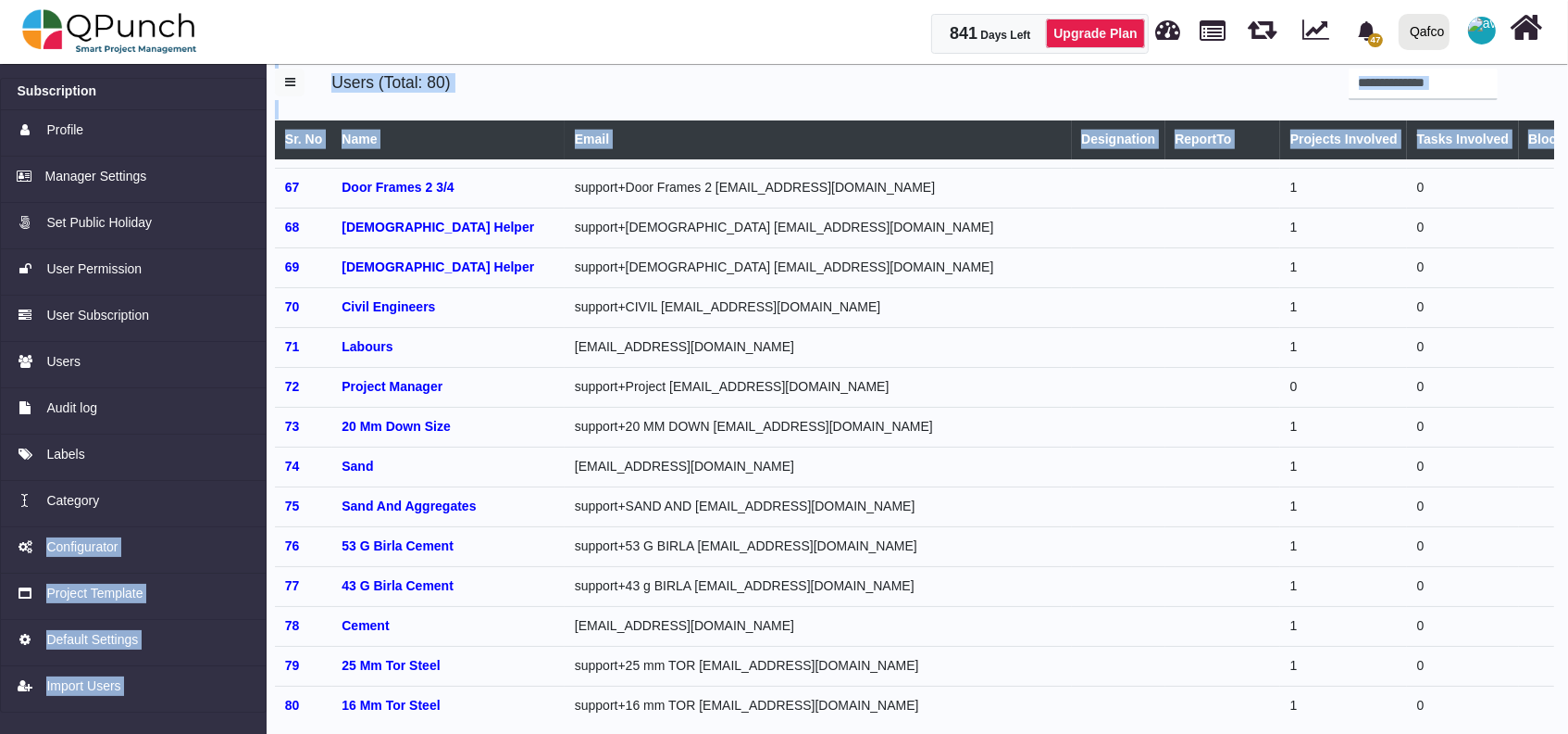
scroll to position [2635, 0]
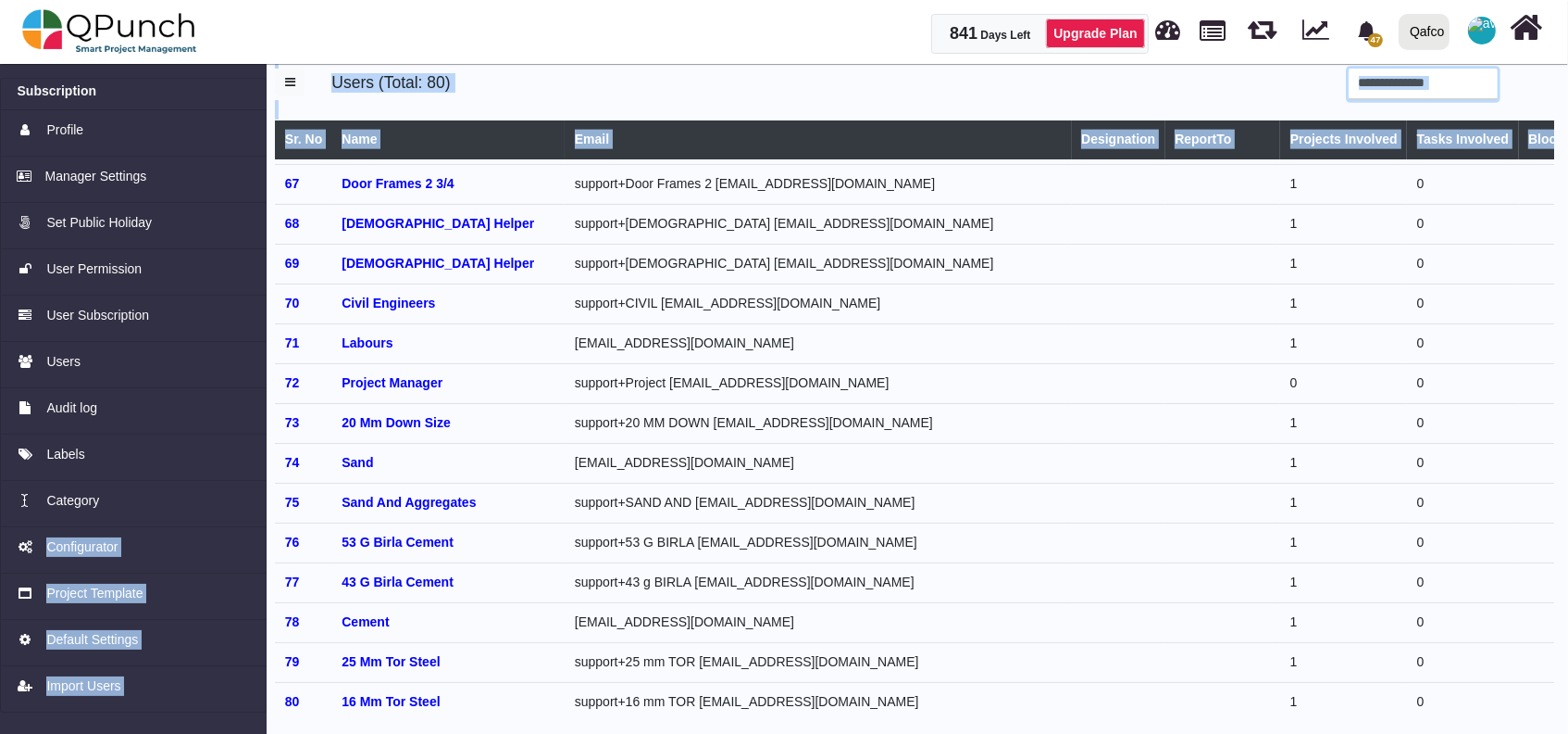
click at [1475, 89] on input "search" at bounding box center [1424, 84] width 149 height 32
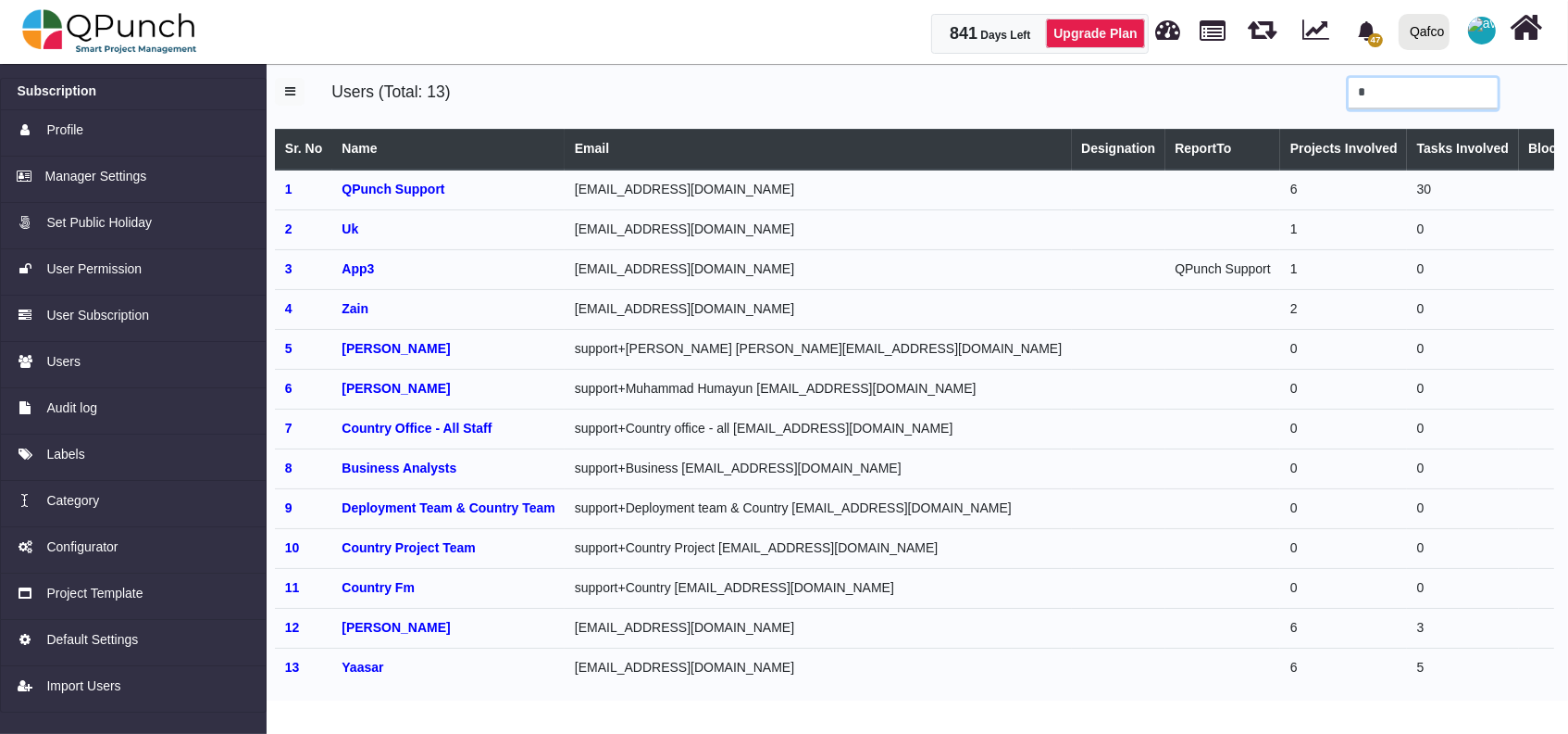
scroll to position [0, 0]
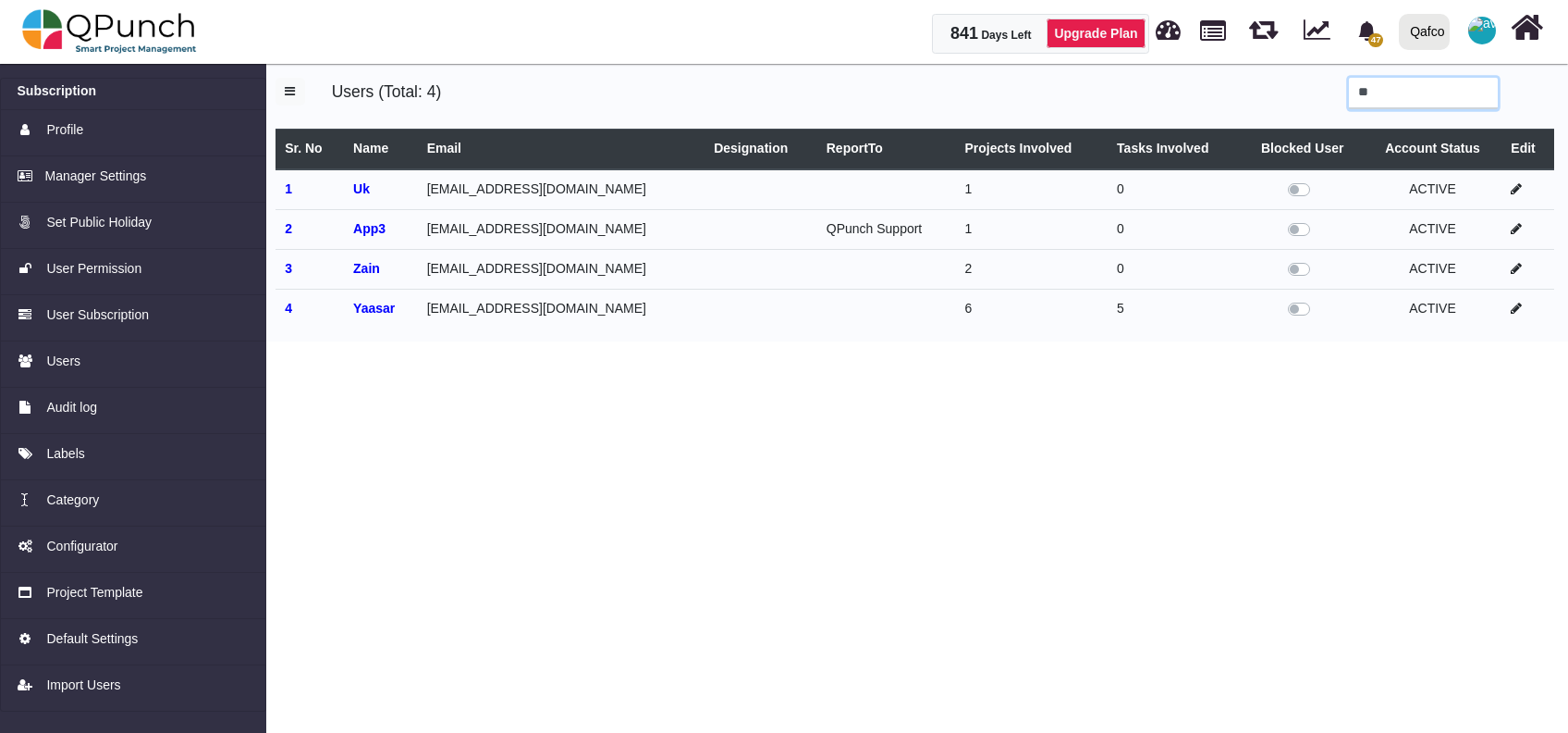
type input "**"
click at [1514, 311] on icon at bounding box center [1517, 308] width 11 height 13
select select
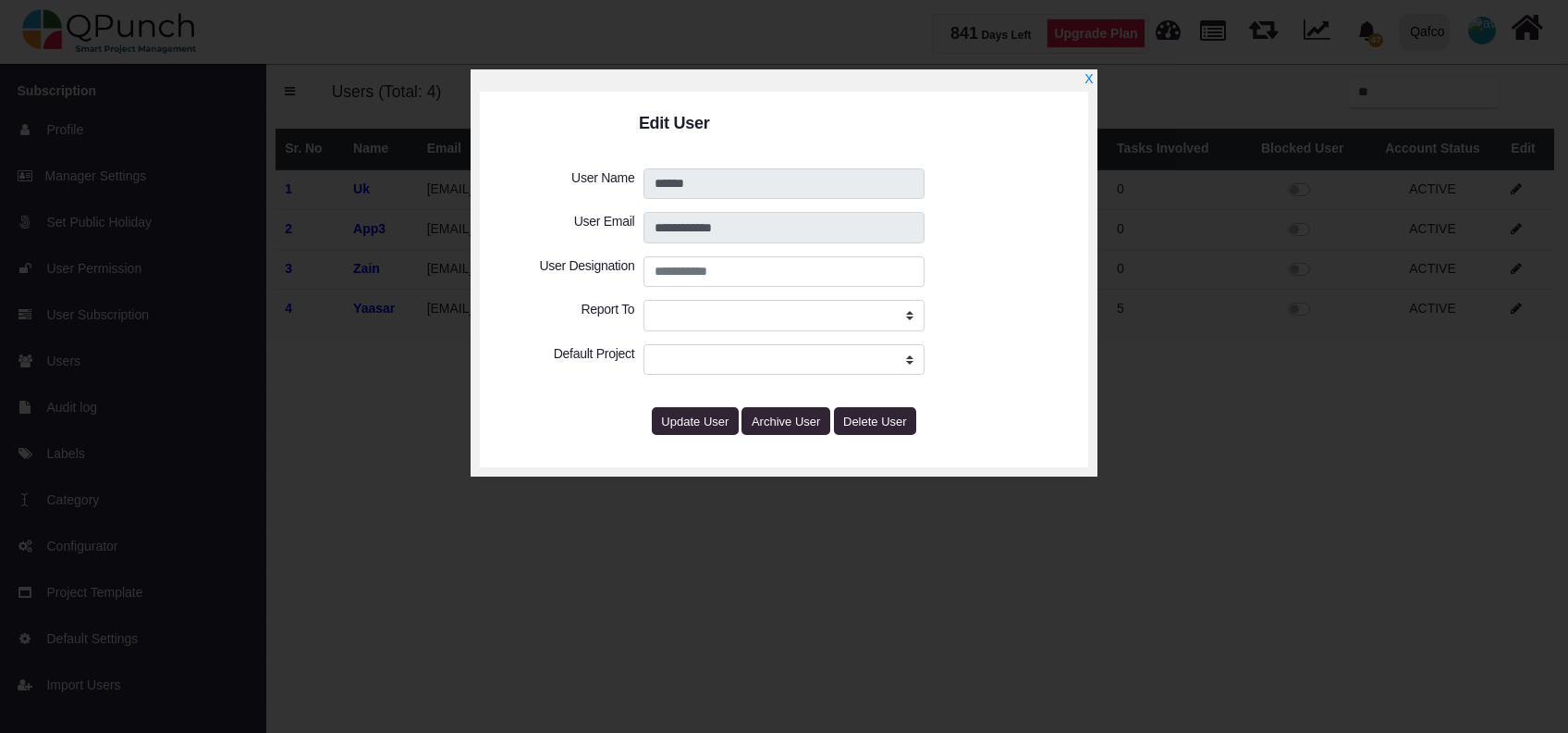
select select
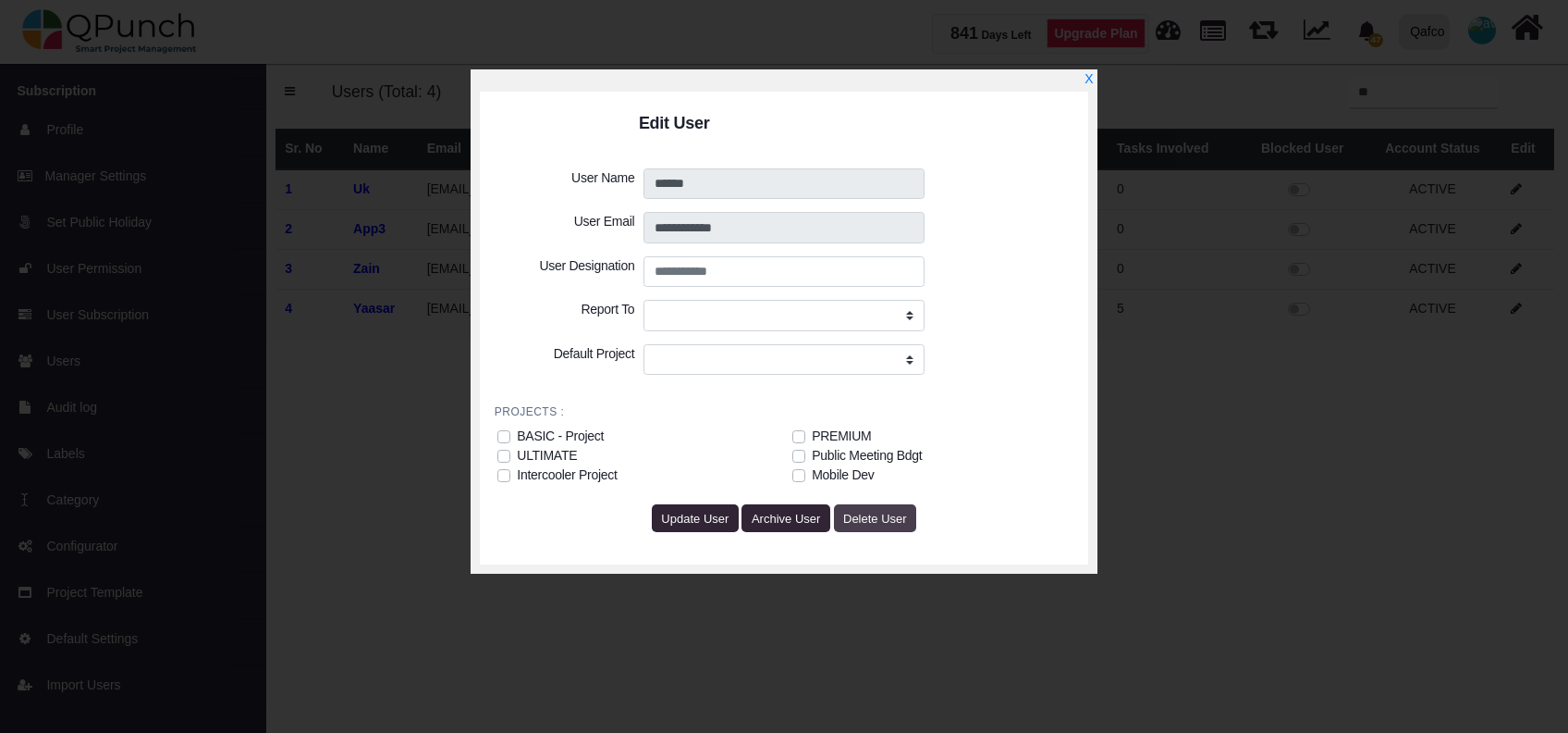
click at [855, 511] on span "Delete User" at bounding box center [875, 518] width 64 height 14
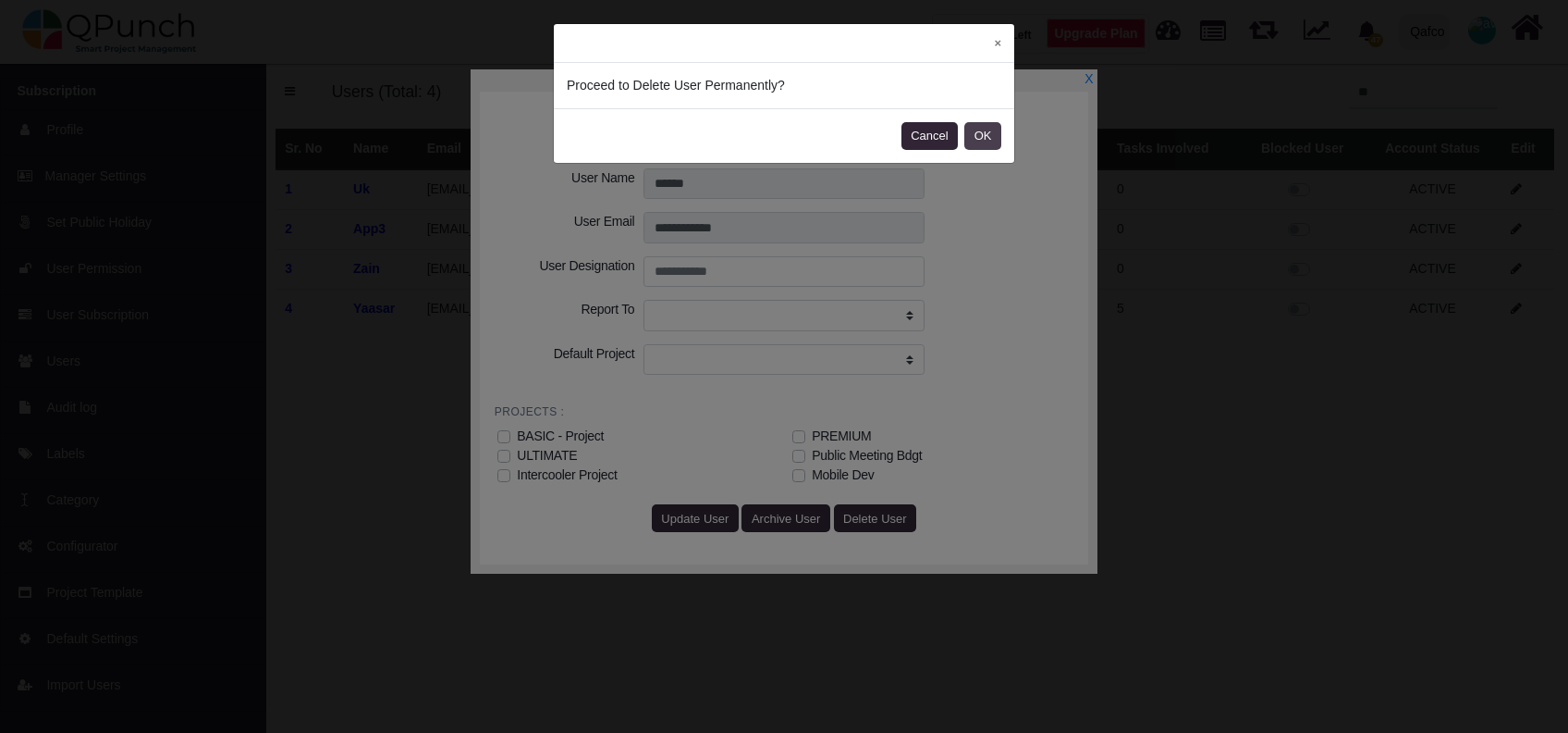
click at [980, 130] on button "OK" at bounding box center [983, 136] width 37 height 28
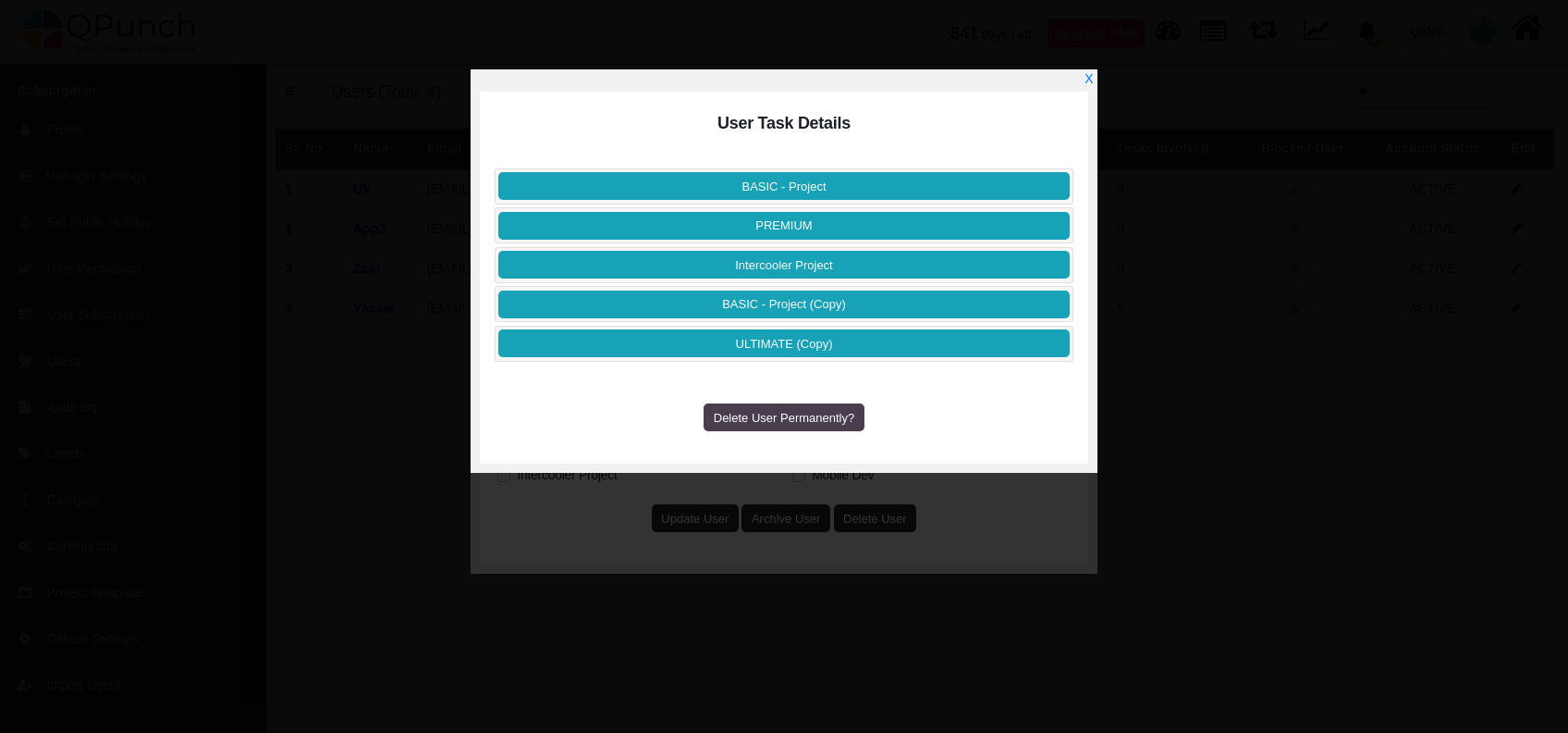
click at [804, 411] on span "Delete User Permanently?" at bounding box center [784, 417] width 141 height 14
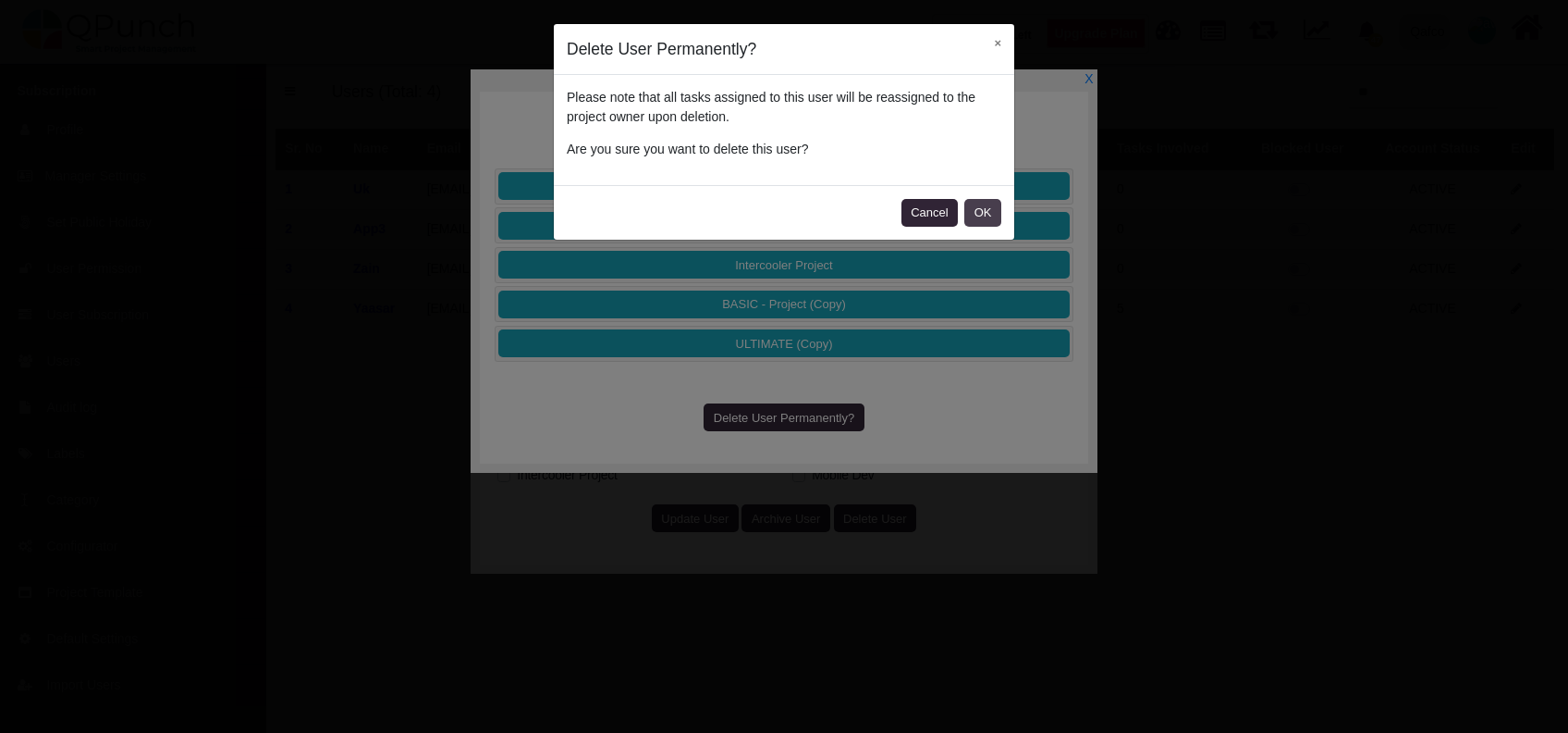
click at [969, 208] on button "OK" at bounding box center [983, 213] width 37 height 28
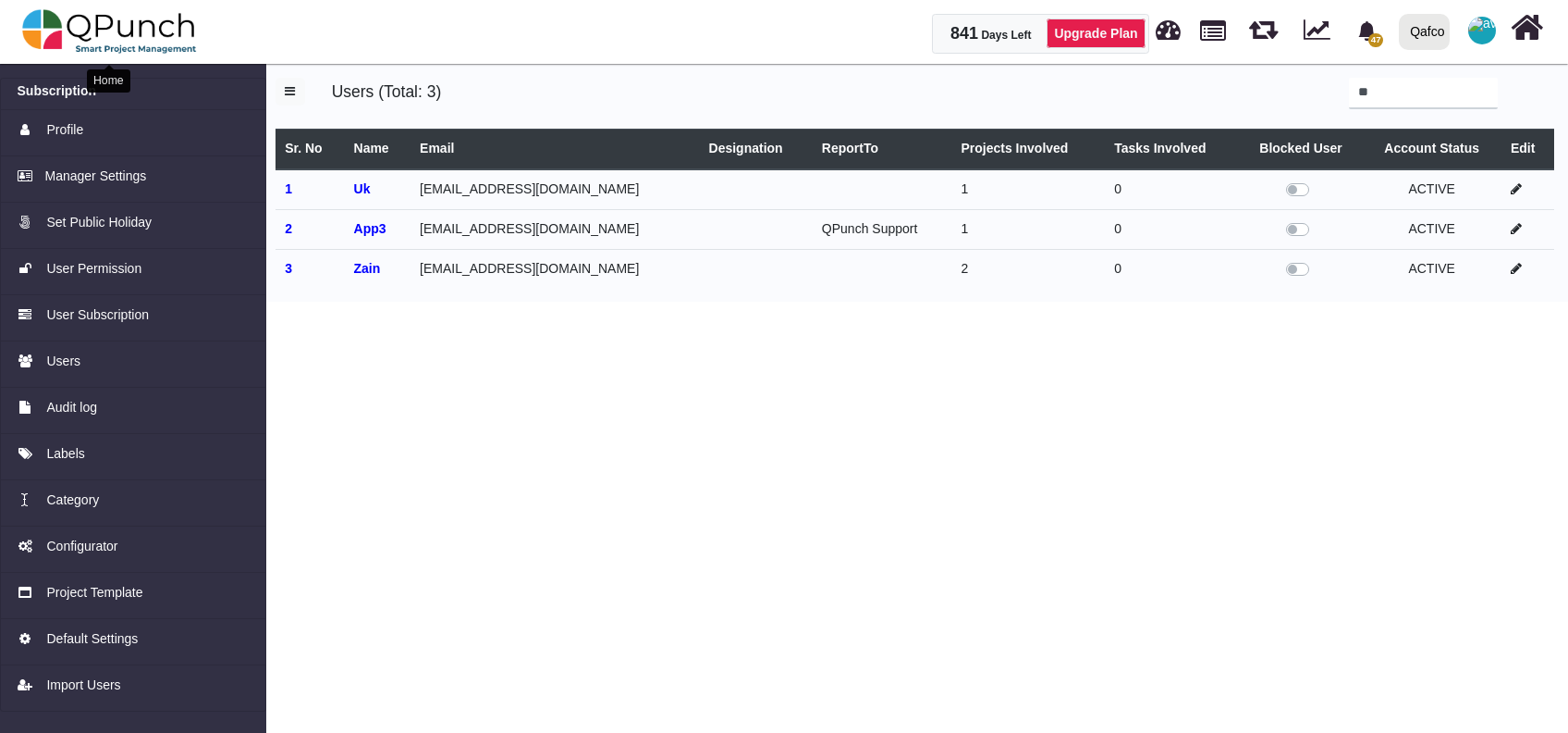
click at [189, 33] on img at bounding box center [110, 32] width 175 height 56
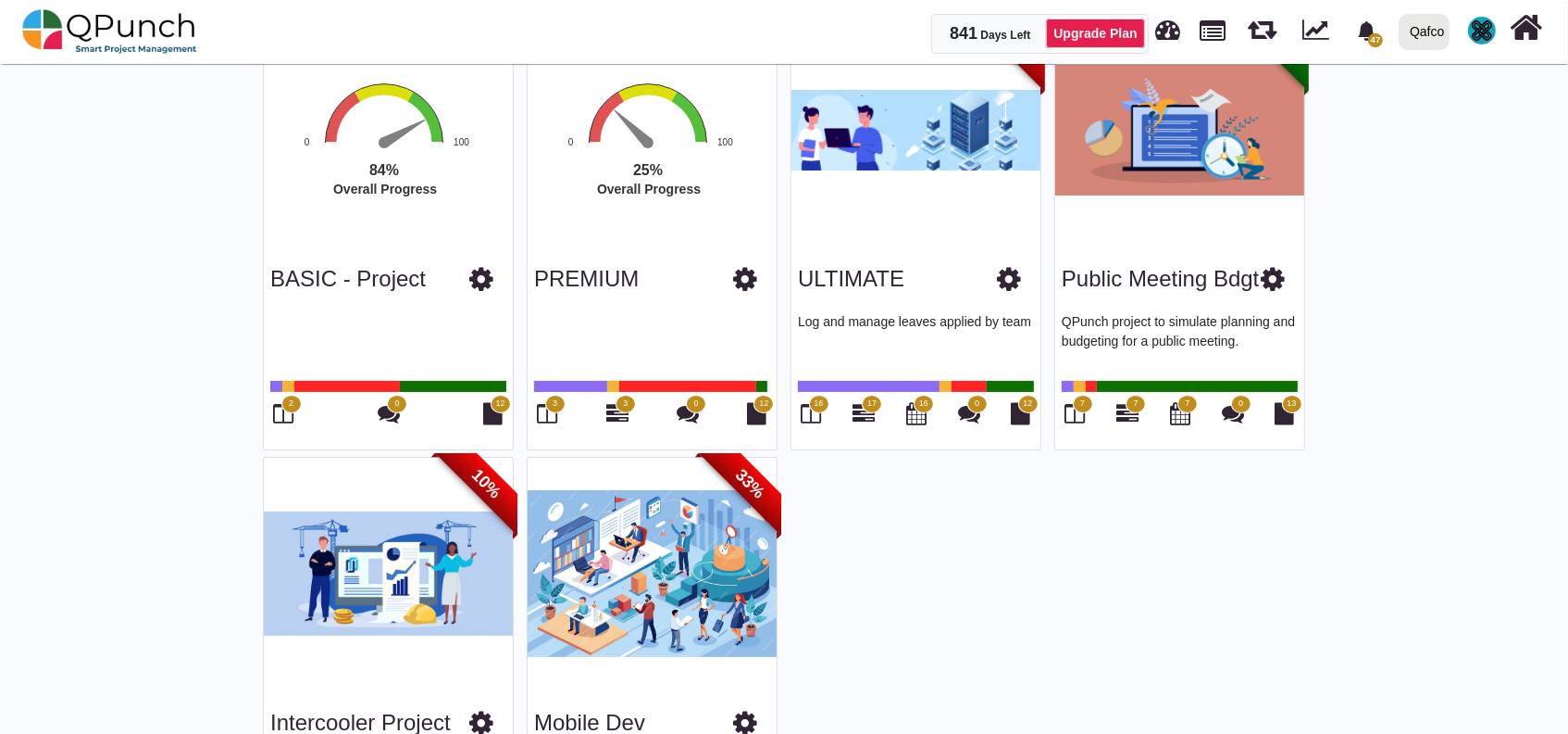
scroll to position [354, 0]
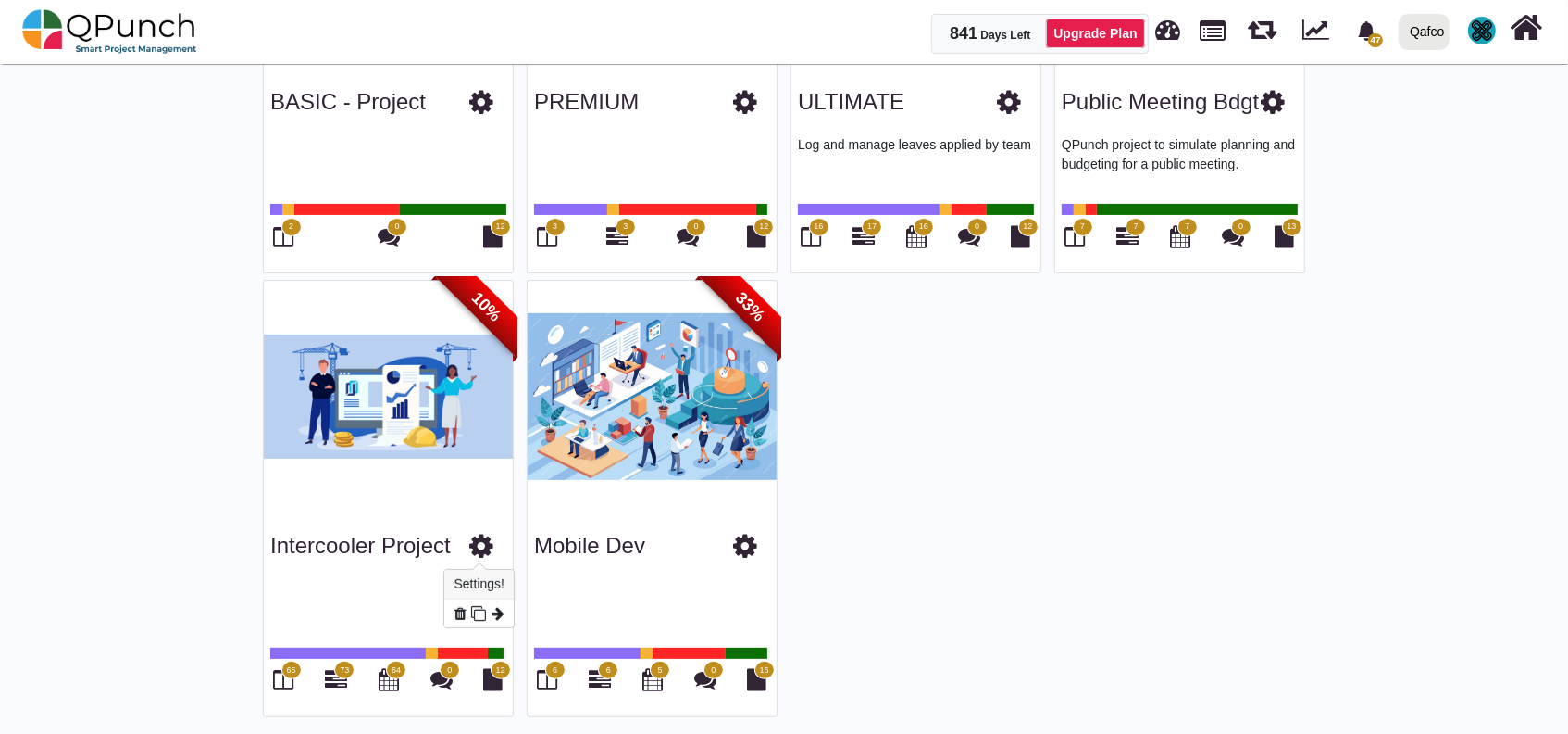
click at [476, 542] on icon at bounding box center [481, 546] width 24 height 28
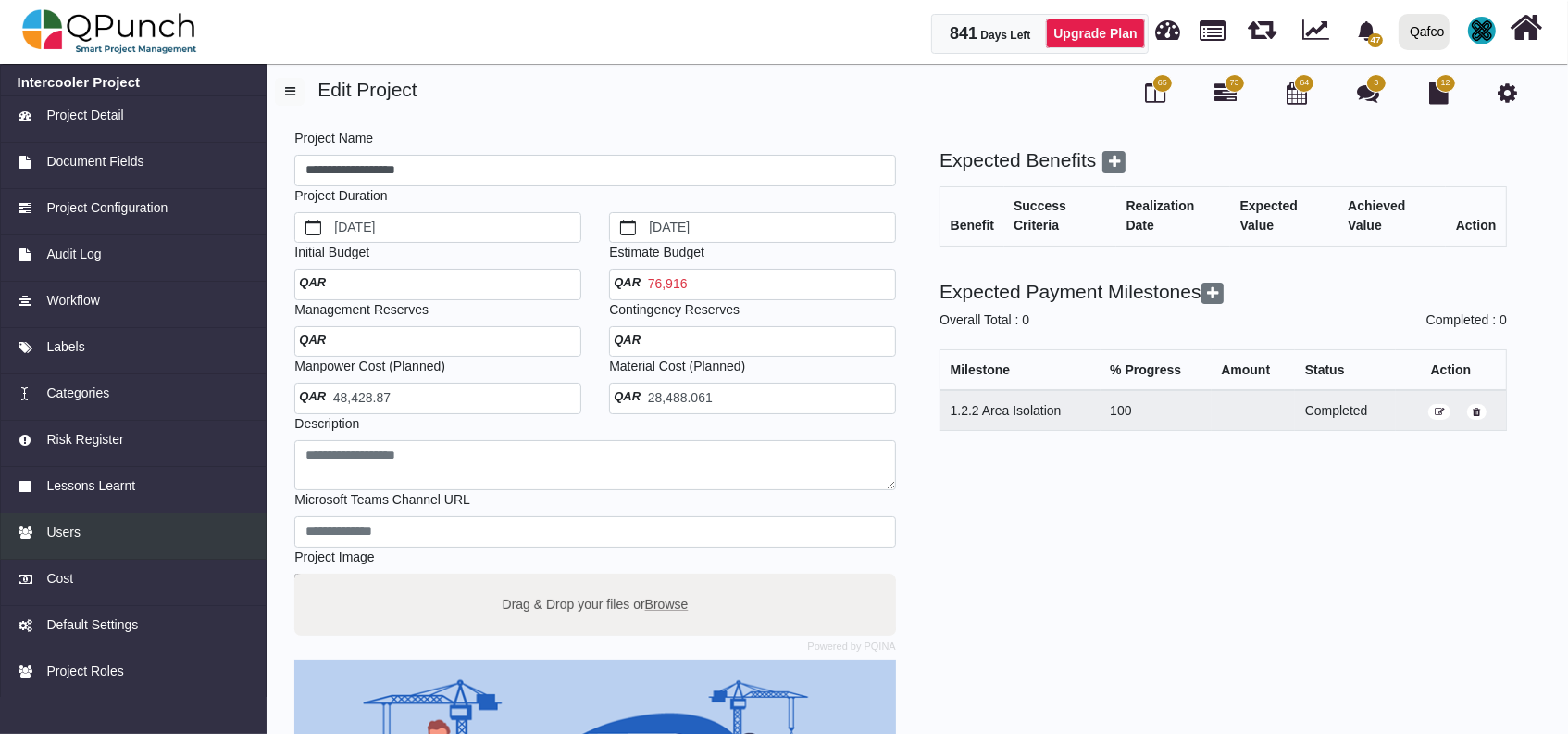
click at [89, 540] on div "Users" at bounding box center [133, 532] width 232 height 20
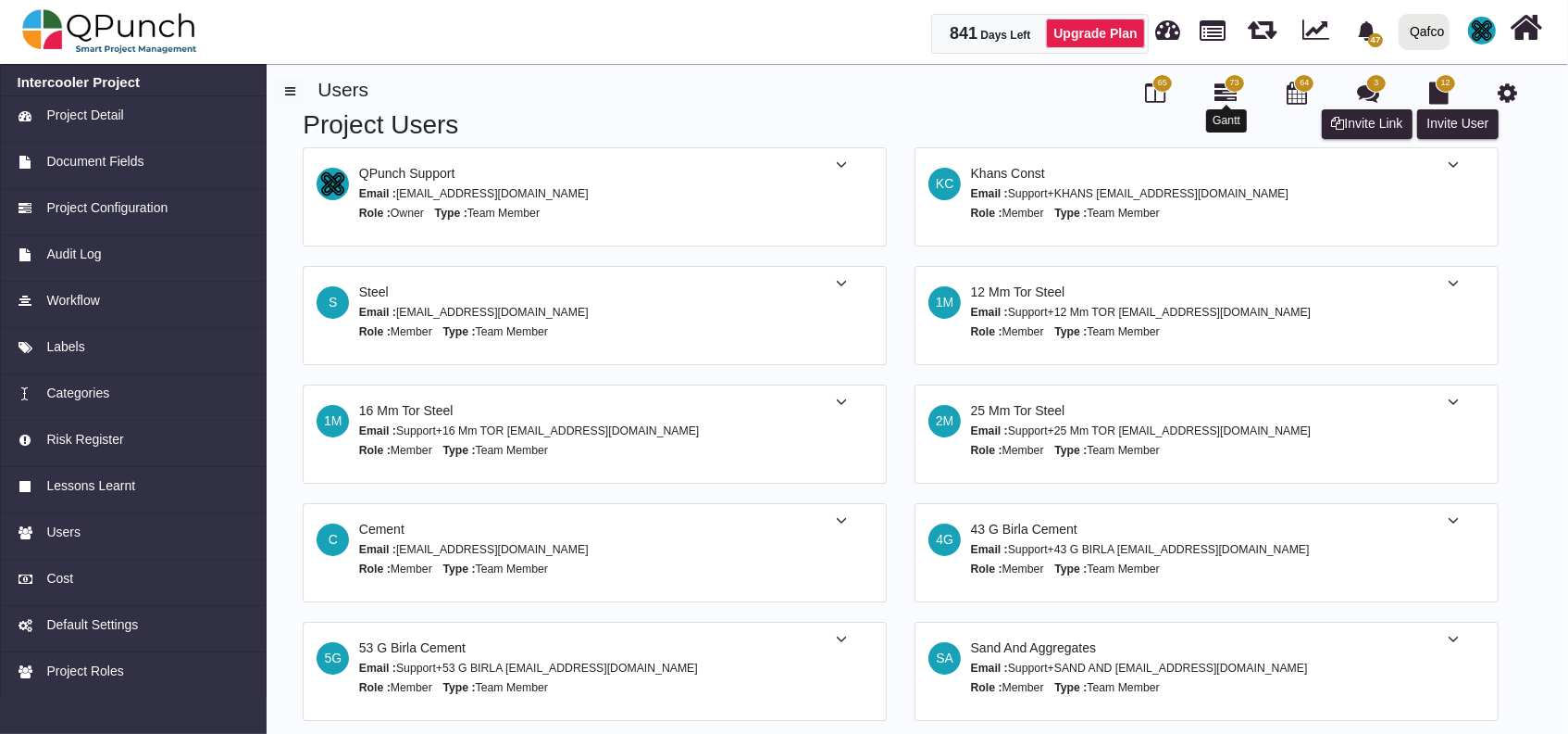
click at [1222, 82] on icon at bounding box center [1227, 92] width 22 height 22
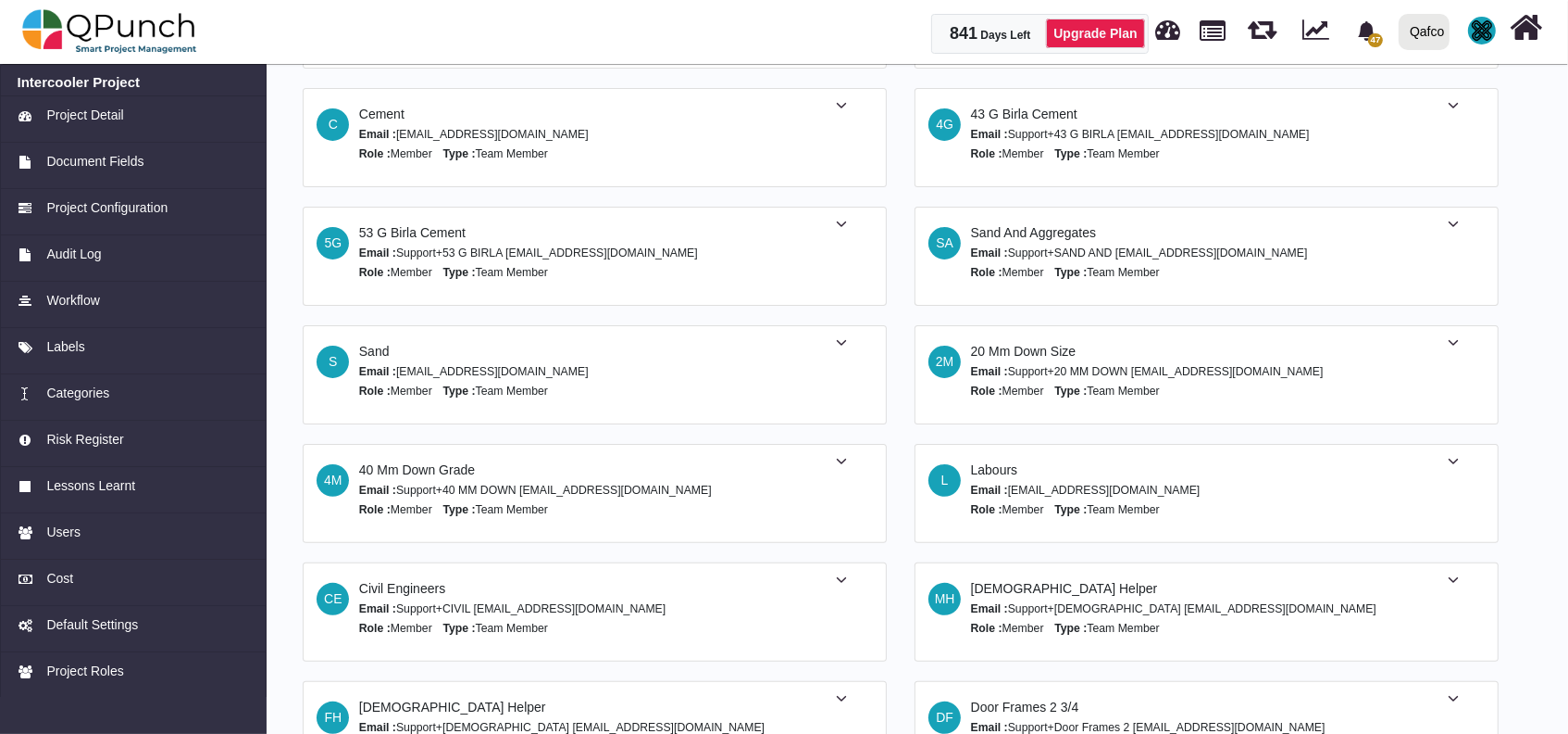
scroll to position [375, 0]
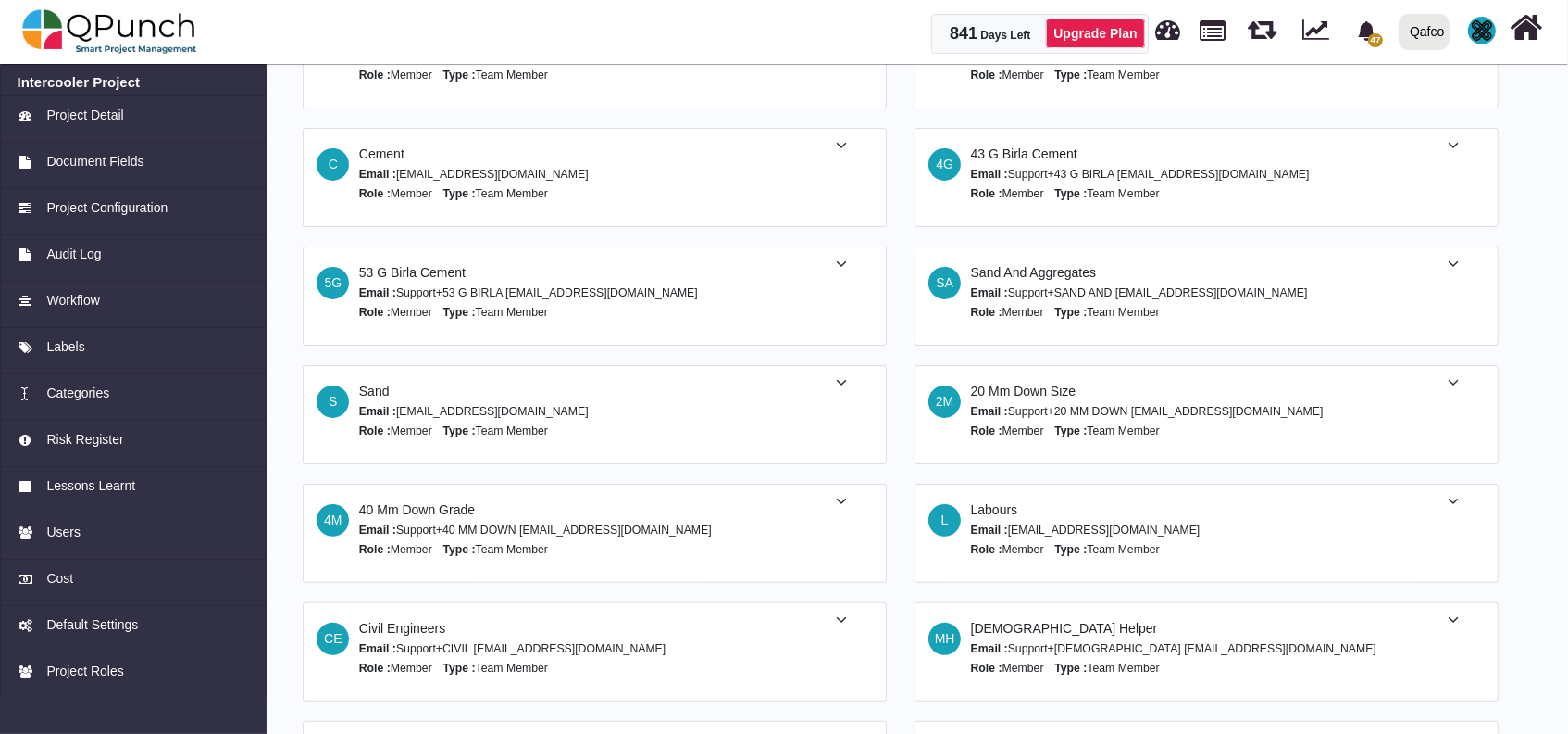
click at [1484, 36] on img at bounding box center [1482, 31] width 28 height 28
click at [1422, 85] on link "Subscription Settings" at bounding box center [1425, 84] width 161 height 26
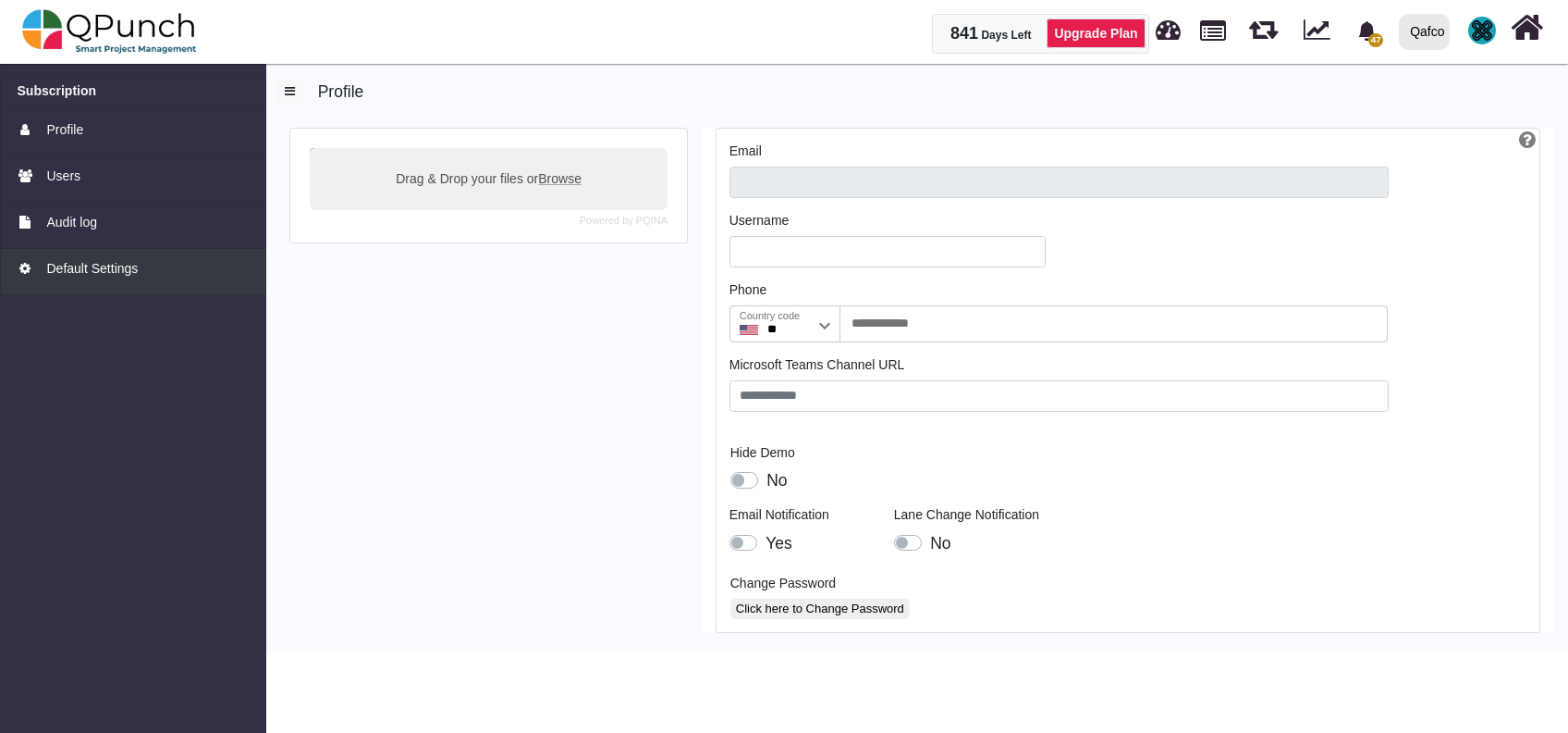
type input "**********"
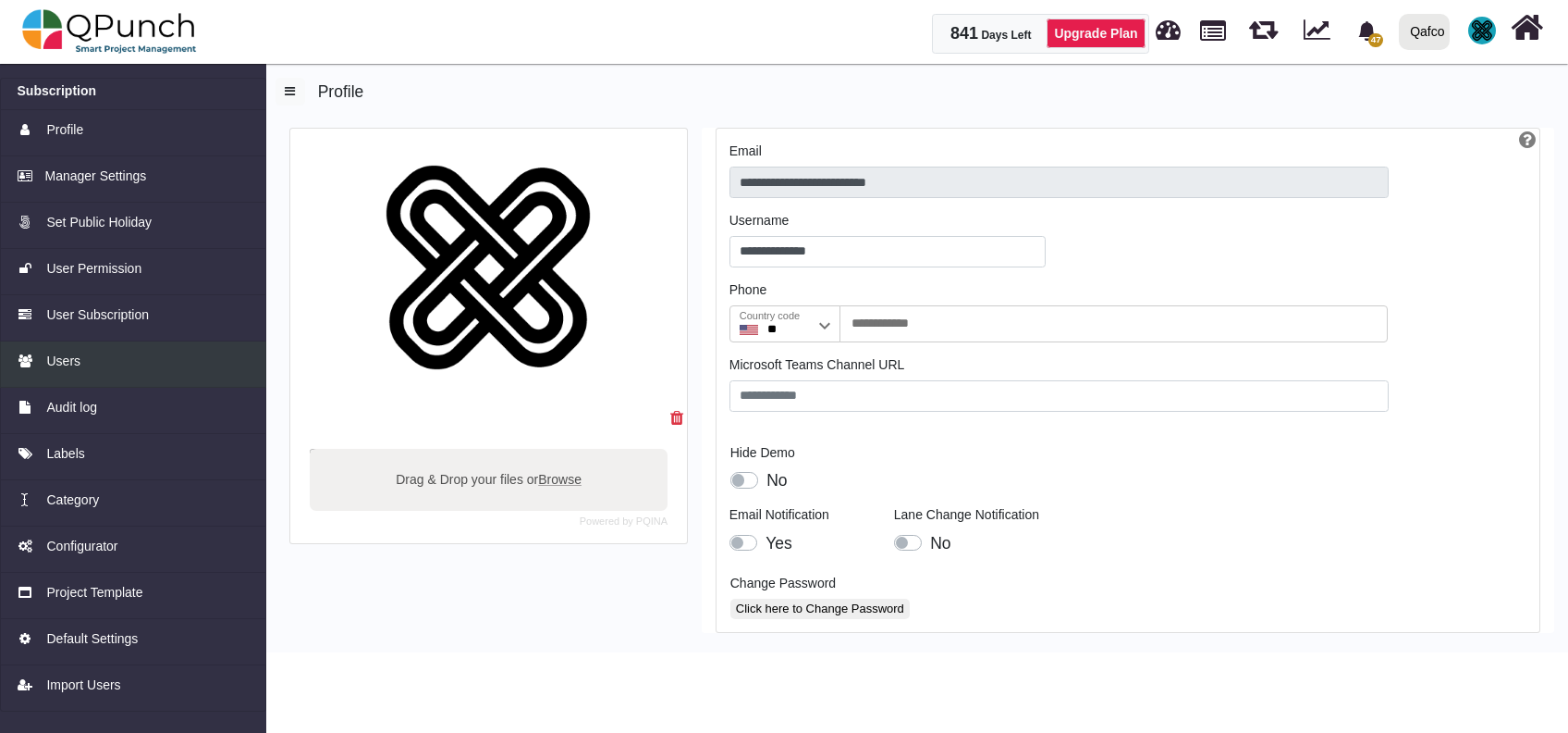
click at [115, 353] on div "Users" at bounding box center [133, 360] width 232 height 20
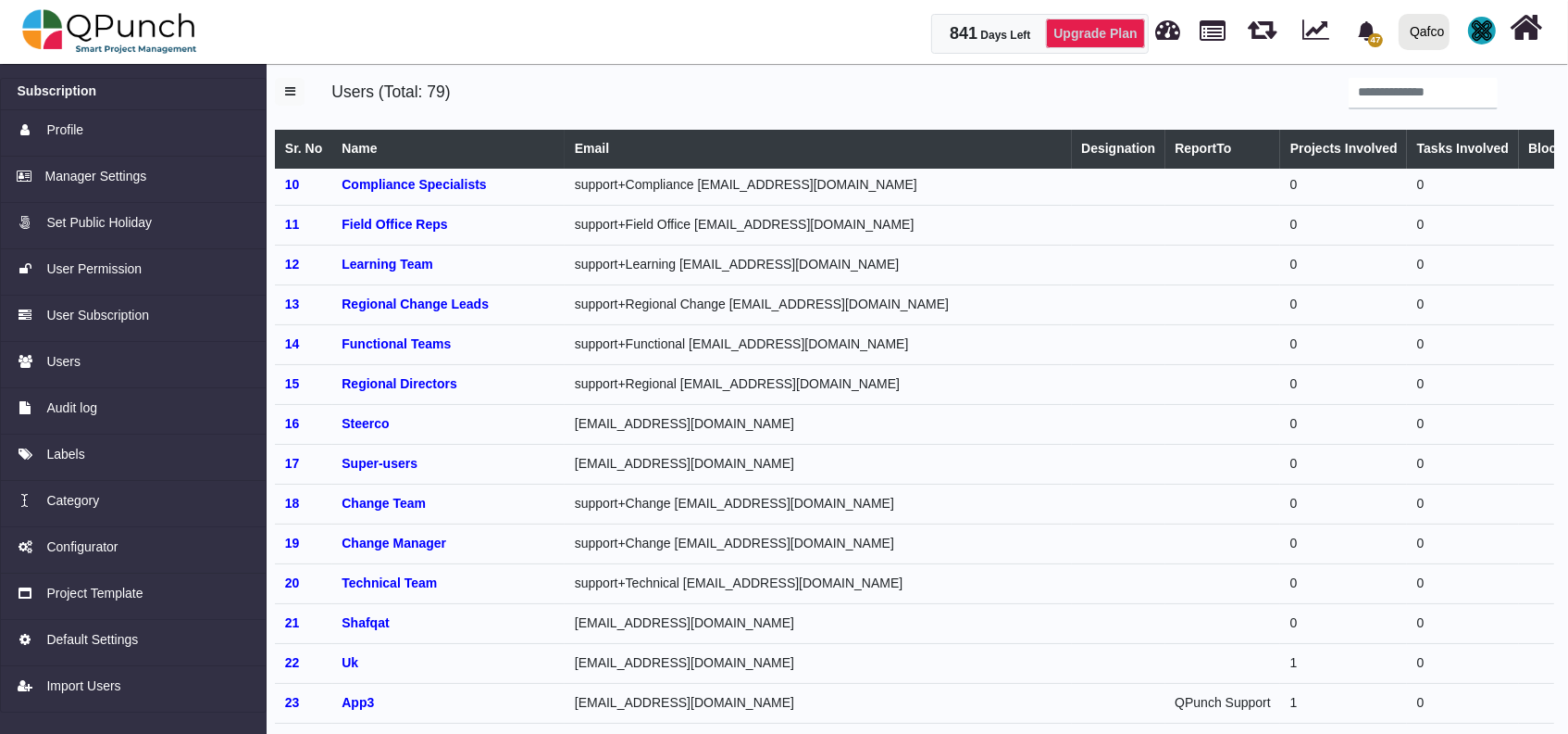
scroll to position [370, 0]
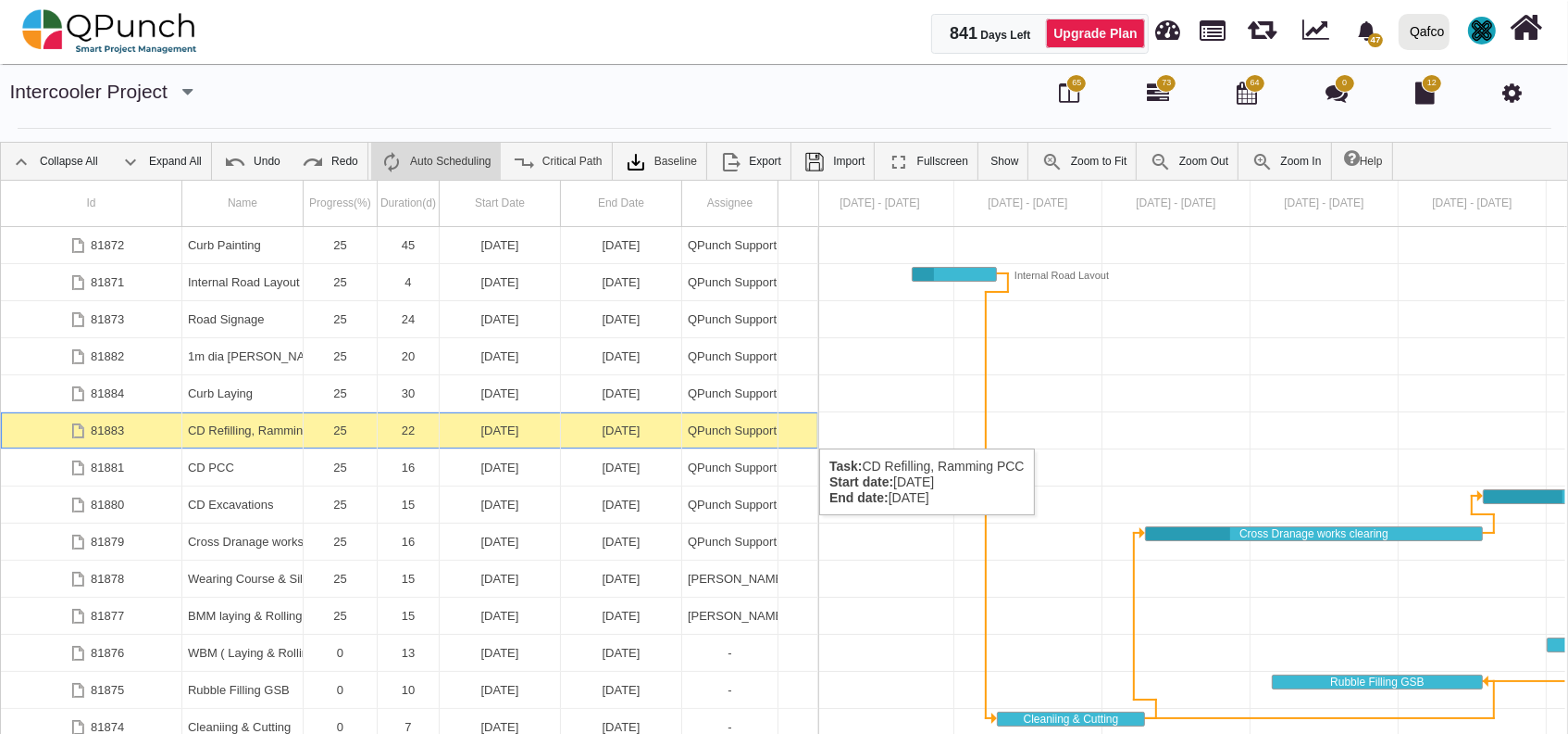
click at [255, 430] on div "CD Refilling, Ramming PCC" at bounding box center [242, 430] width 109 height 36
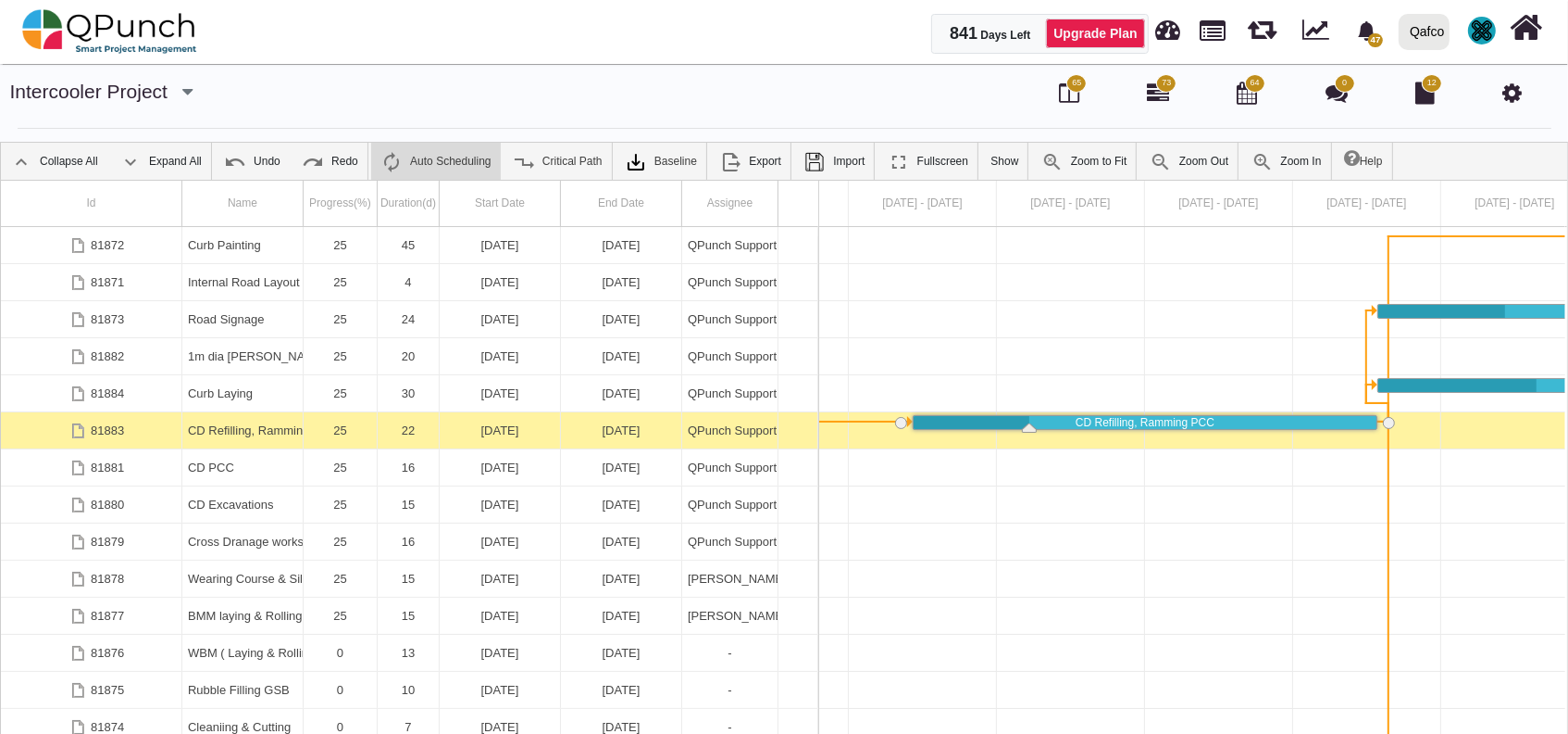
click at [255, 430] on div "CD Refilling, Ramming PCC" at bounding box center [242, 430] width 109 height 36
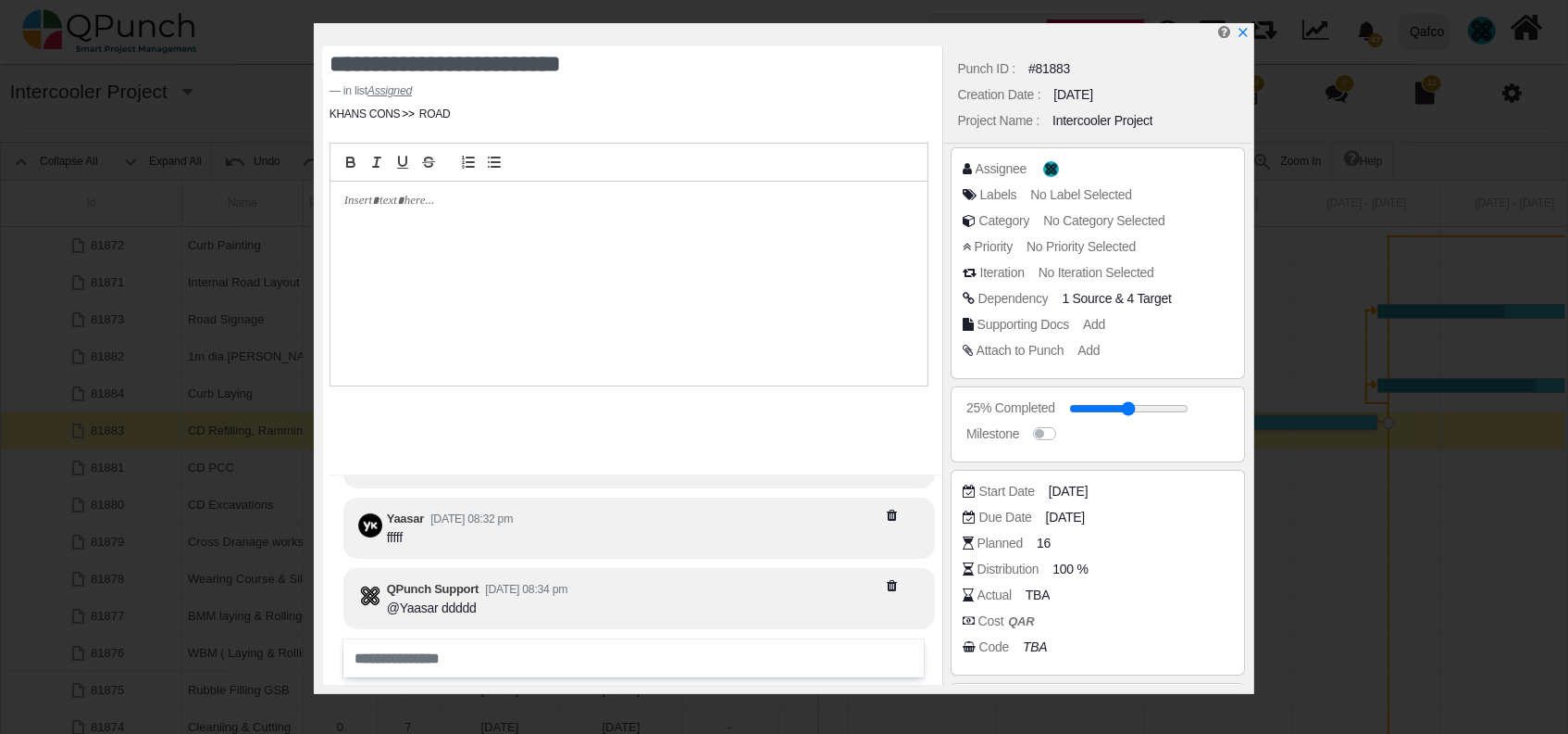
click at [433, 607] on div "@Yaasar ddddd" at bounding box center [477, 608] width 181 height 20
click at [1250, 34] on icon "x" at bounding box center [1243, 34] width 15 height 15
